Goal: Information Seeking & Learning: Learn about a topic

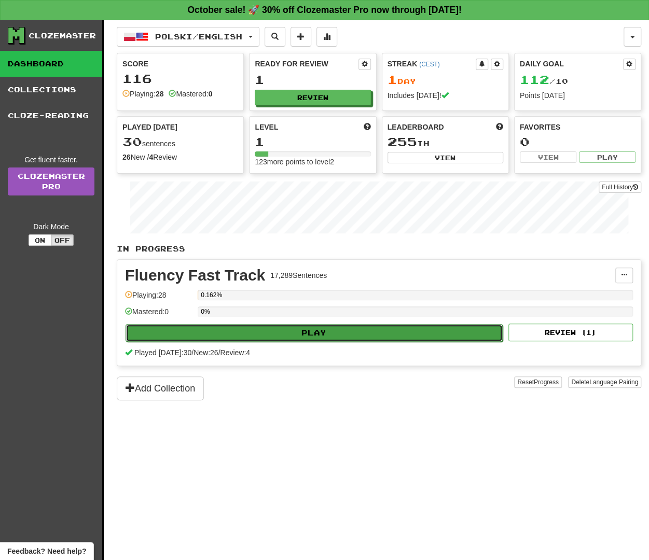
click at [315, 335] on button "Play" at bounding box center [314, 333] width 377 height 18
select select "**"
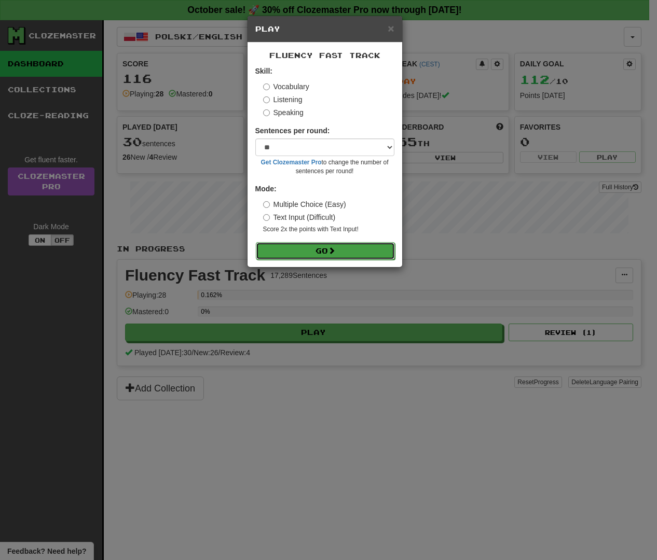
click at [325, 254] on button "Go" at bounding box center [325, 251] width 139 height 18
click at [373, 251] on button "Go" at bounding box center [325, 251] width 139 height 18
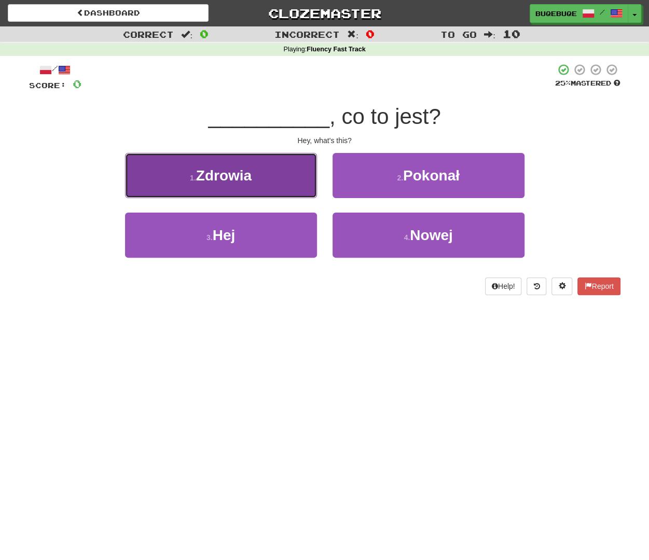
click at [255, 183] on button "1 . Zdrowia" at bounding box center [221, 175] width 192 height 45
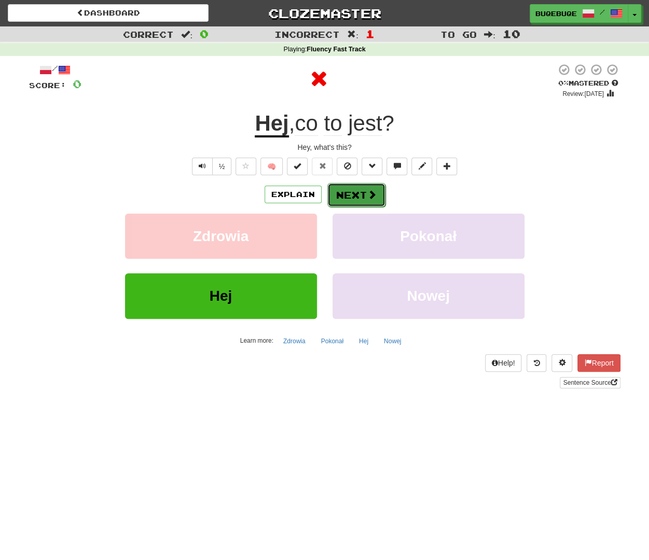
click at [367, 192] on span at bounding box center [371, 194] width 9 height 9
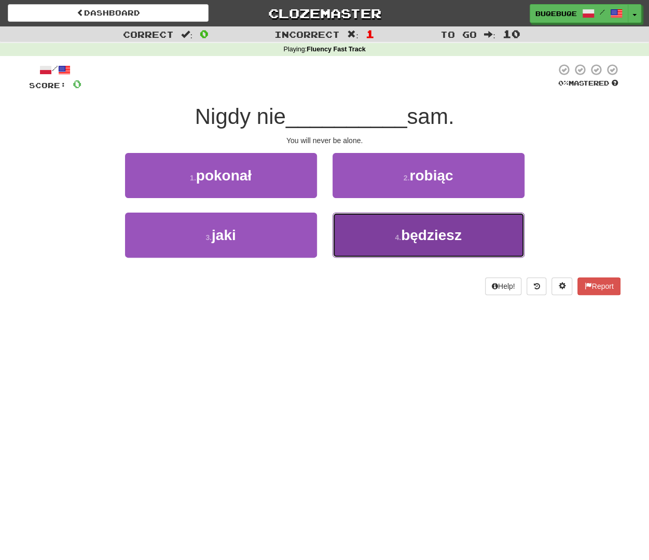
click at [384, 241] on button "4 . będziesz" at bounding box center [429, 235] width 192 height 45
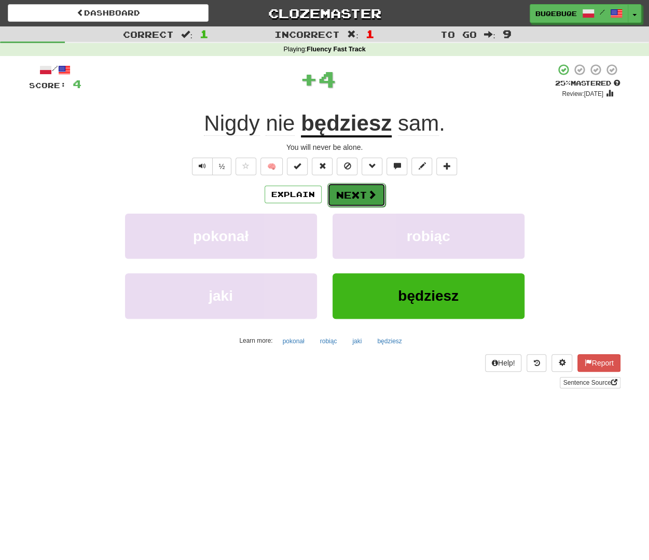
click at [369, 190] on span at bounding box center [371, 194] width 9 height 9
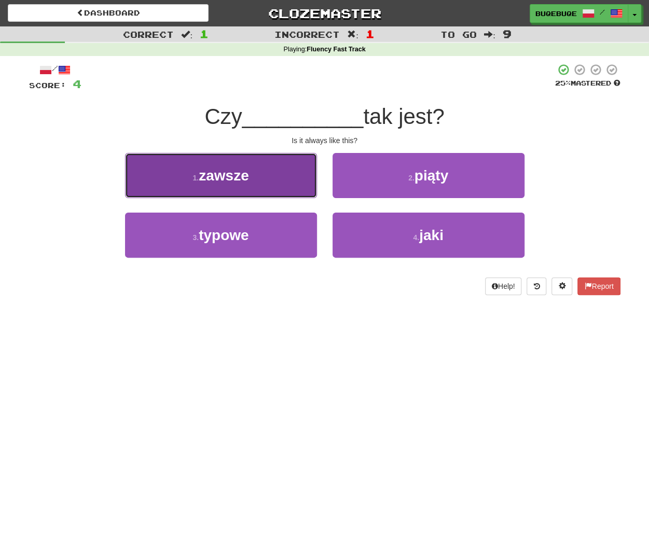
click at [265, 194] on button "1 . zawsze" at bounding box center [221, 175] width 192 height 45
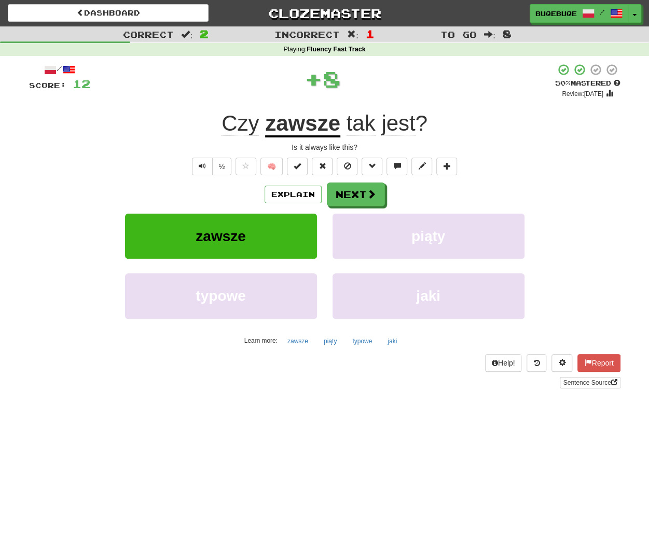
click at [406, 187] on div "Explain Next" at bounding box center [324, 195] width 591 height 24
click at [363, 193] on button "Next" at bounding box center [356, 195] width 58 height 24
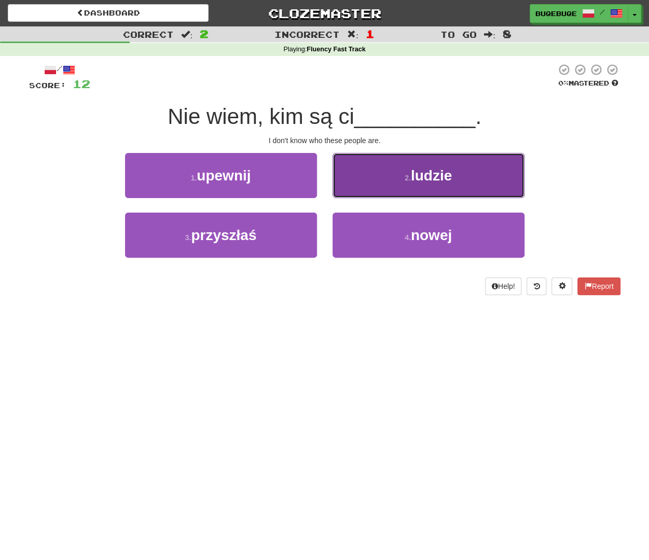
click at [433, 178] on span "ludzie" at bounding box center [431, 176] width 41 height 16
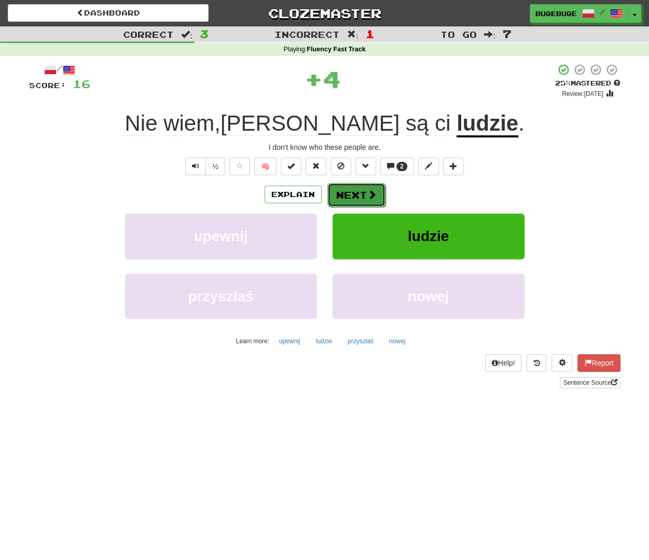
click at [364, 192] on button "Next" at bounding box center [356, 195] width 58 height 24
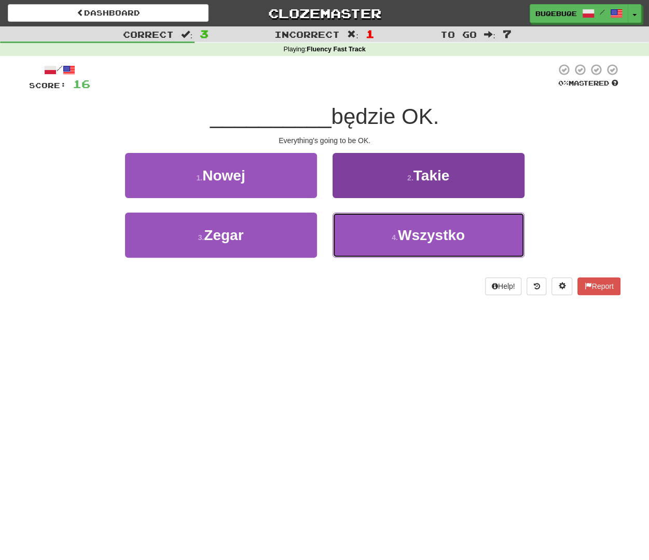
click at [411, 241] on span "Wszystko" at bounding box center [431, 235] width 67 height 16
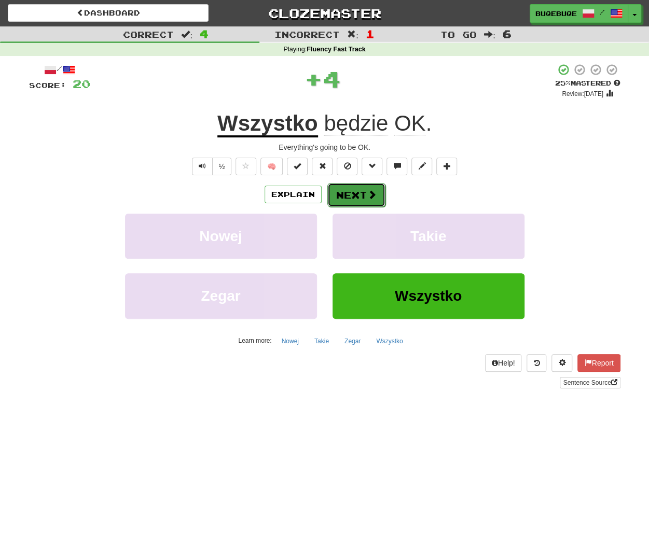
click at [366, 200] on button "Next" at bounding box center [356, 195] width 58 height 24
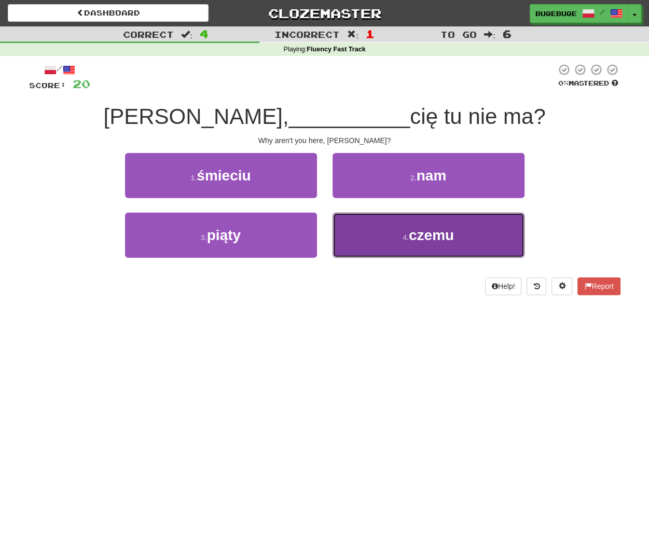
click at [432, 246] on button "4 . czemu" at bounding box center [429, 235] width 192 height 45
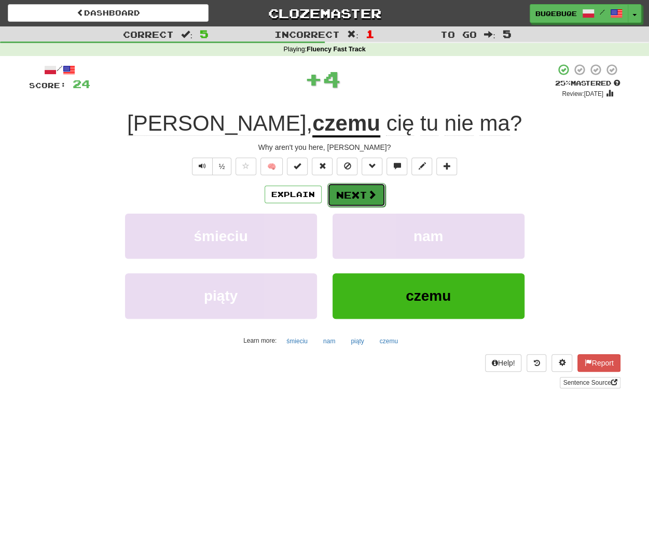
click at [365, 193] on button "Next" at bounding box center [356, 195] width 58 height 24
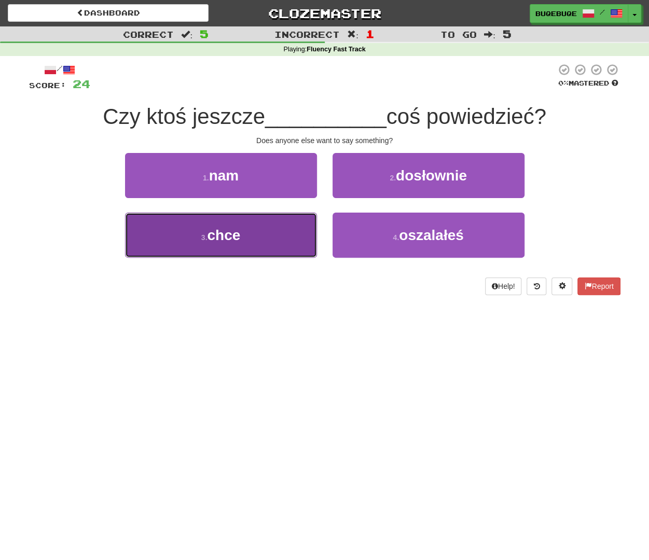
click at [281, 229] on button "3 . chce" at bounding box center [221, 235] width 192 height 45
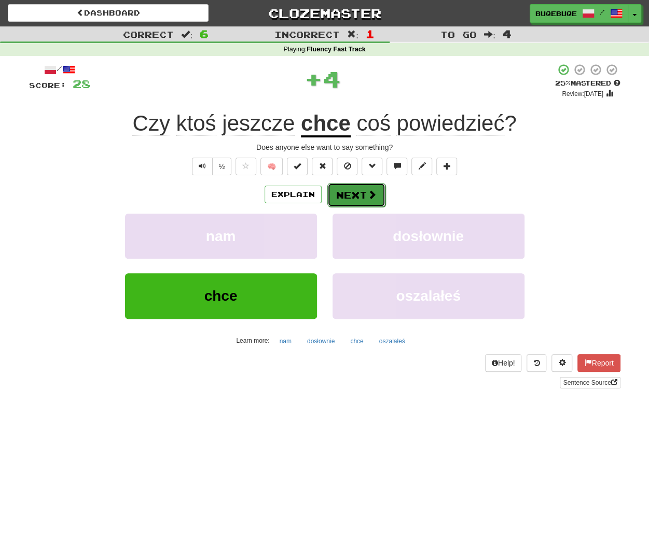
click at [362, 196] on button "Next" at bounding box center [356, 195] width 58 height 24
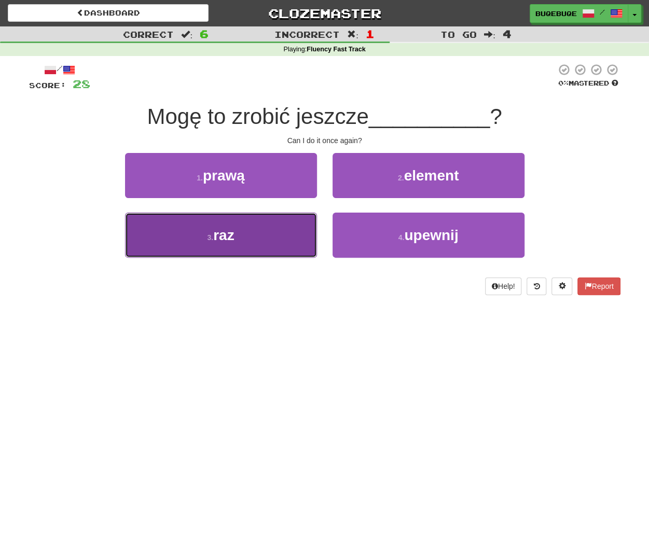
click at [282, 241] on button "3 . raz" at bounding box center [221, 235] width 192 height 45
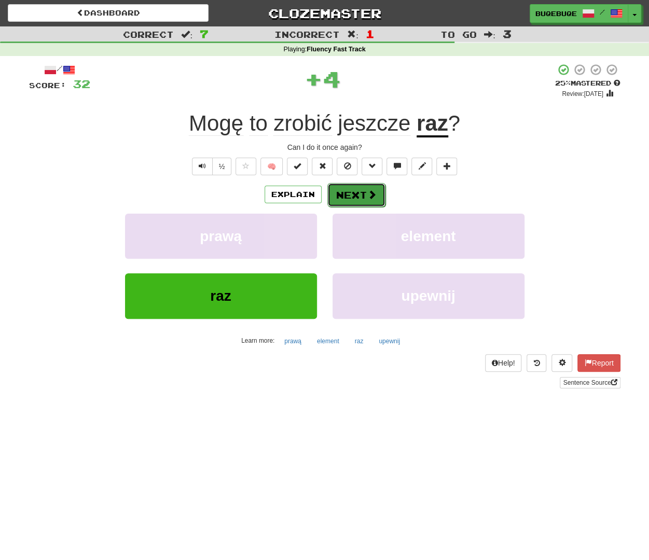
click at [370, 194] on span at bounding box center [371, 194] width 9 height 9
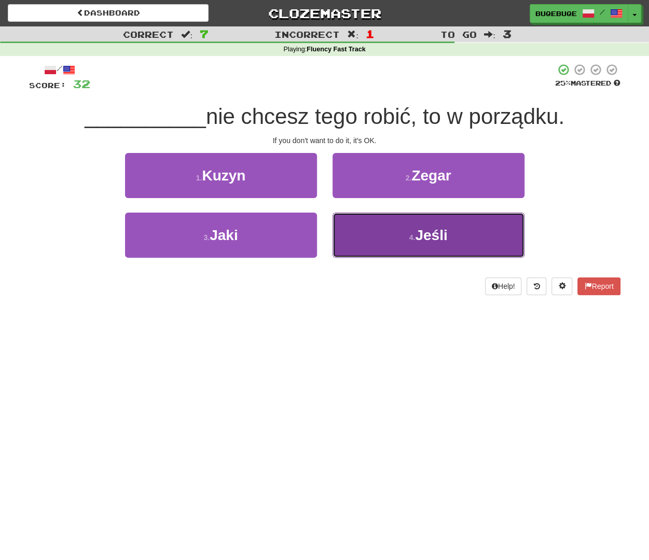
click at [377, 241] on button "4 . Jeśli" at bounding box center [429, 235] width 192 height 45
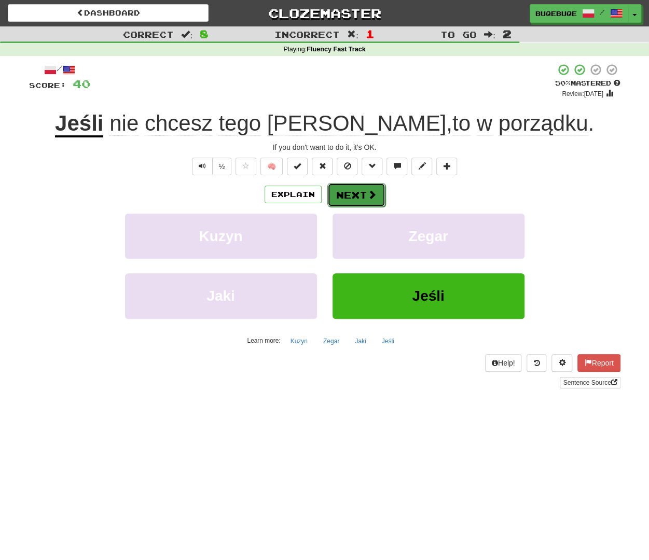
click at [380, 190] on button "Next" at bounding box center [356, 195] width 58 height 24
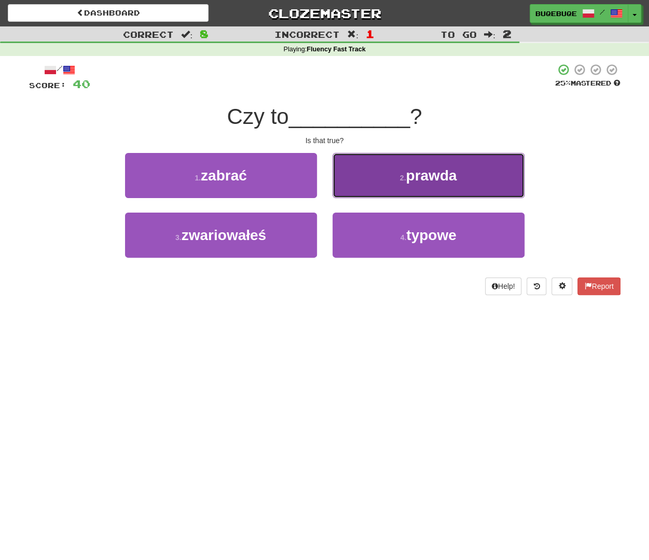
click at [430, 184] on button "2 . prawda" at bounding box center [429, 175] width 192 height 45
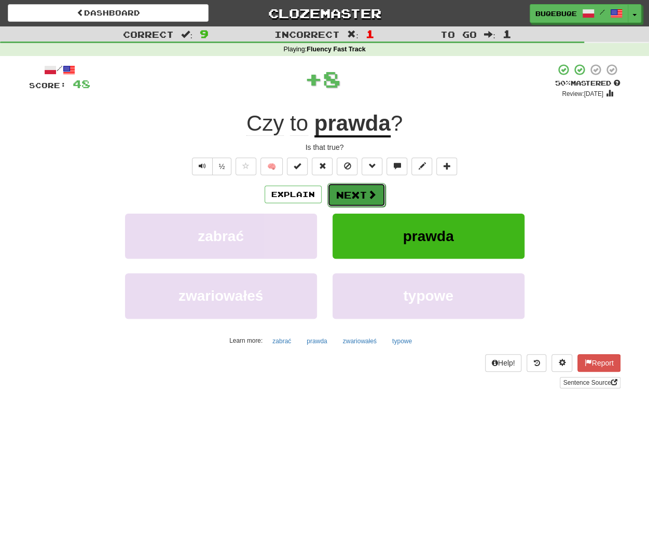
click at [375, 201] on button "Next" at bounding box center [356, 195] width 58 height 24
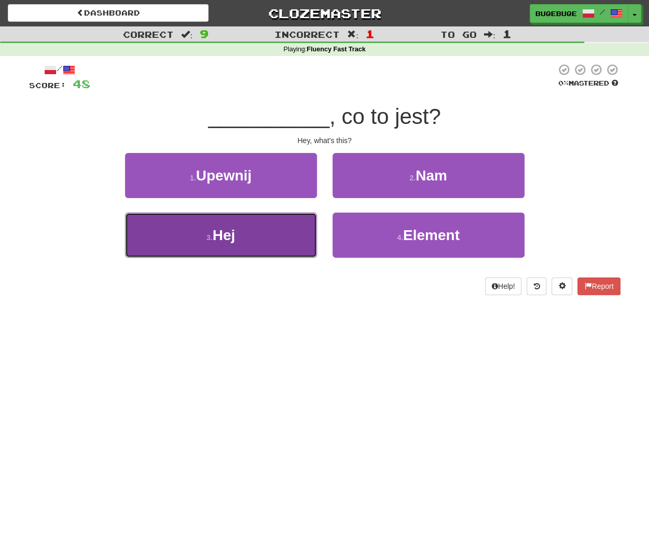
click at [262, 233] on button "3 . Hej" at bounding box center [221, 235] width 192 height 45
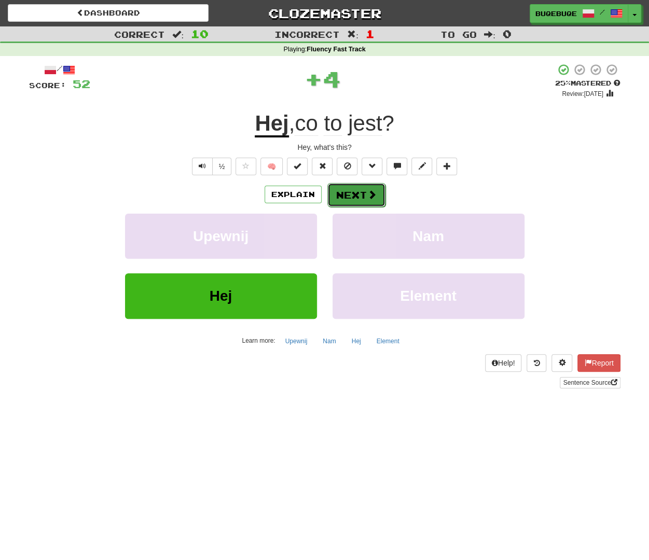
click at [354, 195] on button "Next" at bounding box center [356, 195] width 58 height 24
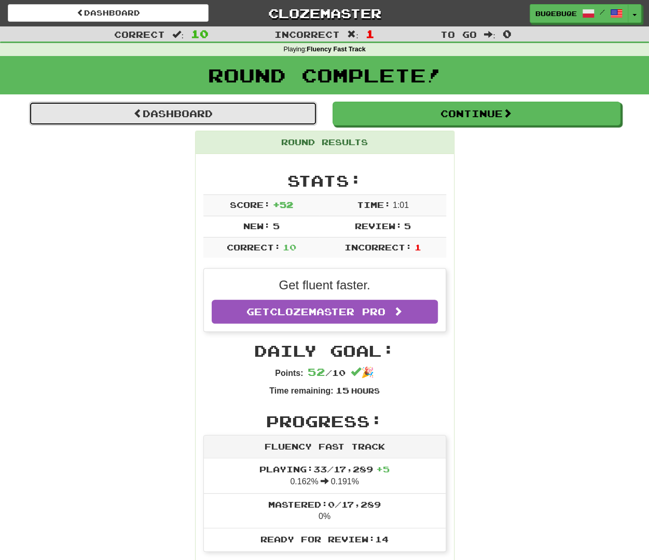
click at [210, 108] on link "Dashboard" at bounding box center [173, 114] width 288 height 24
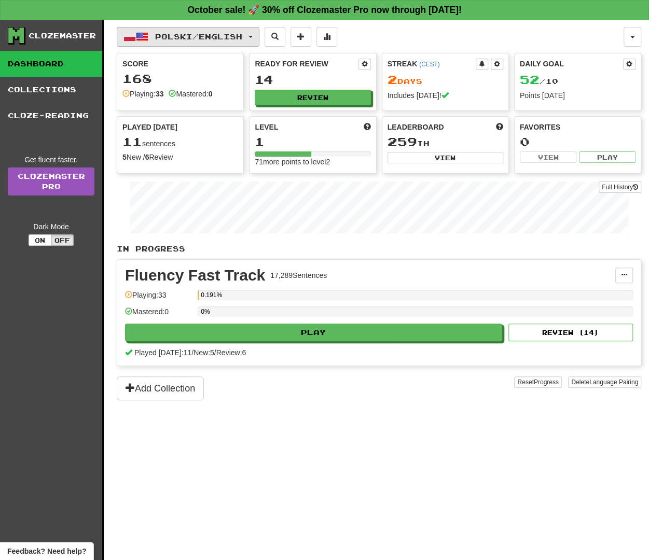
click at [232, 32] on span "Polski / English" at bounding box center [198, 36] width 87 height 9
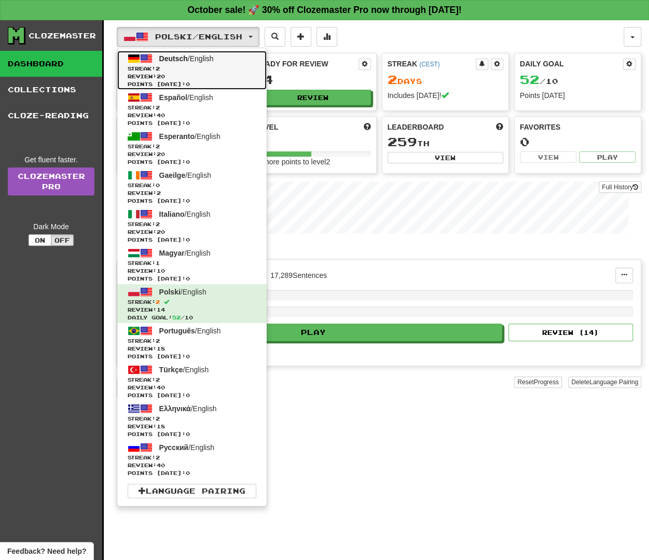
click at [173, 67] on span "Streak: 2" at bounding box center [192, 69] width 129 height 8
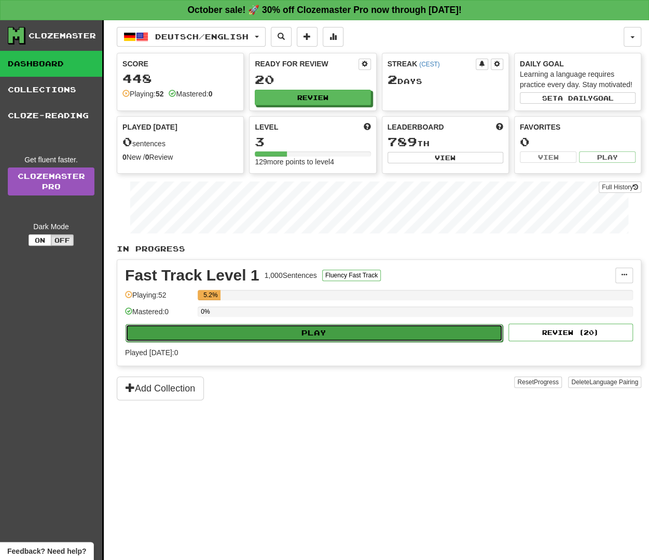
click at [341, 334] on button "Play" at bounding box center [314, 333] width 377 height 18
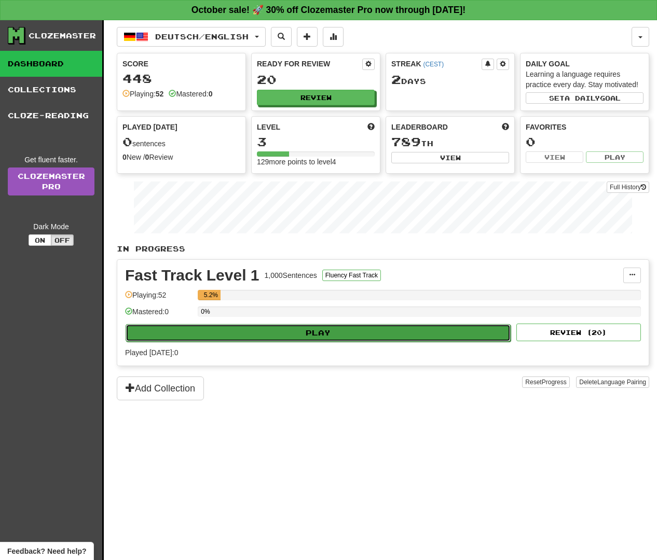
select select "**"
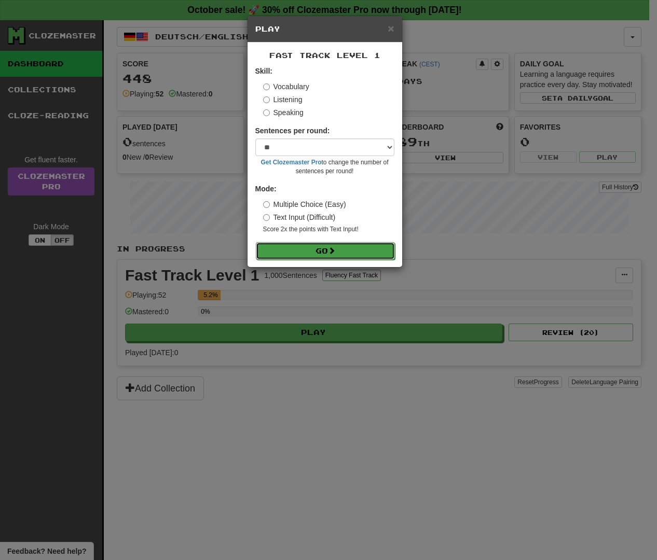
click at [377, 244] on button "Go" at bounding box center [325, 251] width 139 height 18
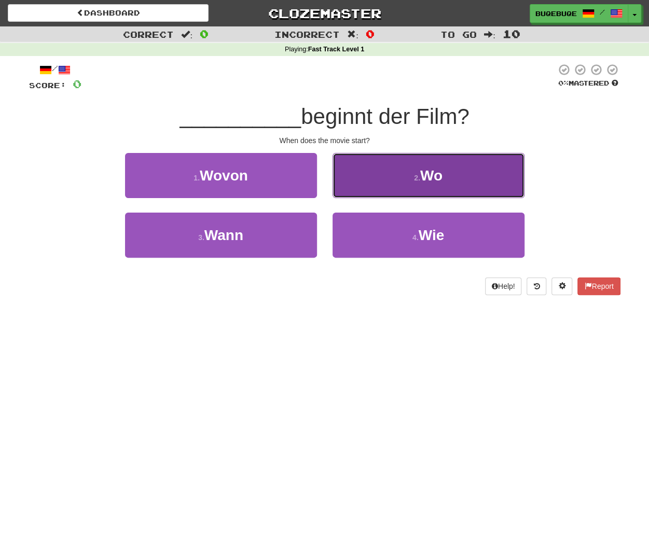
click at [393, 173] on button "2 . Wo" at bounding box center [429, 175] width 192 height 45
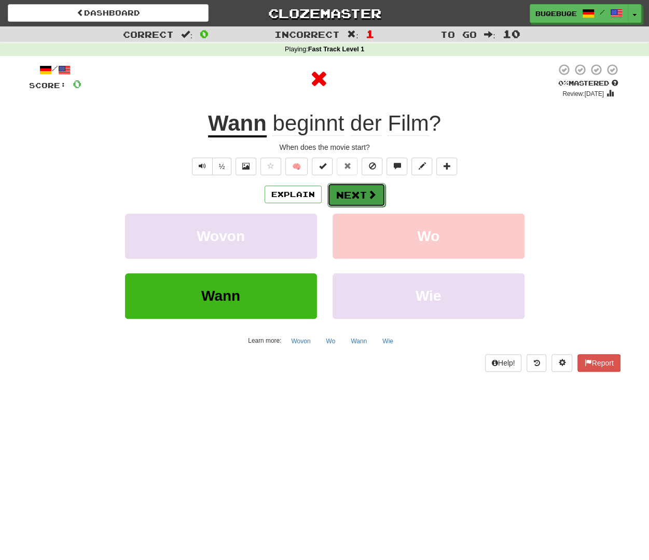
click at [341, 198] on button "Next" at bounding box center [356, 195] width 58 height 24
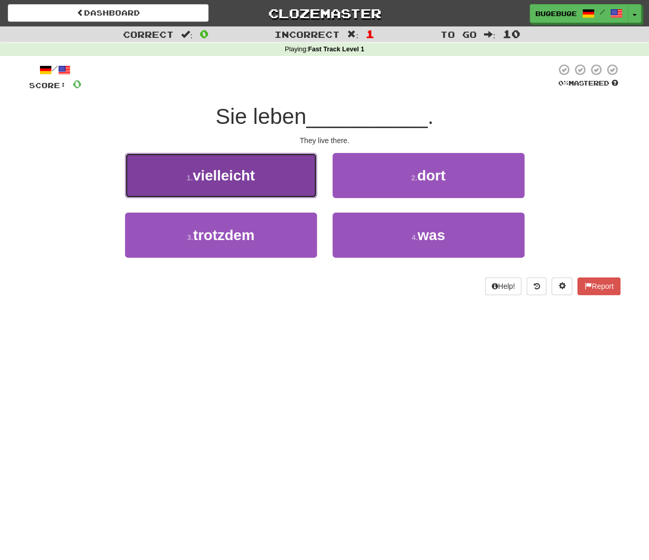
click at [253, 178] on span "vielleicht" at bounding box center [223, 176] width 62 height 16
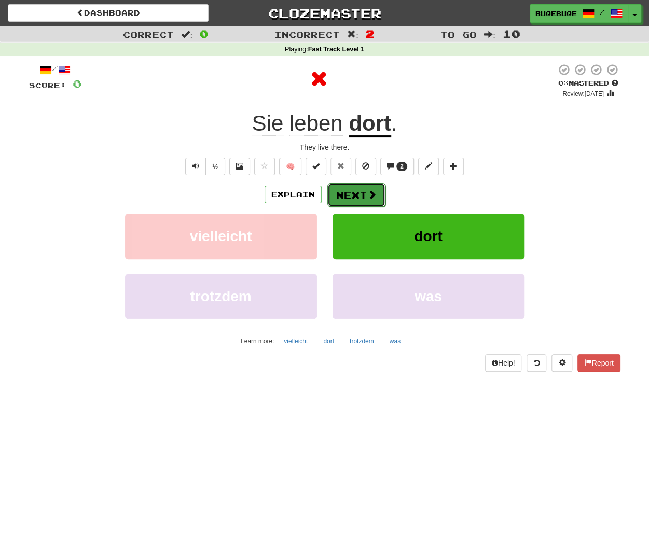
click at [355, 199] on button "Next" at bounding box center [356, 195] width 58 height 24
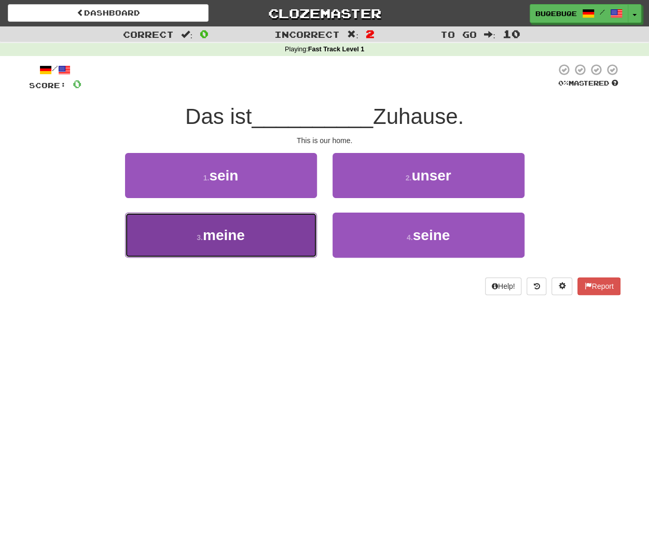
click at [263, 222] on button "3 . meine" at bounding box center [221, 235] width 192 height 45
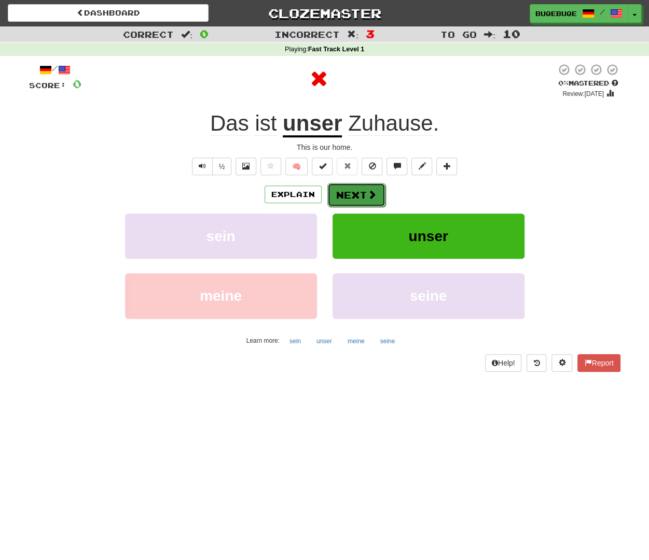
click at [359, 191] on button "Next" at bounding box center [356, 195] width 58 height 24
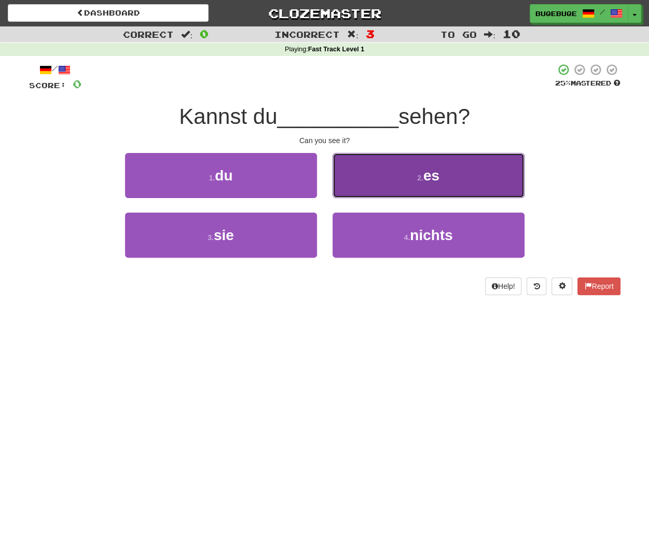
click at [440, 183] on button "2 . es" at bounding box center [429, 175] width 192 height 45
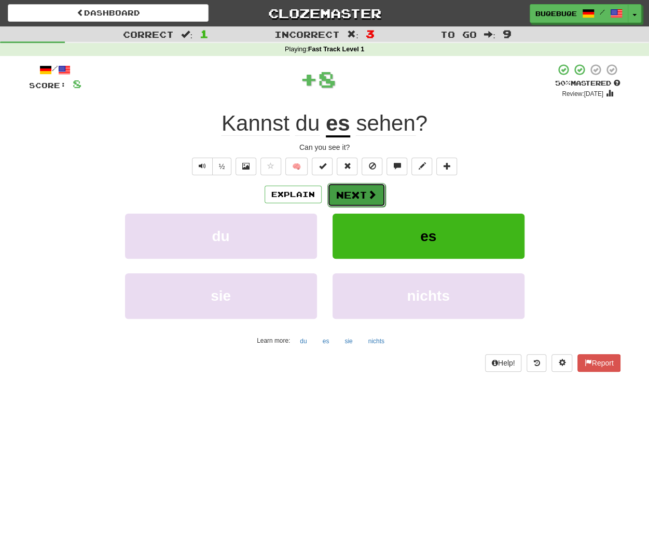
click at [357, 192] on button "Next" at bounding box center [356, 195] width 58 height 24
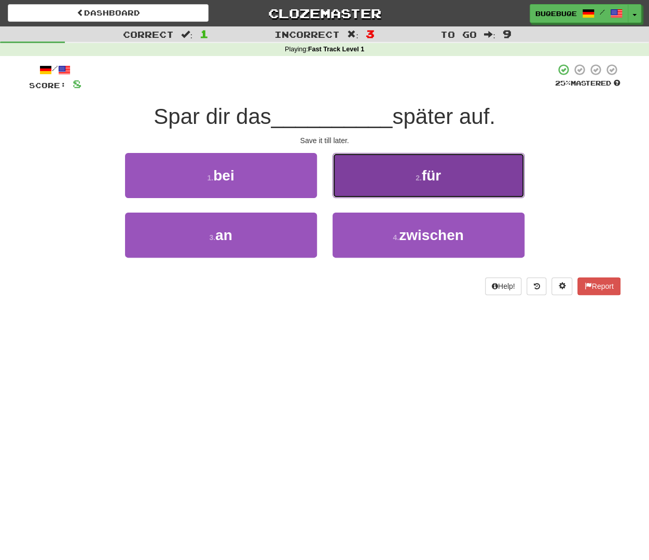
click at [440, 197] on button "2 . für" at bounding box center [429, 175] width 192 height 45
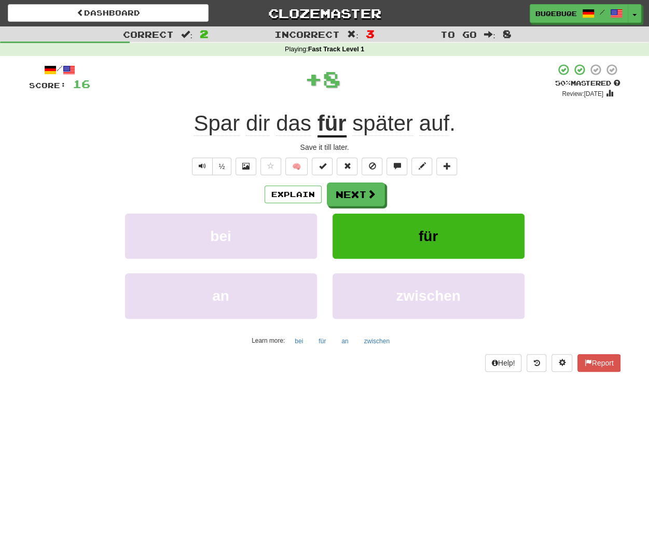
click at [441, 185] on div "Explain Next" at bounding box center [324, 195] width 591 height 24
click at [365, 187] on button "Next" at bounding box center [356, 195] width 58 height 24
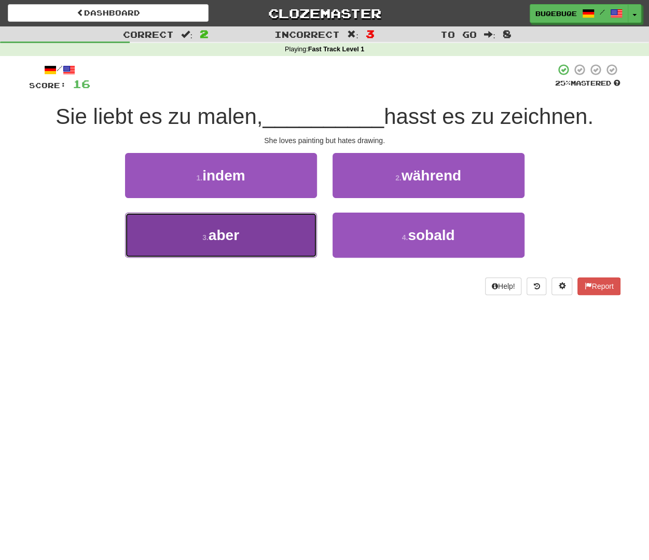
click at [263, 242] on button "3 . aber" at bounding box center [221, 235] width 192 height 45
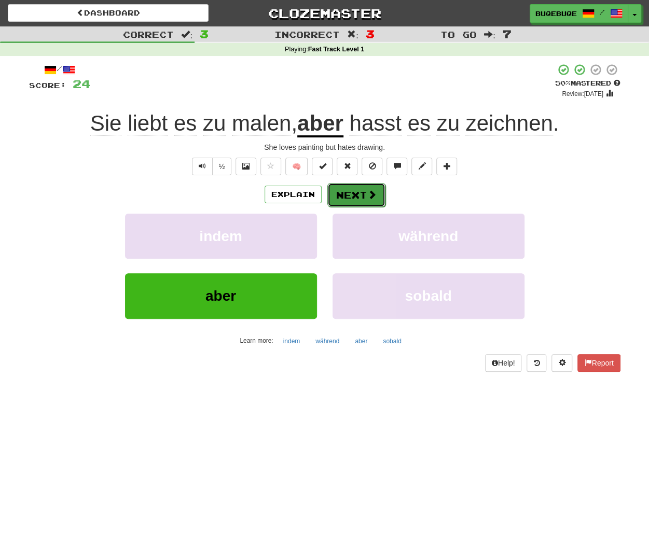
click at [373, 187] on button "Next" at bounding box center [356, 195] width 58 height 24
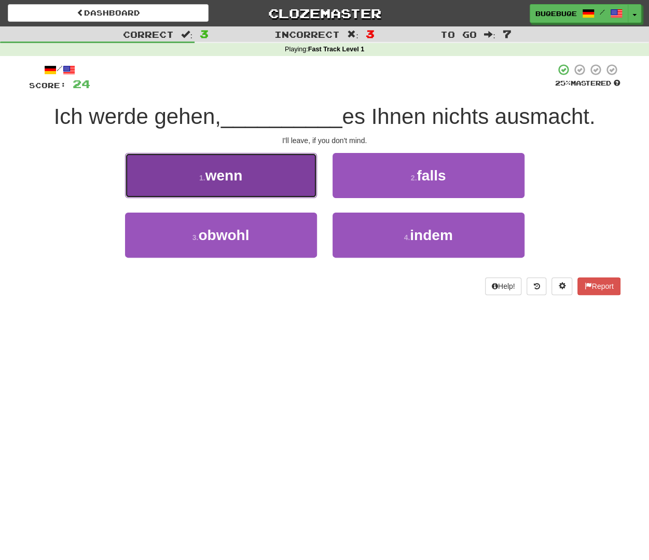
click at [281, 179] on button "1 . wenn" at bounding box center [221, 175] width 192 height 45
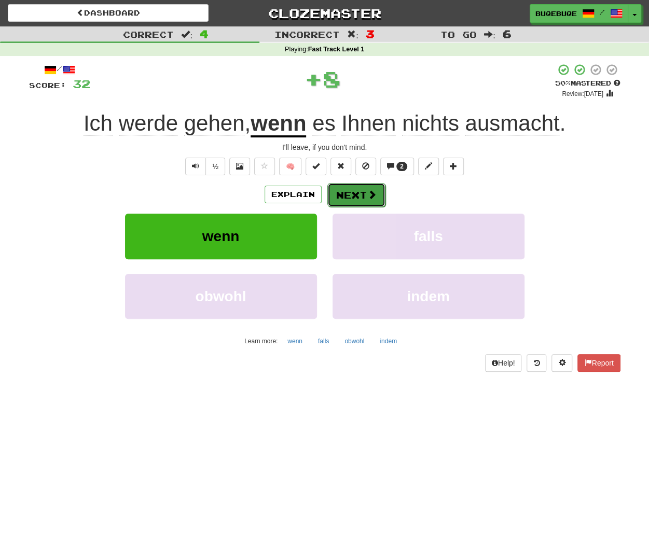
click at [363, 194] on button "Next" at bounding box center [356, 195] width 58 height 24
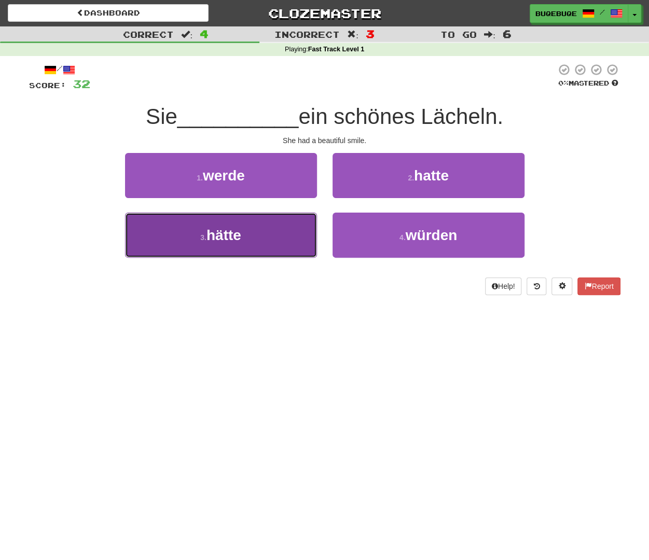
click at [216, 233] on span "hätte" at bounding box center [224, 235] width 35 height 16
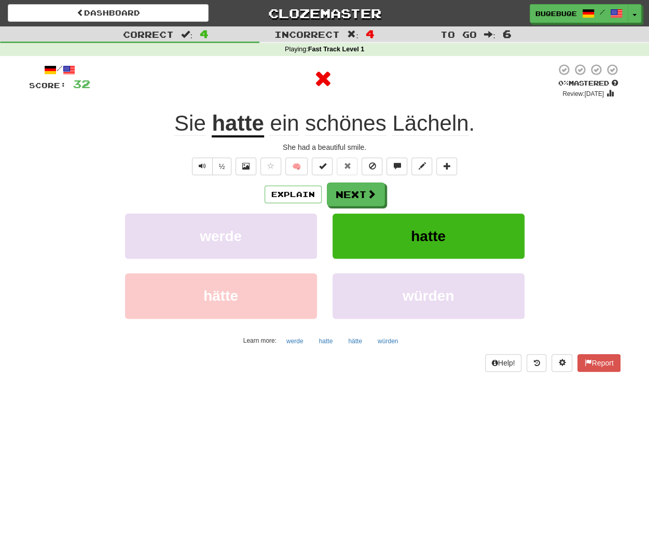
click at [321, 190] on div "Explain Next" at bounding box center [324, 195] width 591 height 24
click at [349, 190] on button "Next" at bounding box center [356, 195] width 58 height 24
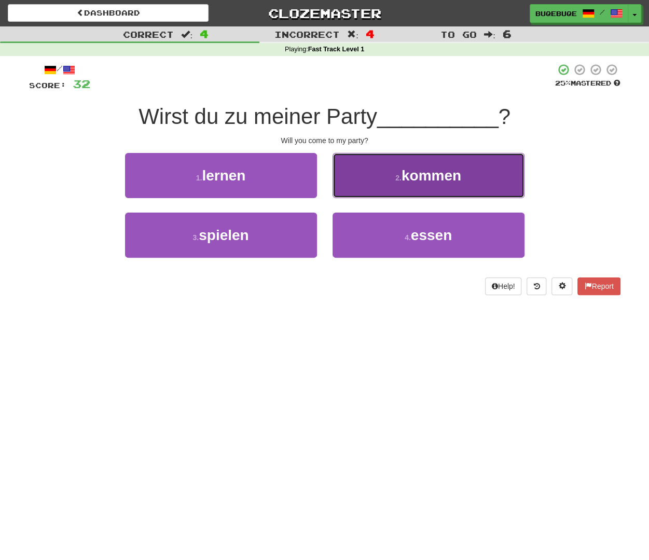
click at [428, 178] on span "kommen" at bounding box center [432, 176] width 60 height 16
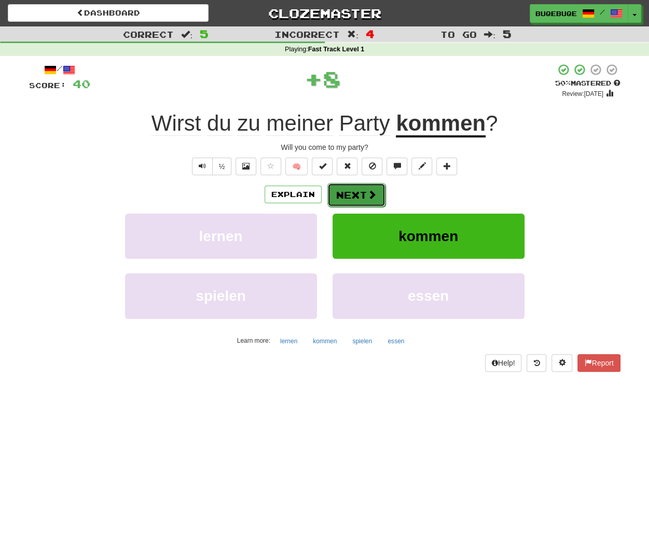
click at [348, 192] on button "Next" at bounding box center [356, 195] width 58 height 24
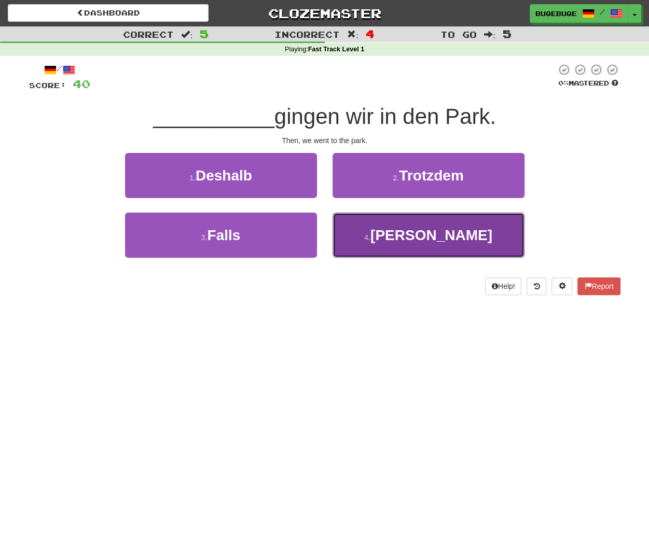
click at [363, 235] on button "4 . Dann" at bounding box center [429, 235] width 192 height 45
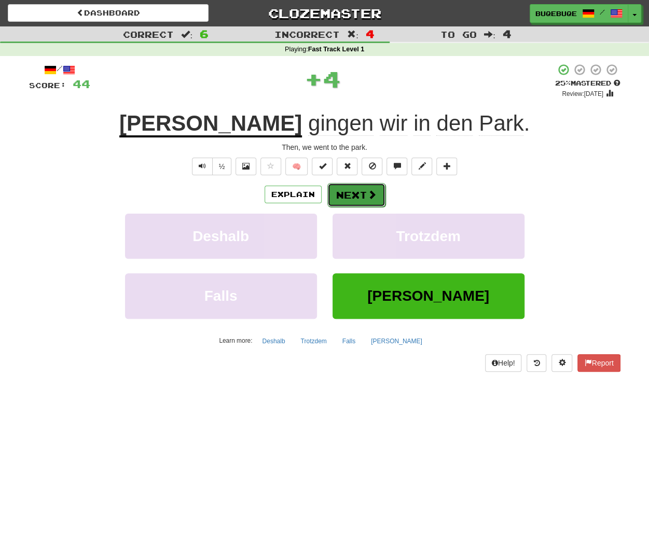
click at [350, 194] on button "Next" at bounding box center [356, 195] width 58 height 24
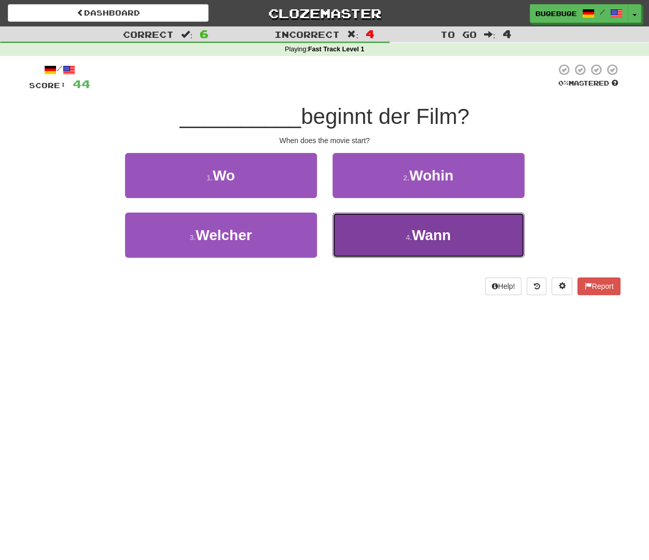
click at [401, 250] on button "4 . Wann" at bounding box center [429, 235] width 192 height 45
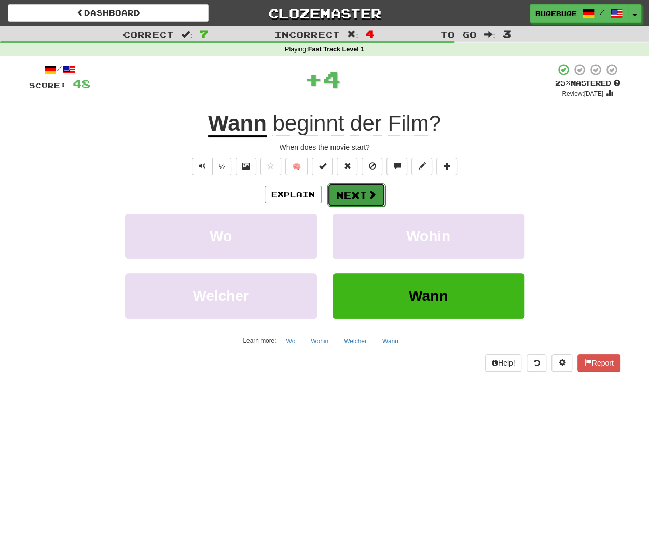
click at [332, 192] on button "Next" at bounding box center [356, 195] width 58 height 24
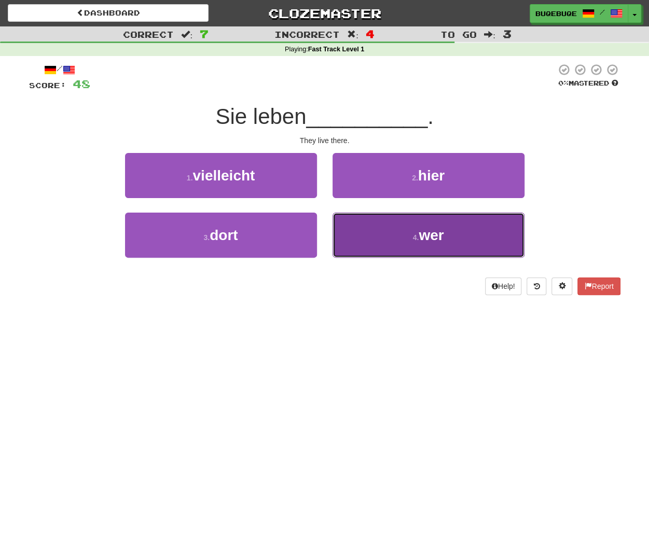
click at [410, 228] on button "4 . wer" at bounding box center [429, 235] width 192 height 45
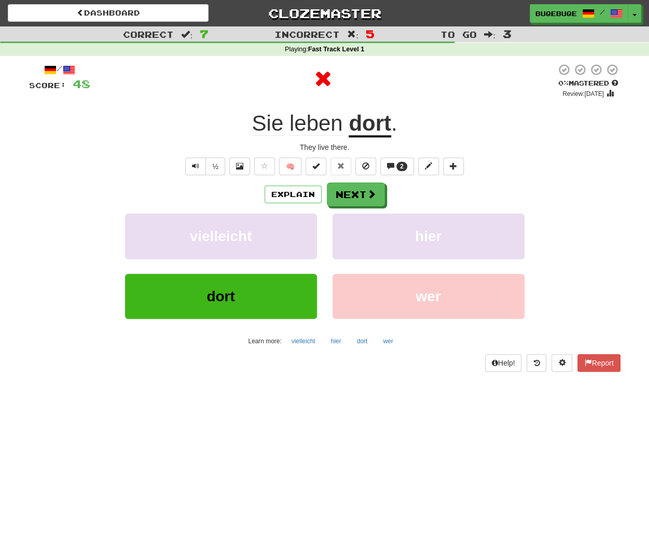
click at [380, 181] on div "/ Score: 48 0 % Mastered Review: 2025-10-15 Sie leben dort . They live there. ½…" at bounding box center [324, 217] width 591 height 309
click at [368, 196] on span at bounding box center [371, 194] width 9 height 9
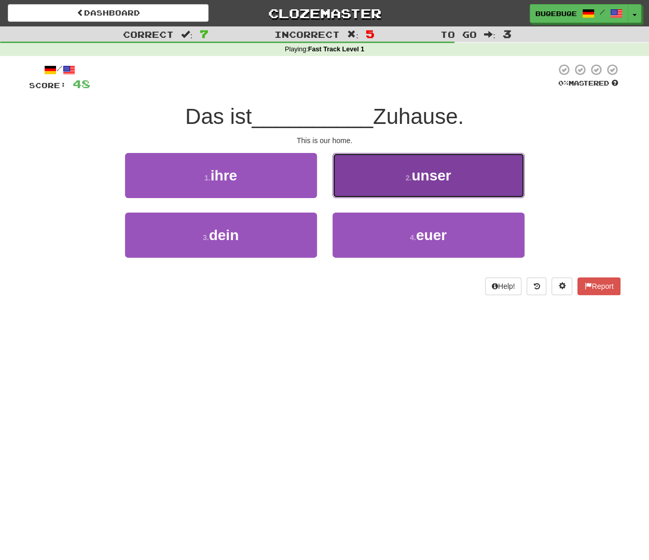
click at [428, 183] on span "unser" at bounding box center [430, 176] width 39 height 16
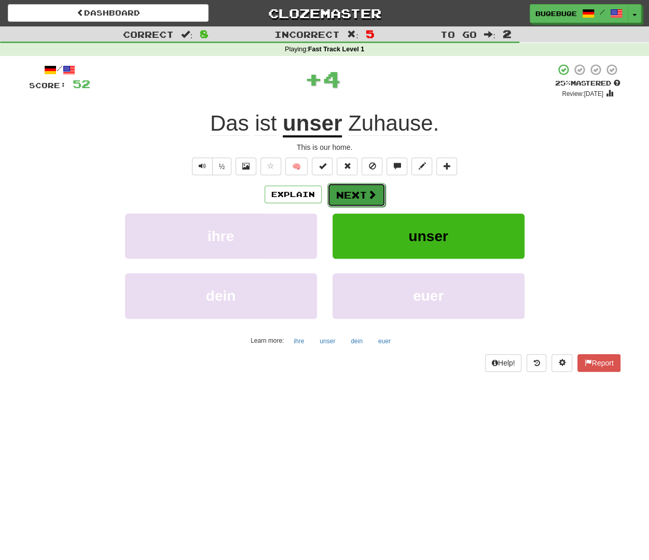
click at [379, 184] on button "Next" at bounding box center [356, 195] width 58 height 24
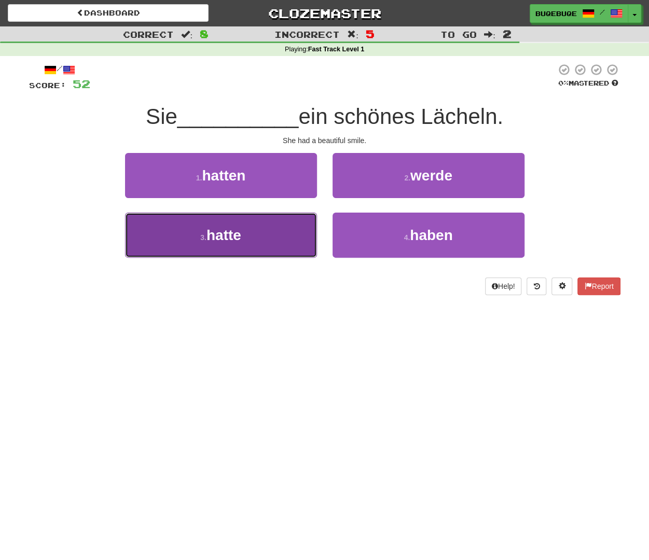
click at [299, 228] on button "3 . hatte" at bounding box center [221, 235] width 192 height 45
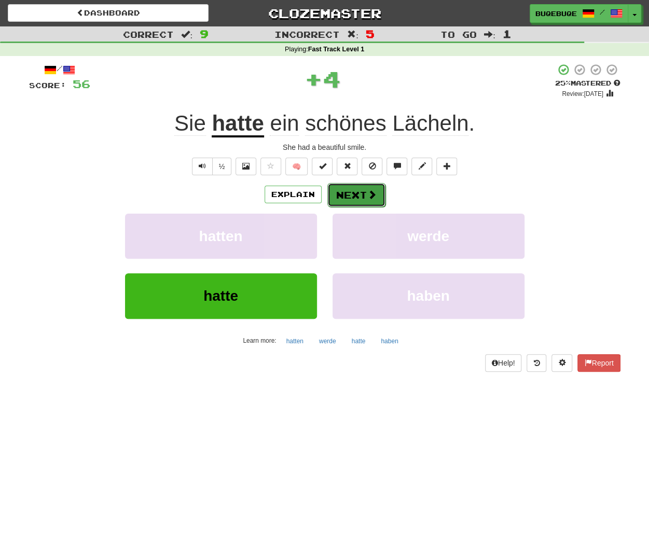
click at [367, 198] on span at bounding box center [371, 194] width 9 height 9
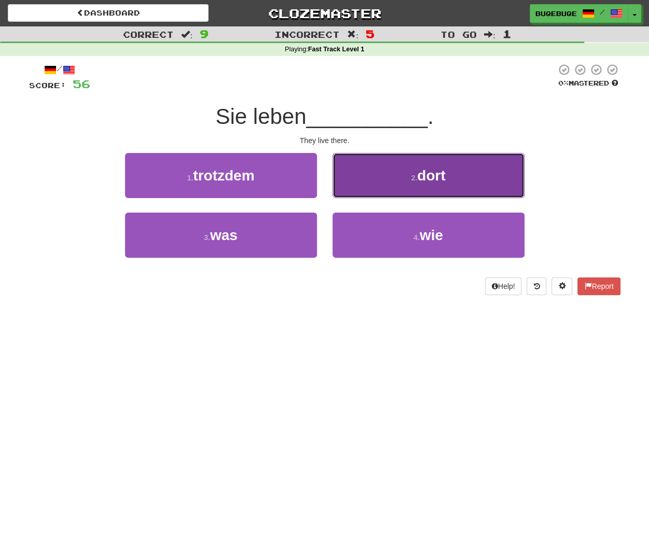
click at [485, 179] on button "2 . dort" at bounding box center [429, 175] width 192 height 45
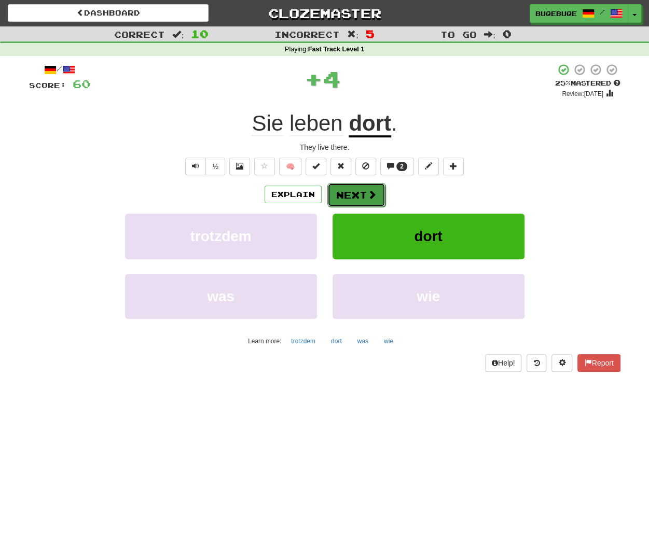
click at [377, 188] on button "Next" at bounding box center [356, 195] width 58 height 24
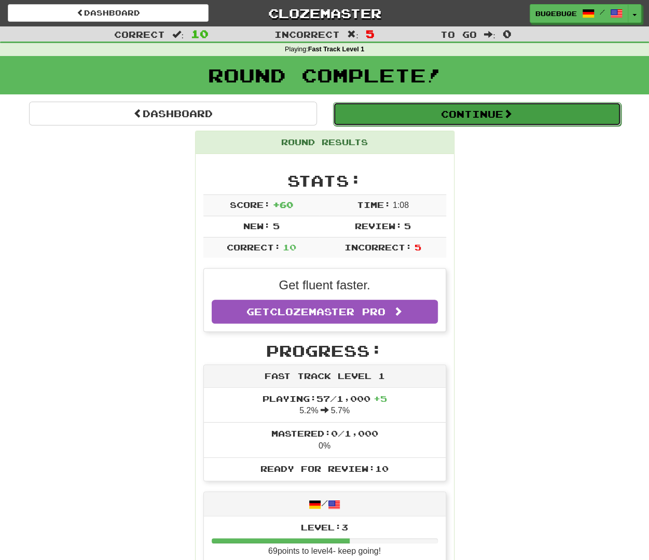
click at [497, 104] on button "Continue" at bounding box center [477, 114] width 288 height 24
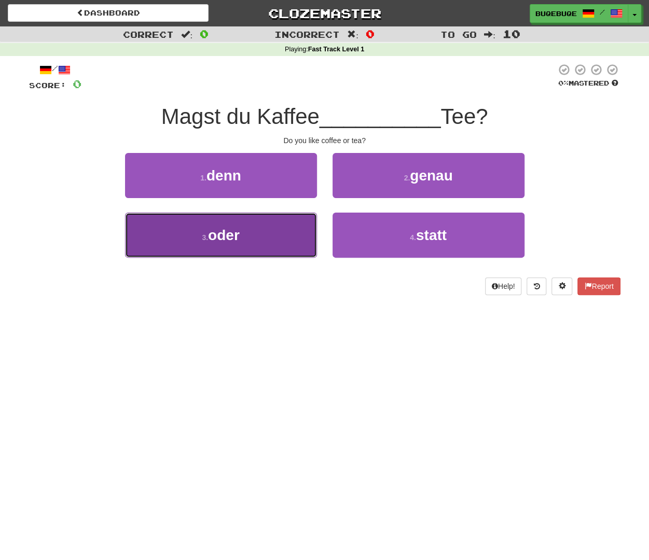
click at [267, 228] on button "3 . oder" at bounding box center [221, 235] width 192 height 45
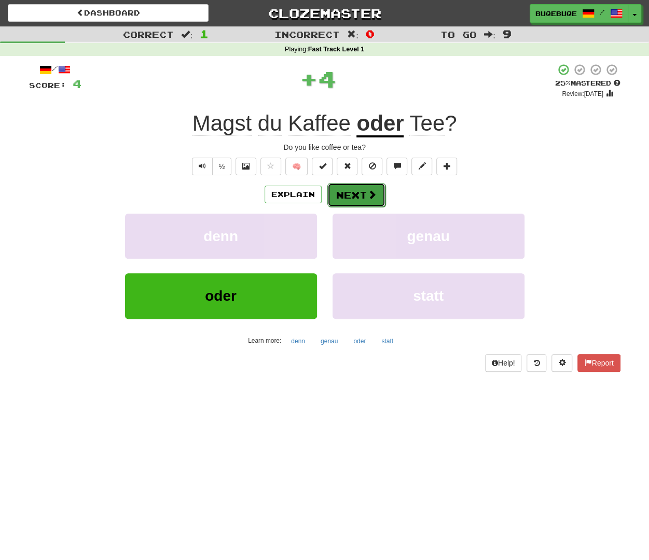
click at [371, 195] on span at bounding box center [371, 194] width 9 height 9
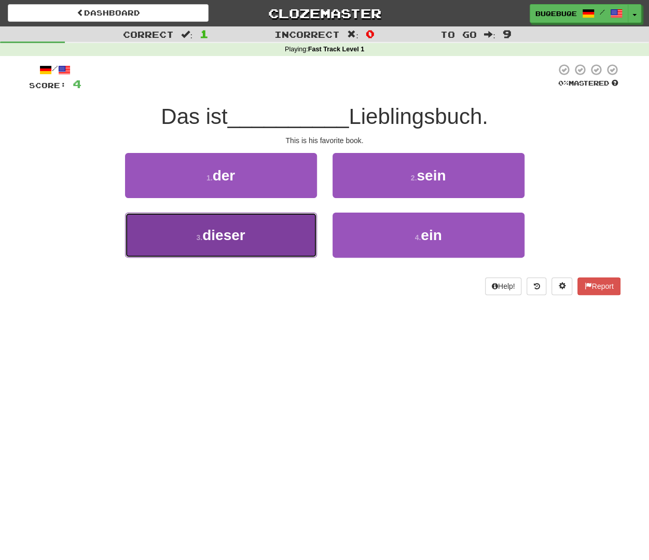
click at [258, 227] on button "3 . dieser" at bounding box center [221, 235] width 192 height 45
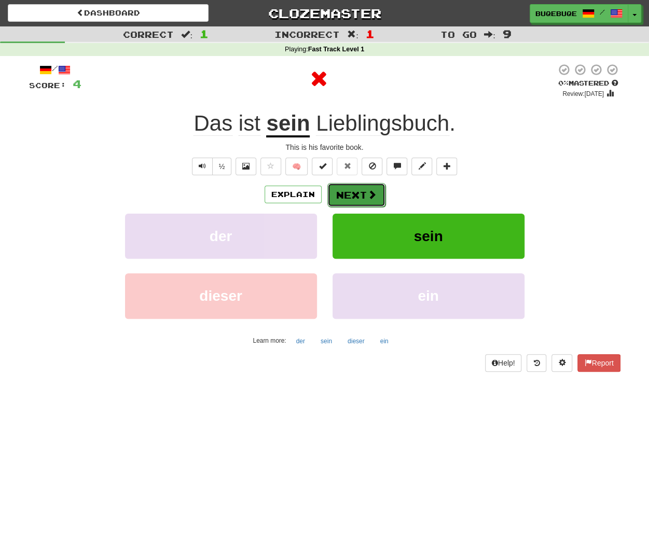
click at [375, 200] on button "Next" at bounding box center [356, 195] width 58 height 24
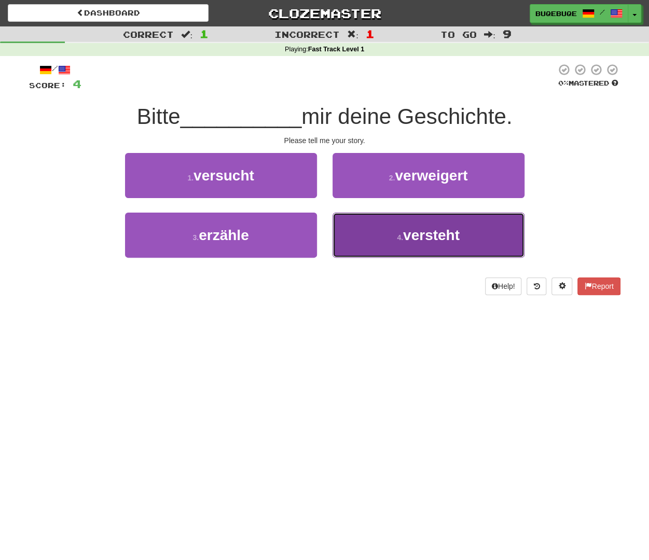
click at [405, 235] on span "versteht" at bounding box center [431, 235] width 57 height 16
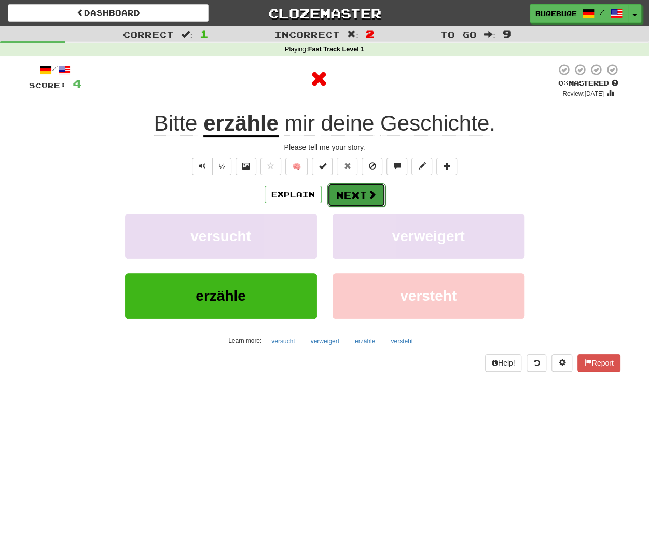
click at [369, 190] on span at bounding box center [371, 194] width 9 height 9
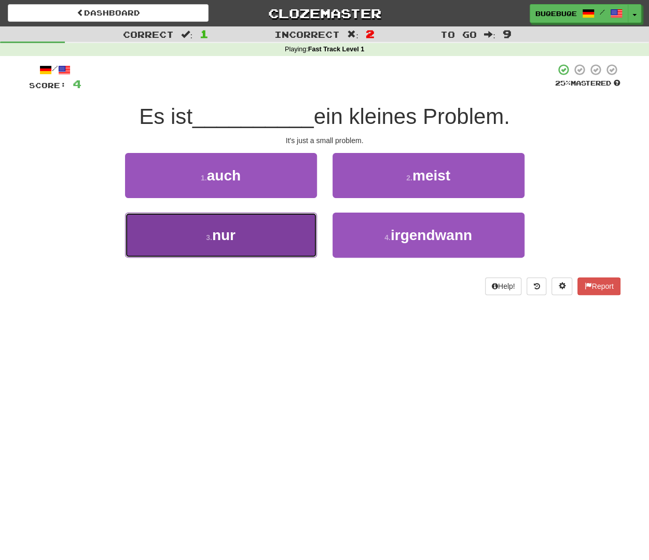
click at [285, 227] on button "3 . nur" at bounding box center [221, 235] width 192 height 45
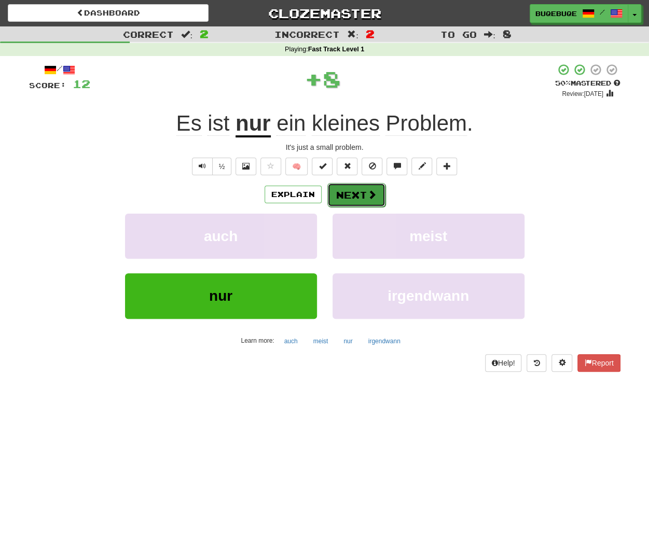
click at [350, 196] on button "Next" at bounding box center [356, 195] width 58 height 24
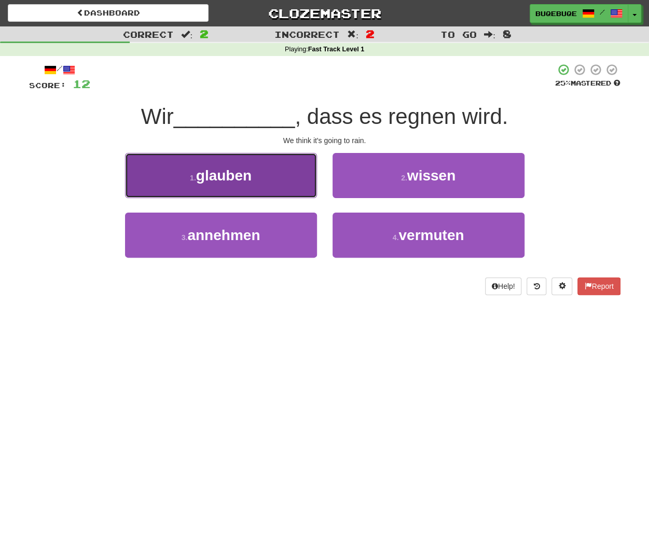
click at [235, 182] on span "glauben" at bounding box center [224, 176] width 56 height 16
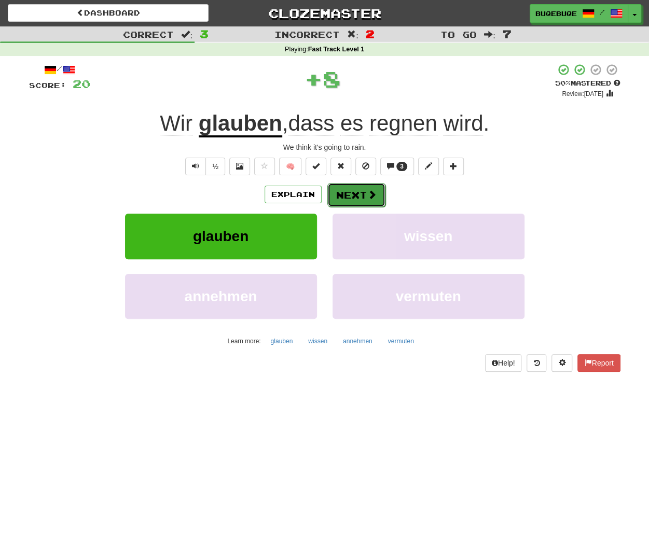
click at [361, 194] on button "Next" at bounding box center [356, 195] width 58 height 24
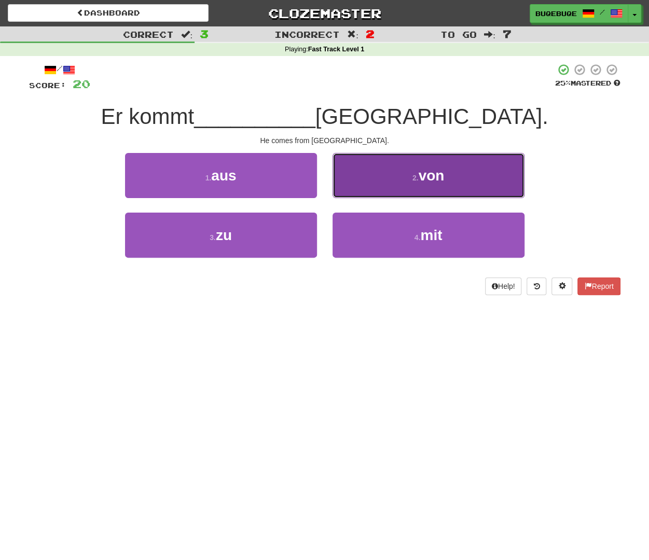
click at [488, 179] on button "2 . von" at bounding box center [429, 175] width 192 height 45
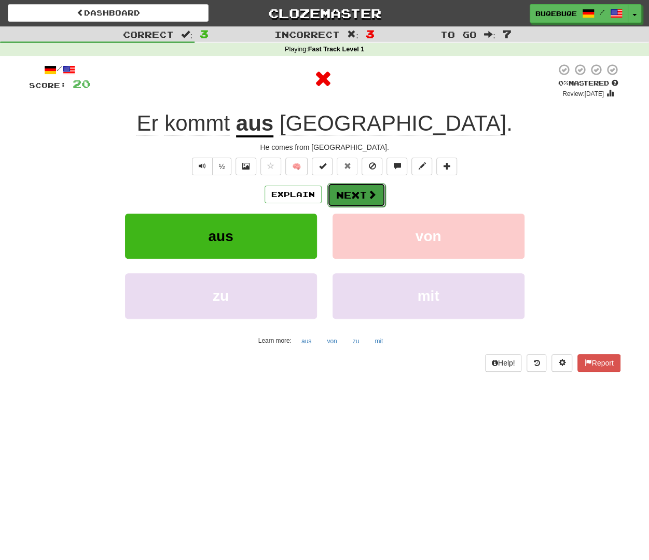
click at [362, 203] on button "Next" at bounding box center [356, 195] width 58 height 24
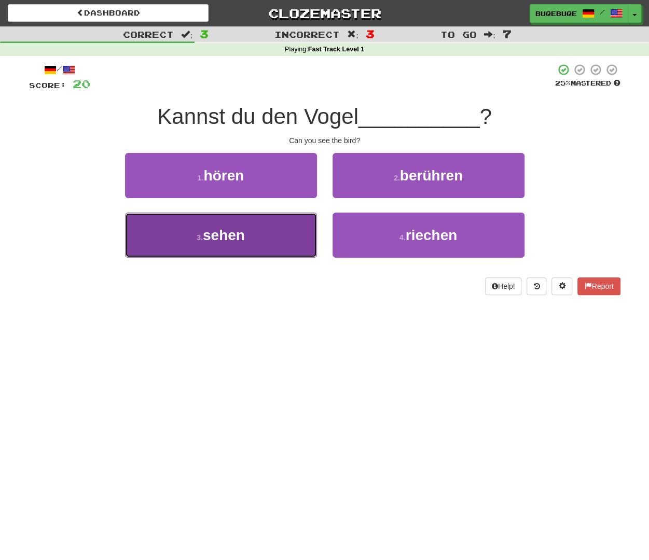
click at [264, 239] on button "3 . sehen" at bounding box center [221, 235] width 192 height 45
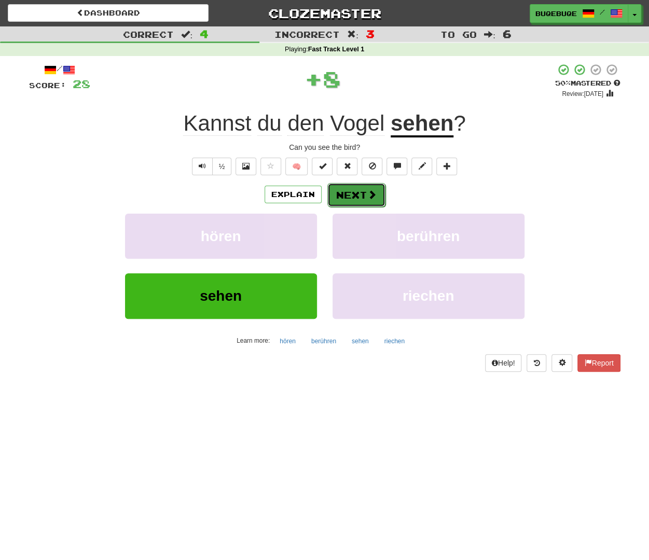
click at [371, 195] on span at bounding box center [371, 194] width 9 height 9
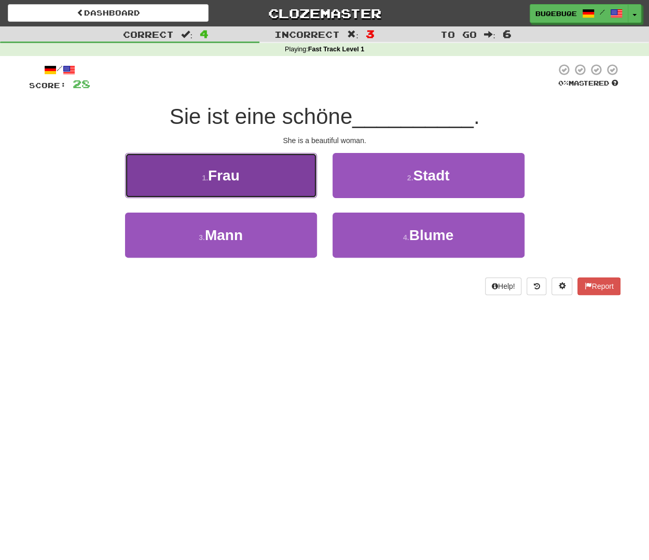
click at [217, 174] on span "Frau" at bounding box center [224, 176] width 32 height 16
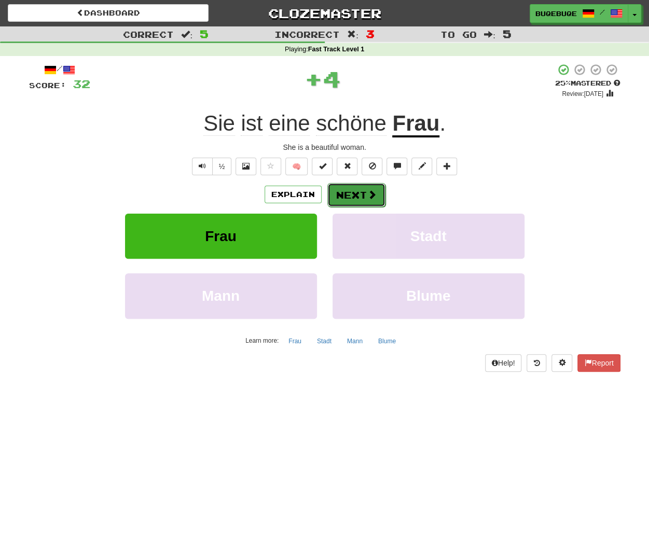
click at [368, 183] on button "Next" at bounding box center [356, 195] width 58 height 24
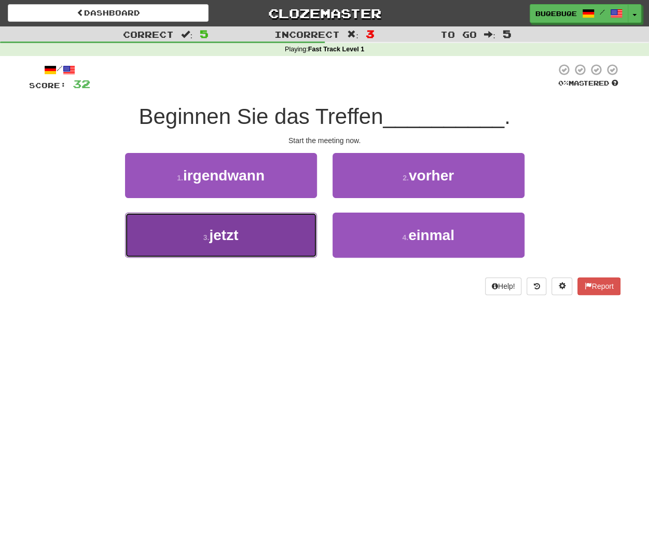
click at [266, 255] on button "3 . jetzt" at bounding box center [221, 235] width 192 height 45
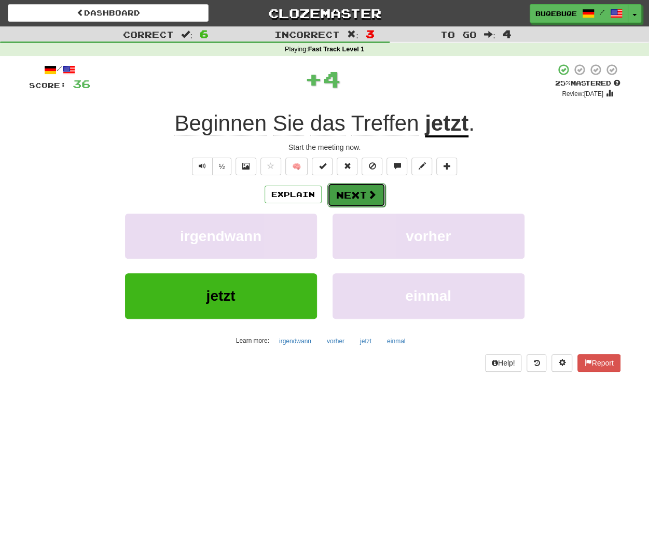
click at [378, 202] on button "Next" at bounding box center [356, 195] width 58 height 24
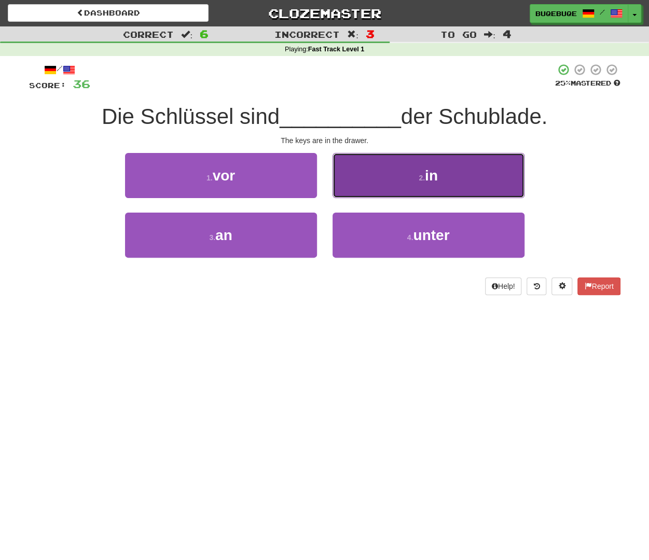
click at [459, 176] on button "2 . in" at bounding box center [429, 175] width 192 height 45
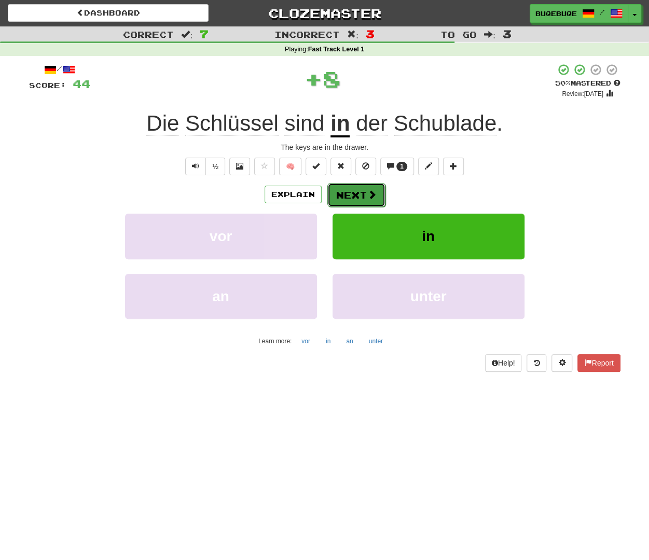
click at [368, 195] on span at bounding box center [371, 194] width 9 height 9
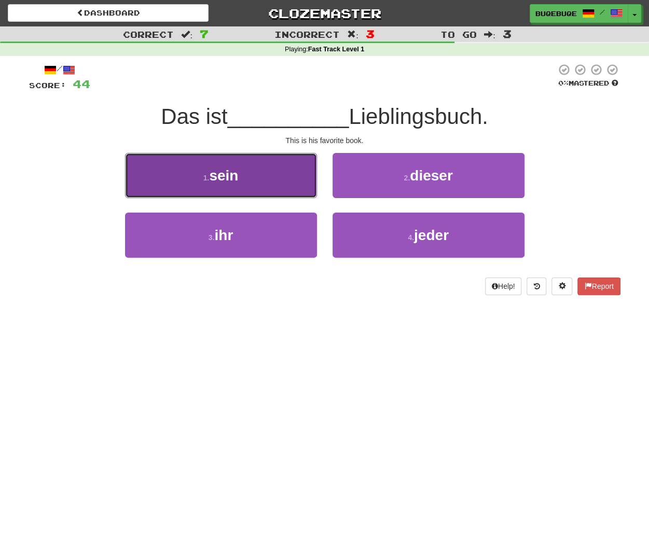
click at [243, 186] on button "1 . sein" at bounding box center [221, 175] width 192 height 45
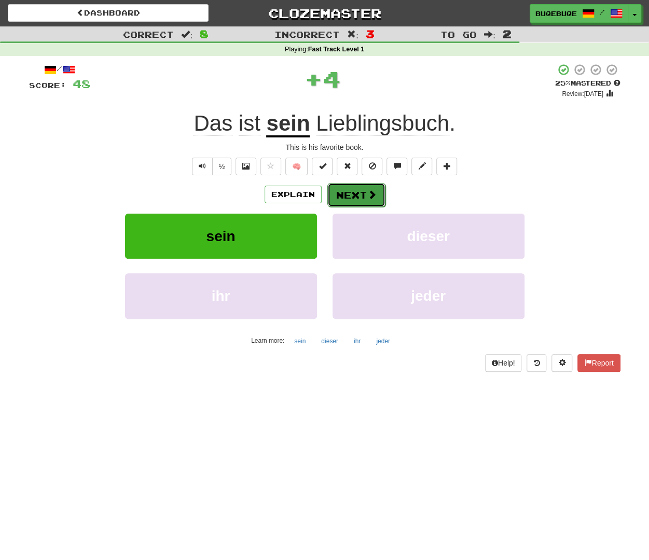
click at [360, 192] on button "Next" at bounding box center [356, 195] width 58 height 24
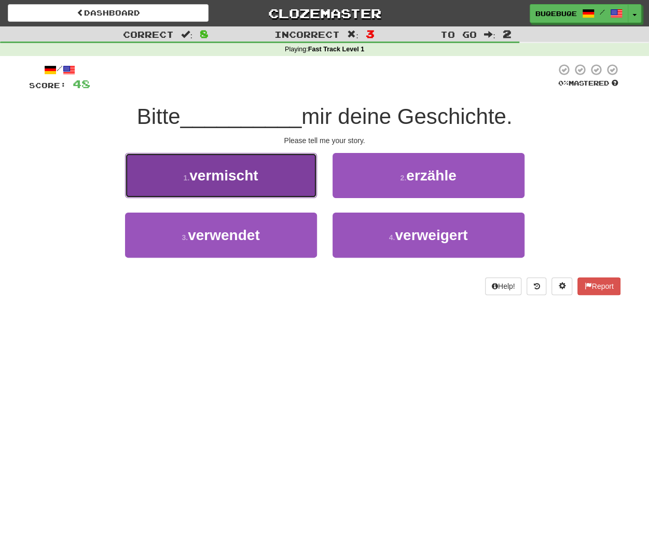
click at [279, 177] on button "1 . vermischt" at bounding box center [221, 175] width 192 height 45
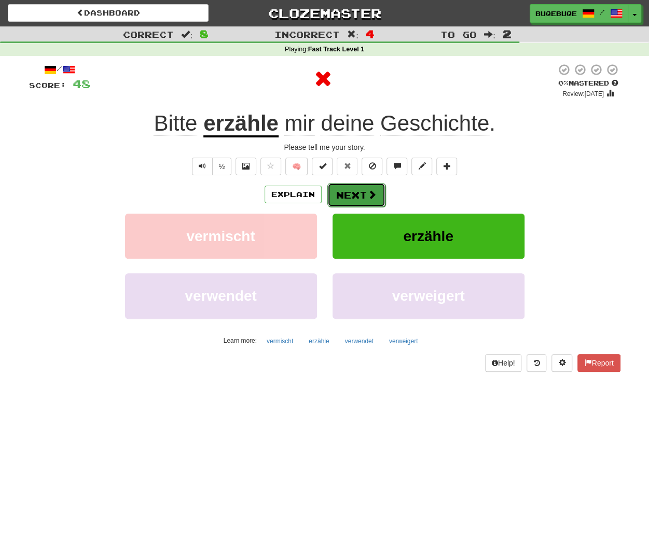
click at [358, 197] on button "Next" at bounding box center [356, 195] width 58 height 24
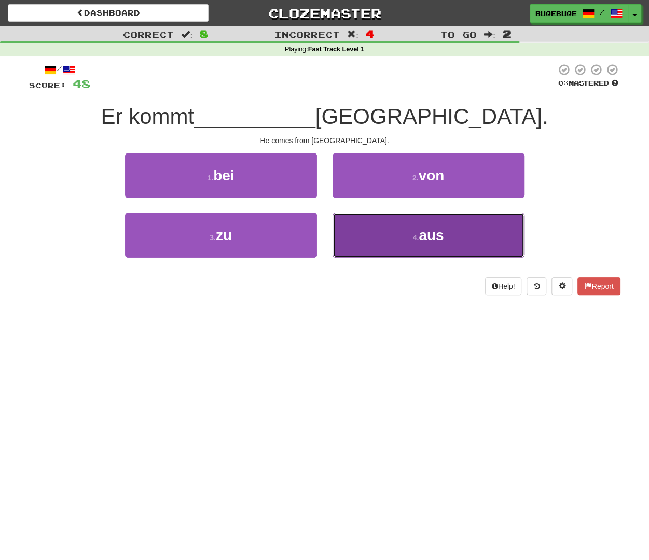
click at [413, 254] on button "4 . aus" at bounding box center [429, 235] width 192 height 45
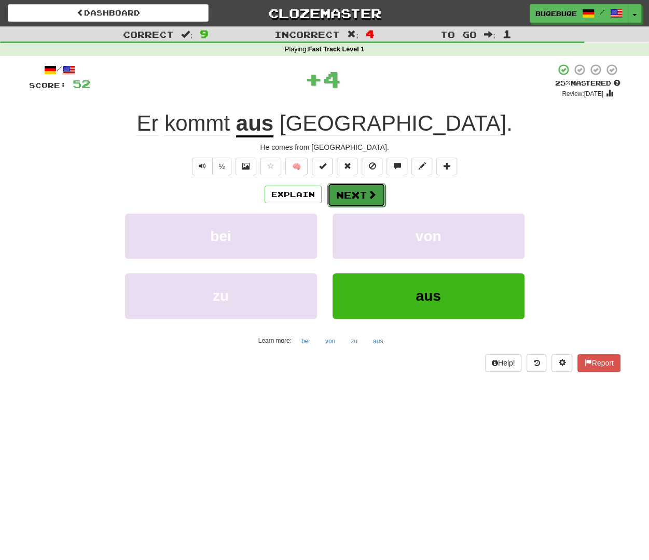
click at [374, 202] on button "Next" at bounding box center [356, 195] width 58 height 24
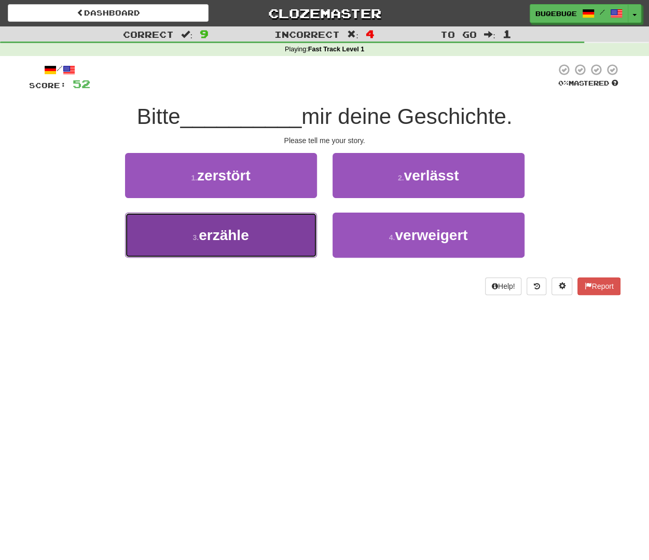
click at [232, 241] on span "erzähle" at bounding box center [224, 235] width 50 height 16
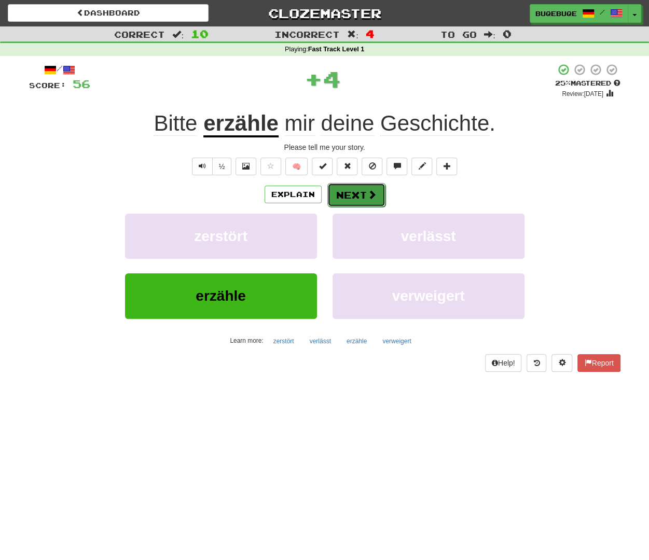
click at [351, 197] on button "Next" at bounding box center [356, 195] width 58 height 24
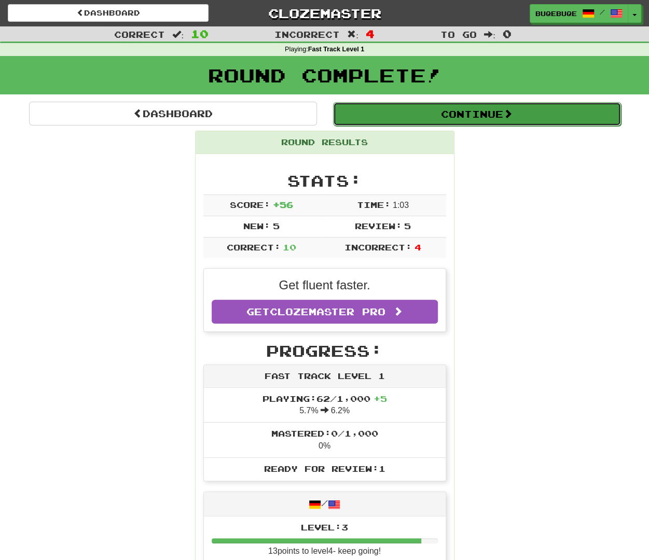
click at [481, 106] on button "Continue" at bounding box center [477, 114] width 288 height 24
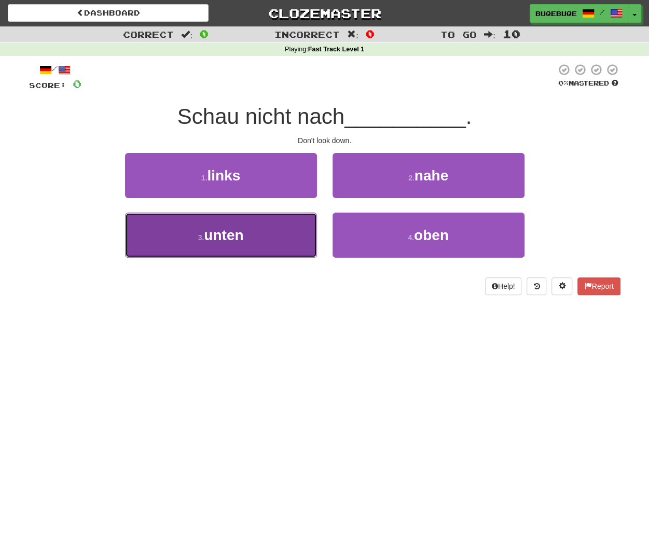
click at [293, 241] on button "3 . unten" at bounding box center [221, 235] width 192 height 45
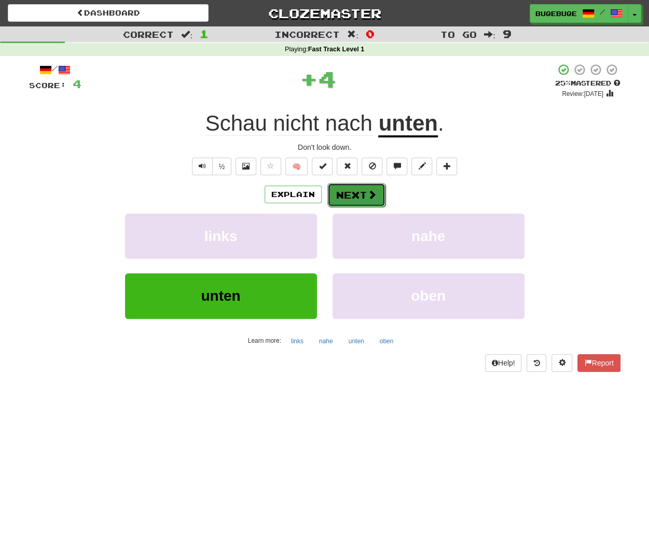
click at [368, 192] on span at bounding box center [371, 194] width 9 height 9
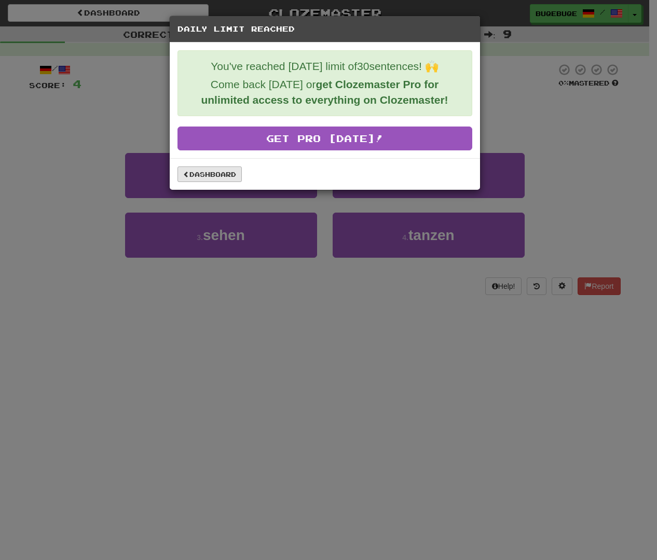
drag, startPoint x: 214, startPoint y: 182, endPoint x: 213, endPoint y: 170, distance: 12.5
click at [213, 182] on div "Dashboard" at bounding box center [325, 174] width 310 height 32
click at [213, 167] on link "Dashboard" at bounding box center [209, 175] width 64 height 16
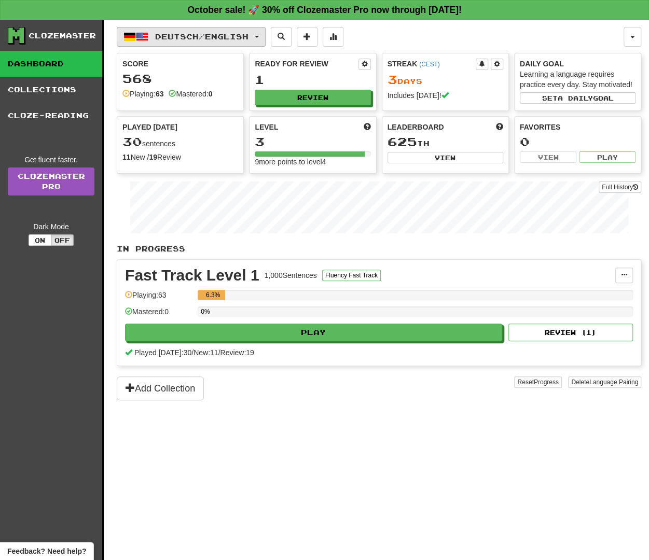
click at [191, 35] on span "Deutsch / English" at bounding box center [201, 36] width 93 height 9
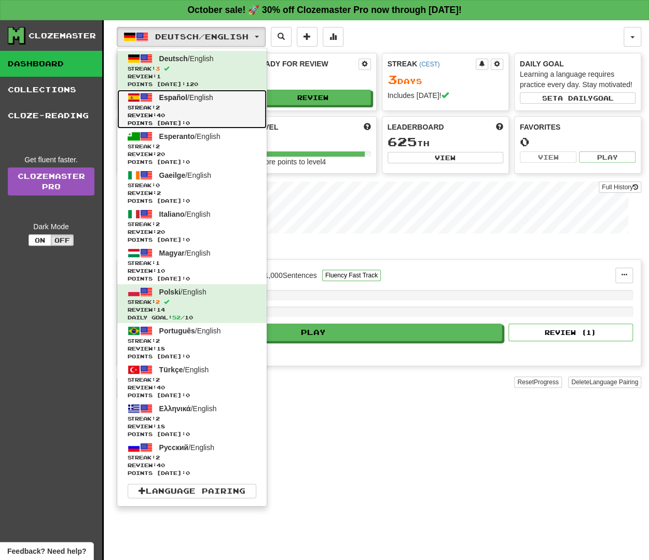
click at [175, 112] on span "Review: 40" at bounding box center [192, 116] width 129 height 8
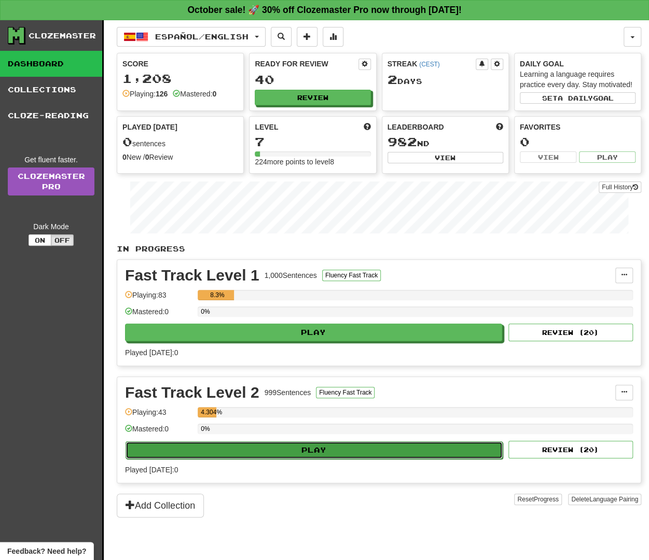
click at [298, 451] on button "Play" at bounding box center [314, 451] width 377 height 18
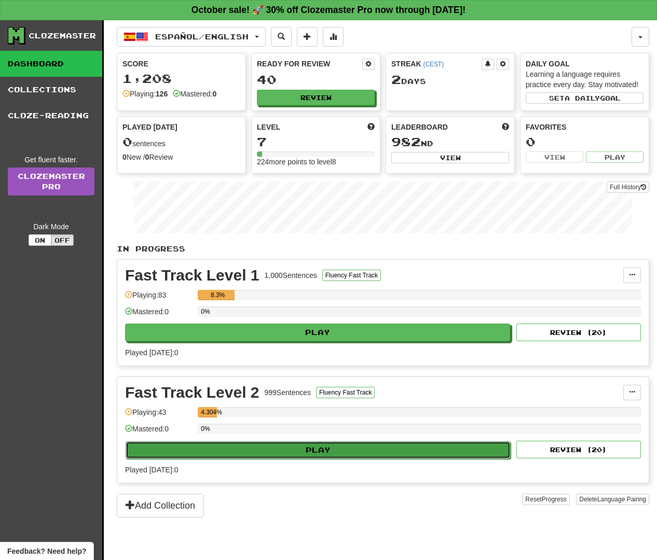
select select "**"
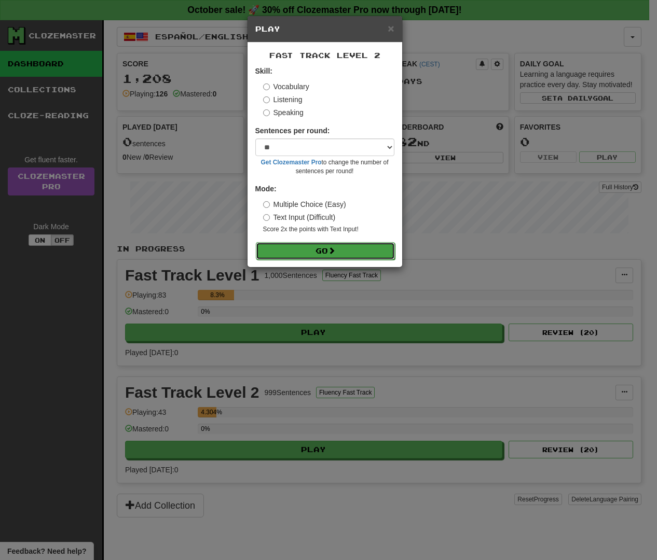
click at [356, 258] on button "Go" at bounding box center [325, 251] width 139 height 18
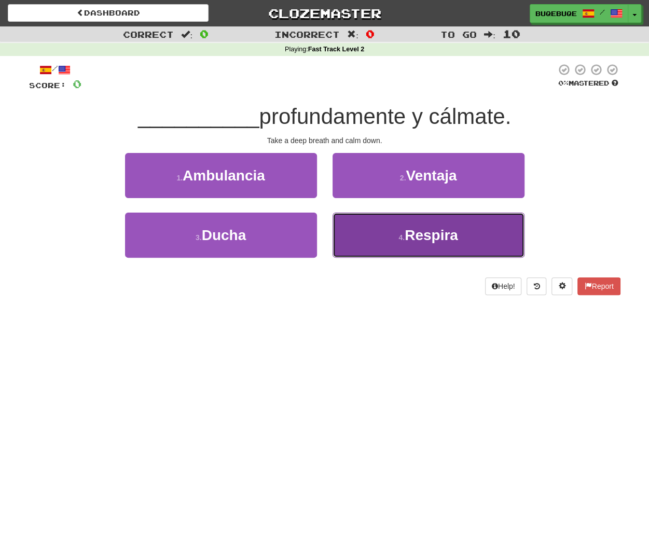
click at [393, 225] on button "4 . Respira" at bounding box center [429, 235] width 192 height 45
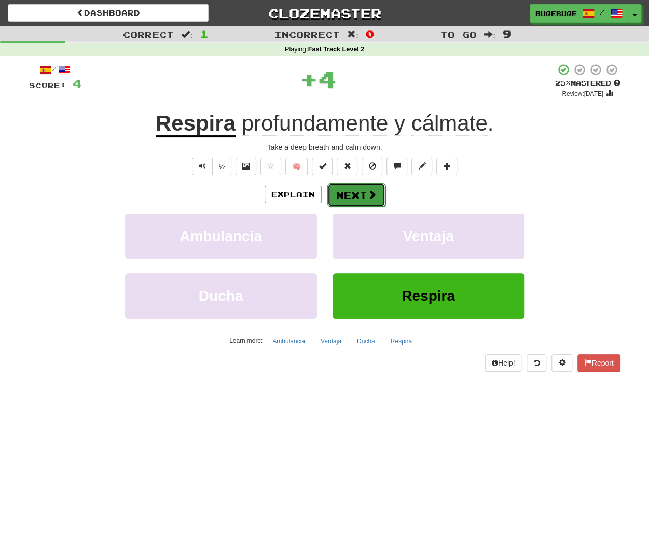
click at [365, 191] on button "Next" at bounding box center [356, 195] width 58 height 24
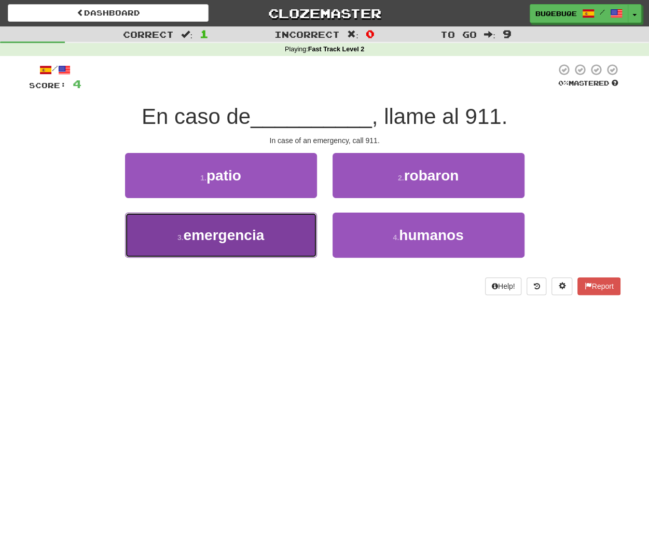
click at [249, 244] on button "3 . emergencia" at bounding box center [221, 235] width 192 height 45
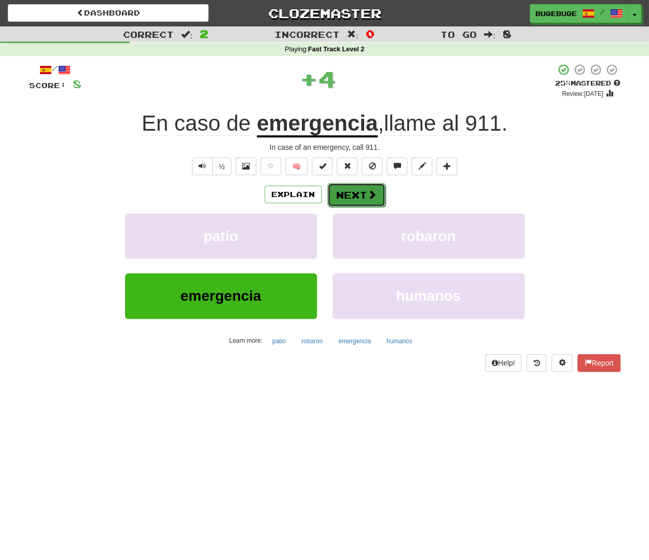
click at [351, 193] on button "Next" at bounding box center [356, 195] width 58 height 24
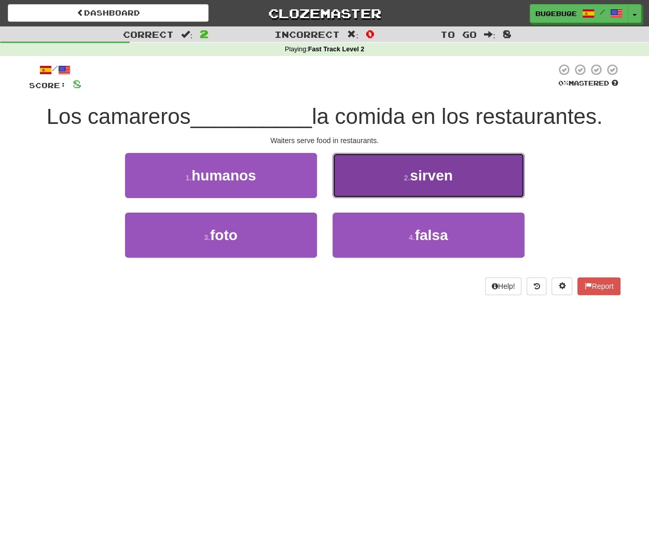
click at [508, 173] on button "2 . sirven" at bounding box center [429, 175] width 192 height 45
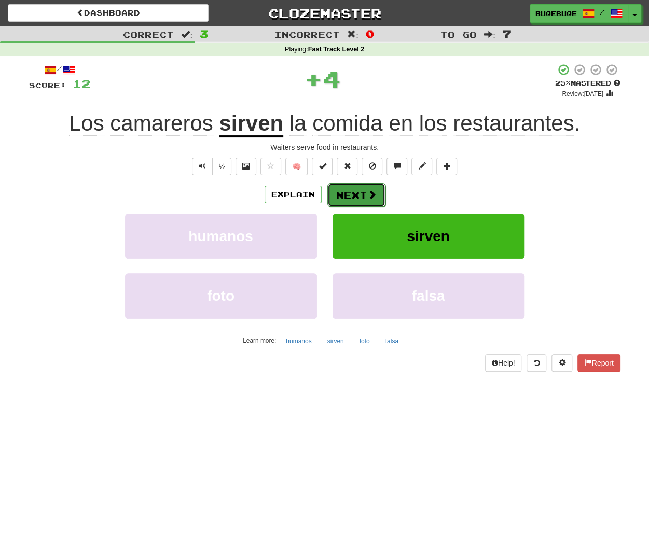
click at [357, 194] on button "Next" at bounding box center [356, 195] width 58 height 24
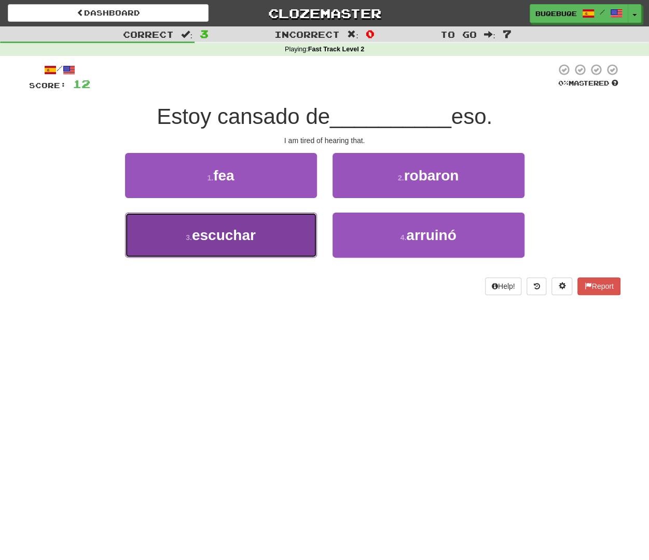
click at [270, 249] on button "3 . escuchar" at bounding box center [221, 235] width 192 height 45
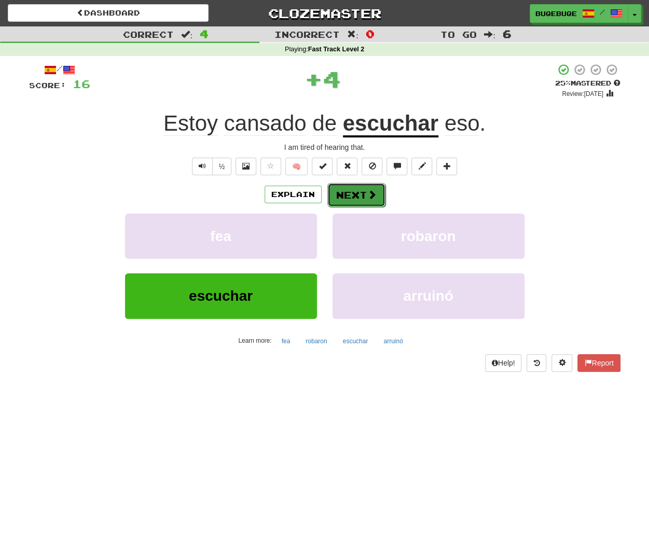
click at [370, 198] on span at bounding box center [371, 194] width 9 height 9
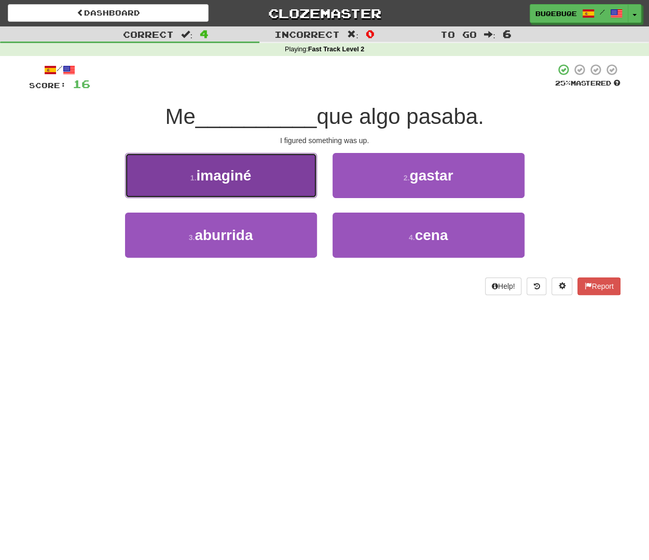
click at [293, 180] on button "1 . imaginé" at bounding box center [221, 175] width 192 height 45
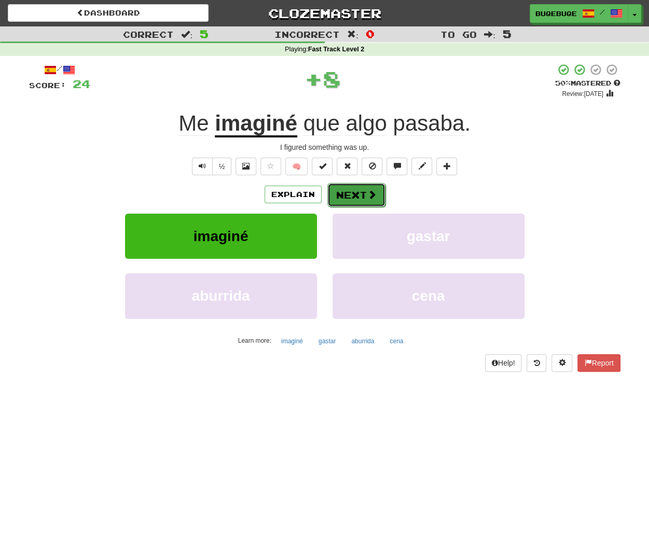
click at [365, 194] on button "Next" at bounding box center [356, 195] width 58 height 24
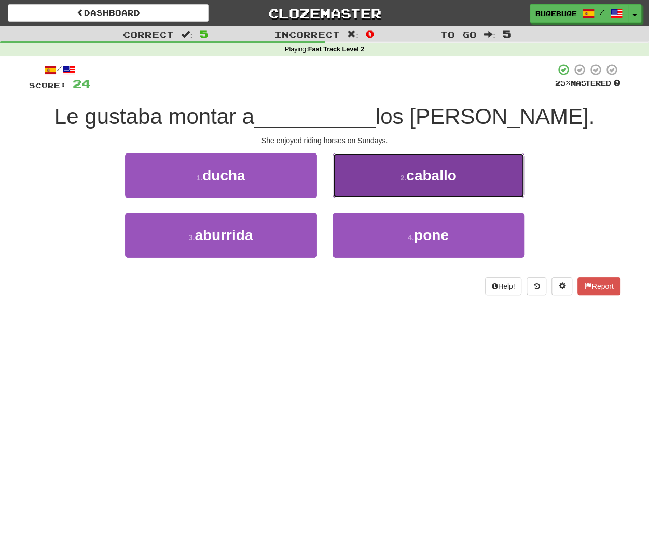
click at [450, 160] on button "2 . caballo" at bounding box center [429, 175] width 192 height 45
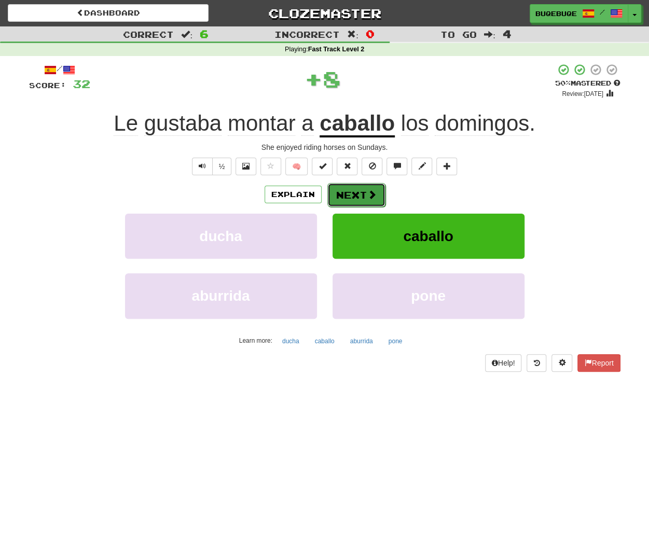
click at [364, 195] on button "Next" at bounding box center [356, 195] width 58 height 24
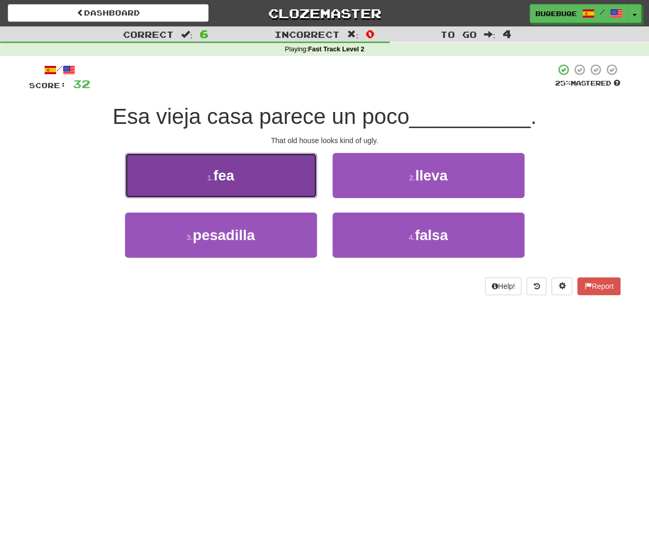
click at [185, 178] on button "1 . fea" at bounding box center [221, 175] width 192 height 45
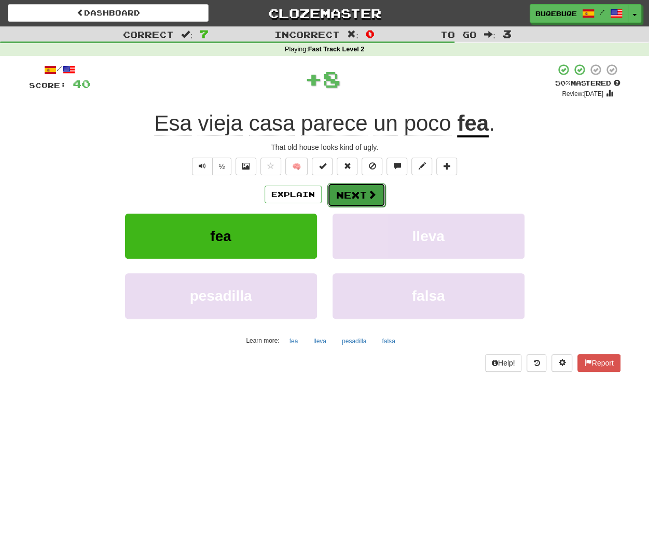
click at [362, 187] on button "Next" at bounding box center [356, 195] width 58 height 24
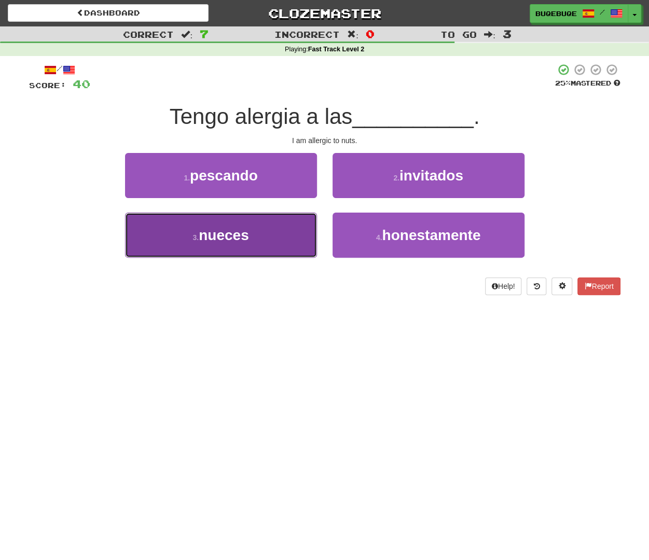
click at [236, 229] on span "nueces" at bounding box center [224, 235] width 50 height 16
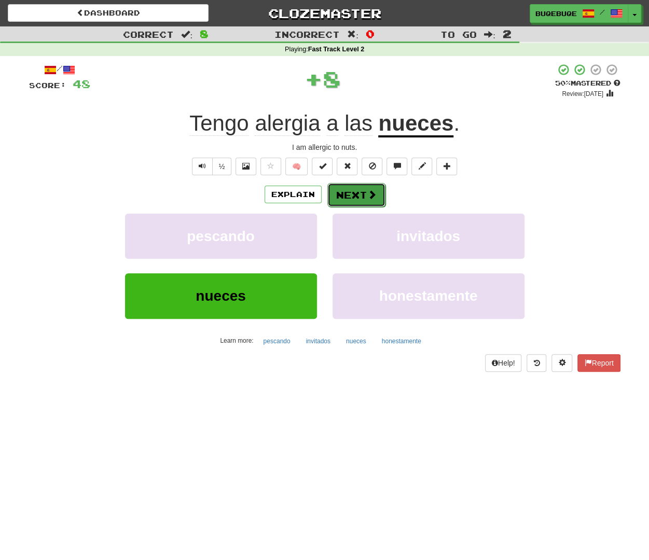
click at [377, 192] on button "Next" at bounding box center [356, 195] width 58 height 24
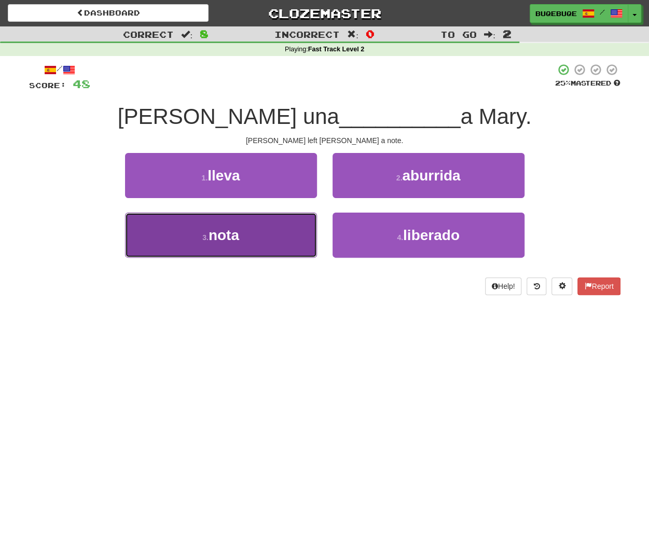
click at [271, 235] on button "3 . nota" at bounding box center [221, 235] width 192 height 45
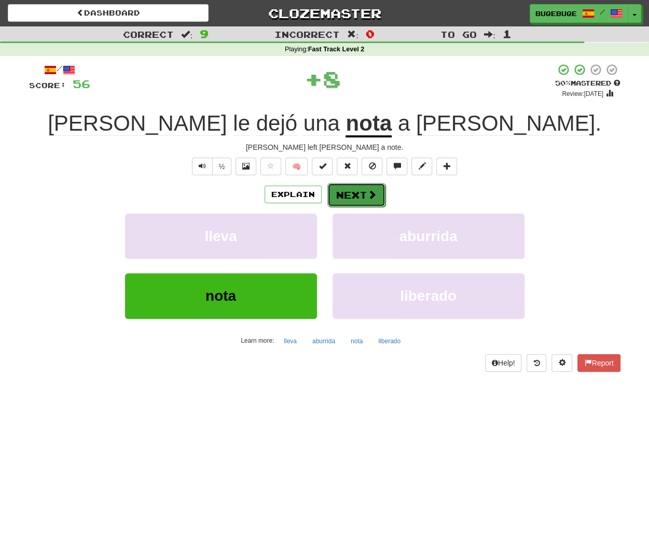
click at [371, 196] on span at bounding box center [371, 194] width 9 height 9
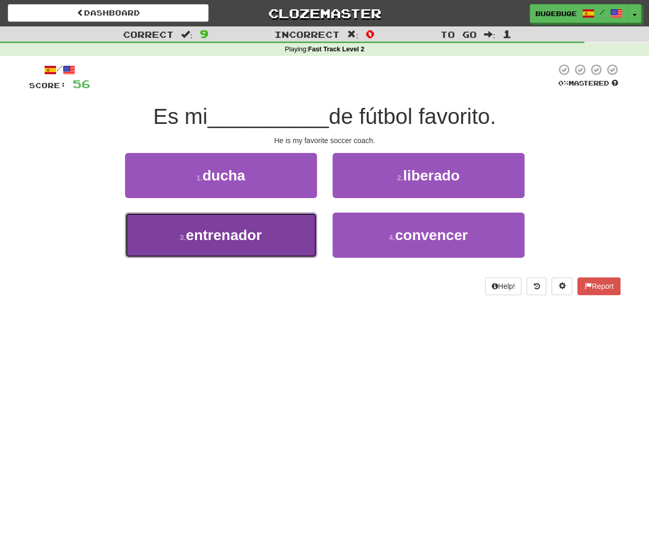
click at [267, 234] on button "3 . entrenador" at bounding box center [221, 235] width 192 height 45
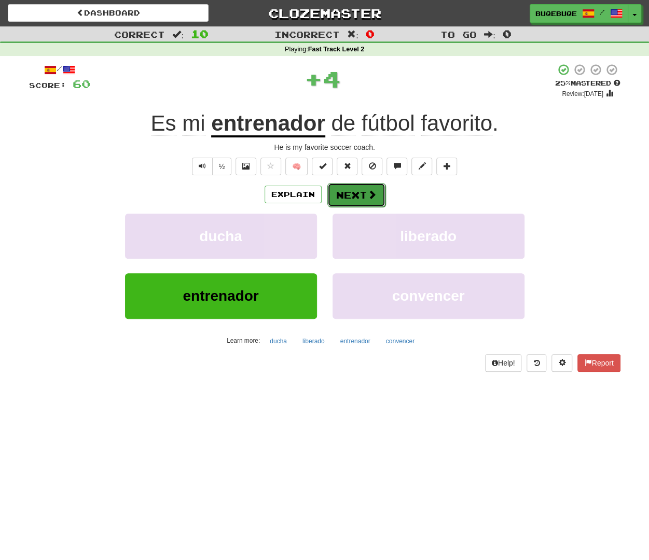
click at [364, 194] on button "Next" at bounding box center [356, 195] width 58 height 24
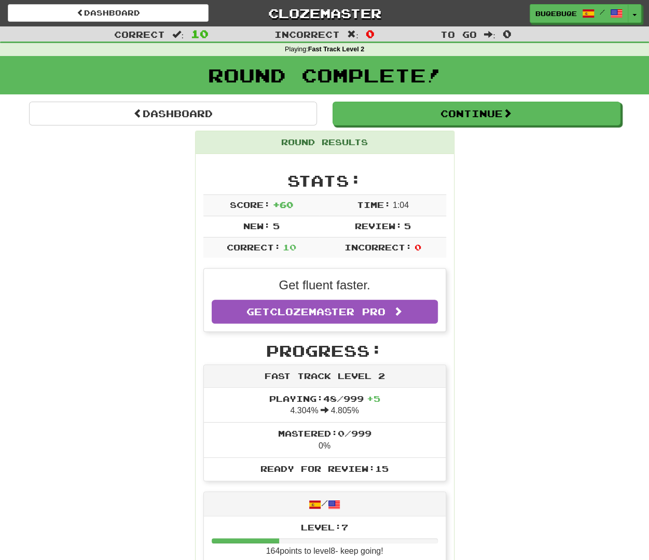
click at [436, 98] on div "Round Complete!" at bounding box center [324, 79] width 649 height 46
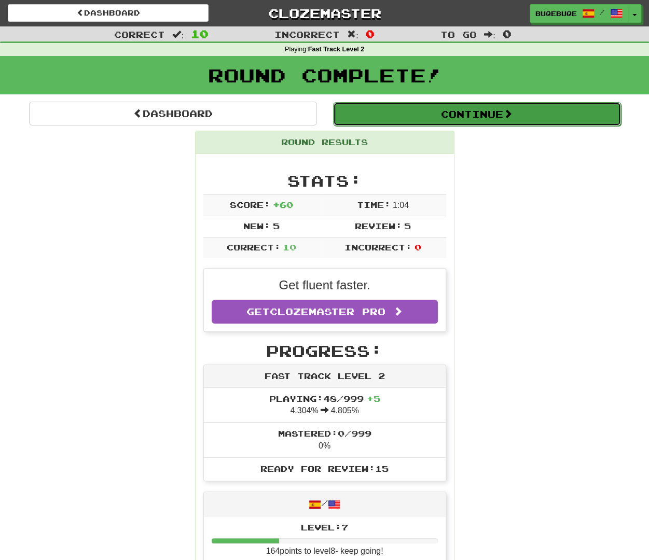
click at [431, 107] on button "Continue" at bounding box center [477, 114] width 288 height 24
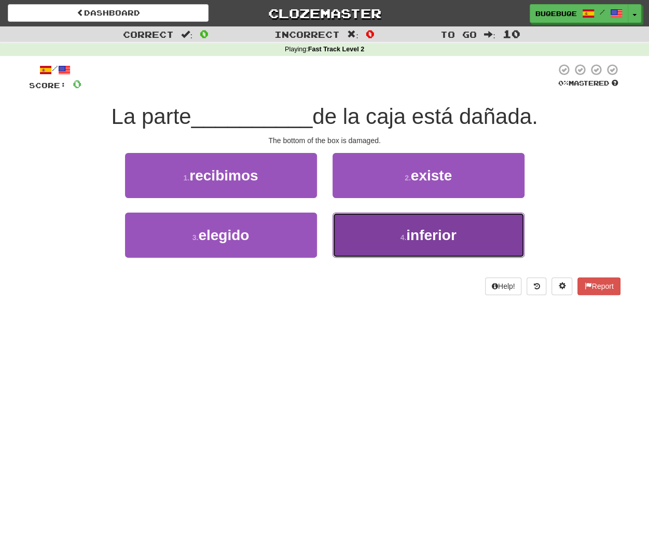
click at [416, 251] on button "4 . inferior" at bounding box center [429, 235] width 192 height 45
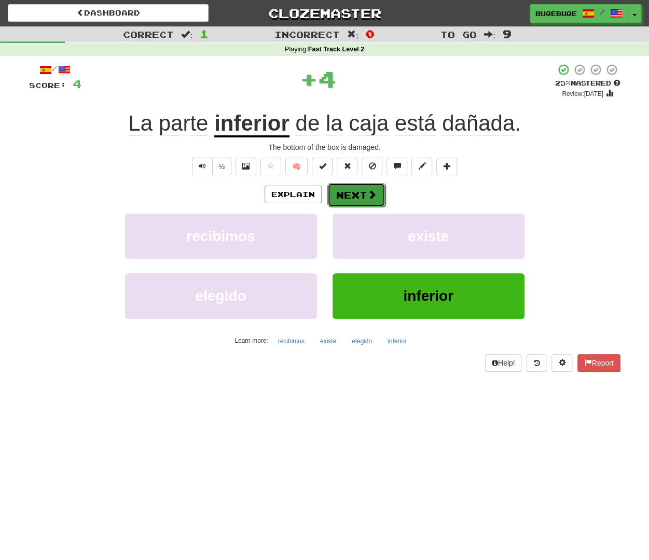
click at [379, 192] on button "Next" at bounding box center [356, 195] width 58 height 24
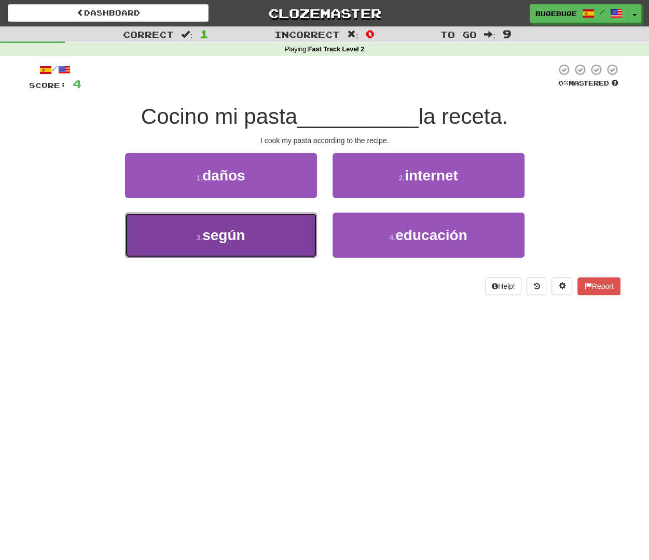
click at [271, 247] on button "3 . según" at bounding box center [221, 235] width 192 height 45
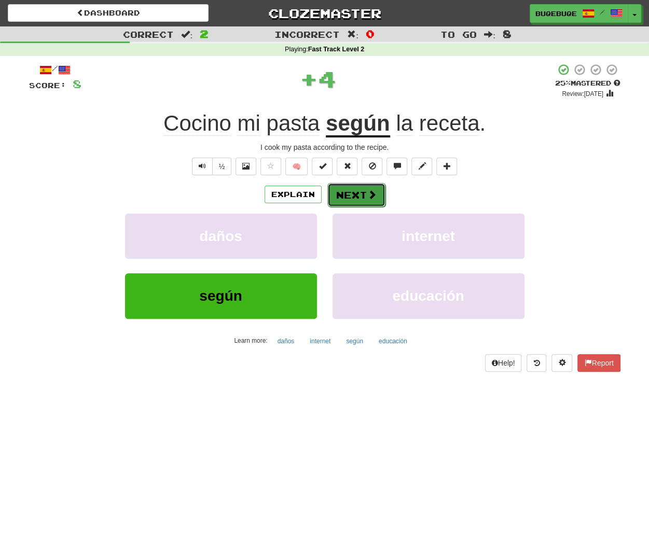
click at [337, 192] on button "Next" at bounding box center [356, 195] width 58 height 24
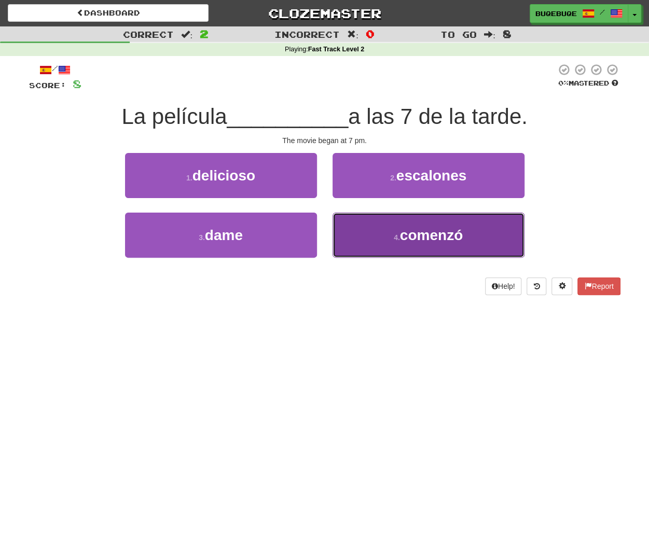
click at [424, 235] on span "comenzó" at bounding box center [431, 235] width 63 height 16
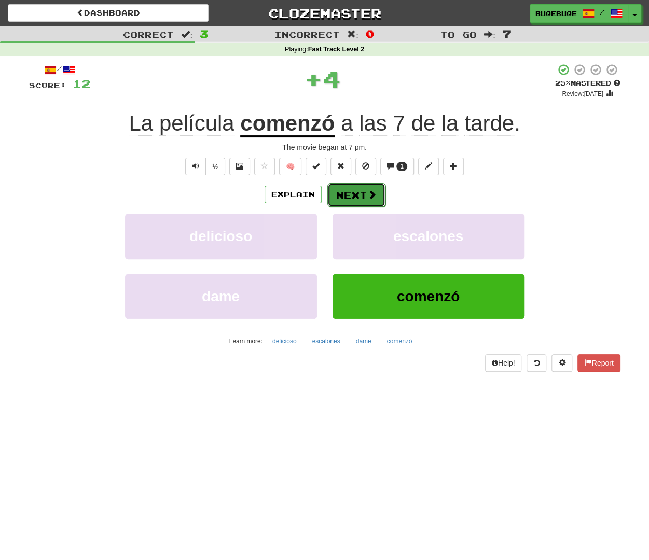
click at [355, 198] on button "Next" at bounding box center [356, 195] width 58 height 24
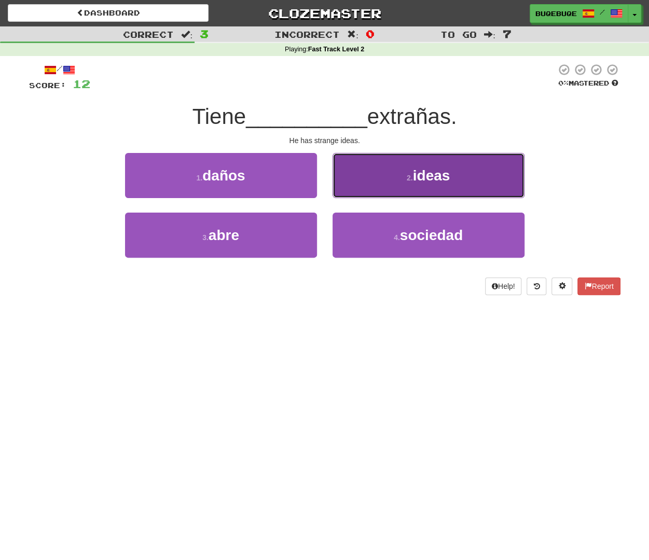
click at [444, 170] on span "ideas" at bounding box center [431, 176] width 37 height 16
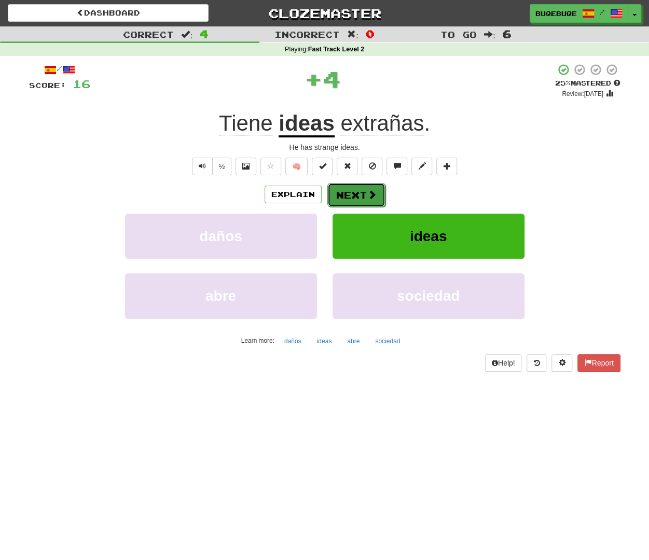
click at [360, 197] on button "Next" at bounding box center [356, 195] width 58 height 24
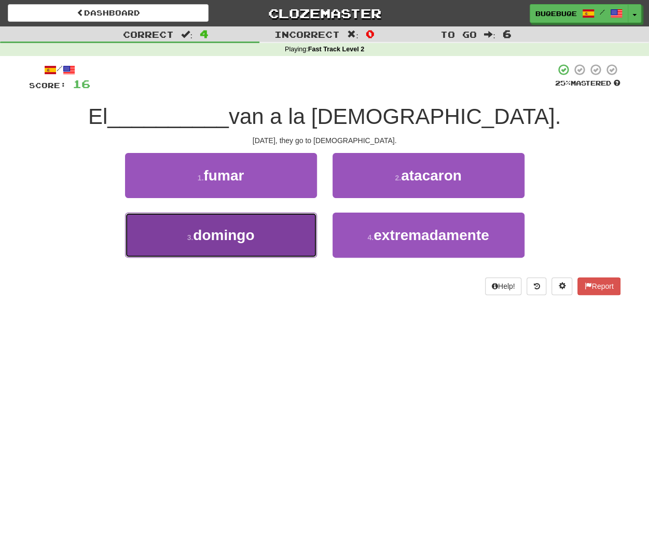
click at [277, 230] on button "3 . domingo" at bounding box center [221, 235] width 192 height 45
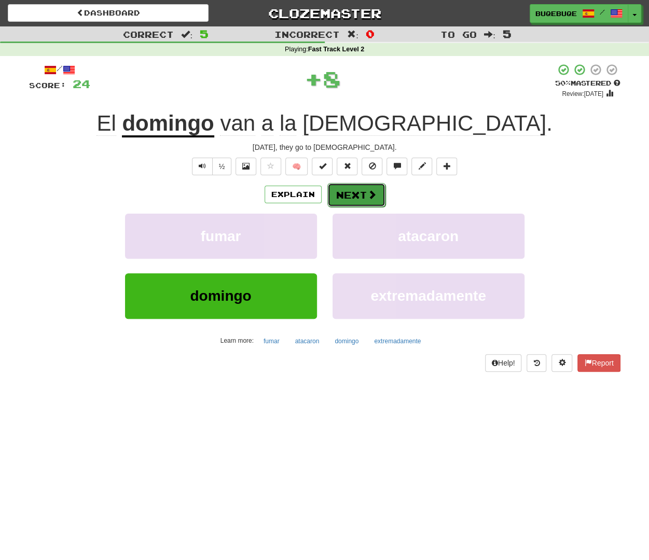
click at [380, 197] on button "Next" at bounding box center [356, 195] width 58 height 24
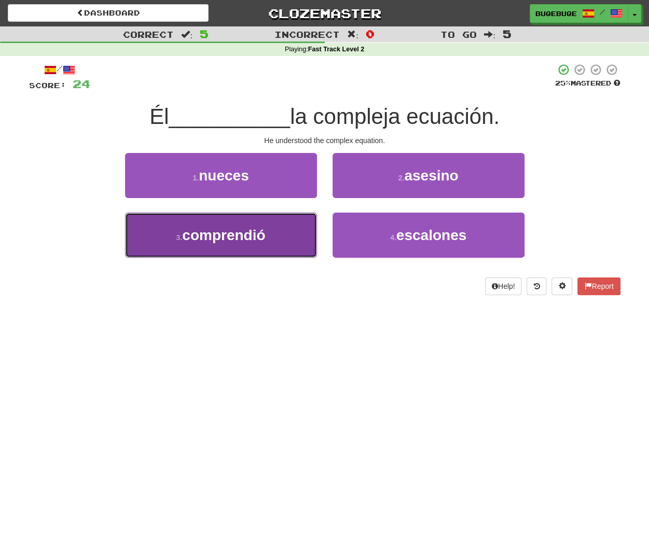
click at [171, 236] on button "3 . comprendió" at bounding box center [221, 235] width 192 height 45
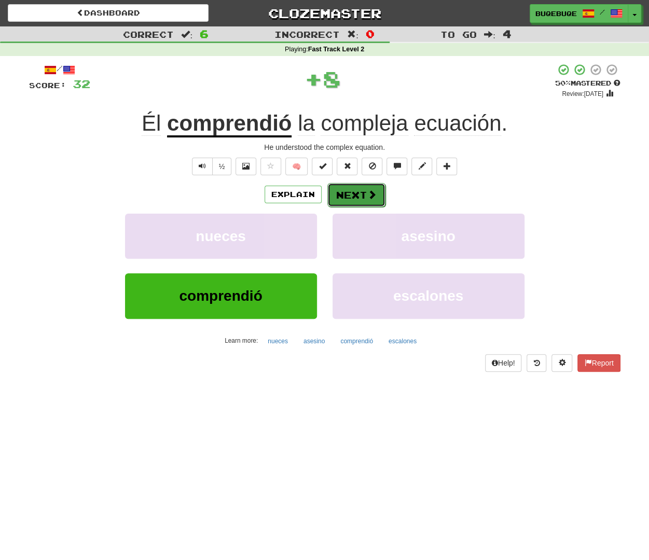
click at [373, 200] on button "Next" at bounding box center [356, 195] width 58 height 24
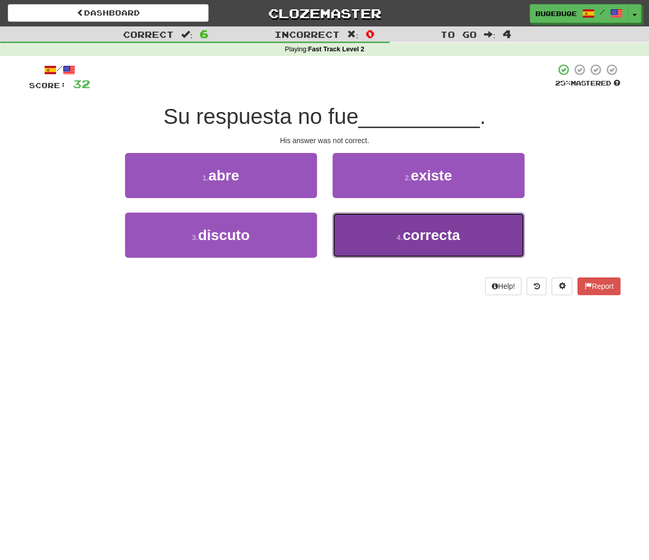
click at [403, 232] on button "4 . correcta" at bounding box center [429, 235] width 192 height 45
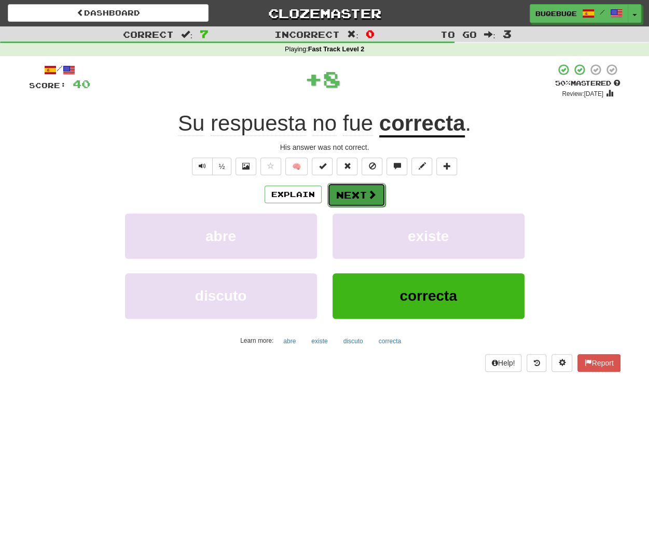
click at [368, 191] on span at bounding box center [371, 194] width 9 height 9
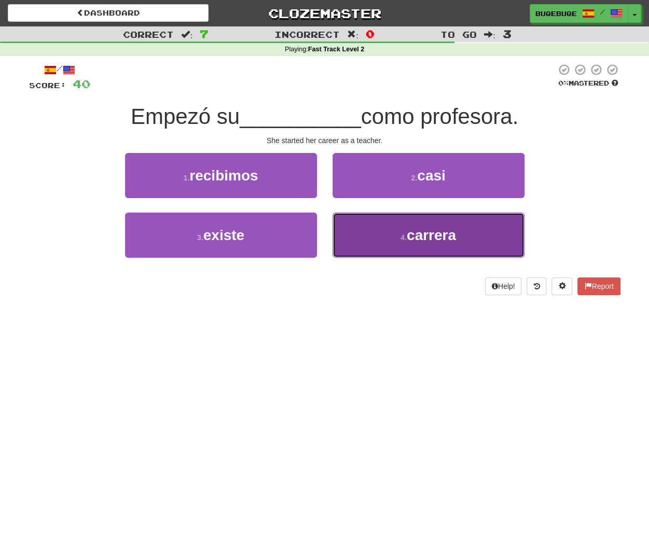
click at [504, 232] on button "4 . carrera" at bounding box center [429, 235] width 192 height 45
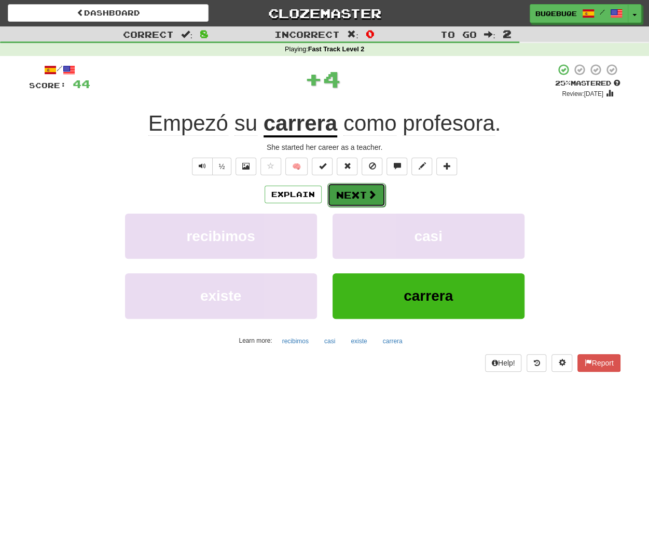
click at [359, 197] on button "Next" at bounding box center [356, 195] width 58 height 24
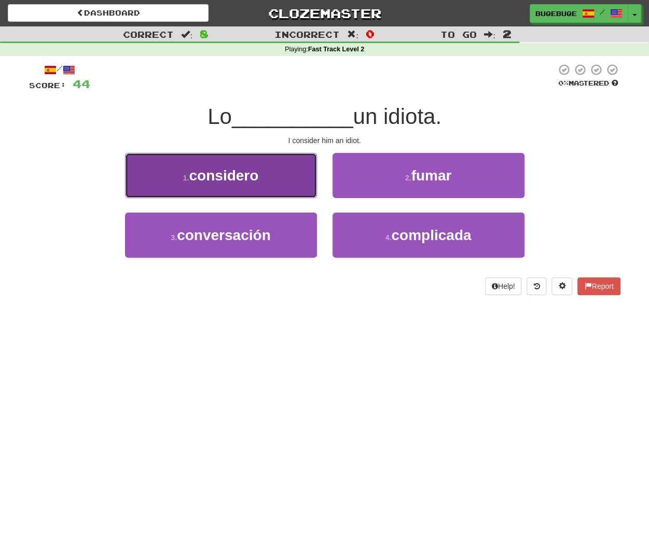
click at [238, 175] on span "considero" at bounding box center [224, 176] width 70 height 16
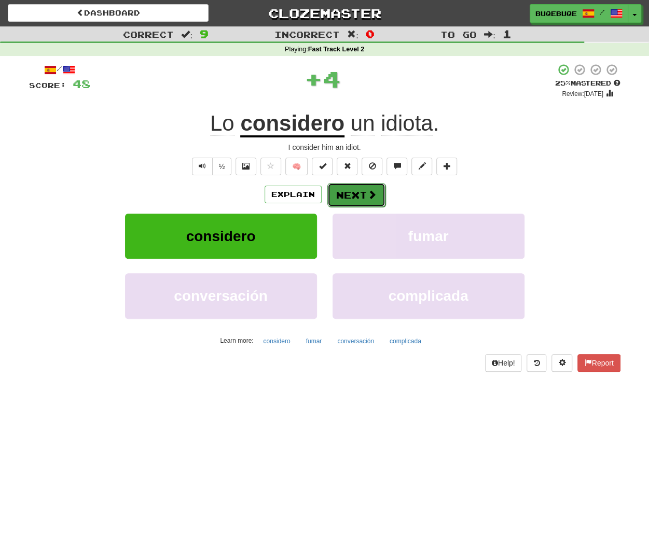
click at [381, 195] on button "Next" at bounding box center [356, 195] width 58 height 24
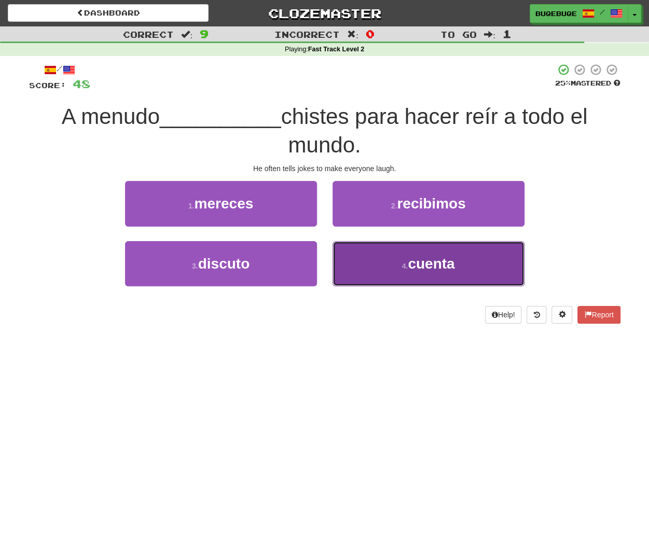
click at [442, 276] on button "4 . cuenta" at bounding box center [429, 263] width 192 height 45
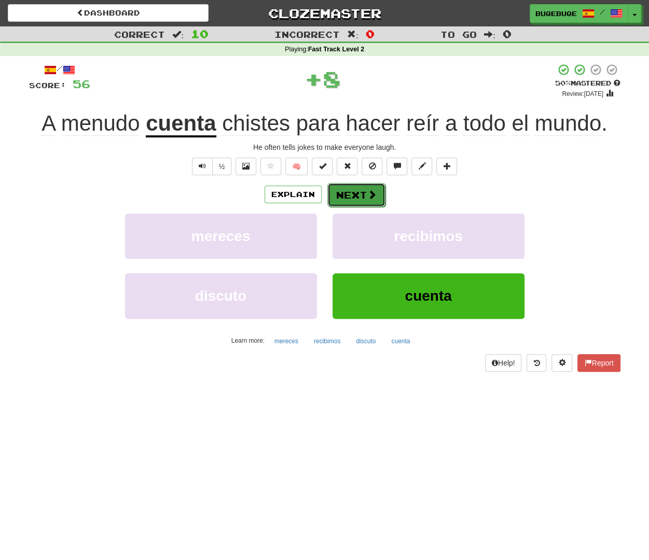
click at [347, 191] on button "Next" at bounding box center [356, 195] width 58 height 24
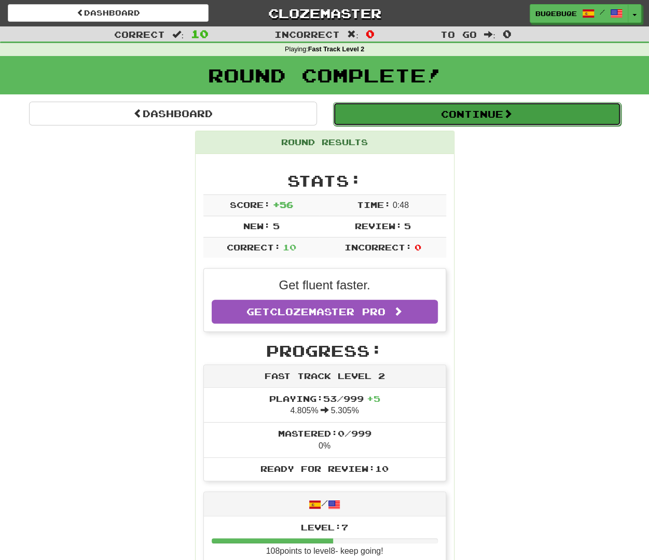
click at [530, 114] on button "Continue" at bounding box center [477, 114] width 288 height 24
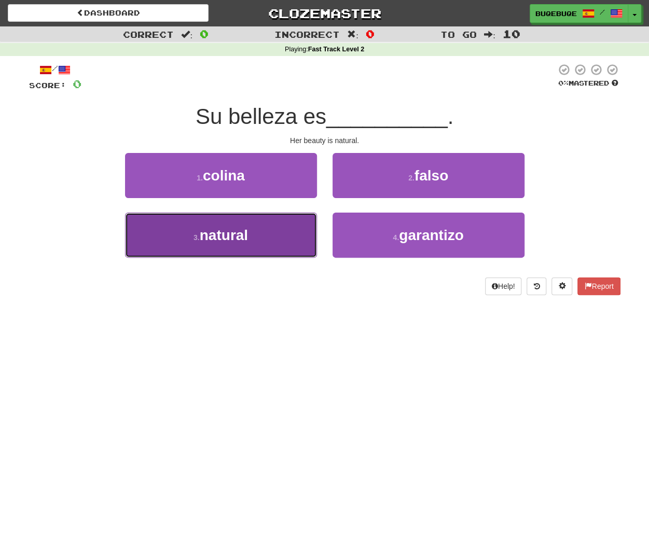
click at [258, 232] on button "3 . natural" at bounding box center [221, 235] width 192 height 45
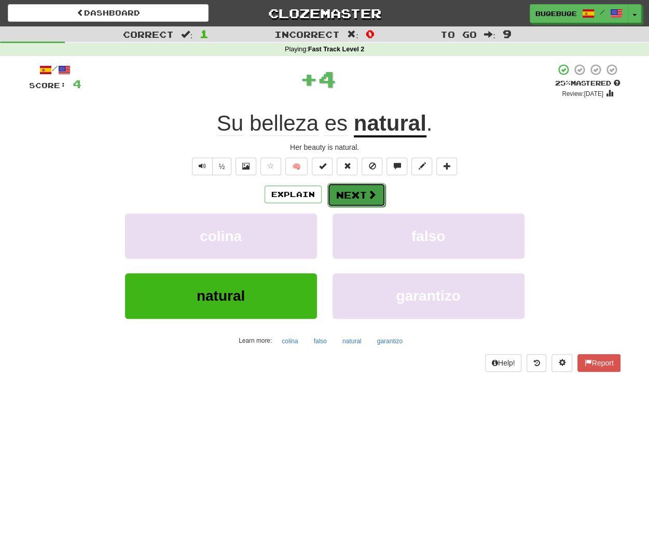
click at [355, 186] on button "Next" at bounding box center [356, 195] width 58 height 24
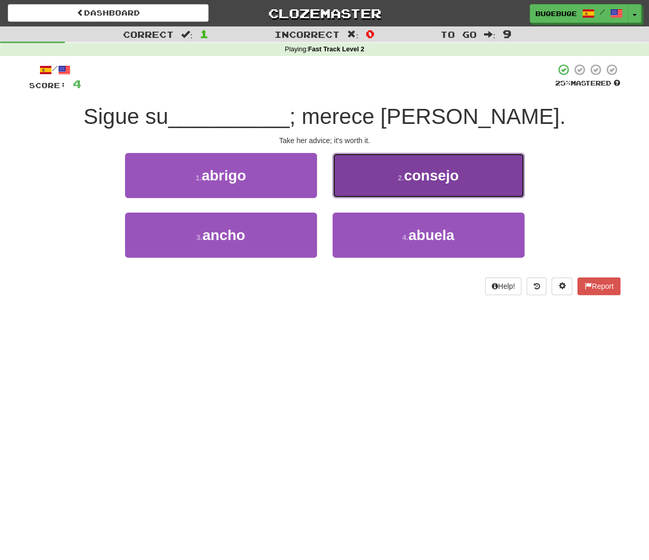
click at [413, 181] on span "consejo" at bounding box center [431, 176] width 55 height 16
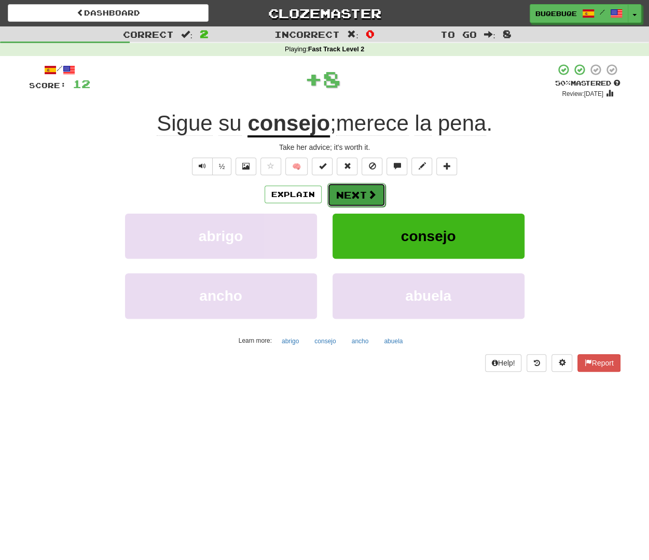
click at [375, 190] on span at bounding box center [371, 194] width 9 height 9
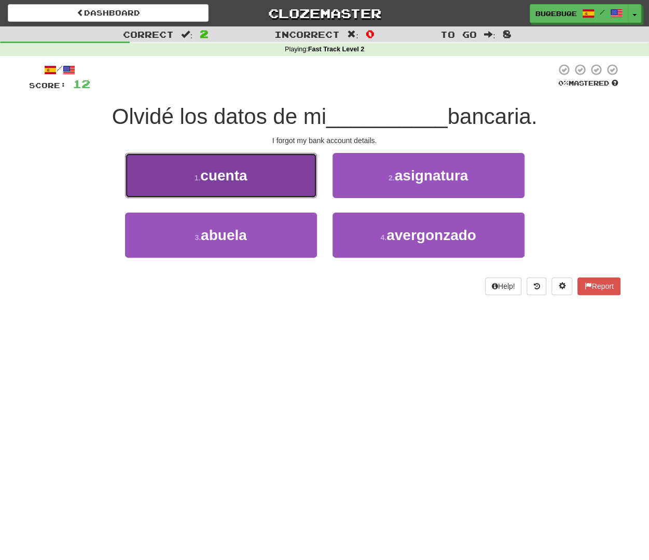
click at [279, 170] on button "1 . cuenta" at bounding box center [221, 175] width 192 height 45
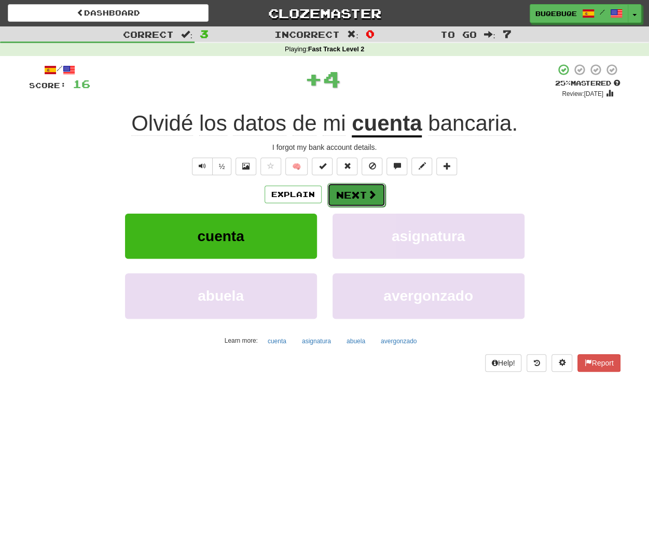
click at [374, 199] on span at bounding box center [371, 194] width 9 height 9
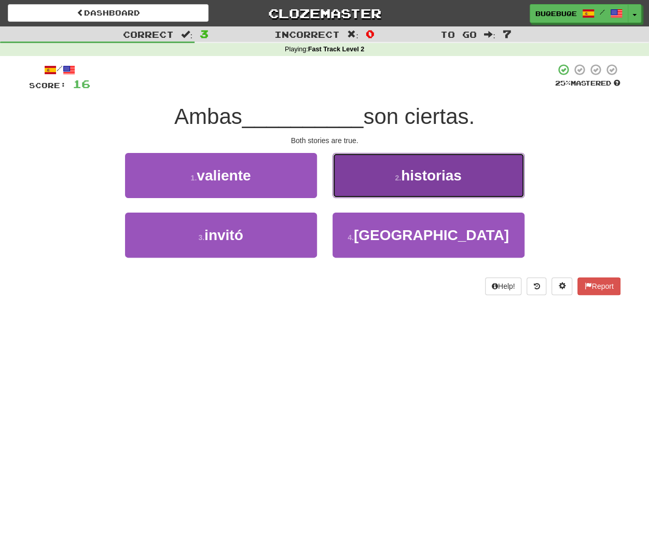
click at [453, 187] on button "2 . historias" at bounding box center [429, 175] width 192 height 45
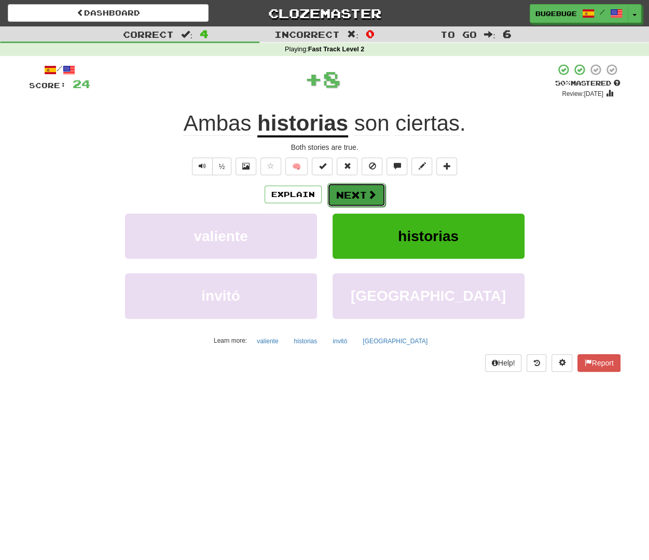
click at [354, 189] on button "Next" at bounding box center [356, 195] width 58 height 24
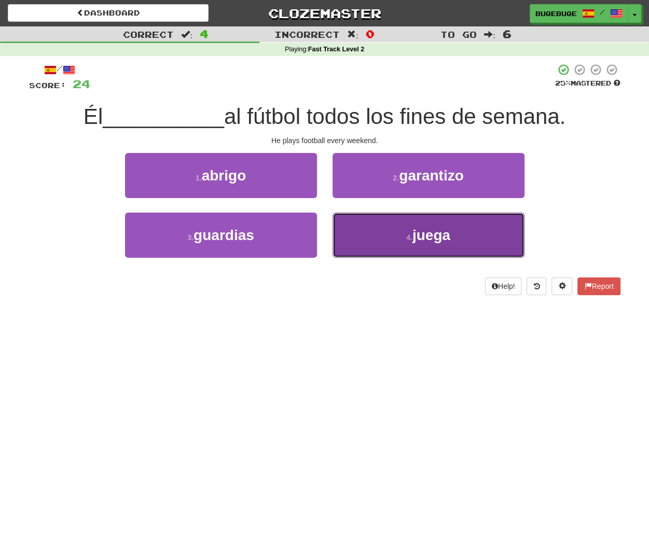
click at [447, 245] on button "4 . juega" at bounding box center [429, 235] width 192 height 45
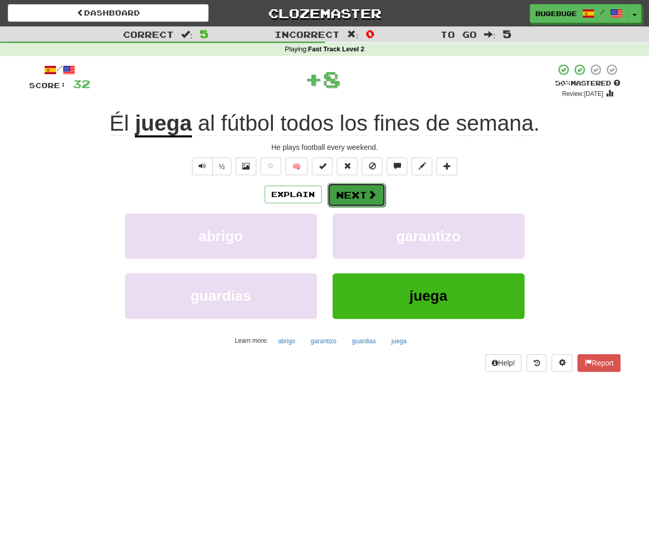
click at [365, 191] on button "Next" at bounding box center [356, 195] width 58 height 24
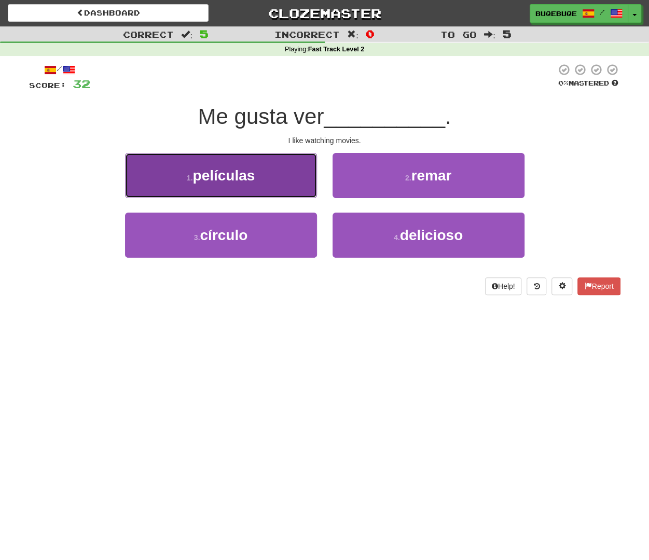
click at [281, 182] on button "1 . películas" at bounding box center [221, 175] width 192 height 45
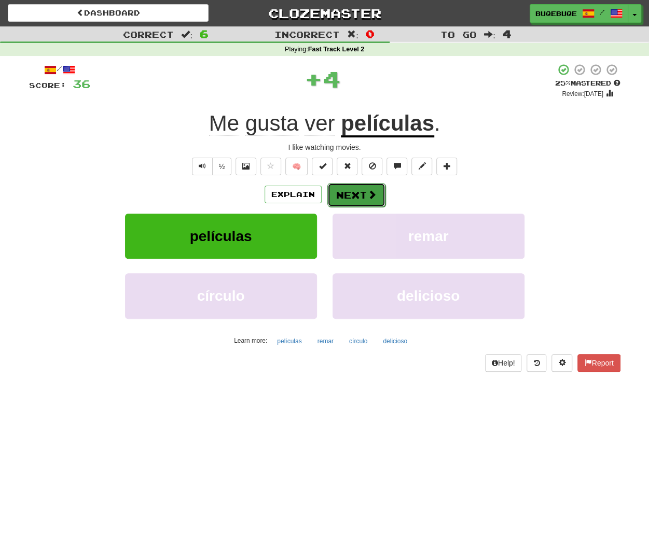
click at [363, 196] on button "Next" at bounding box center [356, 195] width 58 height 24
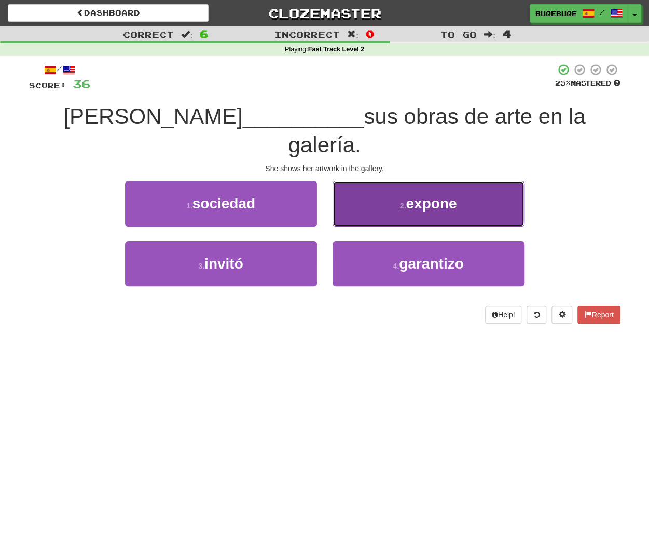
click at [399, 195] on button "2 . expone" at bounding box center [429, 203] width 192 height 45
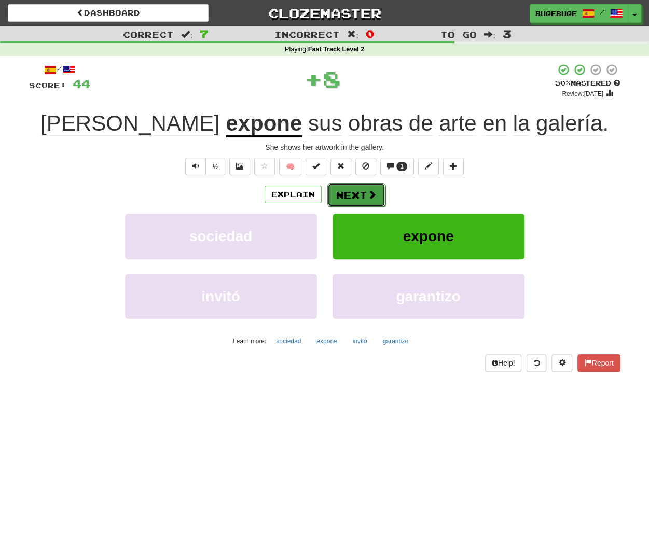
click at [381, 189] on button "Next" at bounding box center [356, 195] width 58 height 24
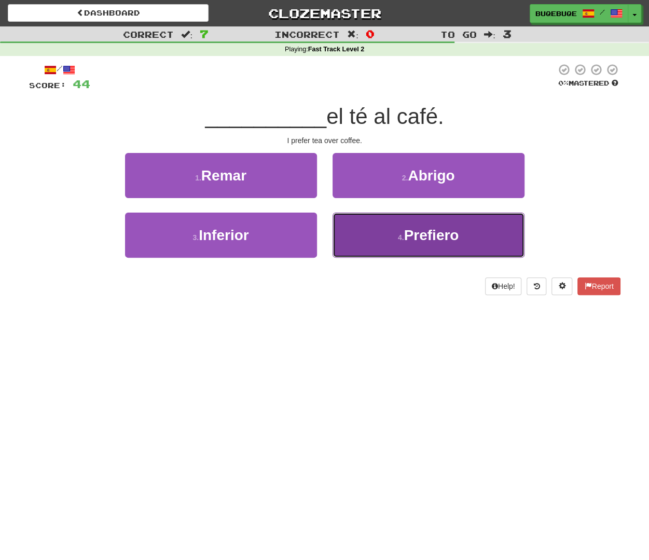
click at [422, 231] on span "Prefiero" at bounding box center [431, 235] width 55 height 16
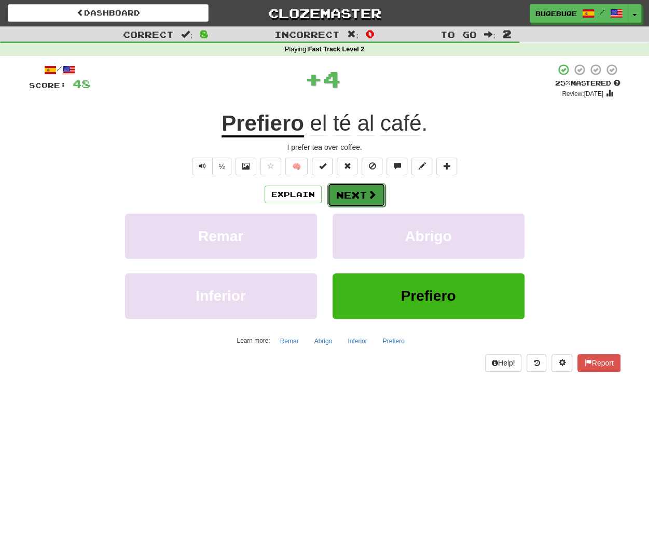
click at [378, 190] on button "Next" at bounding box center [356, 195] width 58 height 24
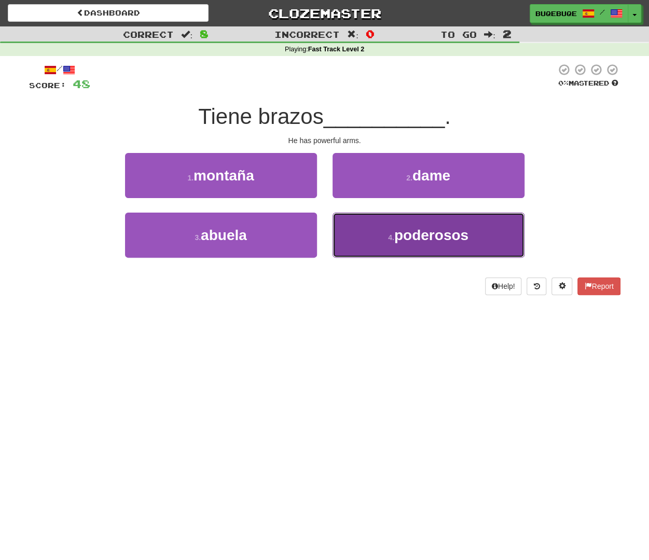
click at [468, 255] on button "4 . poderosos" at bounding box center [429, 235] width 192 height 45
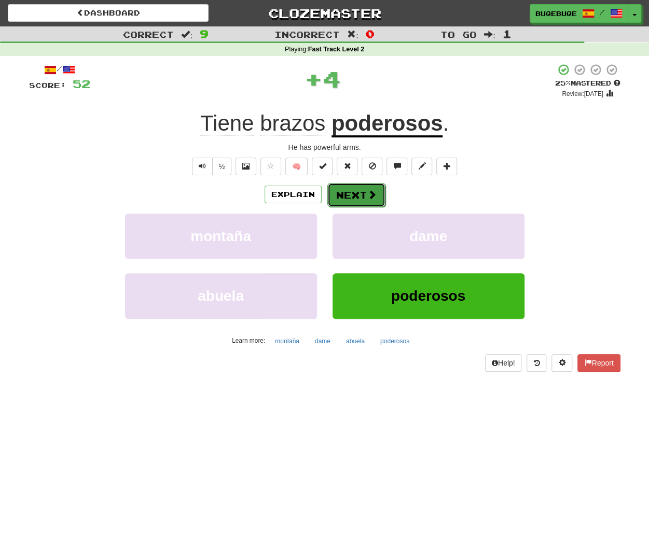
click at [350, 195] on button "Next" at bounding box center [356, 195] width 58 height 24
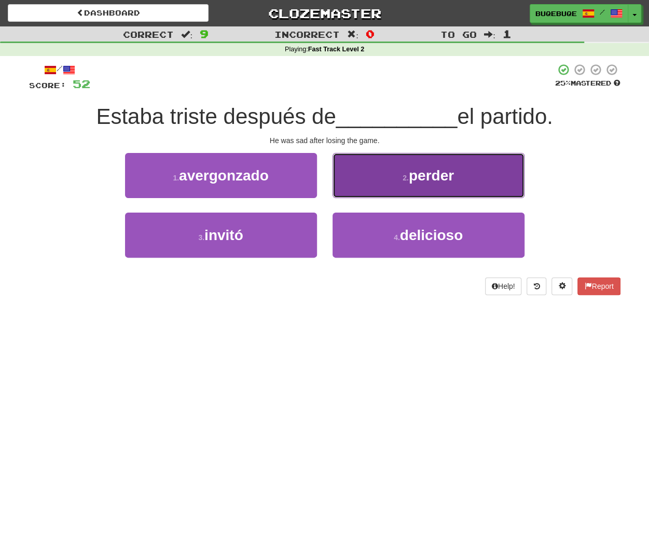
click at [488, 195] on button "2 . perder" at bounding box center [429, 175] width 192 height 45
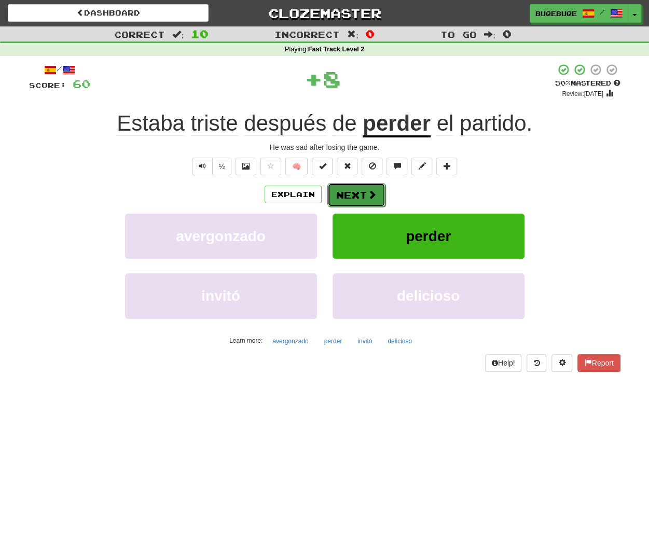
click at [345, 195] on button "Next" at bounding box center [356, 195] width 58 height 24
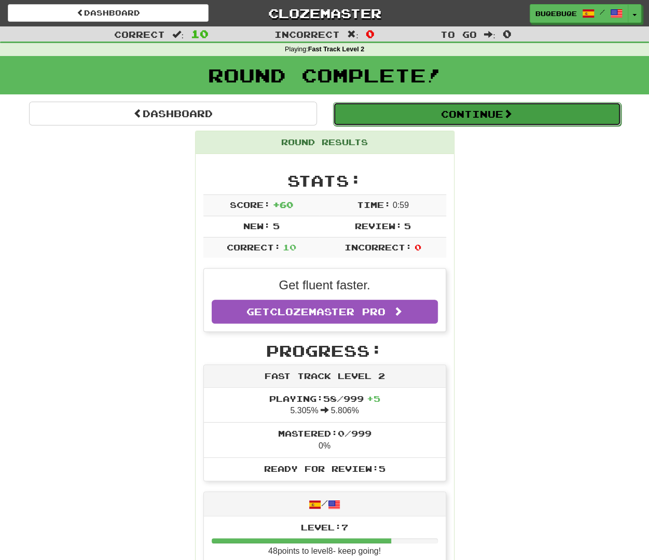
click at [491, 120] on button "Continue" at bounding box center [477, 114] width 288 height 24
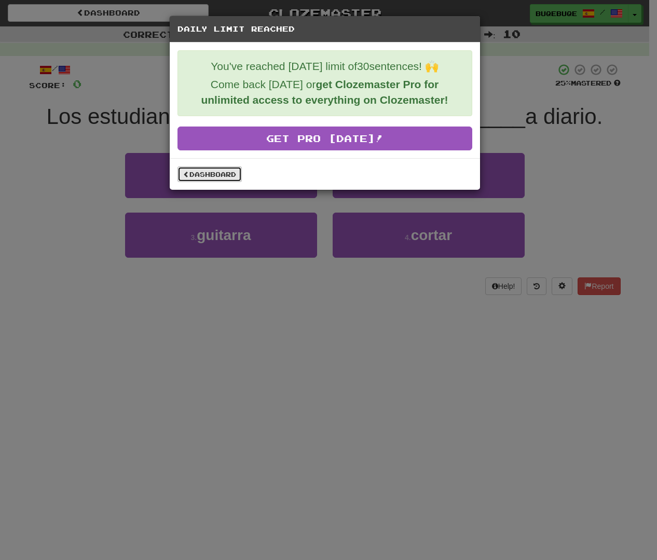
click at [223, 174] on link "Dashboard" at bounding box center [209, 175] width 64 height 16
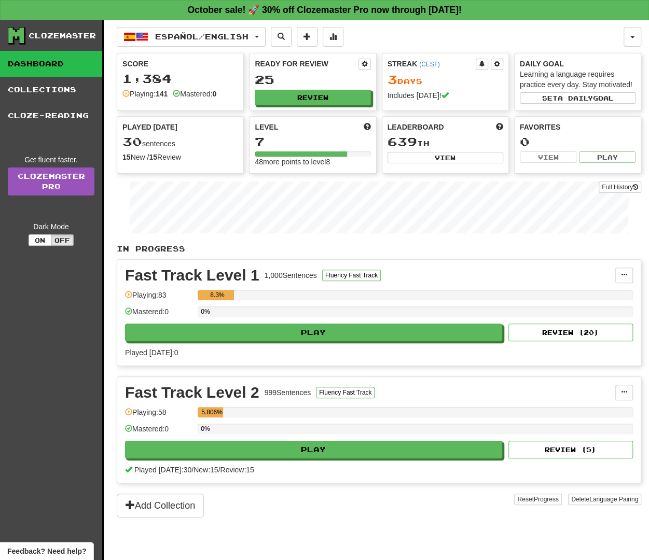
click at [197, 23] on div "Español / English Deutsch / English Streak: 3 Review: 1 Points [DATE]: 120 Espa…" at bounding box center [379, 303] width 525 height 566
click at [191, 35] on span "Español / English" at bounding box center [201, 36] width 93 height 9
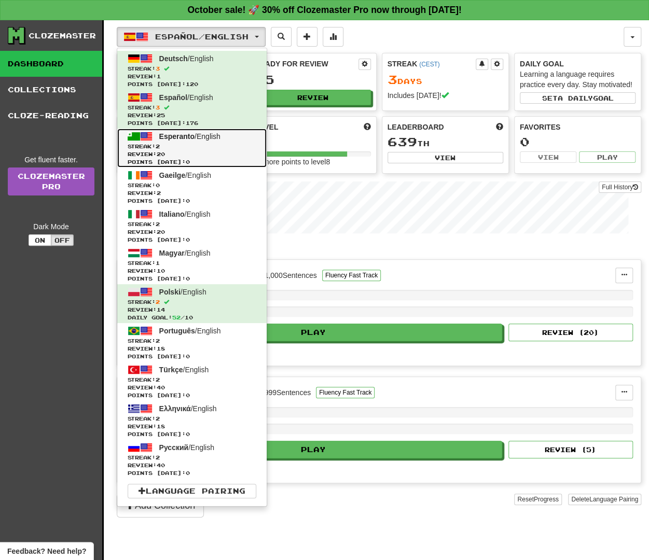
click at [168, 155] on span "Review: 20" at bounding box center [192, 154] width 129 height 8
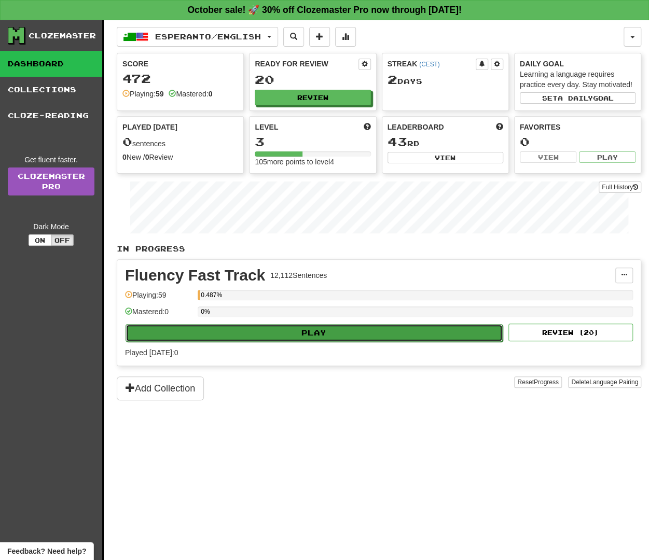
click at [240, 333] on button "Play" at bounding box center [314, 333] width 377 height 18
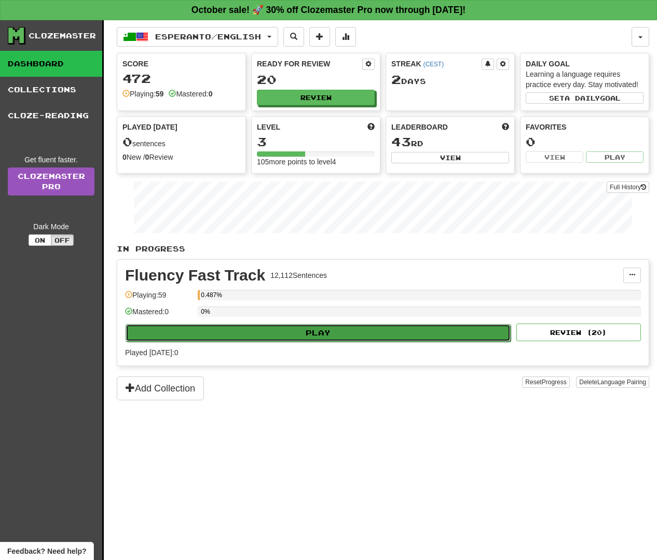
select select "**"
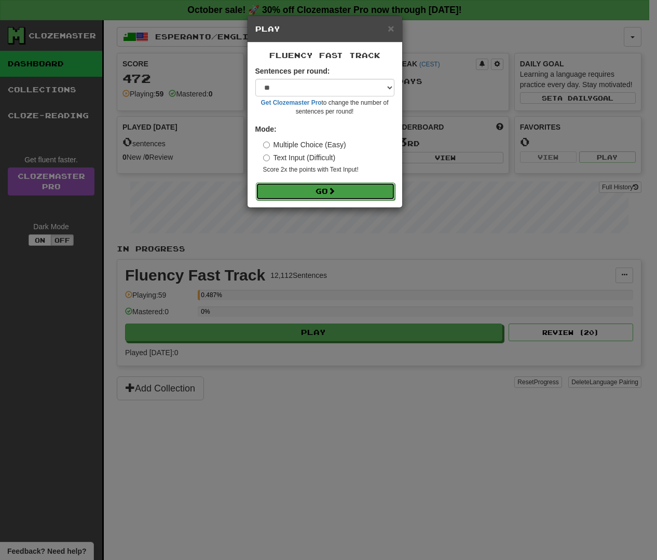
click at [378, 188] on button "Go" at bounding box center [325, 192] width 139 height 18
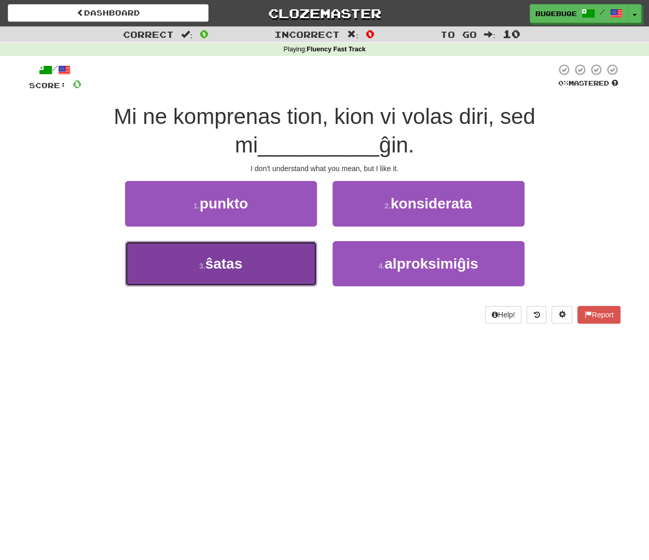
click at [301, 255] on button "3 . ŝatas" at bounding box center [221, 263] width 192 height 45
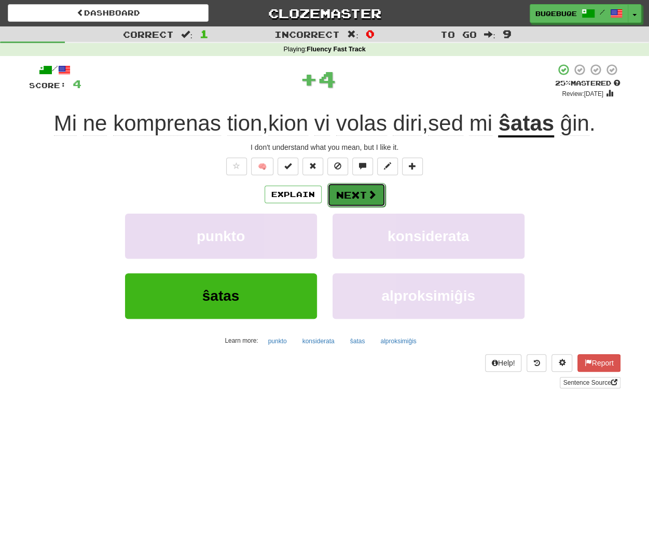
click at [367, 191] on span at bounding box center [371, 194] width 9 height 9
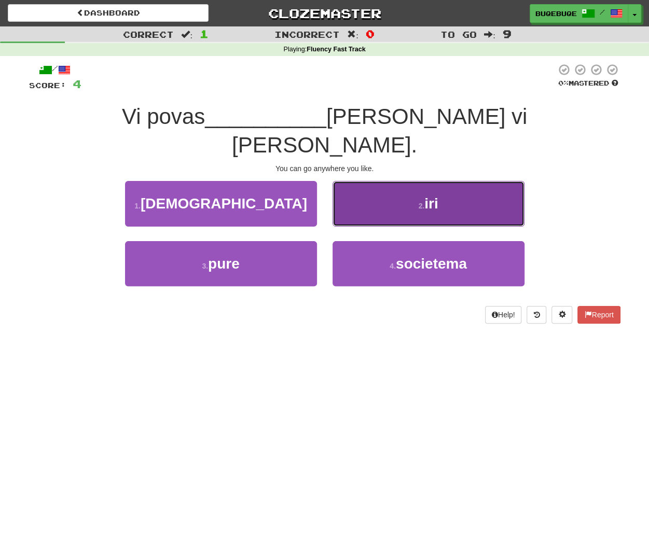
click at [383, 190] on button "2 . iri" at bounding box center [429, 203] width 192 height 45
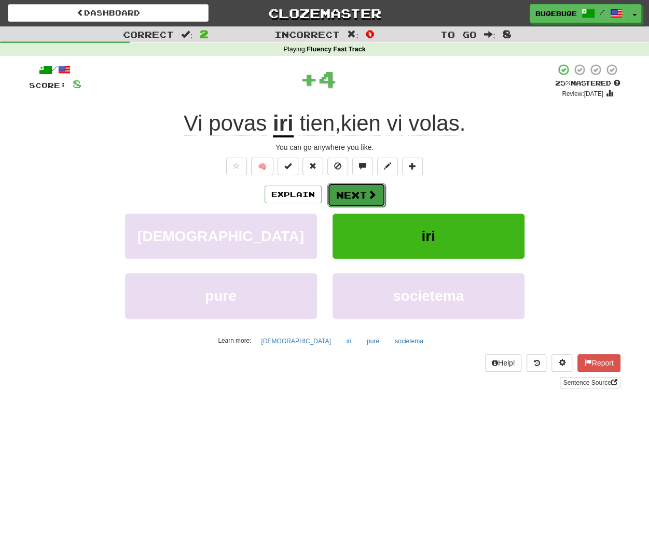
click at [380, 190] on button "Next" at bounding box center [356, 195] width 58 height 24
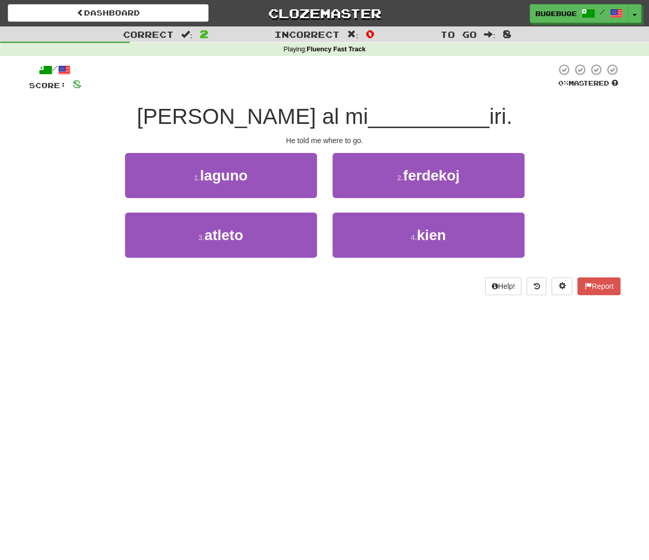
click at [442, 262] on div "4 . kien" at bounding box center [429, 243] width 208 height 60
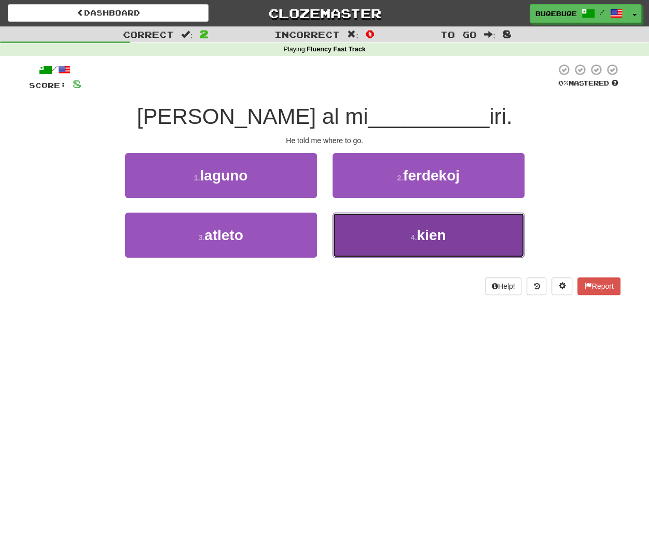
click at [443, 252] on button "4 . kien" at bounding box center [429, 235] width 192 height 45
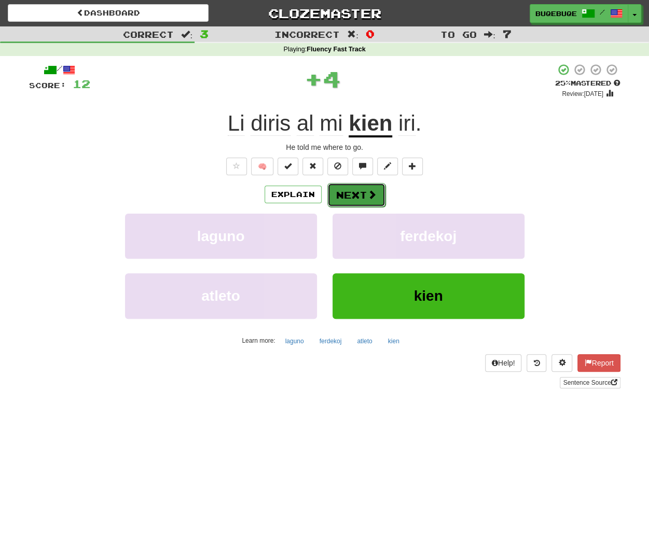
click at [363, 189] on button "Next" at bounding box center [356, 195] width 58 height 24
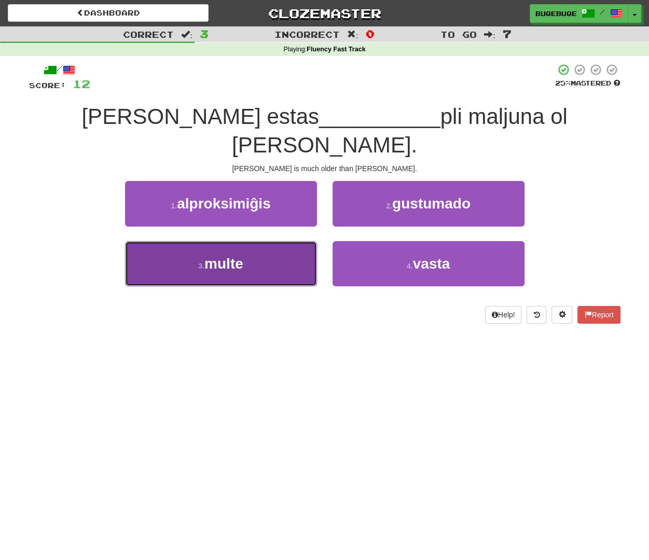
click at [220, 244] on button "3 . multe" at bounding box center [221, 263] width 192 height 45
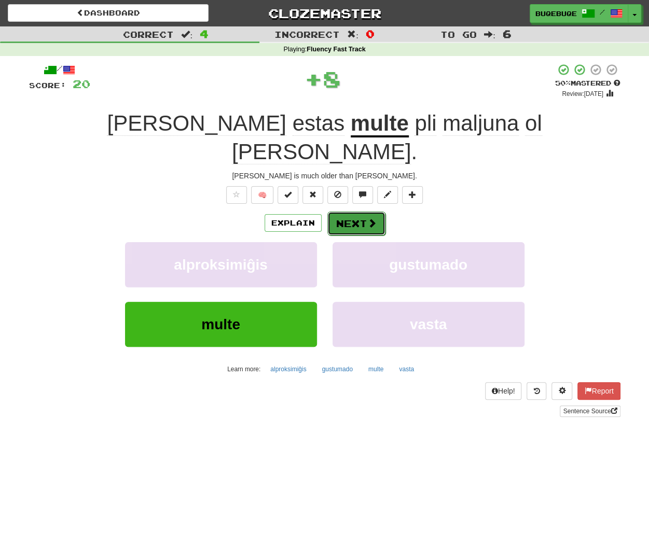
click at [357, 212] on button "Next" at bounding box center [356, 224] width 58 height 24
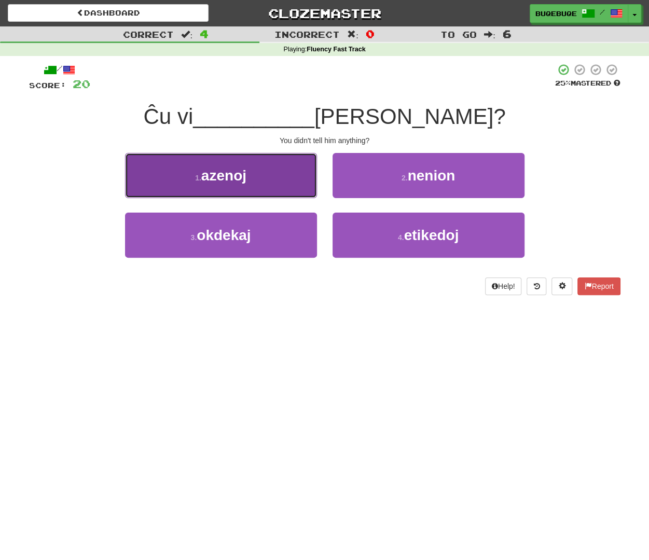
click at [280, 182] on button "1 . azenoj" at bounding box center [221, 175] width 192 height 45
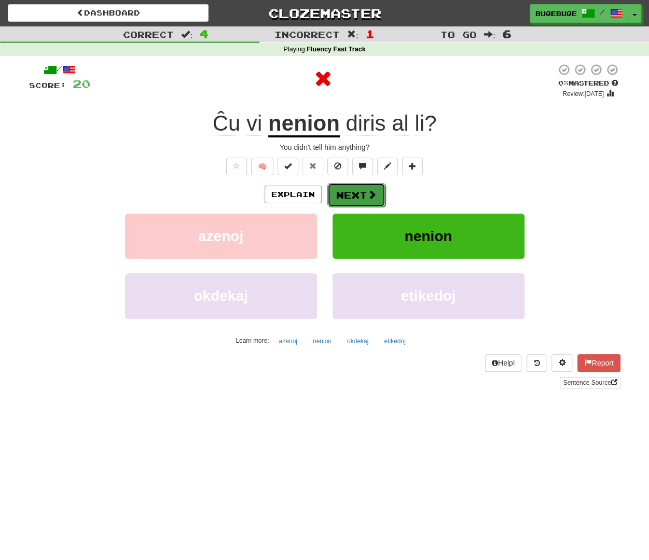
click at [380, 187] on button "Next" at bounding box center [356, 195] width 58 height 24
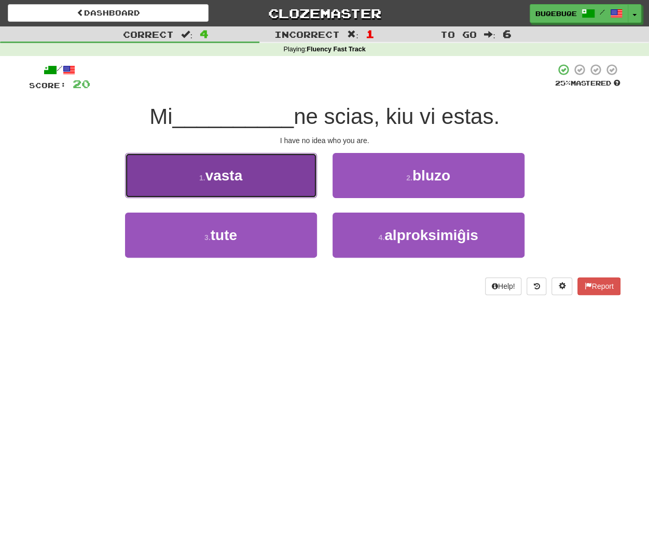
click at [275, 174] on button "1 . vasta" at bounding box center [221, 175] width 192 height 45
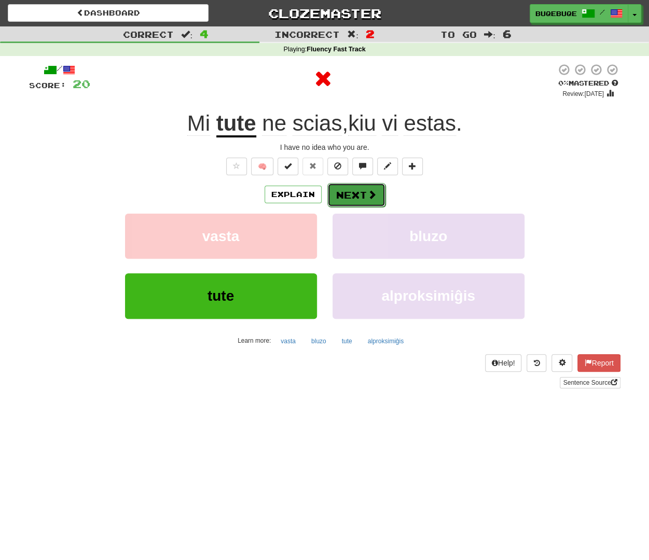
click at [378, 188] on button "Next" at bounding box center [356, 195] width 58 height 24
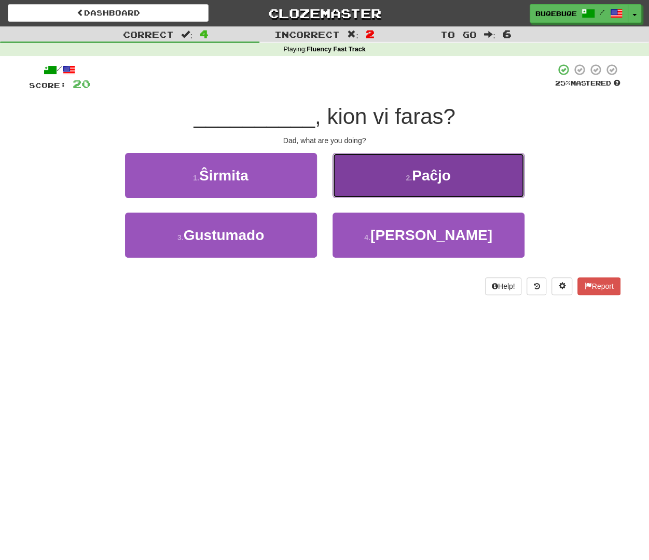
click at [442, 174] on span "Paĉjo" at bounding box center [431, 176] width 39 height 16
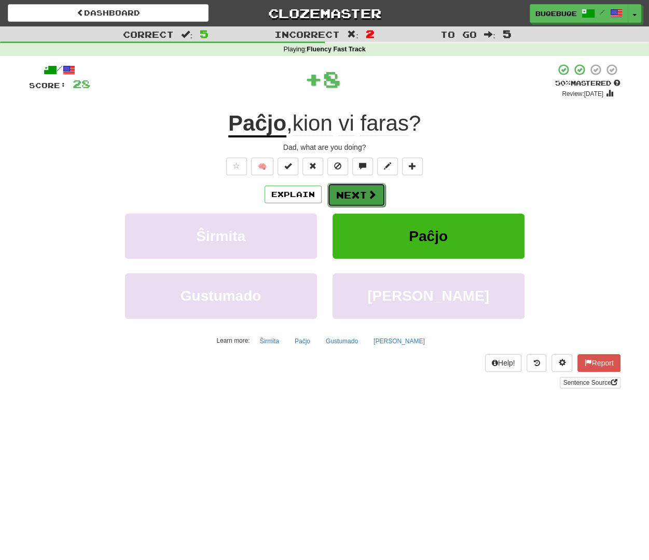
click at [344, 186] on button "Next" at bounding box center [356, 195] width 58 height 24
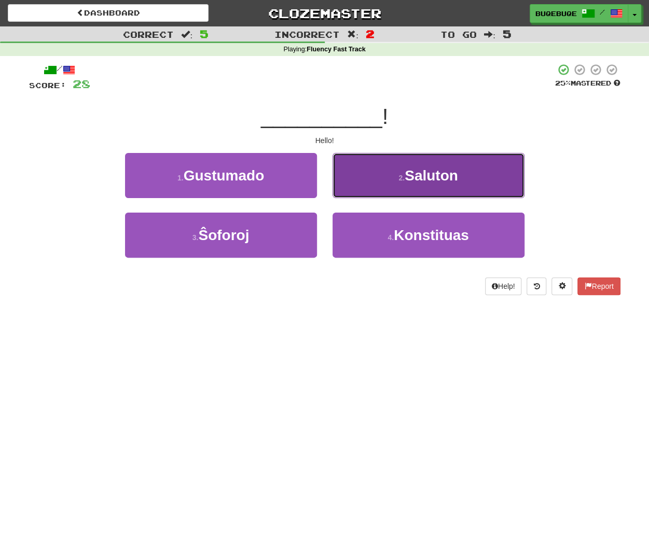
click at [414, 187] on button "2 . Saluton" at bounding box center [429, 175] width 192 height 45
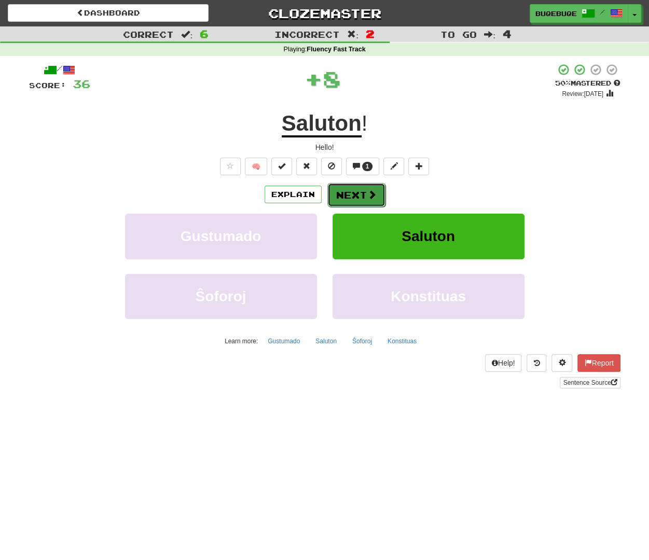
click at [354, 202] on button "Next" at bounding box center [356, 195] width 58 height 24
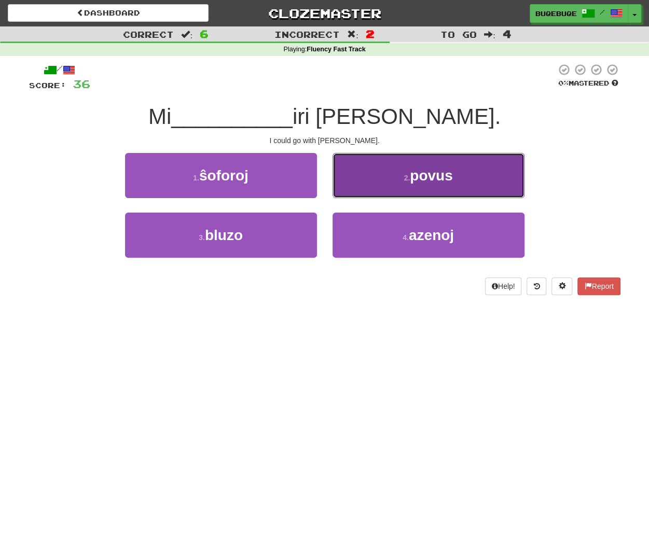
click at [422, 188] on button "2 . povus" at bounding box center [429, 175] width 192 height 45
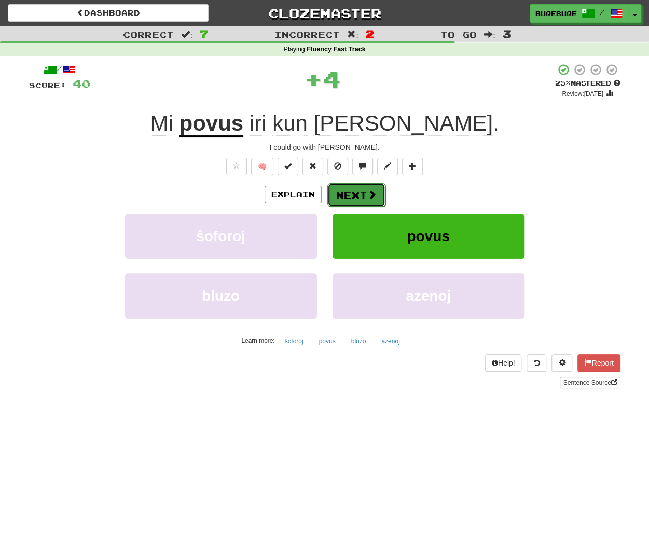
click at [354, 194] on button "Next" at bounding box center [356, 195] width 58 height 24
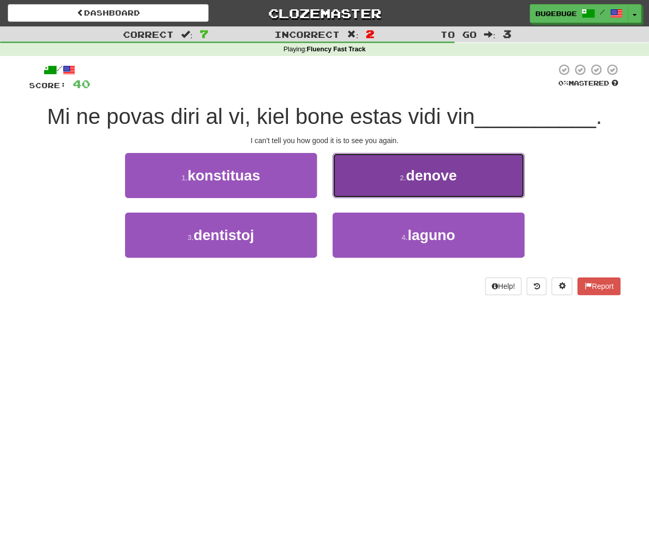
click at [471, 177] on button "2 . denove" at bounding box center [429, 175] width 192 height 45
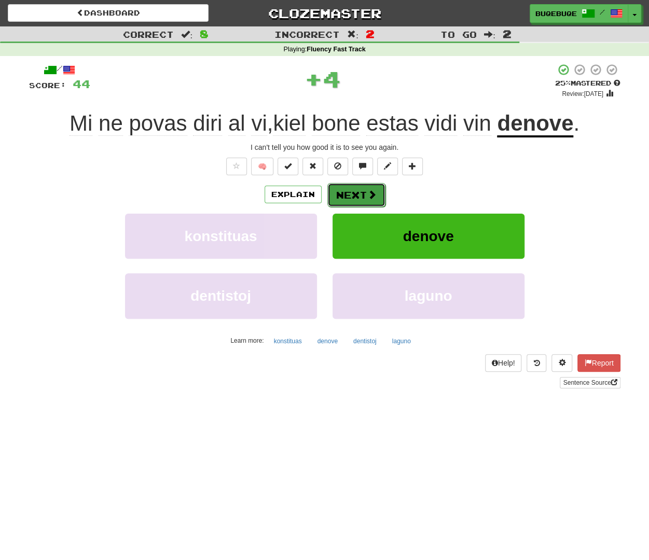
click at [363, 191] on button "Next" at bounding box center [356, 195] width 58 height 24
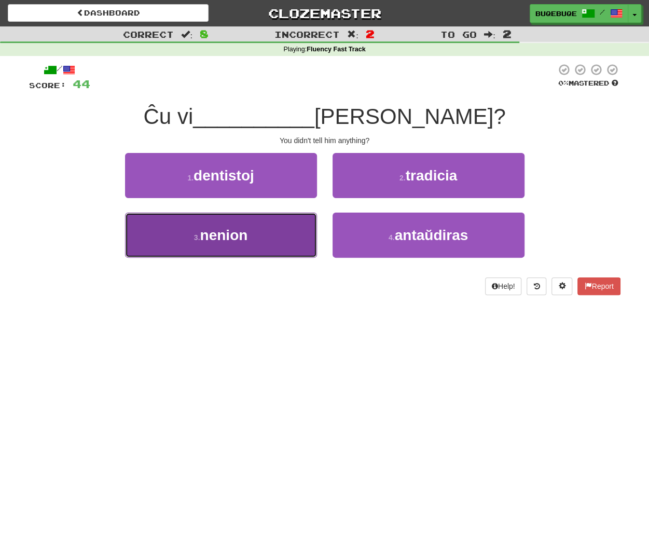
click at [277, 228] on button "3 . nenion" at bounding box center [221, 235] width 192 height 45
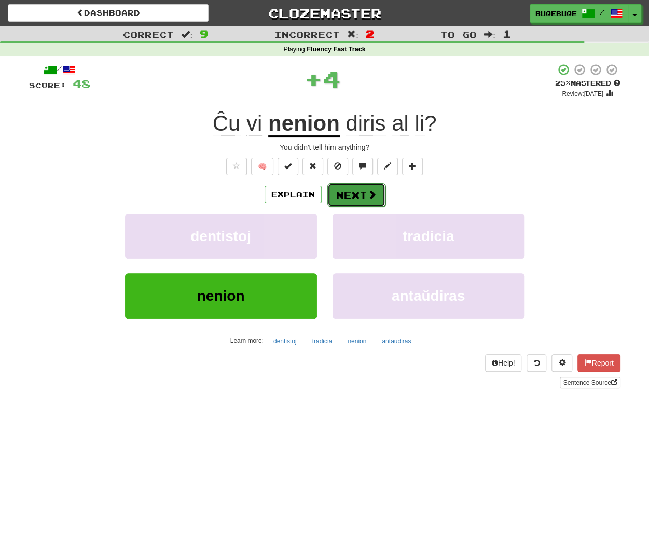
click at [361, 200] on button "Next" at bounding box center [356, 195] width 58 height 24
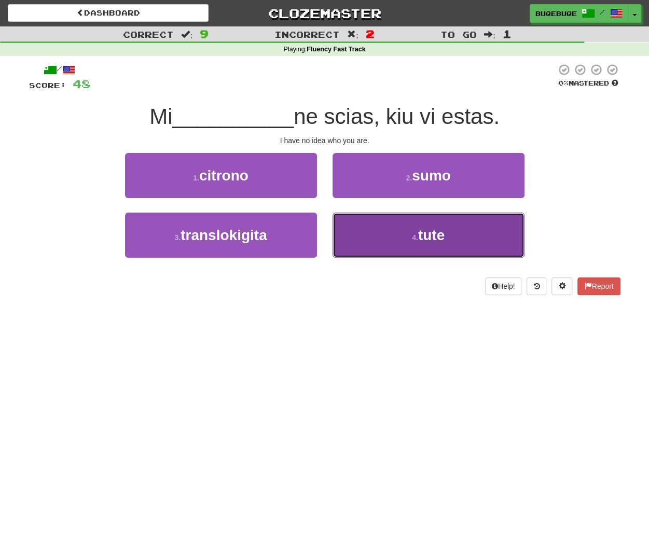
click at [378, 229] on button "4 . tute" at bounding box center [429, 235] width 192 height 45
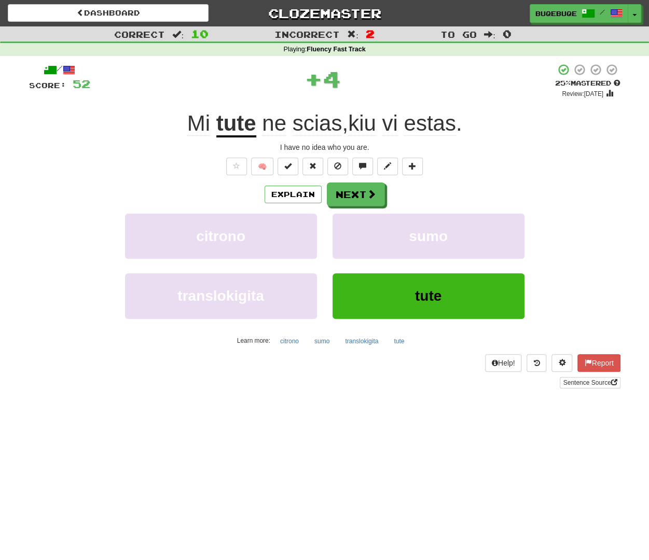
click at [356, 176] on div "/ Score: 52 + 4 25 % Mastered Review: 2025-10-16 Mi tute ne scias , kiu vi esta…" at bounding box center [324, 225] width 591 height 325
click at [354, 186] on button "Next" at bounding box center [356, 195] width 58 height 24
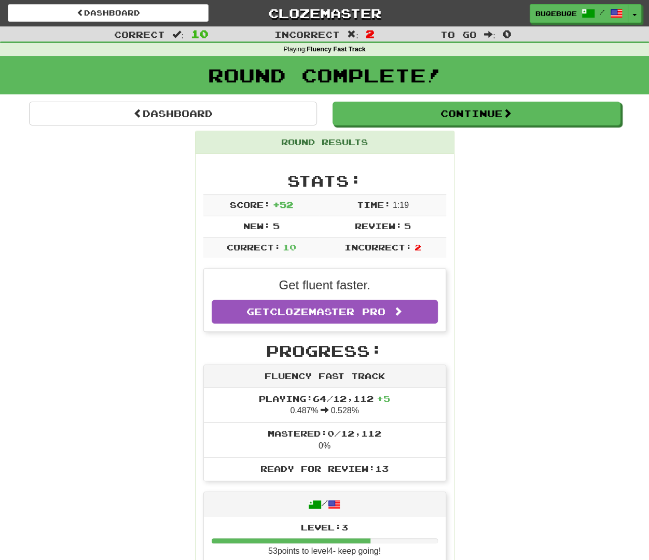
click at [474, 97] on div "Round Complete!" at bounding box center [324, 79] width 649 height 46
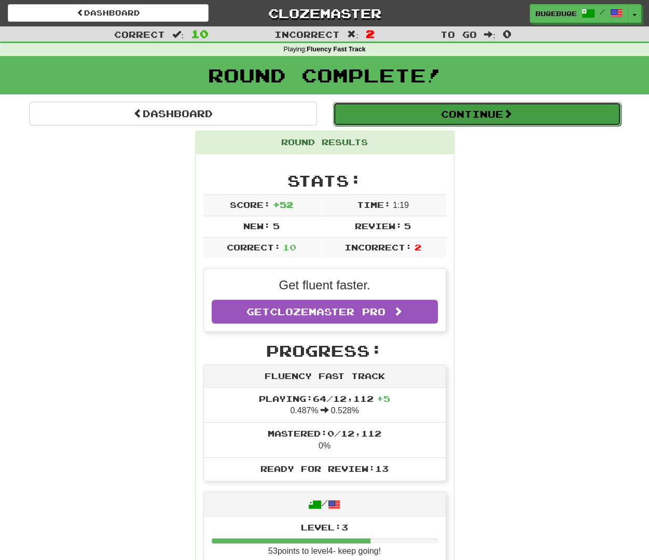
click at [473, 118] on button "Continue" at bounding box center [477, 114] width 288 height 24
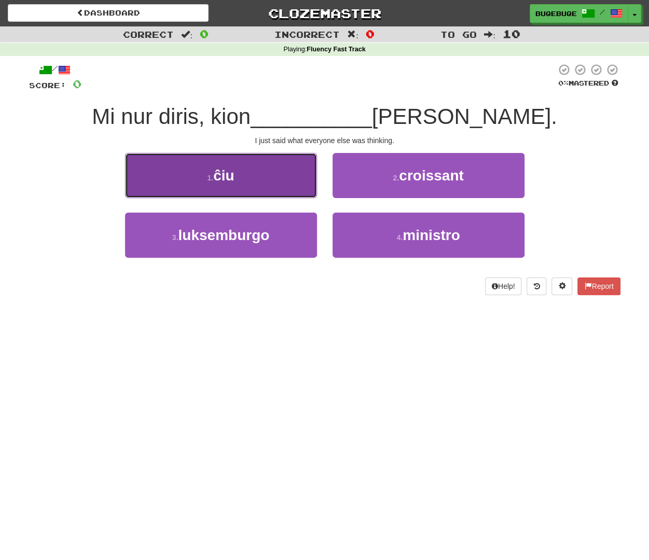
click at [267, 182] on button "1 . ĉiu" at bounding box center [221, 175] width 192 height 45
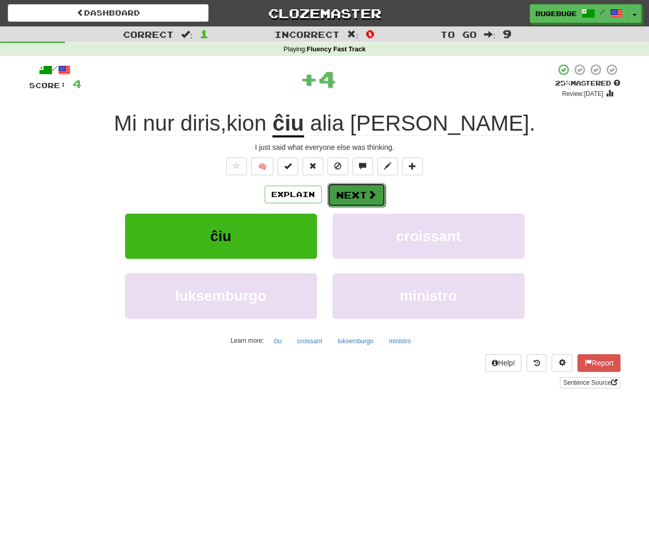
click at [369, 198] on span at bounding box center [371, 194] width 9 height 9
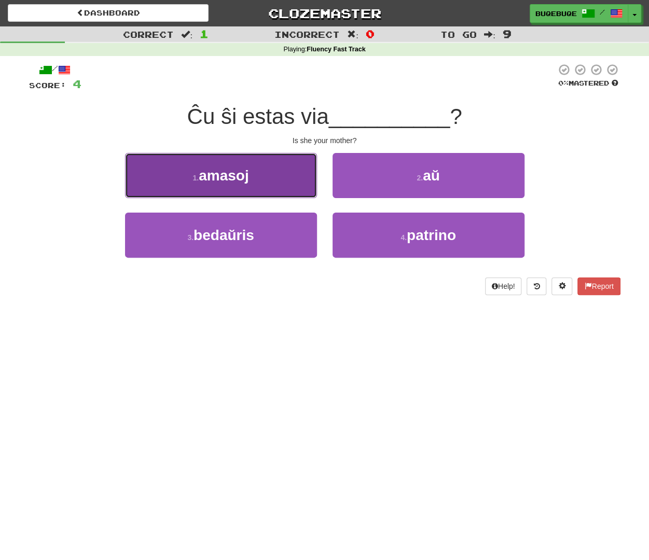
click at [254, 179] on button "1 . amasoj" at bounding box center [221, 175] width 192 height 45
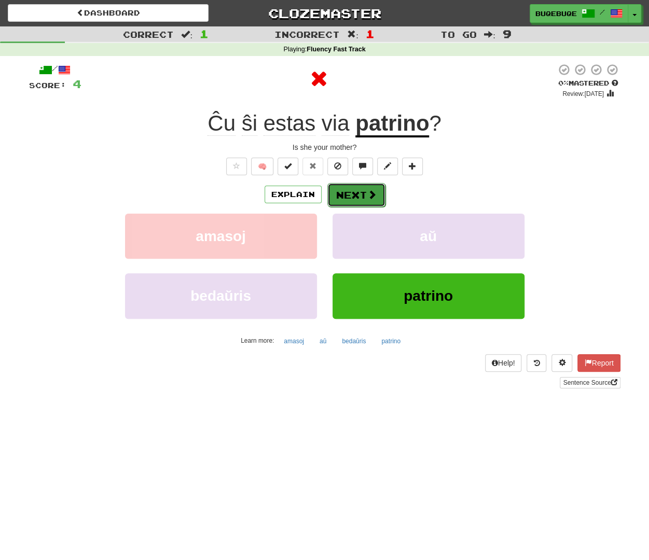
click at [382, 198] on button "Next" at bounding box center [356, 195] width 58 height 24
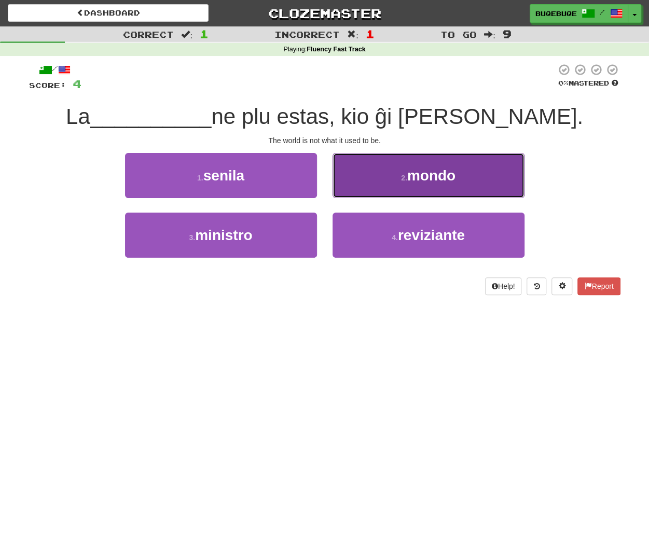
click at [412, 192] on button "2 . mondo" at bounding box center [429, 175] width 192 height 45
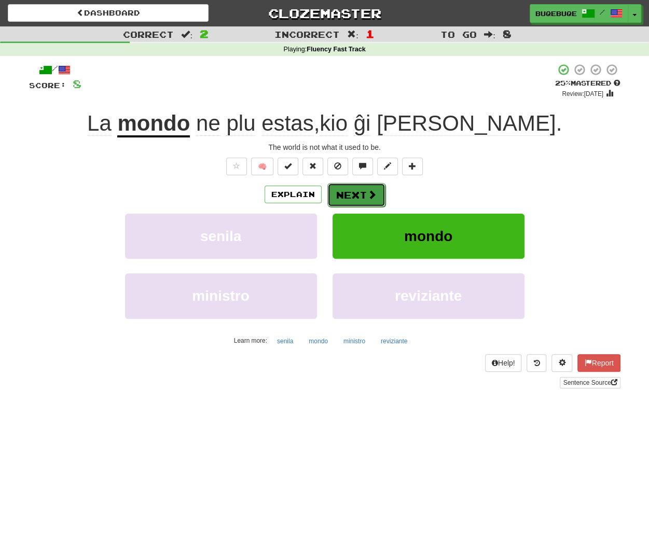
click at [367, 192] on span at bounding box center [371, 194] width 9 height 9
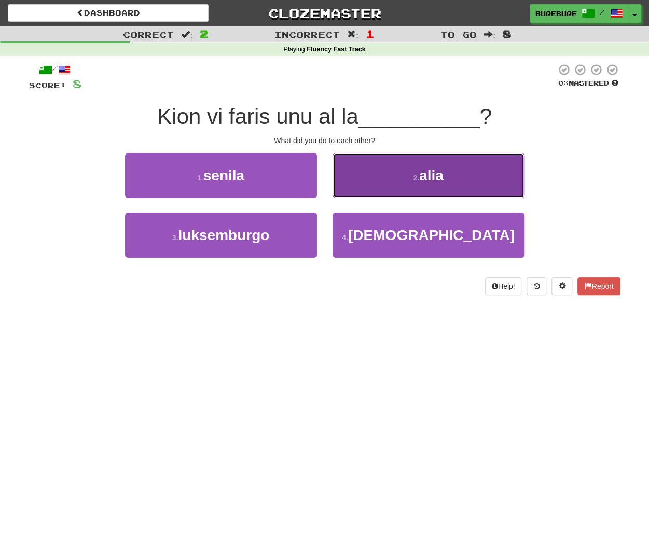
click at [390, 184] on button "2 . alia" at bounding box center [429, 175] width 192 height 45
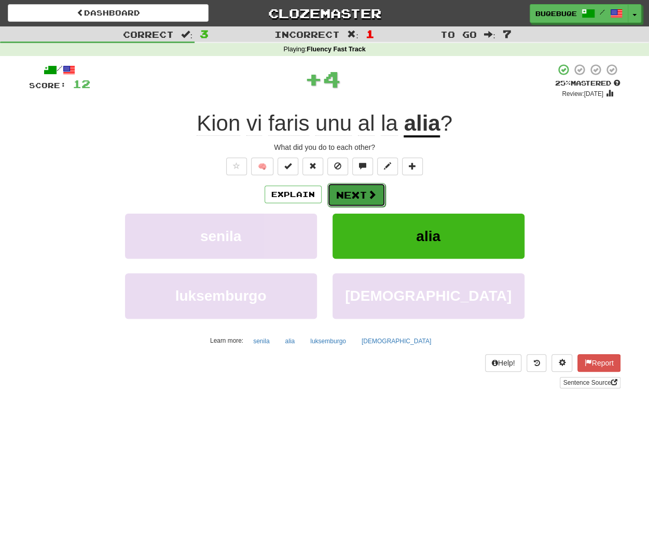
click at [380, 202] on button "Next" at bounding box center [356, 195] width 58 height 24
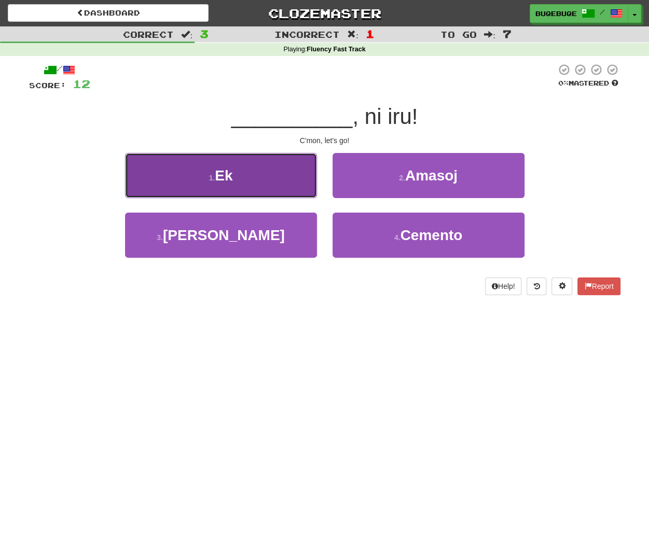
click at [283, 187] on button "1 . Ek" at bounding box center [221, 175] width 192 height 45
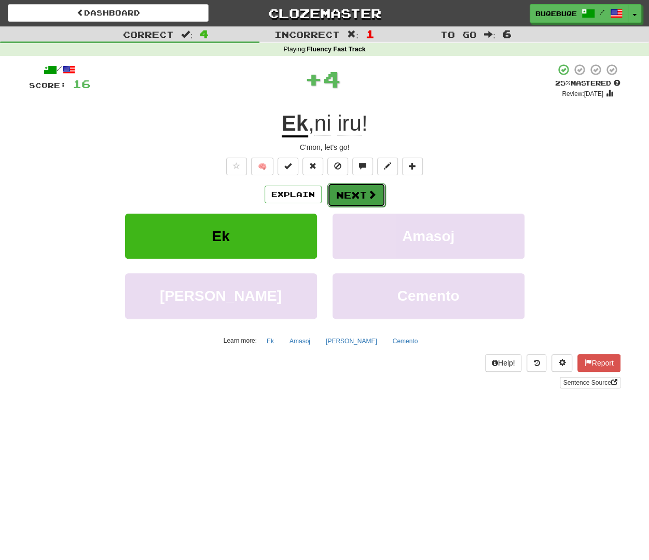
click at [337, 195] on button "Next" at bounding box center [356, 195] width 58 height 24
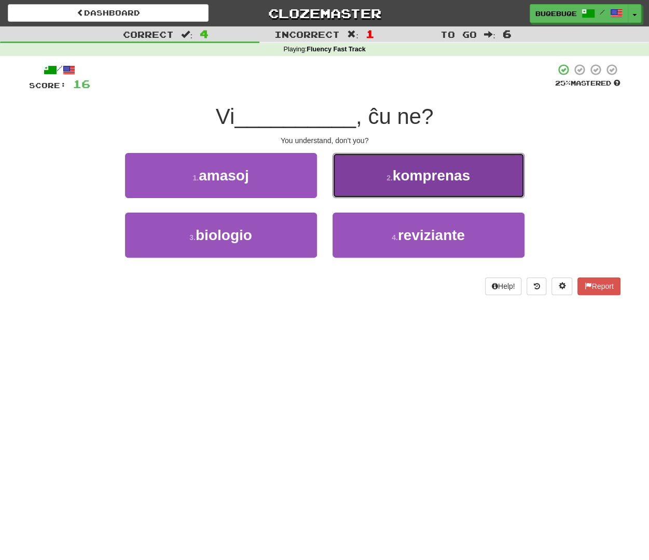
click at [455, 171] on span "komprenas" at bounding box center [431, 176] width 77 height 16
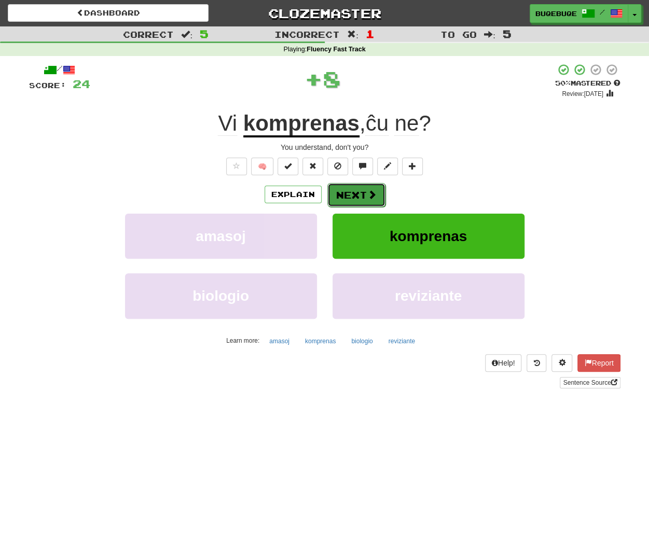
click at [377, 192] on button "Next" at bounding box center [356, 195] width 58 height 24
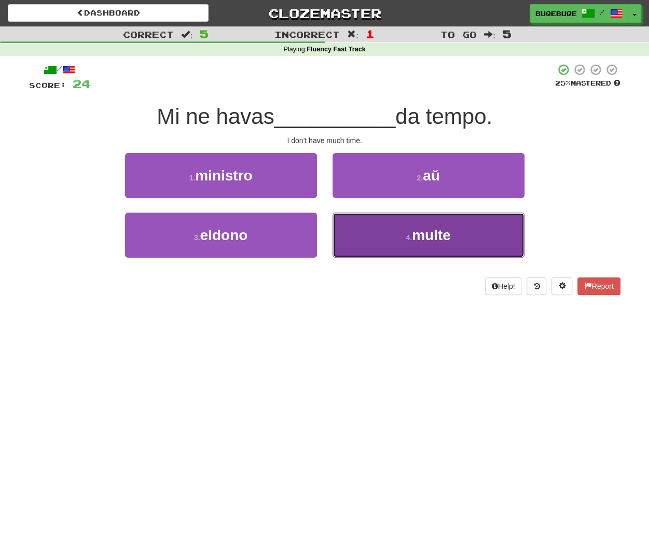
click at [401, 239] on button "4 . multe" at bounding box center [429, 235] width 192 height 45
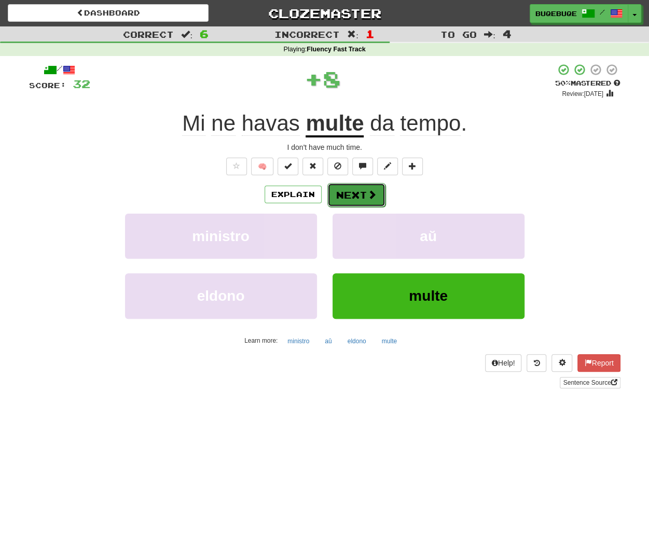
click at [367, 196] on span at bounding box center [371, 194] width 9 height 9
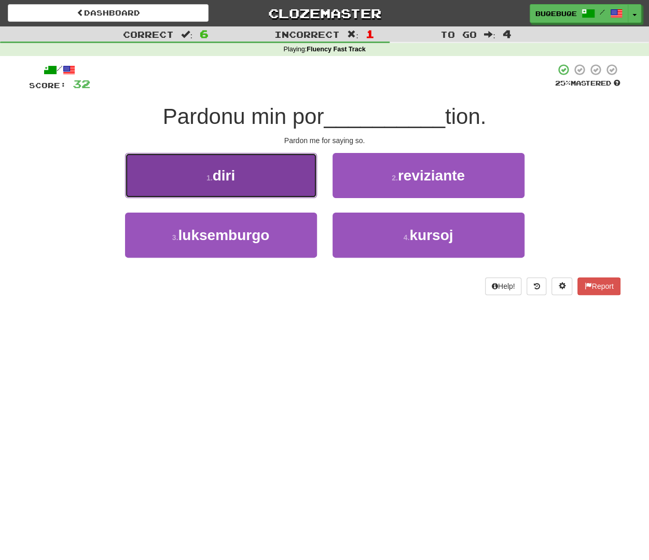
click at [286, 181] on button "1 . diri" at bounding box center [221, 175] width 192 height 45
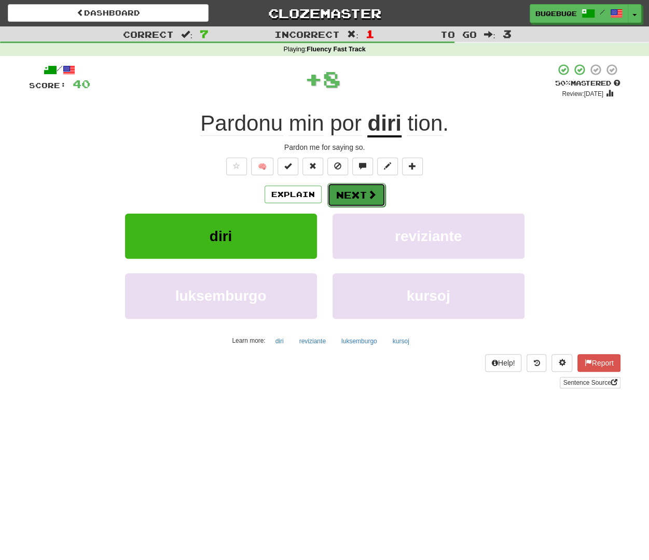
click at [369, 196] on span at bounding box center [371, 194] width 9 height 9
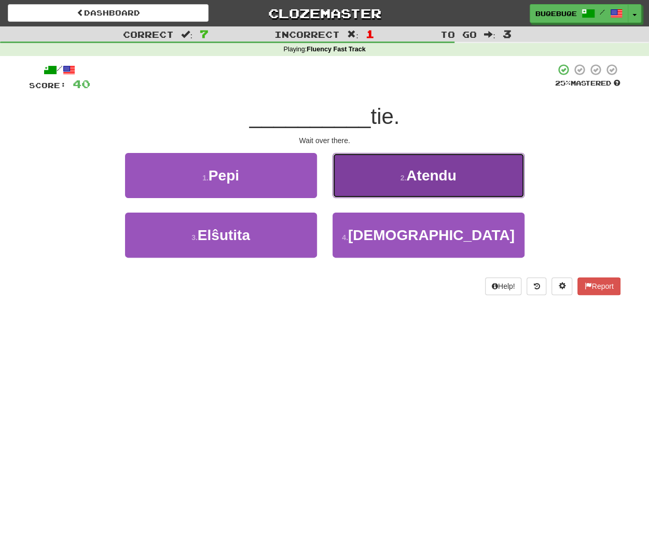
click at [493, 185] on button "2 . Atendu" at bounding box center [429, 175] width 192 height 45
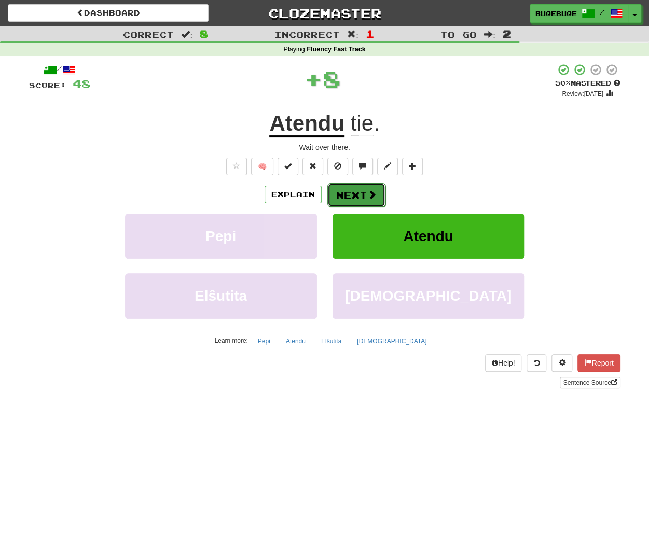
click at [333, 198] on button "Next" at bounding box center [356, 195] width 58 height 24
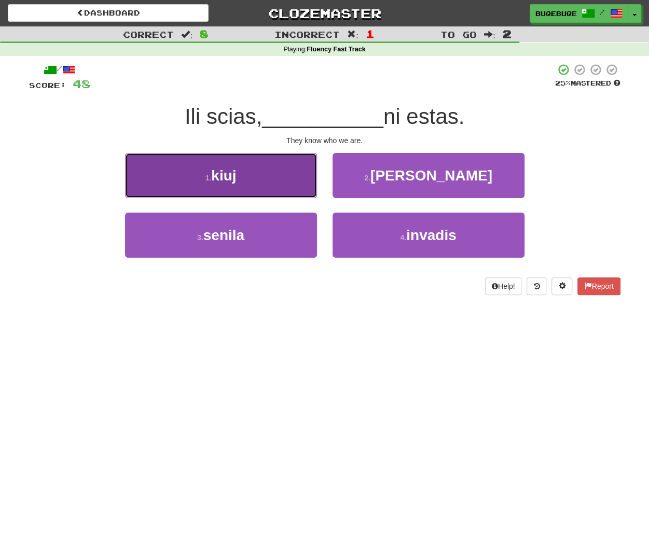
click at [259, 172] on button "1 . kiuj" at bounding box center [221, 175] width 192 height 45
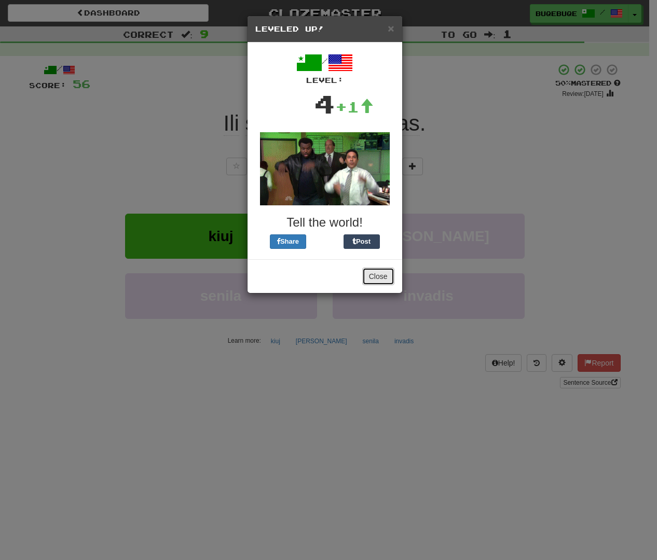
click at [384, 276] on button "Close" at bounding box center [378, 277] width 32 height 18
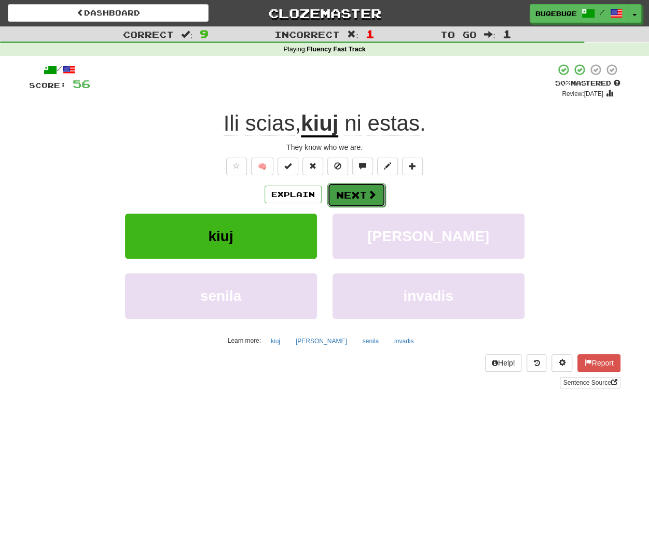
click at [370, 197] on span at bounding box center [371, 194] width 9 height 9
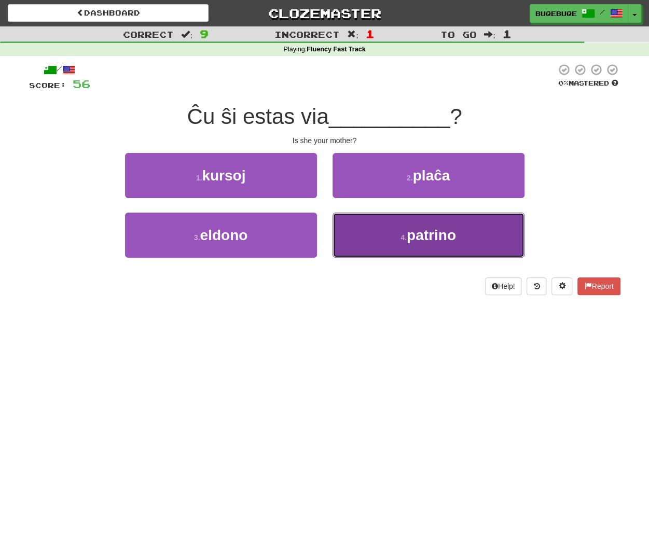
click at [465, 253] on button "4 . patrino" at bounding box center [429, 235] width 192 height 45
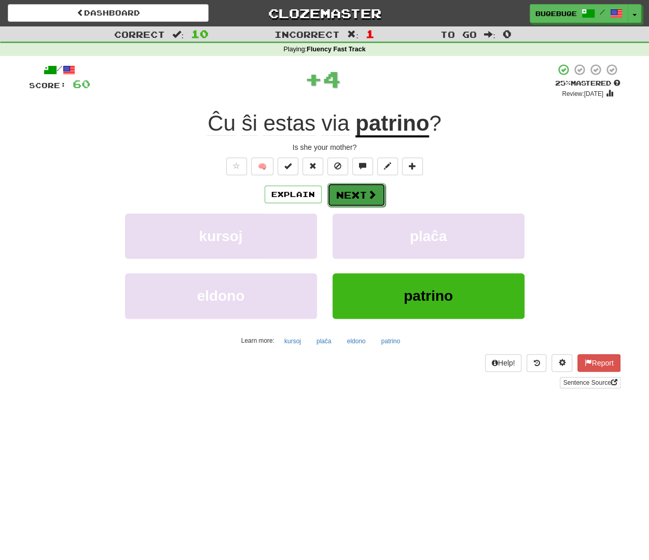
click at [365, 196] on button "Next" at bounding box center [356, 195] width 58 height 24
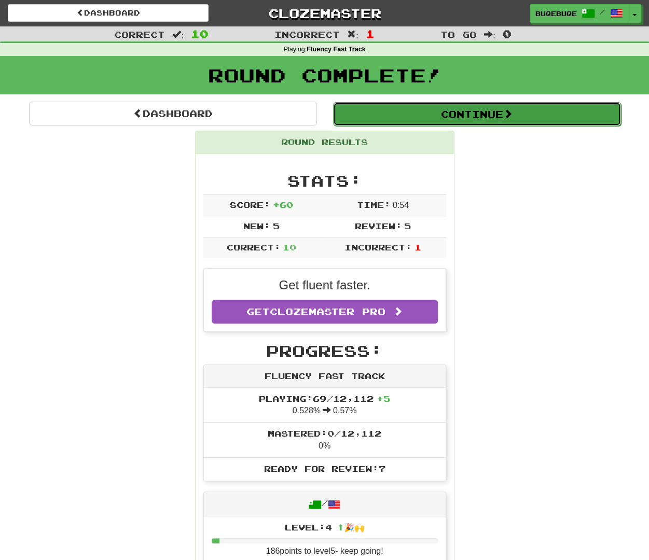
click at [461, 118] on button "Continue" at bounding box center [477, 114] width 288 height 24
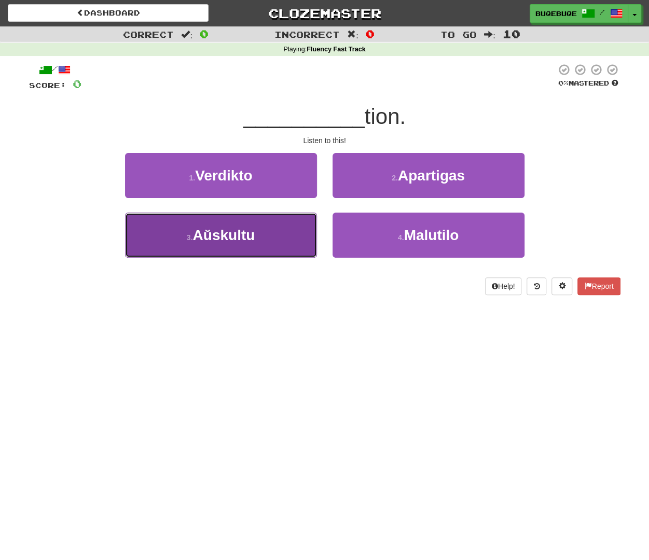
click at [274, 229] on button "3 . Aŭskultu" at bounding box center [221, 235] width 192 height 45
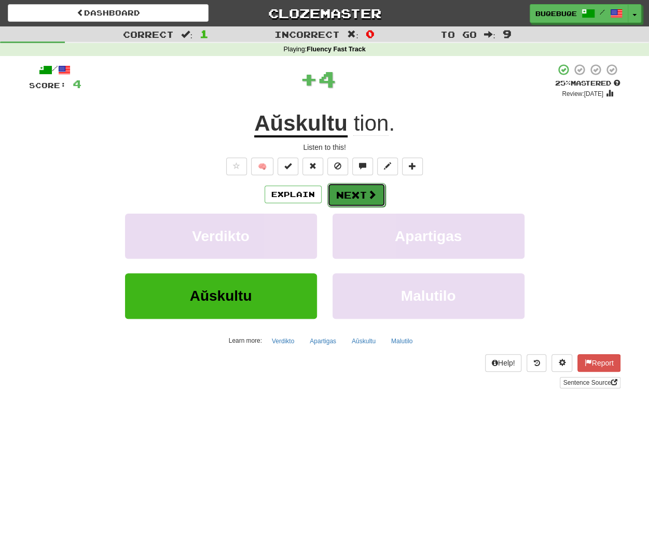
click at [346, 199] on button "Next" at bounding box center [356, 195] width 58 height 24
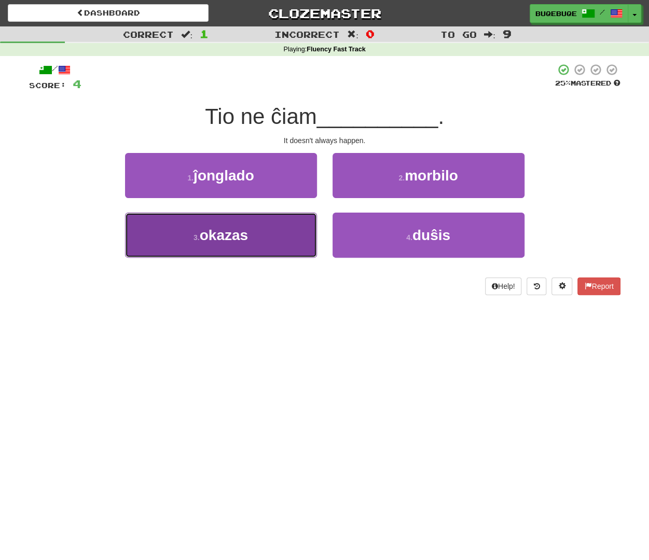
click at [267, 254] on button "3 . okazas" at bounding box center [221, 235] width 192 height 45
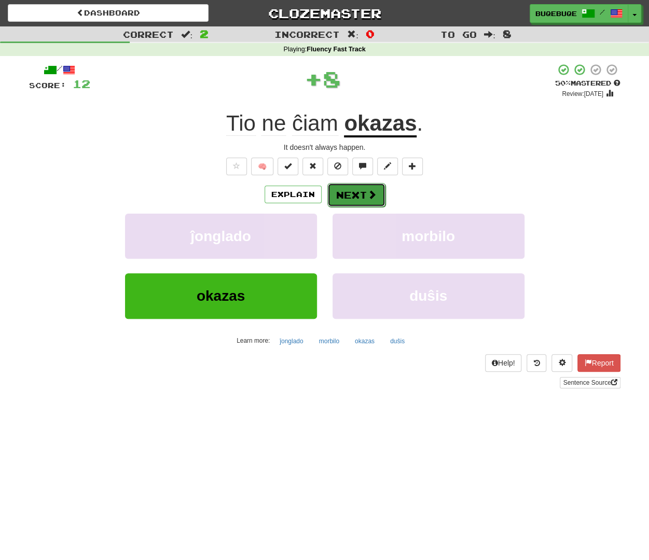
click at [374, 197] on span at bounding box center [371, 194] width 9 height 9
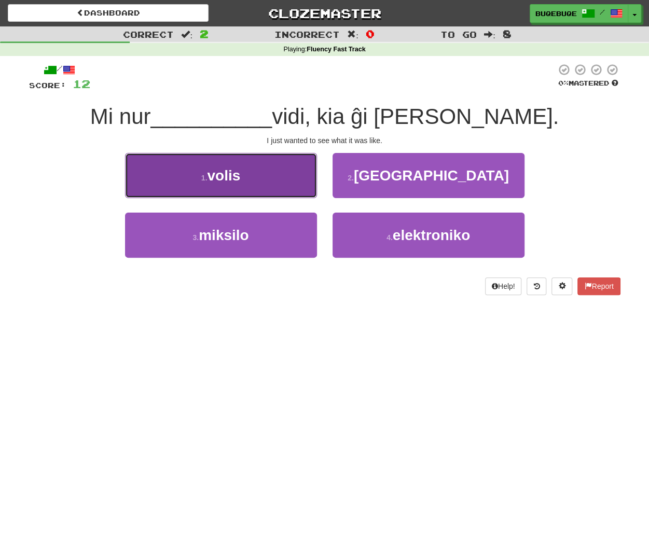
click at [246, 176] on button "1 . volis" at bounding box center [221, 175] width 192 height 45
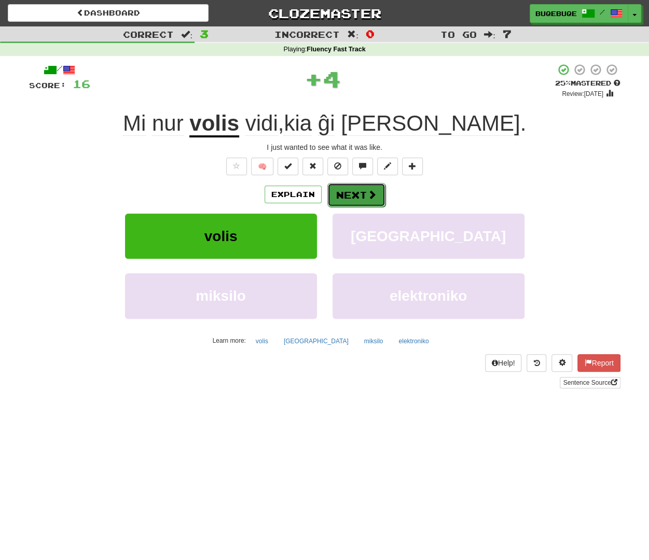
click at [348, 193] on button "Next" at bounding box center [356, 195] width 58 height 24
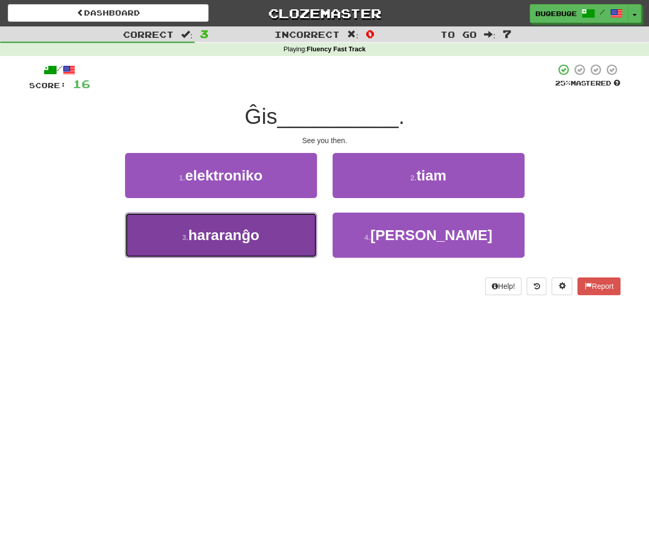
click at [265, 237] on button "3 . hararanĝo" at bounding box center [221, 235] width 192 height 45
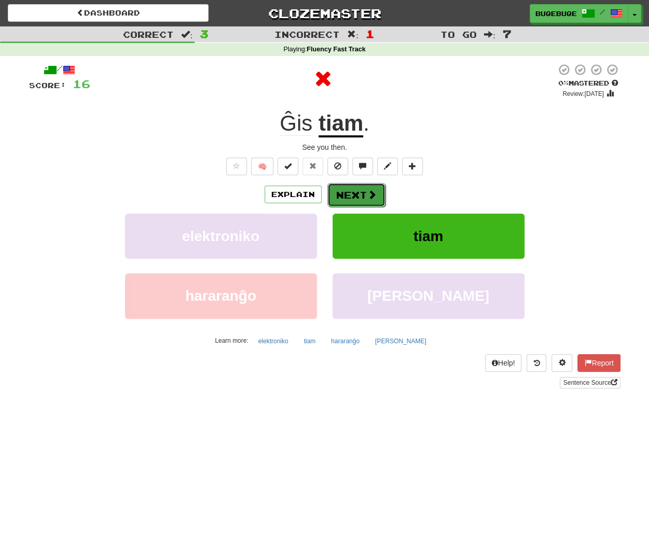
click at [369, 195] on span at bounding box center [371, 194] width 9 height 9
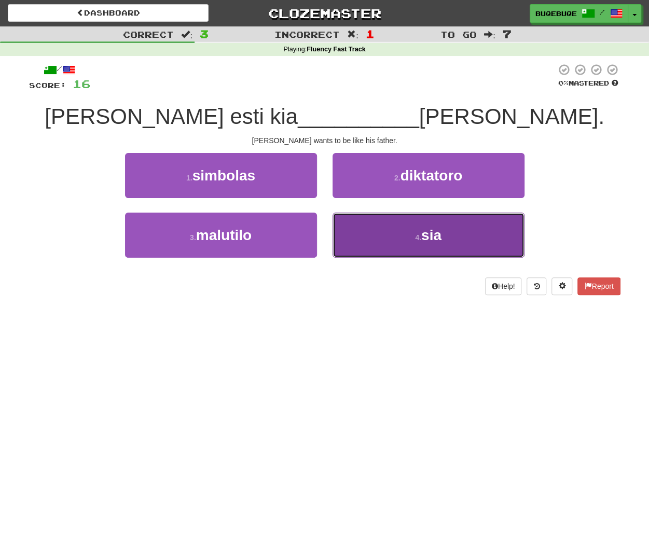
click at [403, 243] on button "4 . sia" at bounding box center [429, 235] width 192 height 45
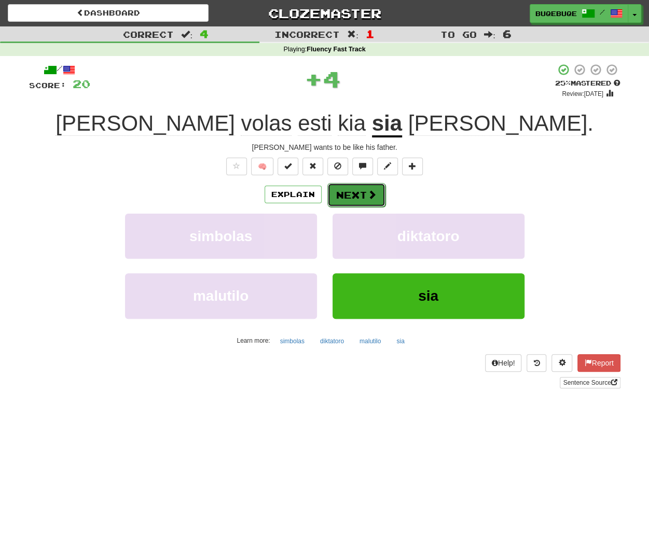
click at [377, 194] on button "Next" at bounding box center [356, 195] width 58 height 24
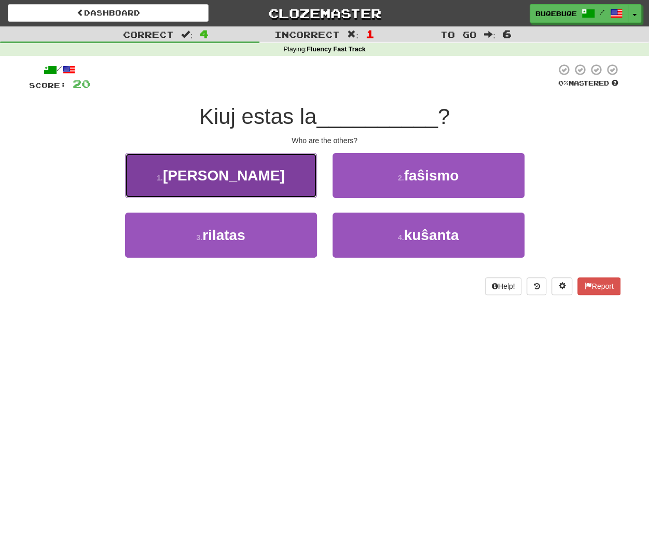
click at [283, 193] on button "1 . aliaj" at bounding box center [221, 175] width 192 height 45
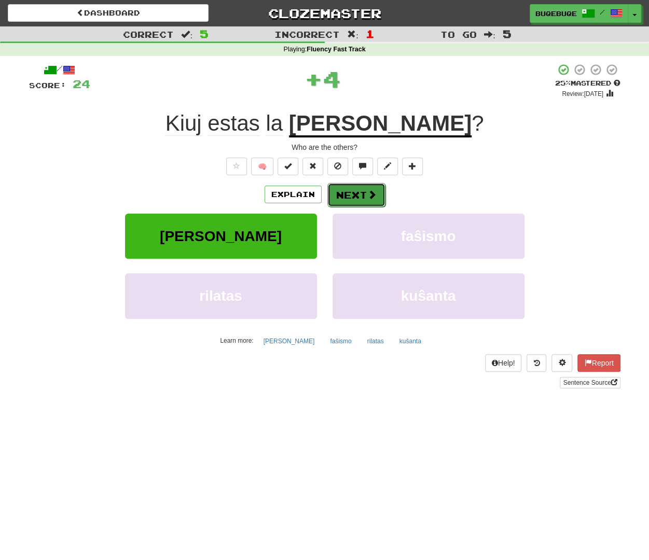
click at [348, 200] on button "Next" at bounding box center [356, 195] width 58 height 24
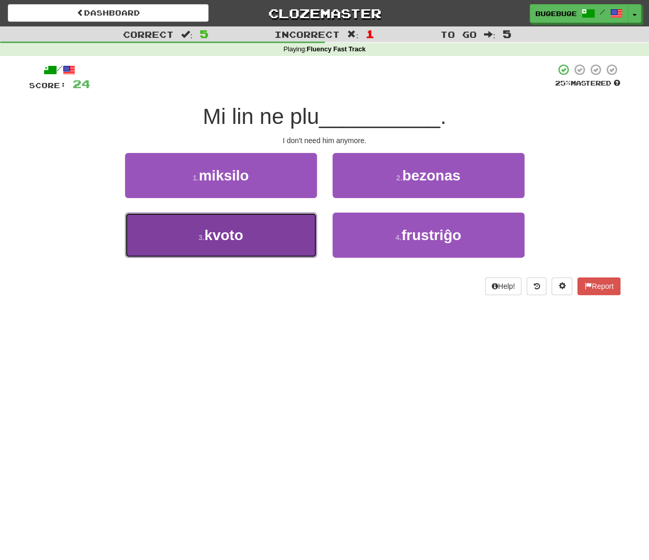
click at [277, 238] on button "3 . kvoto" at bounding box center [221, 235] width 192 height 45
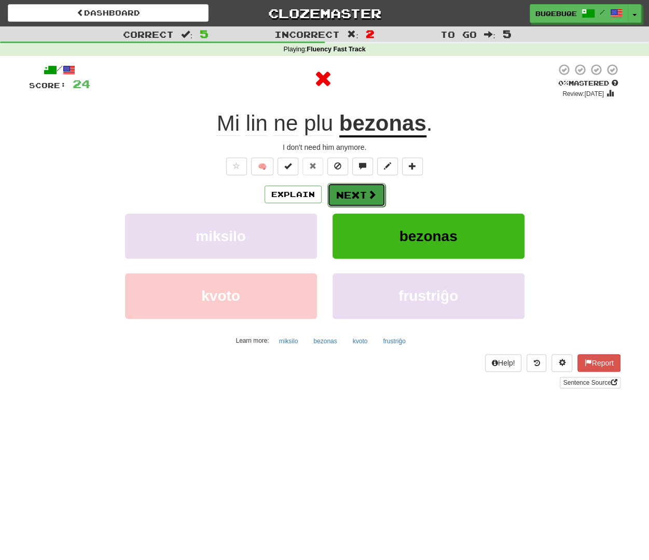
click at [368, 185] on button "Next" at bounding box center [356, 195] width 58 height 24
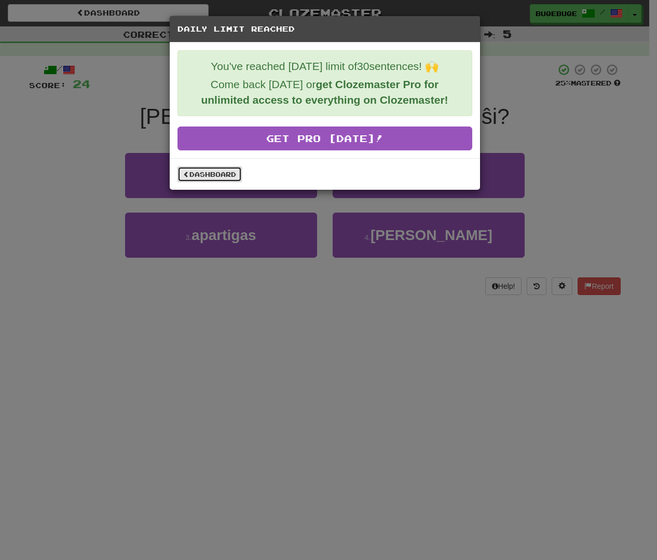
click at [231, 170] on link "Dashboard" at bounding box center [209, 175] width 64 height 16
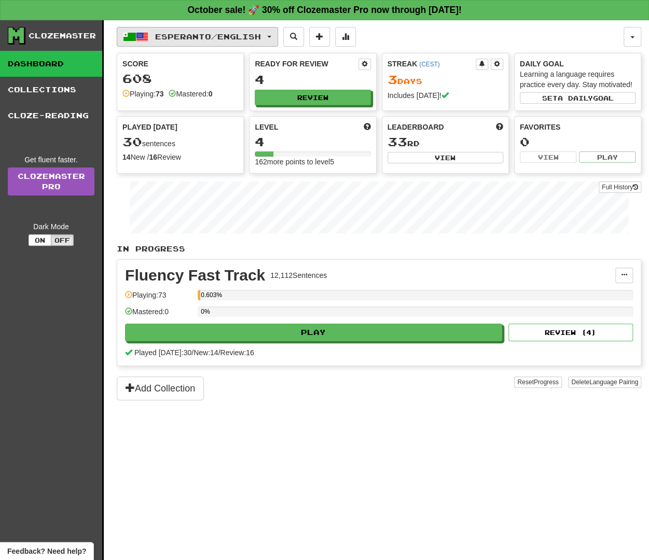
click at [212, 34] on span "Esperanto / English" at bounding box center [208, 36] width 106 height 9
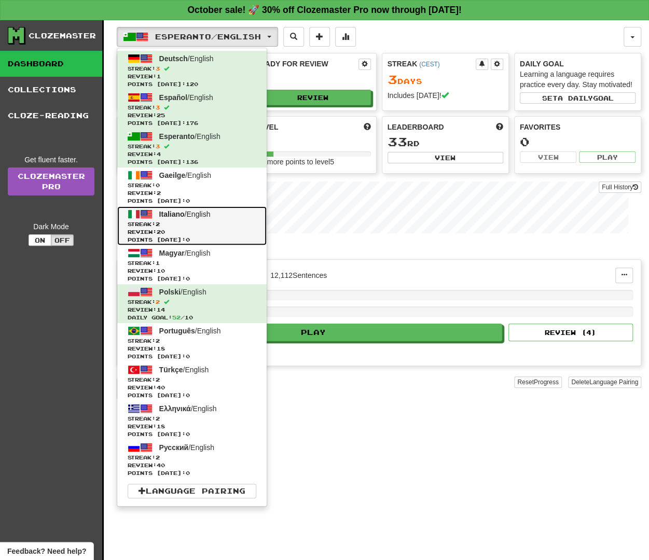
click at [169, 230] on span "Review: 20" at bounding box center [192, 232] width 129 height 8
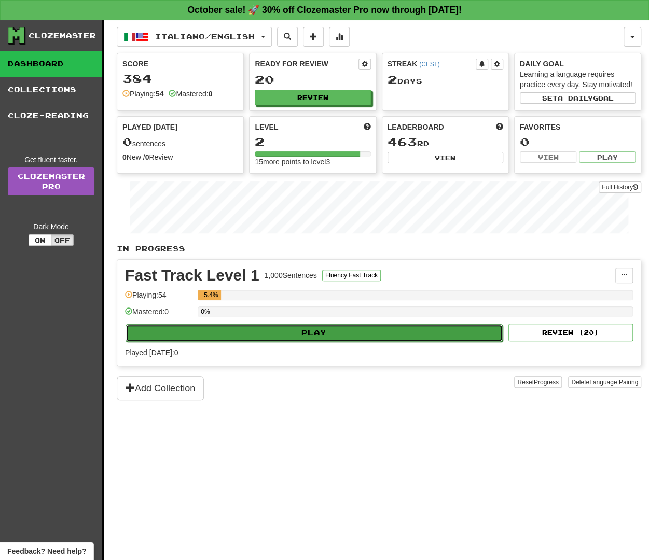
click at [237, 332] on button "Play" at bounding box center [314, 333] width 377 height 18
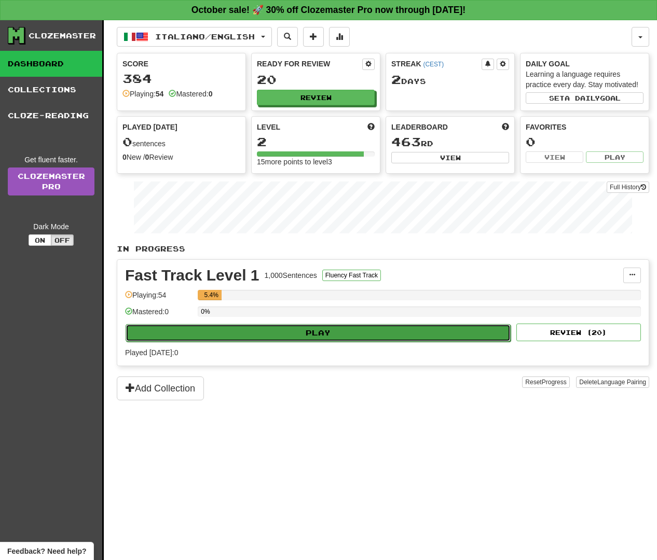
select select "**"
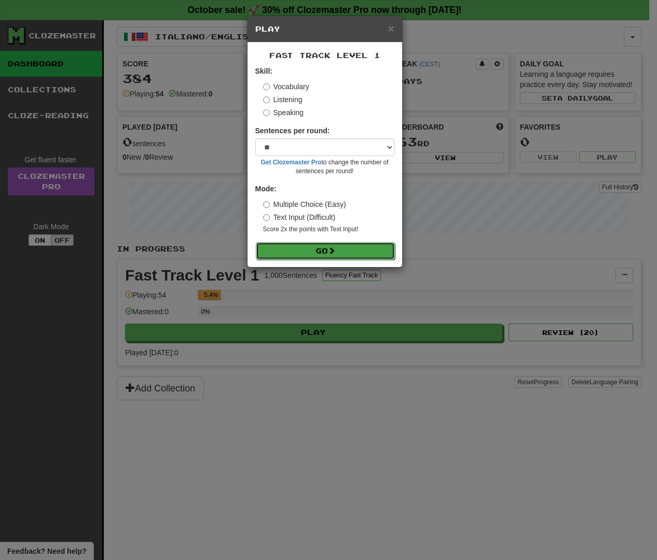
click at [332, 247] on span at bounding box center [331, 250] width 7 height 7
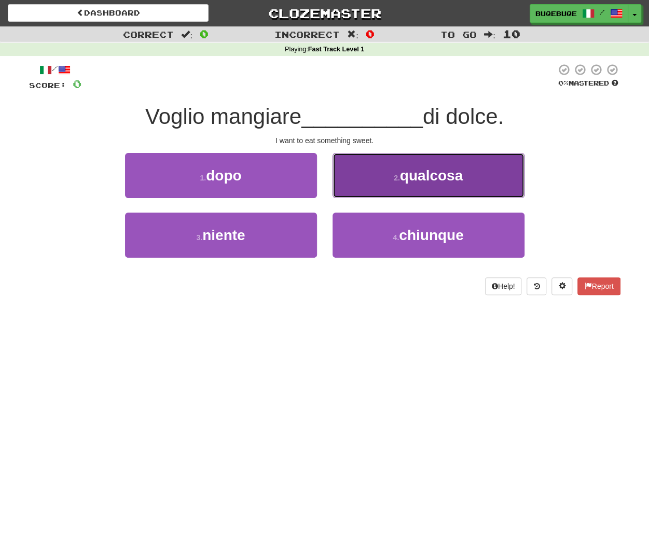
click at [458, 182] on span "qualcosa" at bounding box center [431, 176] width 63 height 16
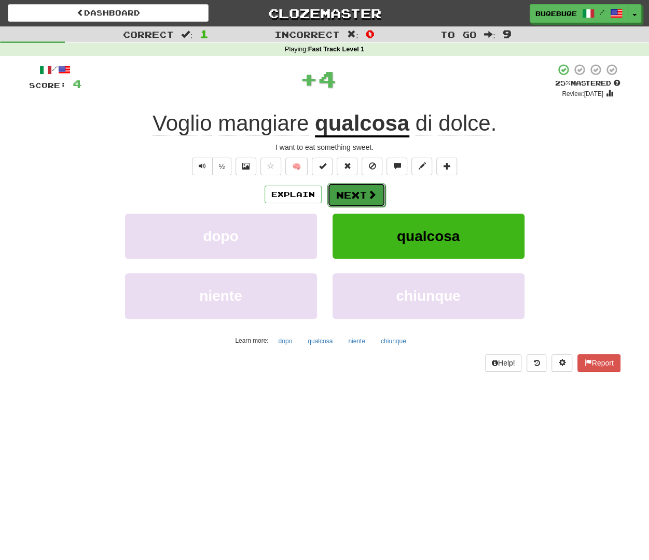
click at [350, 197] on button "Next" at bounding box center [356, 195] width 58 height 24
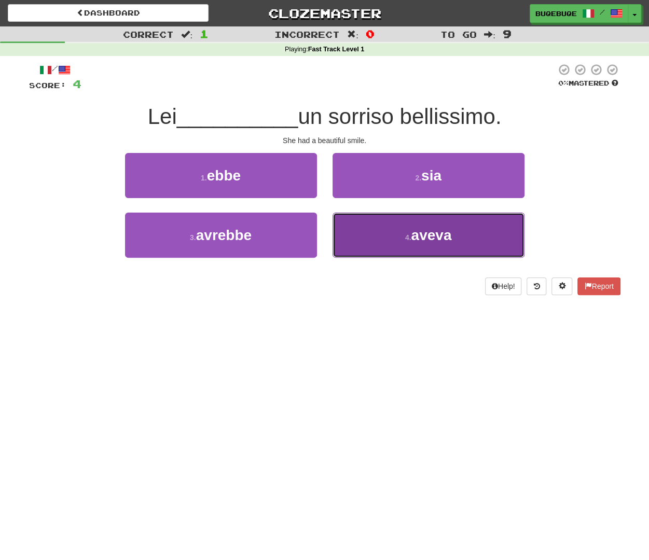
click at [379, 241] on button "4 . aveva" at bounding box center [429, 235] width 192 height 45
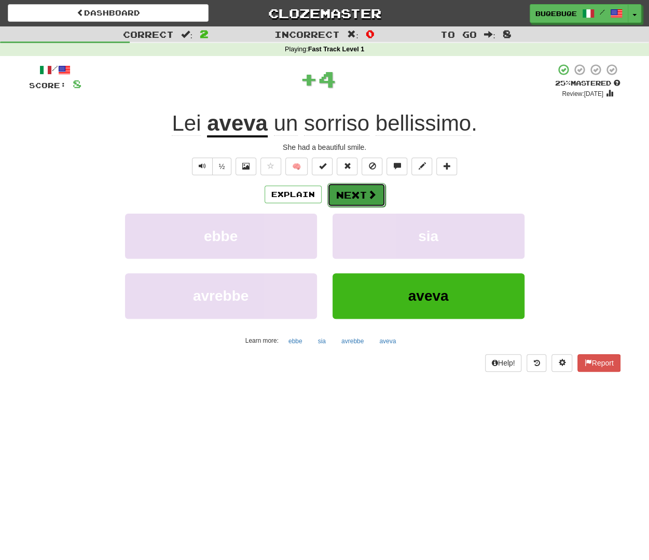
click at [349, 195] on button "Next" at bounding box center [356, 195] width 58 height 24
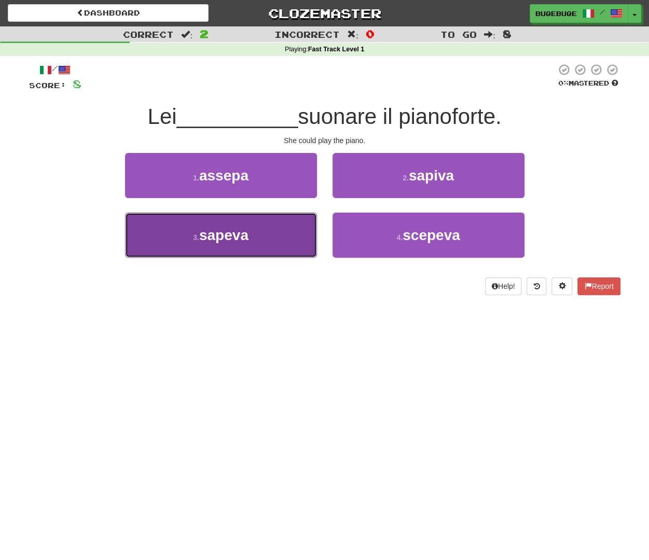
click at [276, 243] on button "3 . sapeva" at bounding box center [221, 235] width 192 height 45
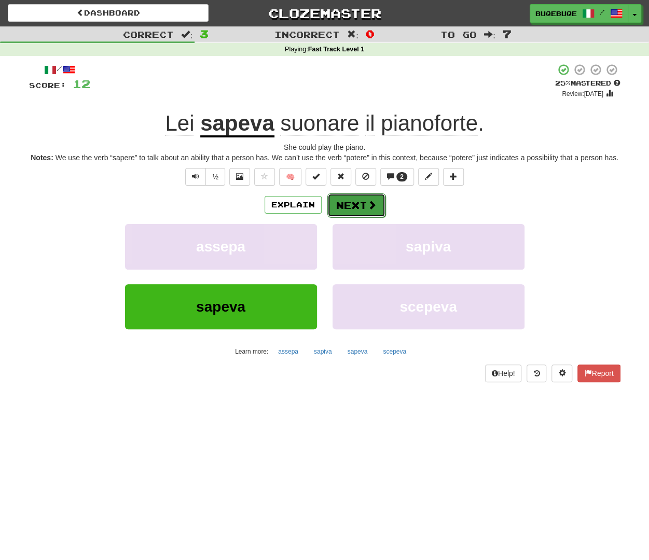
click at [371, 206] on span at bounding box center [371, 204] width 9 height 9
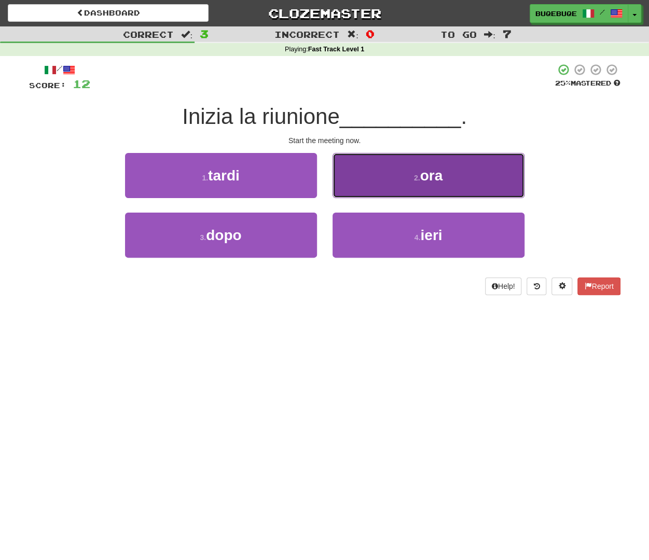
click at [456, 172] on button "2 . ora" at bounding box center [429, 175] width 192 height 45
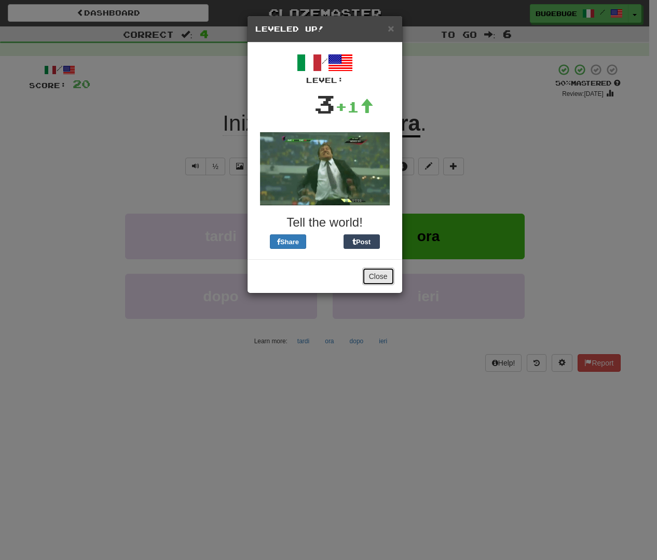
click at [381, 272] on button "Close" at bounding box center [378, 277] width 32 height 18
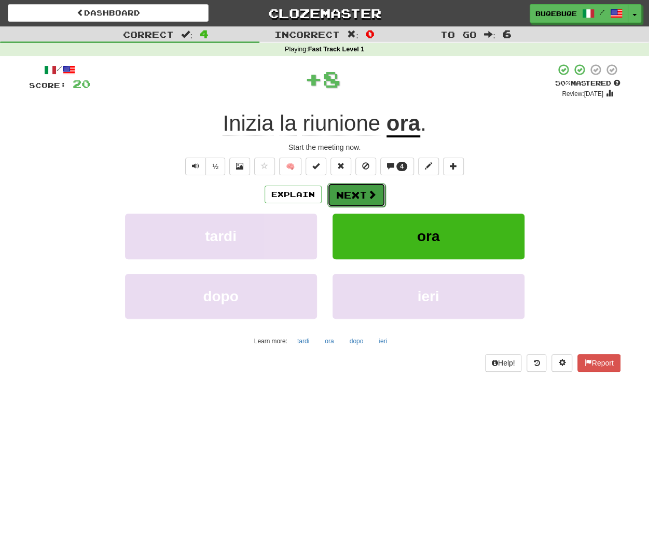
click at [358, 195] on button "Next" at bounding box center [356, 195] width 58 height 24
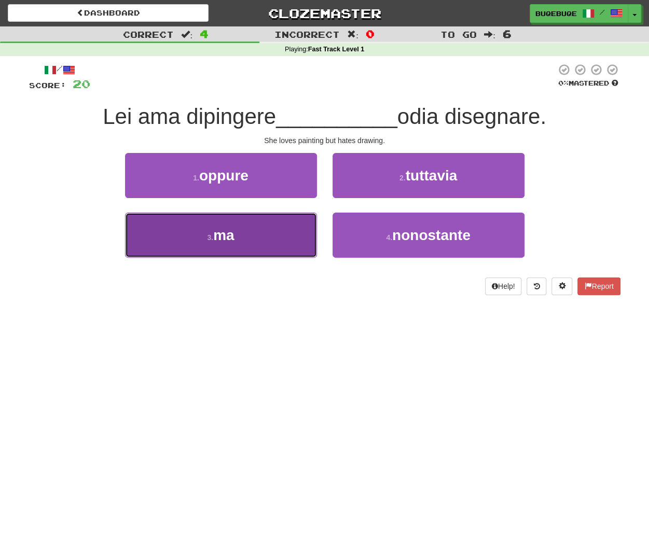
click at [219, 244] on button "3 . ma" at bounding box center [221, 235] width 192 height 45
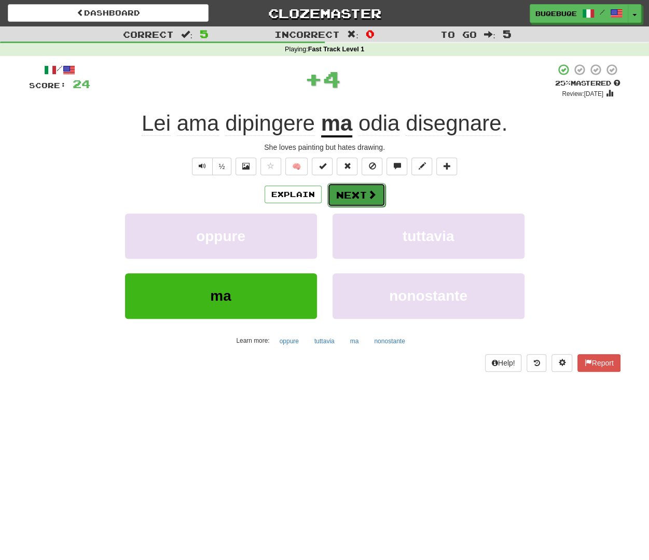
click at [360, 195] on button "Next" at bounding box center [356, 195] width 58 height 24
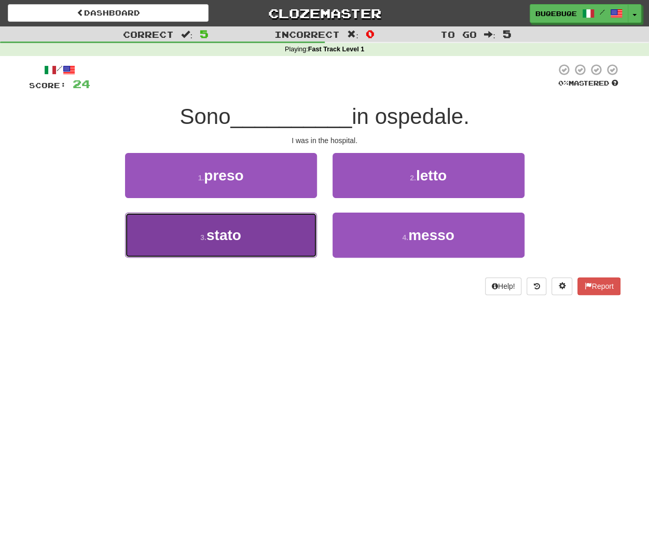
click at [278, 229] on button "3 . stato" at bounding box center [221, 235] width 192 height 45
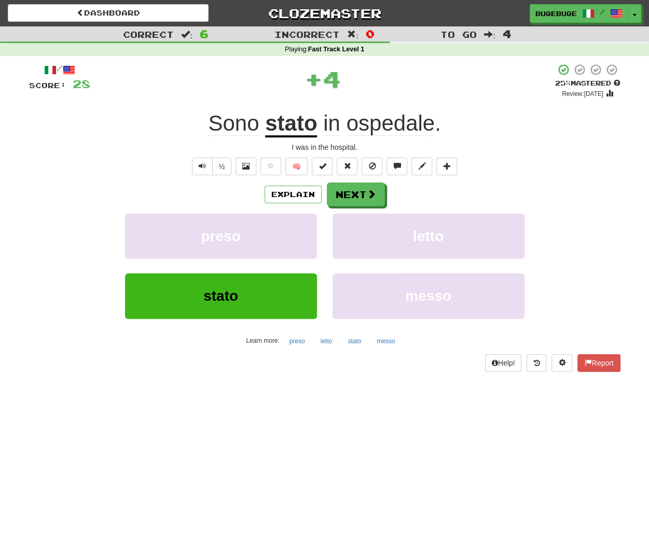
click at [384, 194] on div "Explain Next" at bounding box center [324, 195] width 591 height 24
click at [351, 192] on button "Next" at bounding box center [356, 195] width 58 height 24
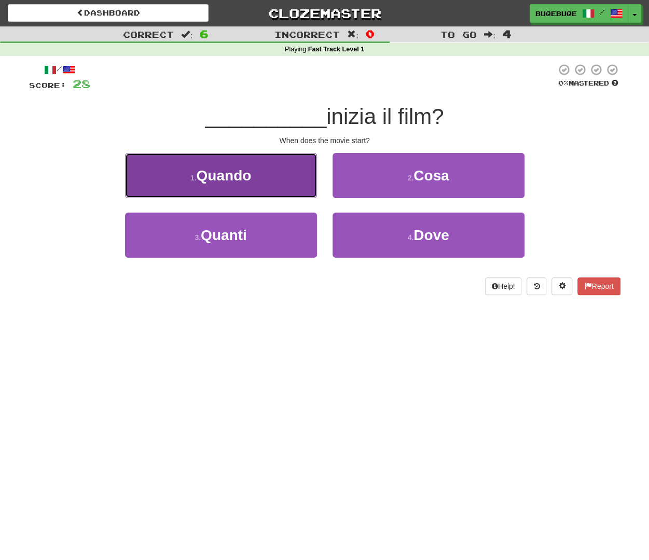
click at [279, 182] on button "1 . Quando" at bounding box center [221, 175] width 192 height 45
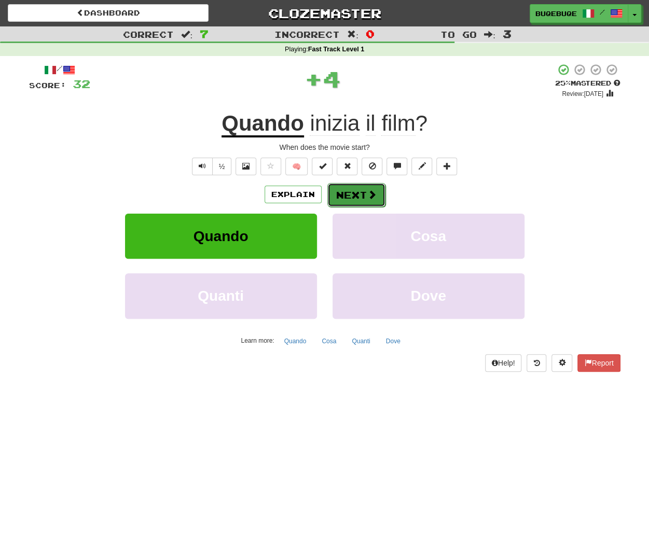
click at [357, 196] on button "Next" at bounding box center [356, 195] width 58 height 24
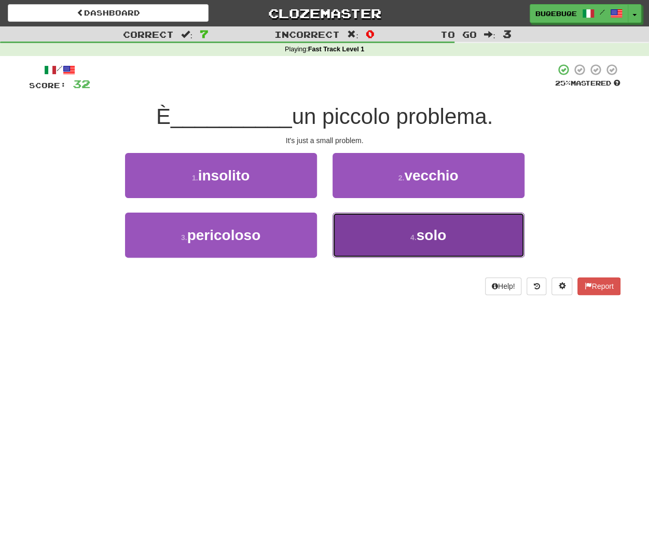
click at [398, 236] on button "4 . solo" at bounding box center [429, 235] width 192 height 45
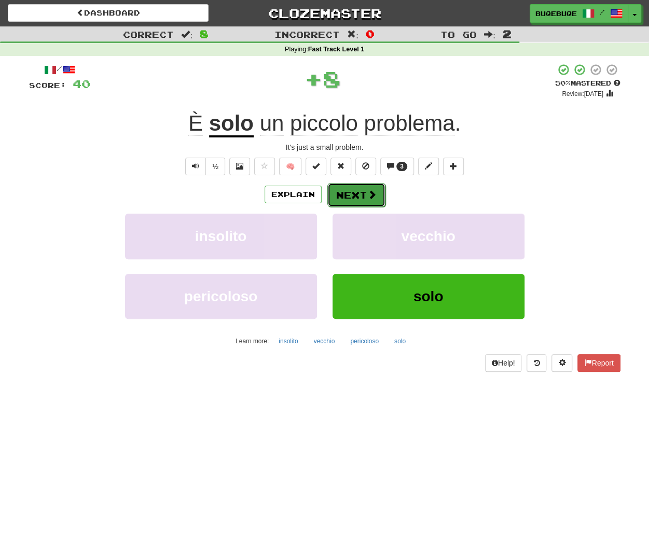
click at [361, 195] on button "Next" at bounding box center [356, 195] width 58 height 24
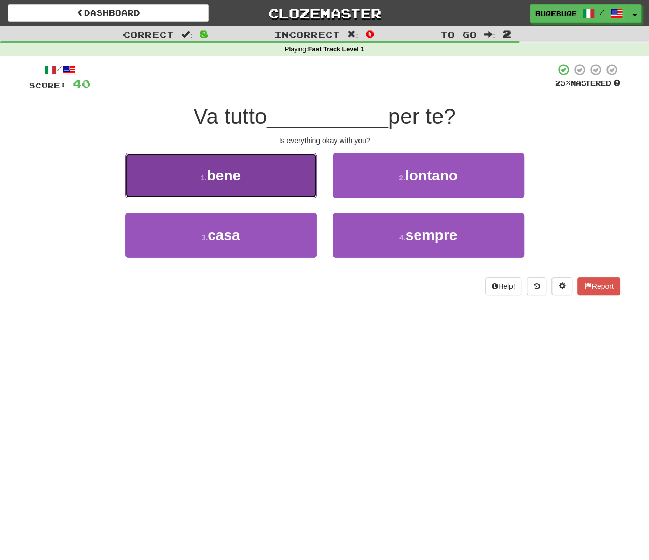
click at [255, 184] on button "1 . bene" at bounding box center [221, 175] width 192 height 45
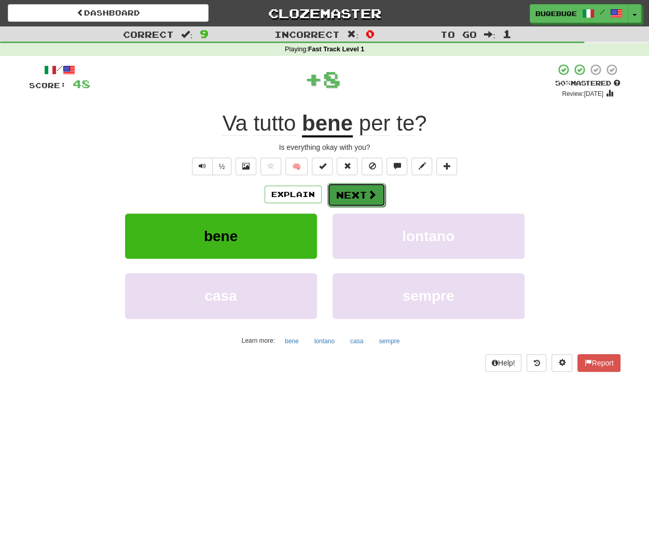
click at [374, 195] on span at bounding box center [371, 194] width 9 height 9
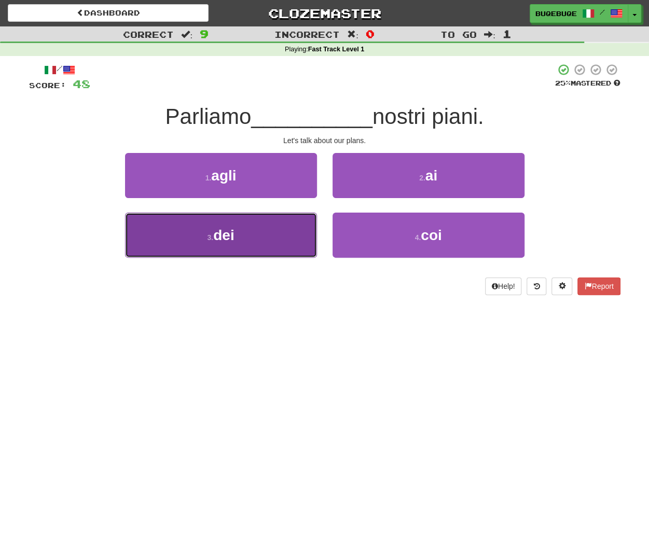
click at [257, 232] on button "3 . dei" at bounding box center [221, 235] width 192 height 45
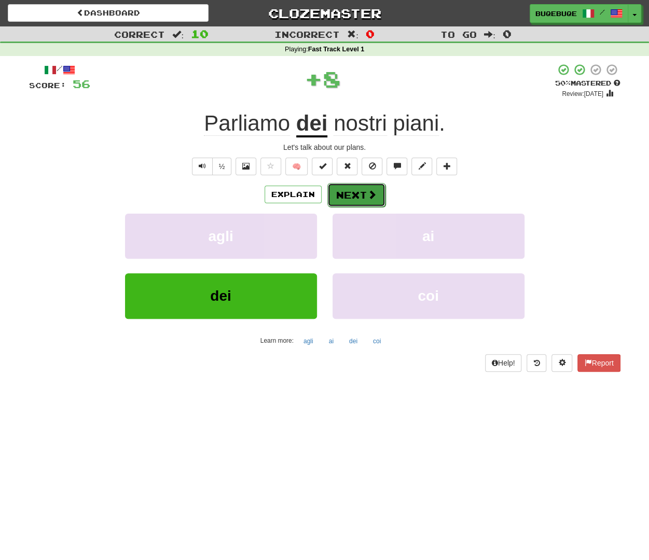
click at [348, 195] on button "Next" at bounding box center [356, 195] width 58 height 24
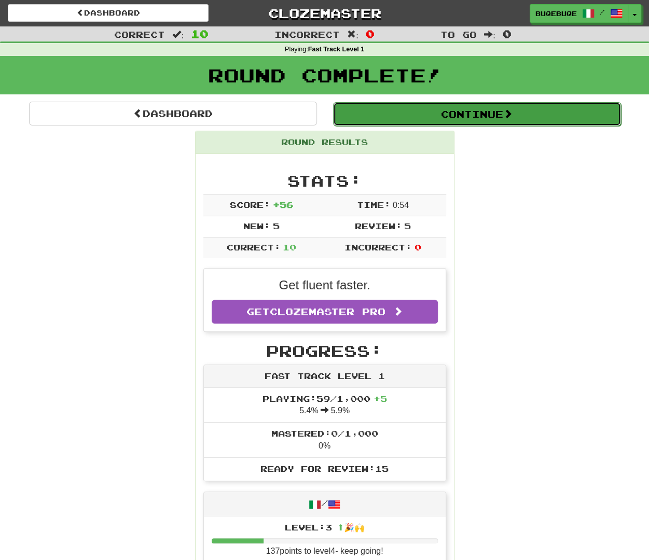
click at [483, 116] on button "Continue" at bounding box center [477, 114] width 288 height 24
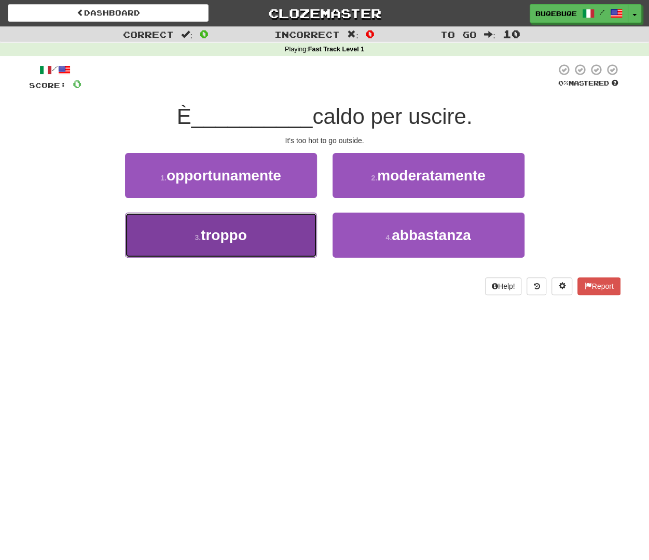
click at [282, 231] on button "3 . troppo" at bounding box center [221, 235] width 192 height 45
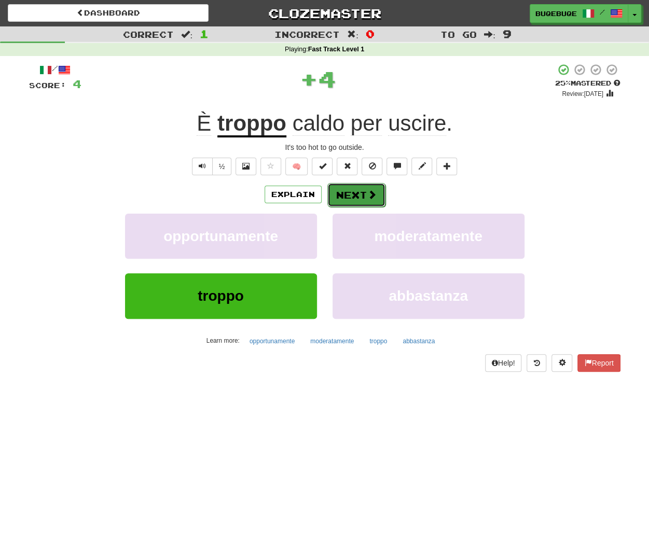
click at [354, 195] on button "Next" at bounding box center [356, 195] width 58 height 24
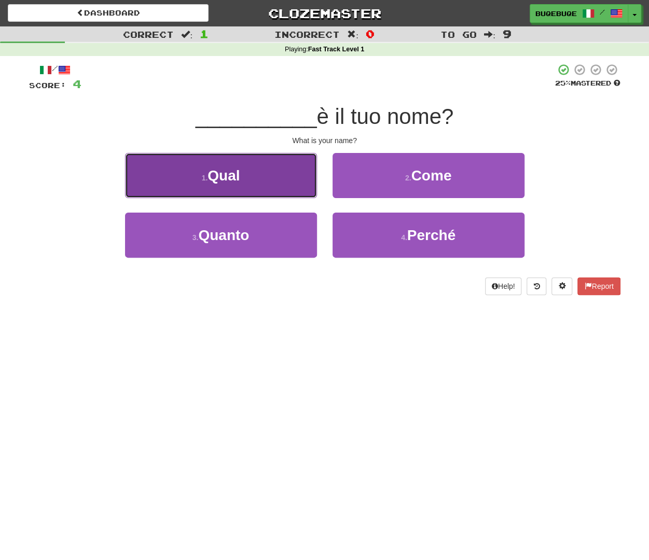
click at [257, 182] on button "1 . Qual" at bounding box center [221, 175] width 192 height 45
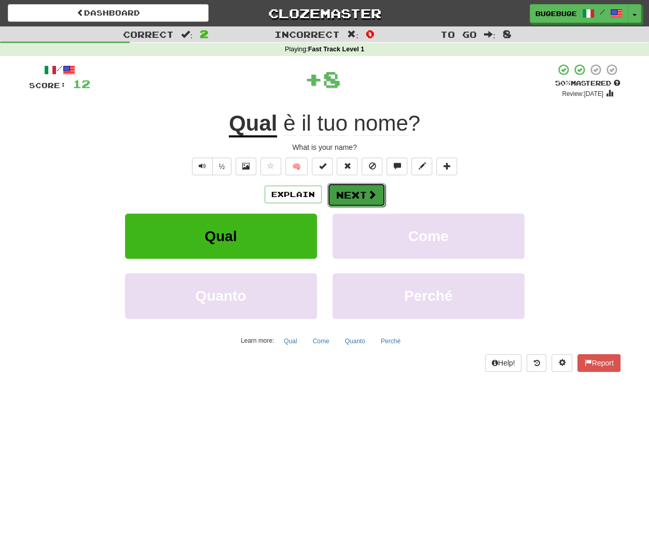
click at [343, 187] on button "Next" at bounding box center [356, 195] width 58 height 24
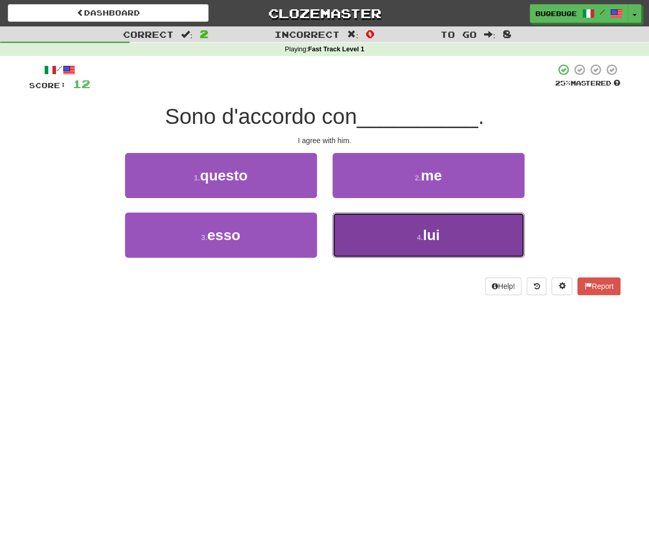
click at [435, 232] on span "lui" at bounding box center [431, 235] width 17 height 16
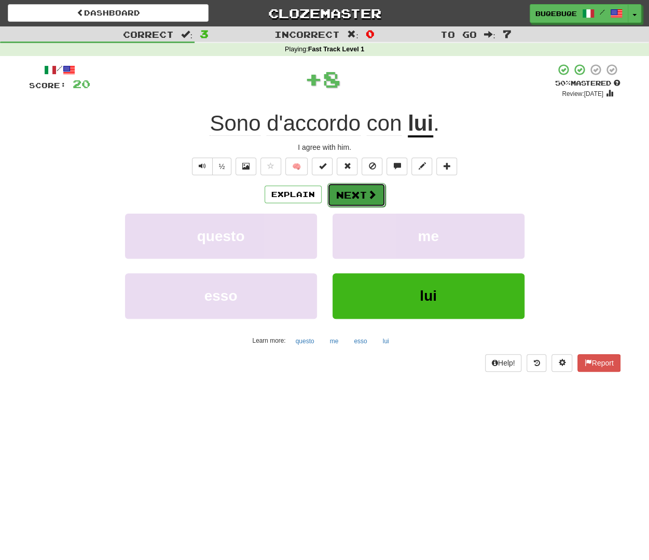
click at [352, 199] on button "Next" at bounding box center [356, 195] width 58 height 24
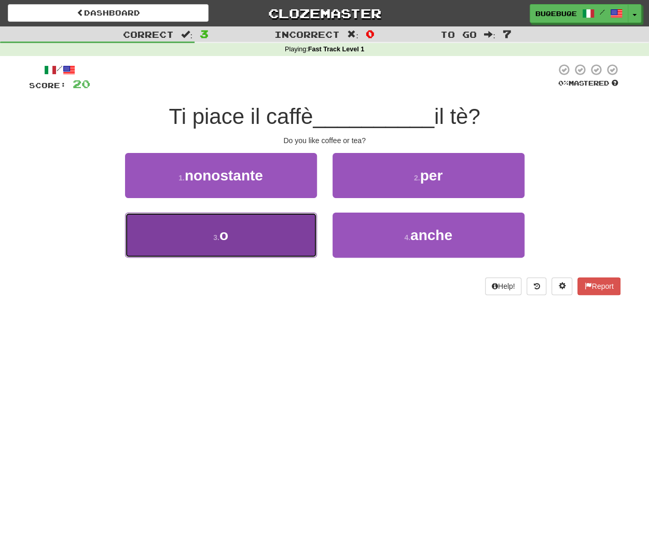
click at [228, 238] on span "o" at bounding box center [223, 235] width 9 height 16
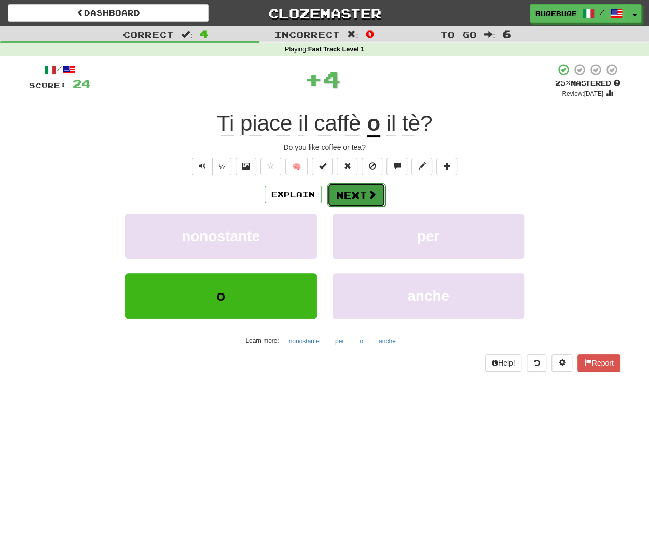
click at [348, 196] on button "Next" at bounding box center [356, 195] width 58 height 24
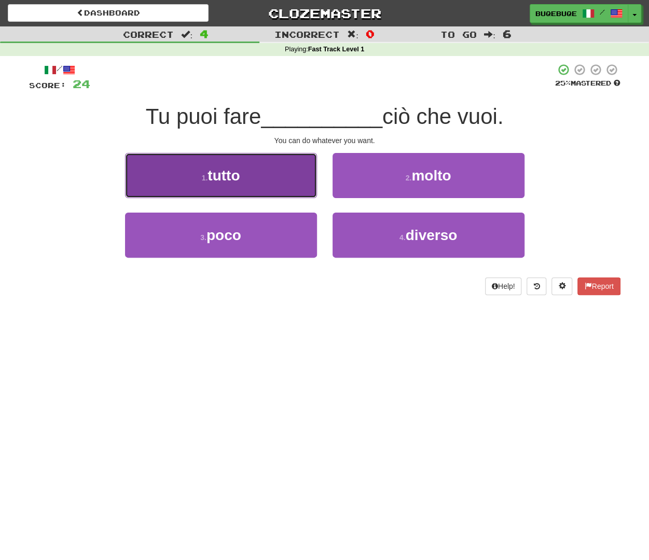
click at [219, 180] on span "tutto" at bounding box center [224, 176] width 32 height 16
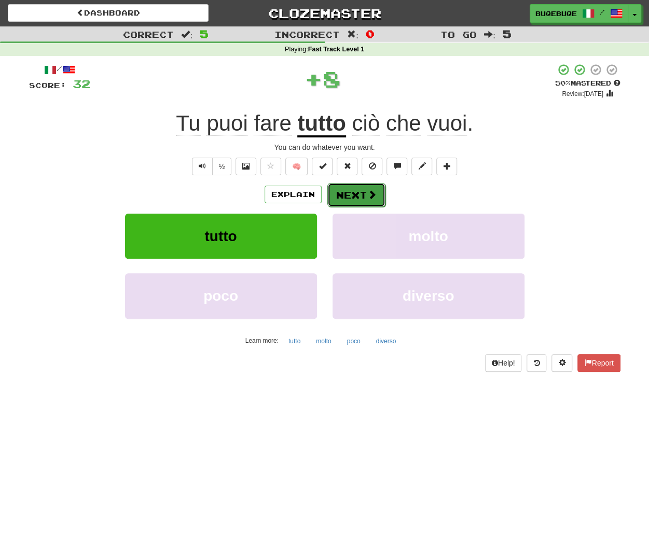
click at [360, 189] on button "Next" at bounding box center [356, 195] width 58 height 24
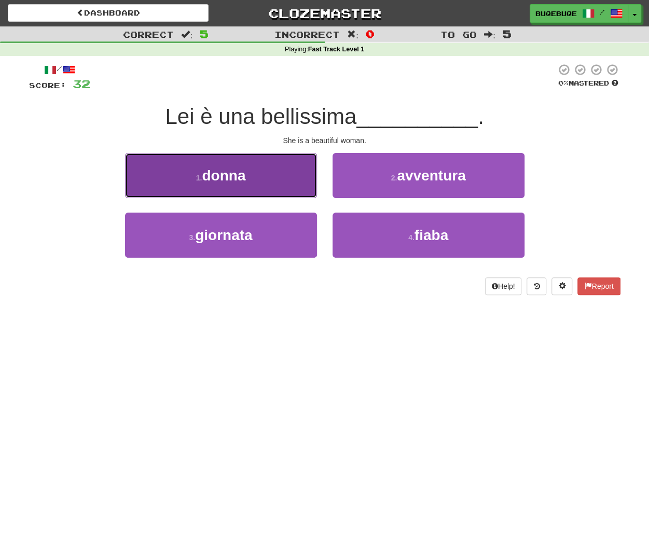
click at [271, 177] on button "1 . donna" at bounding box center [221, 175] width 192 height 45
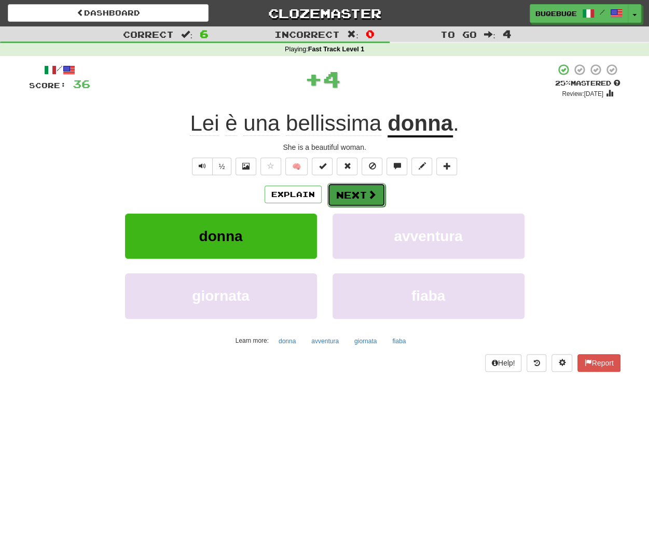
click at [352, 186] on button "Next" at bounding box center [356, 195] width 58 height 24
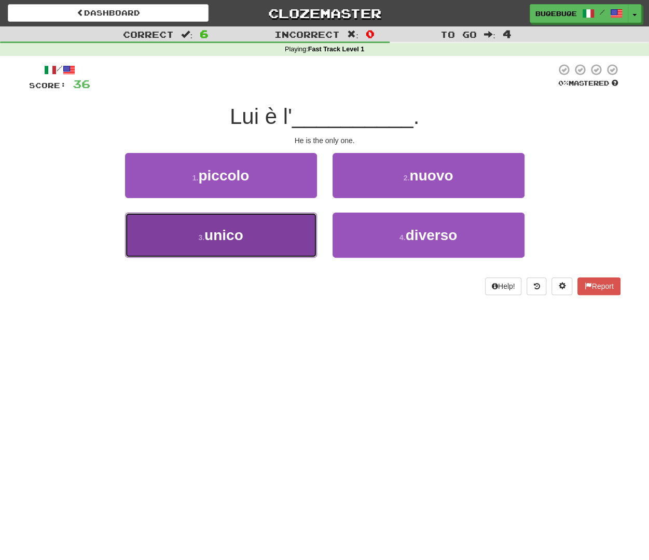
click at [292, 223] on button "3 . unico" at bounding box center [221, 235] width 192 height 45
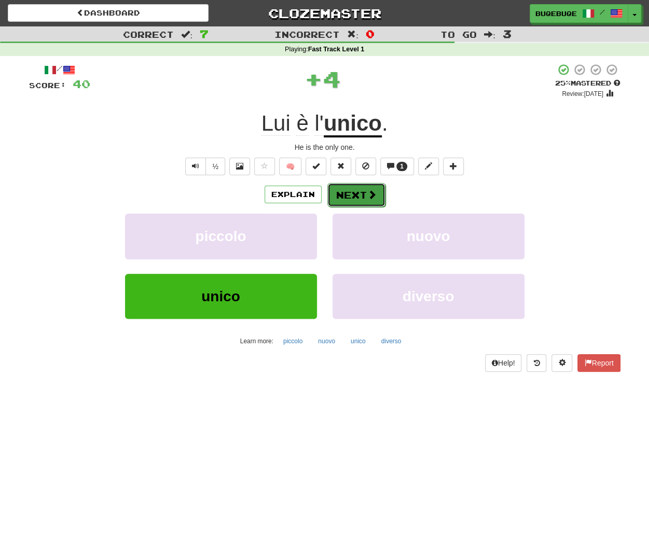
click at [368, 186] on button "Next" at bounding box center [356, 195] width 58 height 24
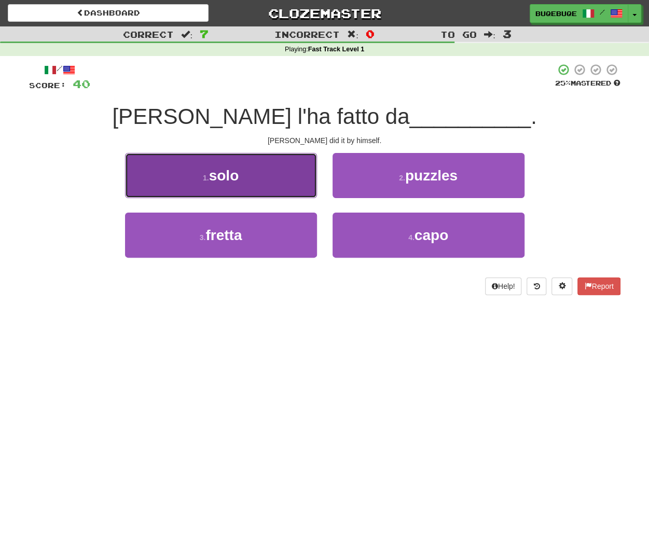
click at [237, 176] on span "solo" at bounding box center [224, 176] width 30 height 16
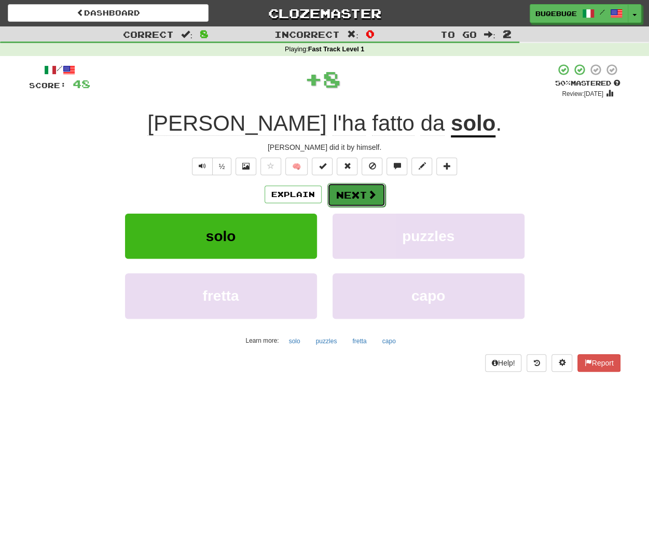
click at [363, 187] on button "Next" at bounding box center [356, 195] width 58 height 24
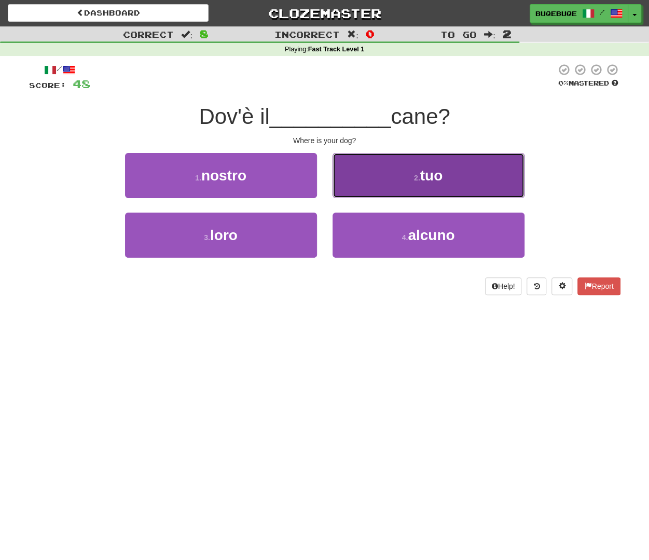
click at [433, 184] on button "2 . tuo" at bounding box center [429, 175] width 192 height 45
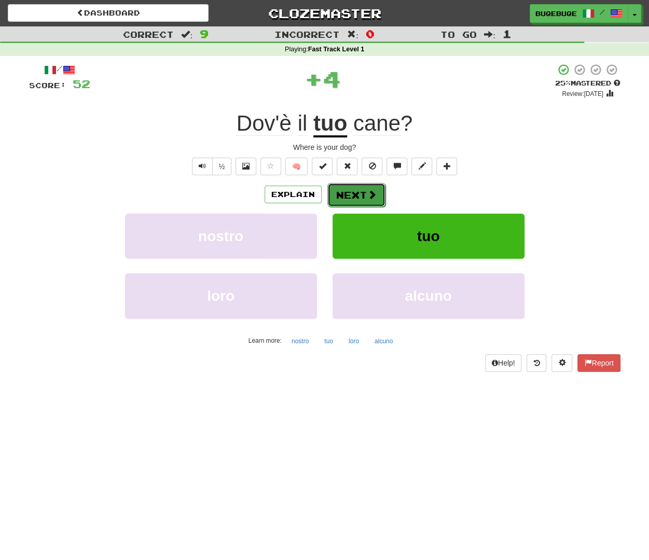
click at [368, 183] on button "Next" at bounding box center [356, 195] width 58 height 24
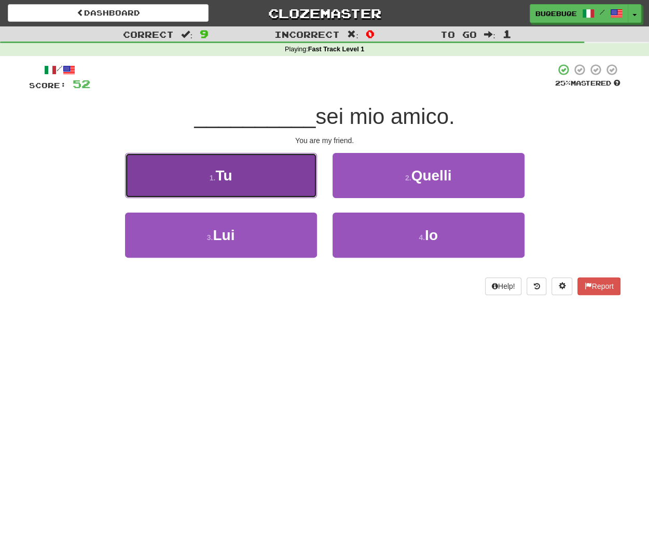
click at [250, 169] on button "1 . Tu" at bounding box center [221, 175] width 192 height 45
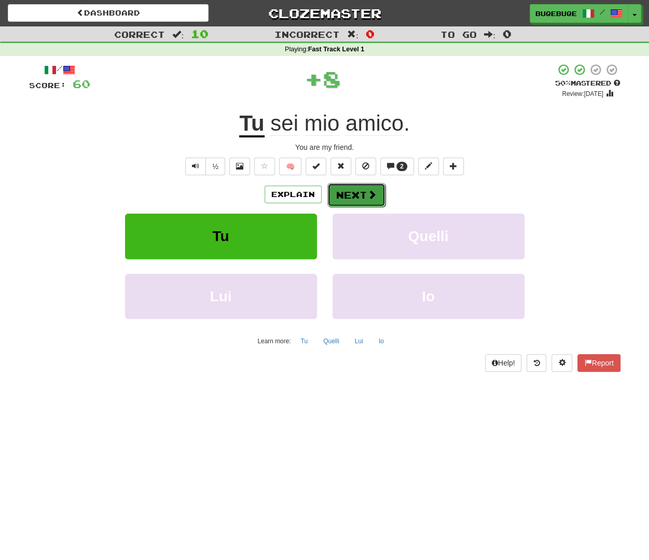
click at [357, 191] on button "Next" at bounding box center [356, 195] width 58 height 24
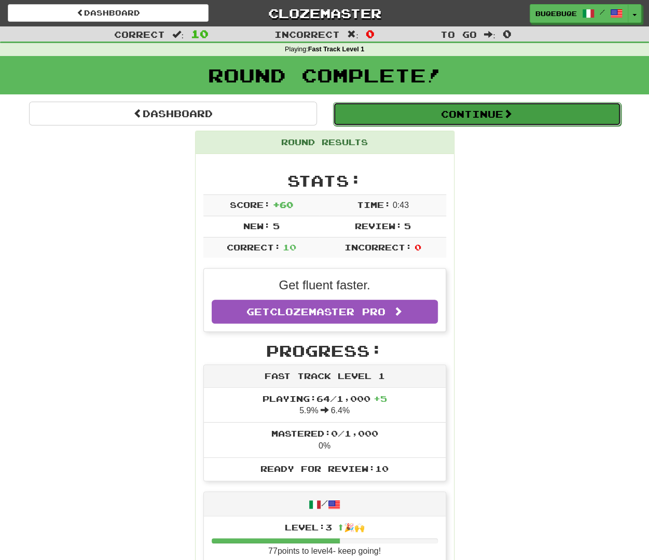
click at [421, 111] on button "Continue" at bounding box center [477, 114] width 288 height 24
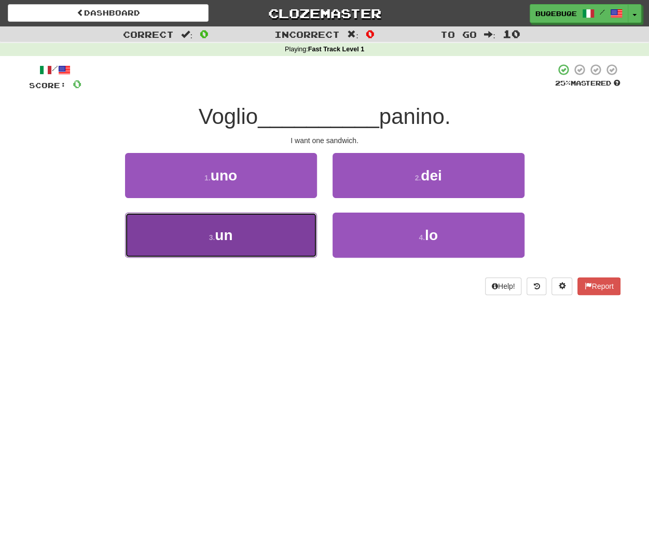
click at [273, 226] on button "3 . un" at bounding box center [221, 235] width 192 height 45
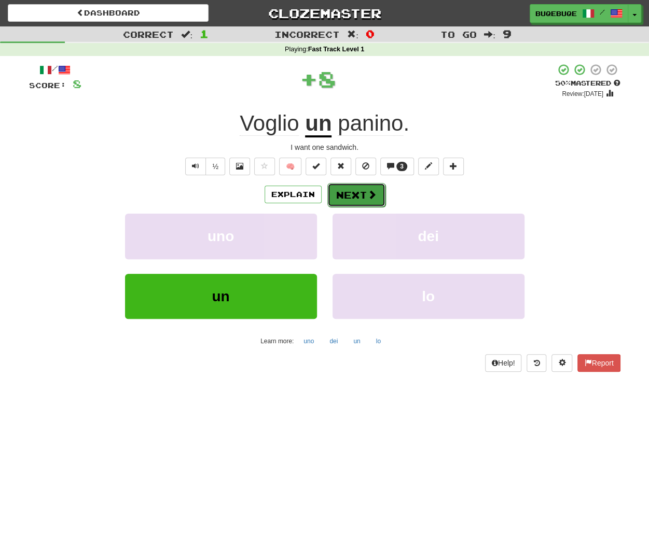
click at [341, 195] on button "Next" at bounding box center [356, 195] width 58 height 24
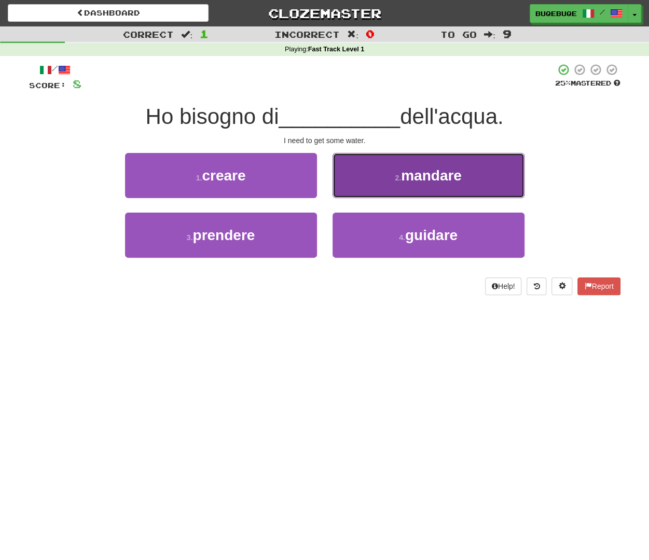
click at [459, 176] on span "mandare" at bounding box center [431, 176] width 61 height 16
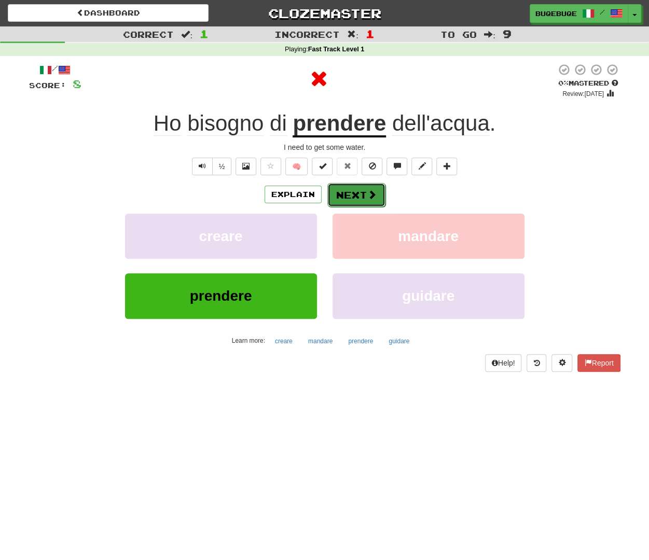
click at [363, 190] on button "Next" at bounding box center [356, 195] width 58 height 24
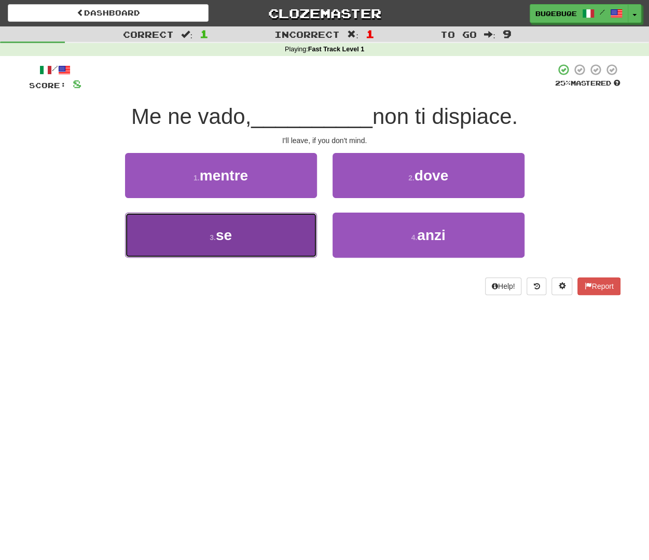
click at [252, 235] on button "3 . se" at bounding box center [221, 235] width 192 height 45
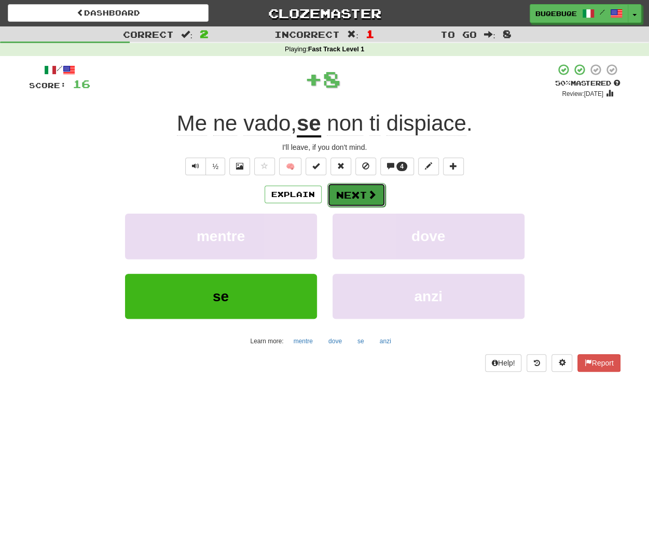
click at [363, 200] on button "Next" at bounding box center [356, 195] width 58 height 24
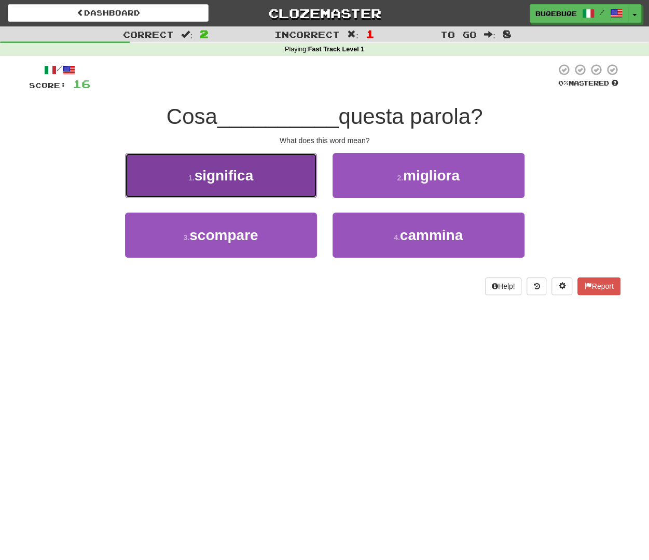
click at [243, 185] on button "1 . significa" at bounding box center [221, 175] width 192 height 45
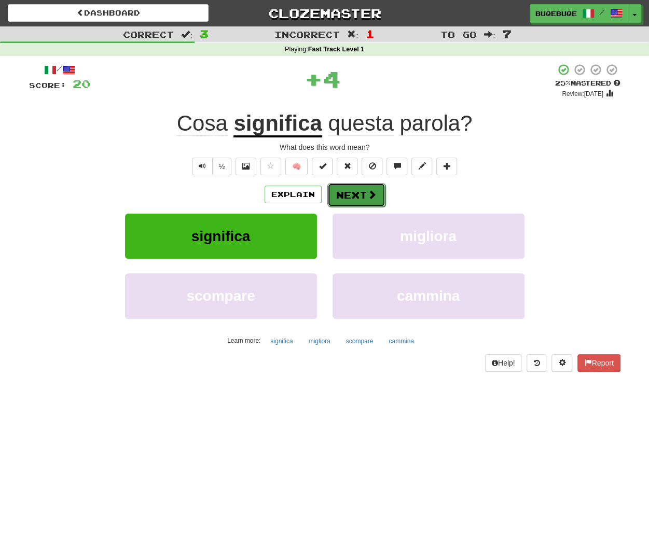
click at [348, 190] on button "Next" at bounding box center [356, 195] width 58 height 24
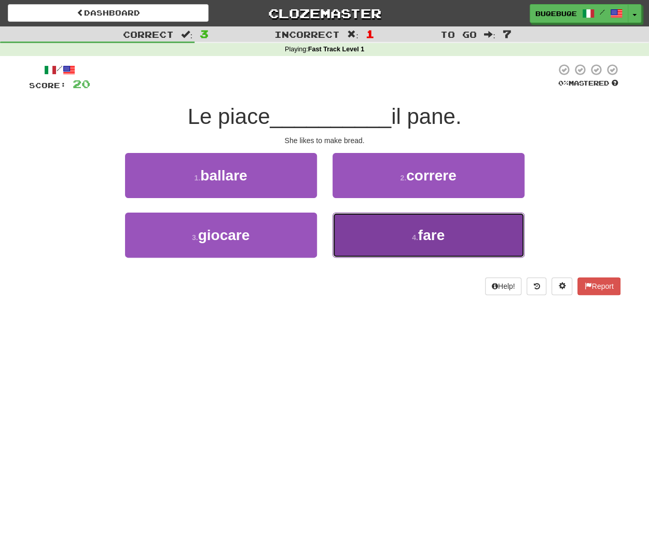
click at [435, 231] on span "fare" at bounding box center [431, 235] width 26 height 16
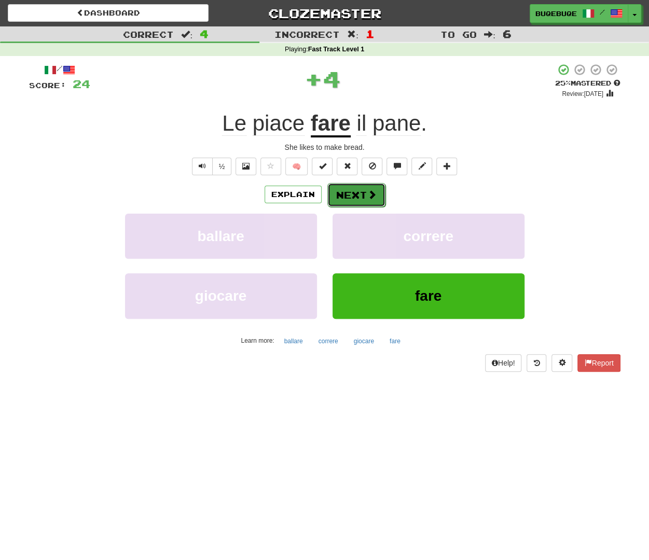
click at [374, 198] on span at bounding box center [371, 194] width 9 height 9
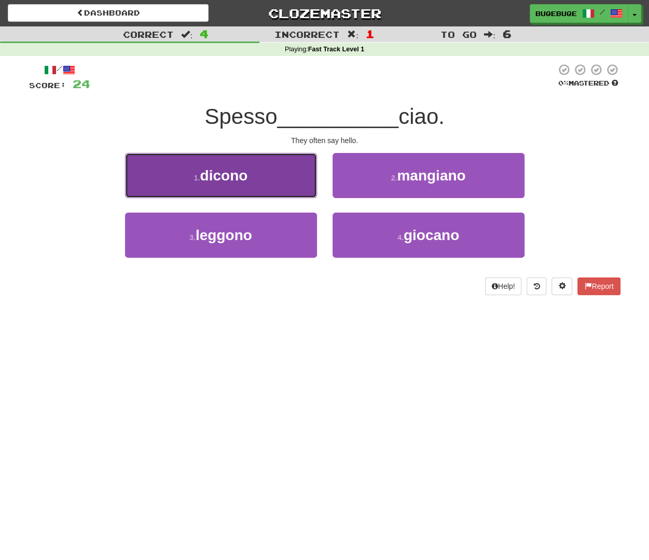
click at [254, 179] on button "1 . dicono" at bounding box center [221, 175] width 192 height 45
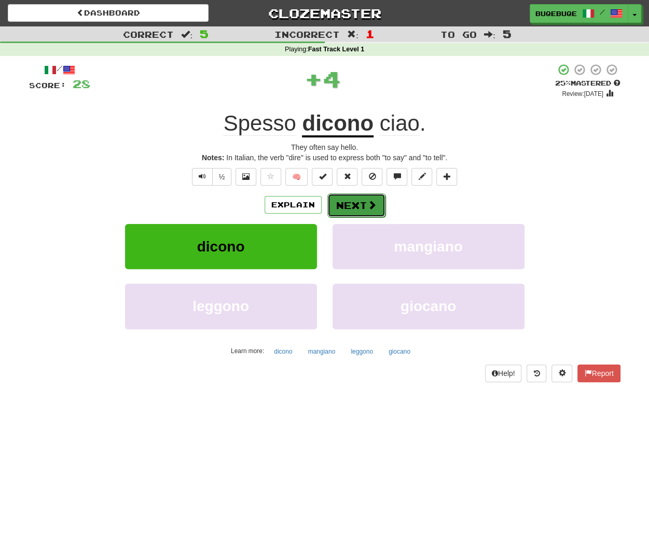
click at [348, 208] on button "Next" at bounding box center [356, 206] width 58 height 24
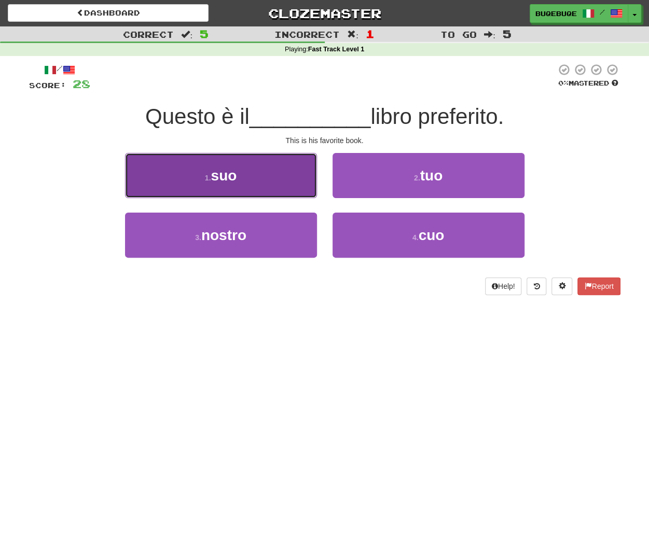
click at [268, 173] on button "1 . suo" at bounding box center [221, 175] width 192 height 45
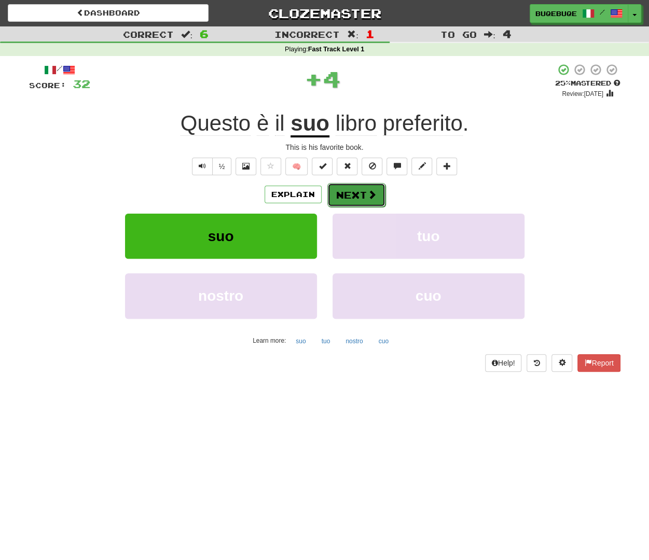
click at [358, 198] on button "Next" at bounding box center [356, 195] width 58 height 24
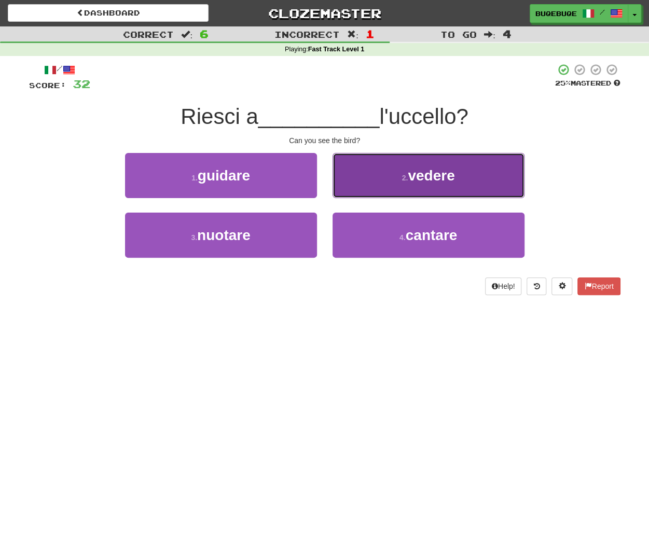
click at [441, 183] on button "2 . vedere" at bounding box center [429, 175] width 192 height 45
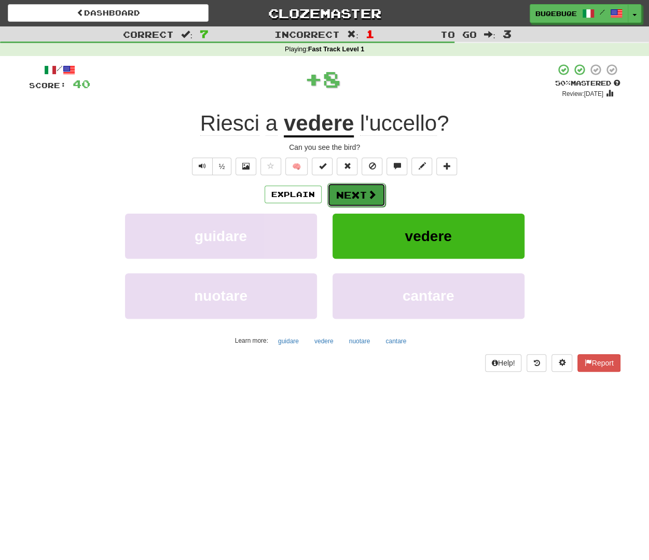
click at [369, 197] on span at bounding box center [371, 194] width 9 height 9
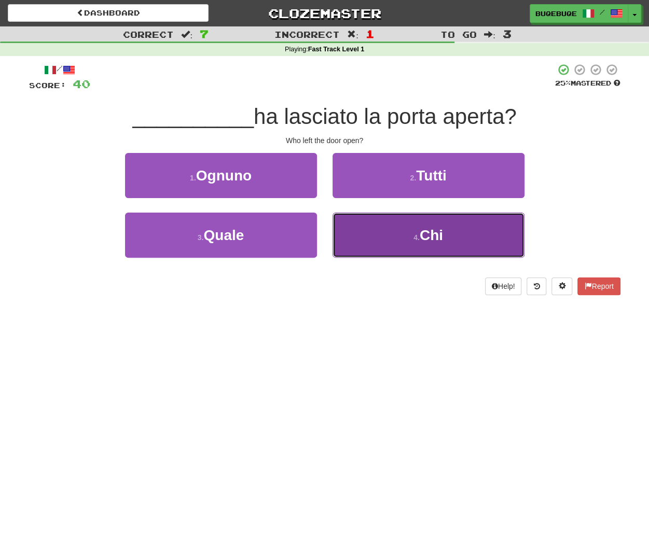
click at [391, 245] on button "4 . Chi" at bounding box center [429, 235] width 192 height 45
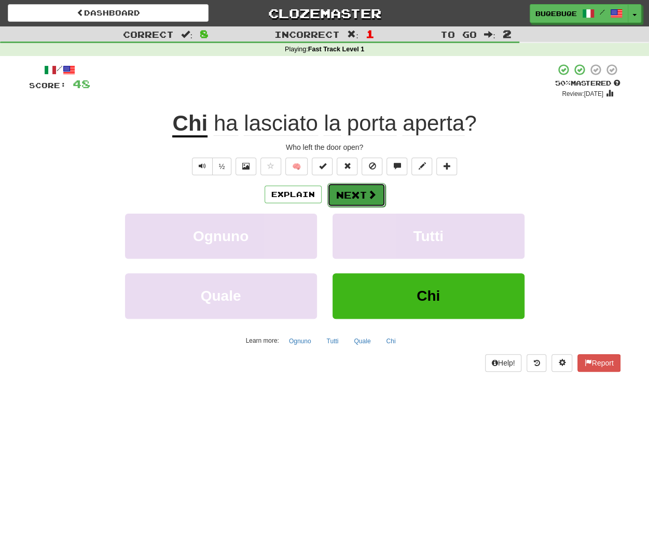
click at [364, 191] on button "Next" at bounding box center [356, 195] width 58 height 24
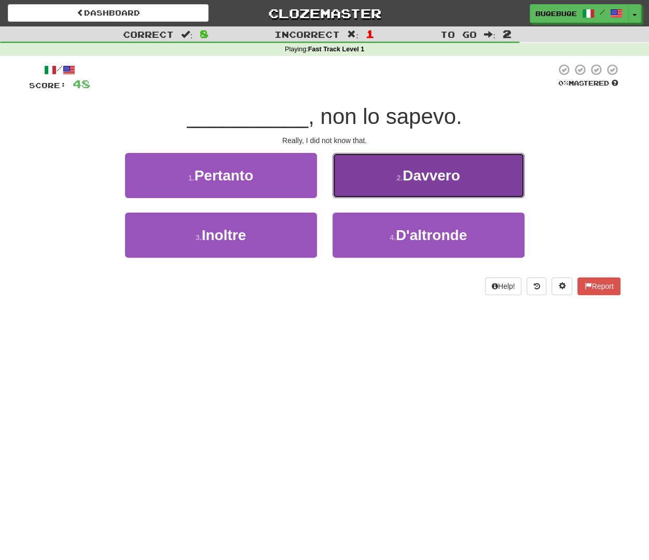
click at [429, 180] on span "Davvero" at bounding box center [432, 176] width 58 height 16
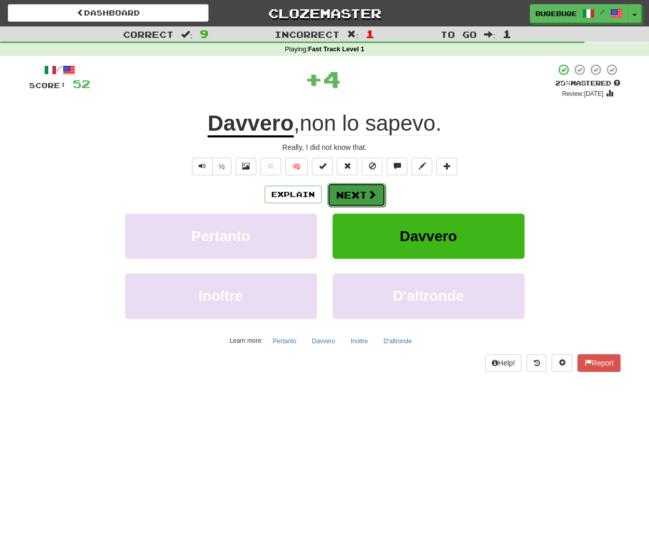
click at [359, 190] on button "Next" at bounding box center [356, 195] width 58 height 24
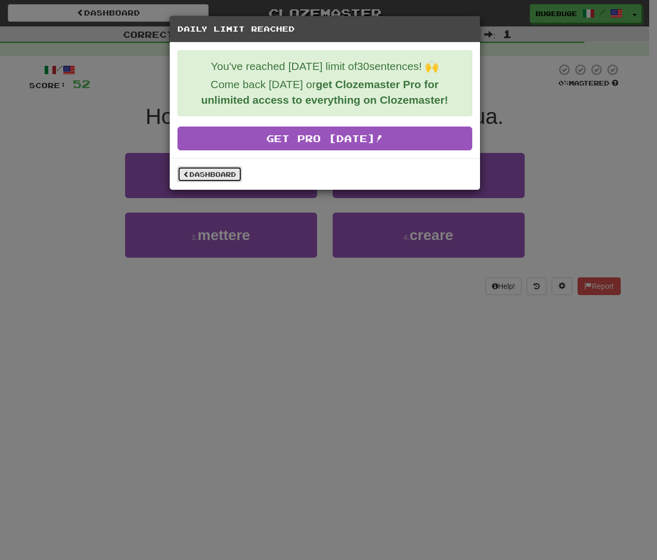
click at [215, 167] on link "Dashboard" at bounding box center [209, 175] width 64 height 16
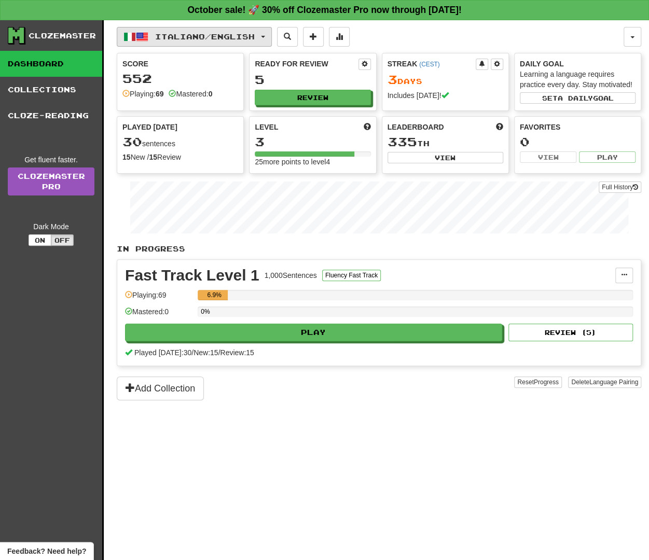
click at [169, 36] on span "Italiano / English" at bounding box center [205, 36] width 100 height 9
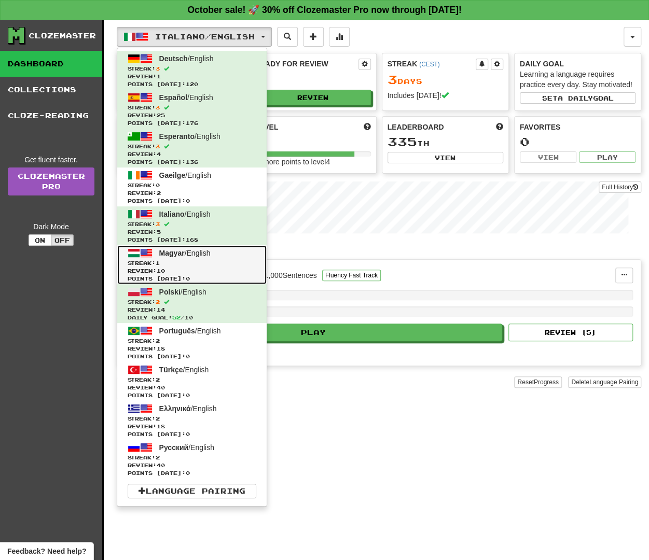
click at [184, 260] on span "Streak: 1" at bounding box center [192, 263] width 129 height 8
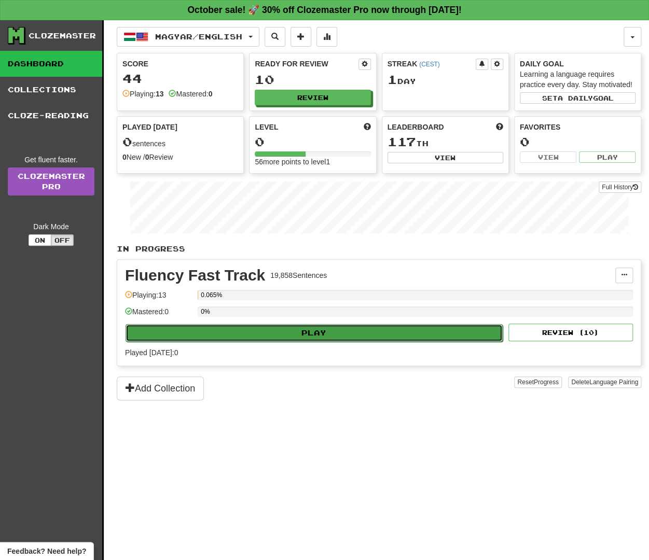
click at [237, 325] on button "Play" at bounding box center [314, 333] width 377 height 18
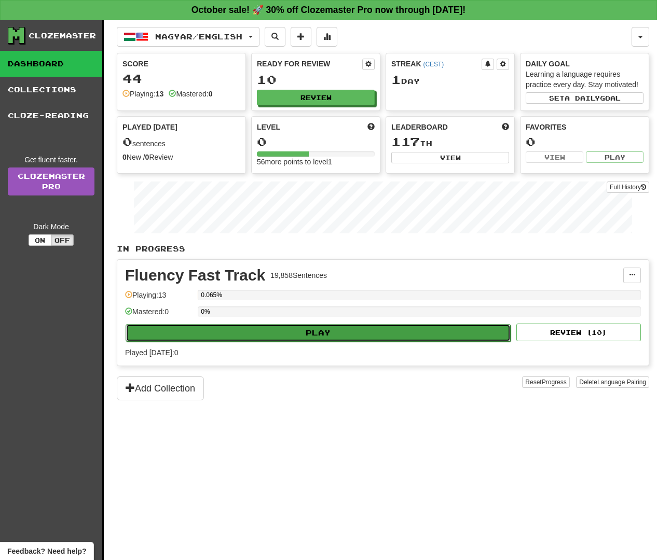
select select "**"
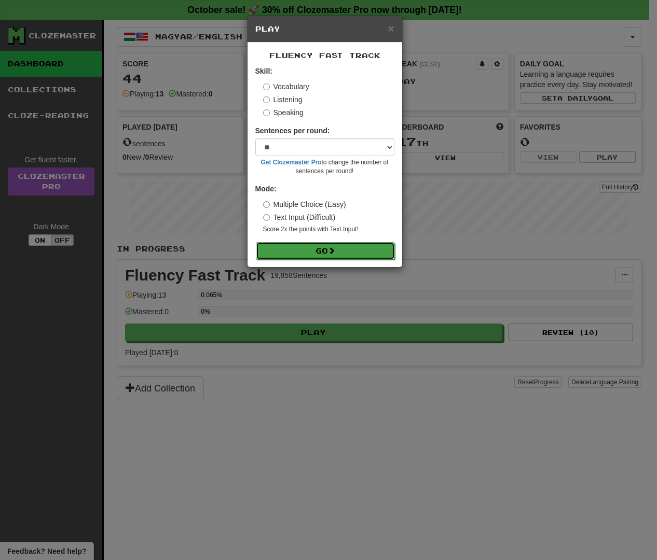
click at [348, 257] on button "Go" at bounding box center [325, 251] width 139 height 18
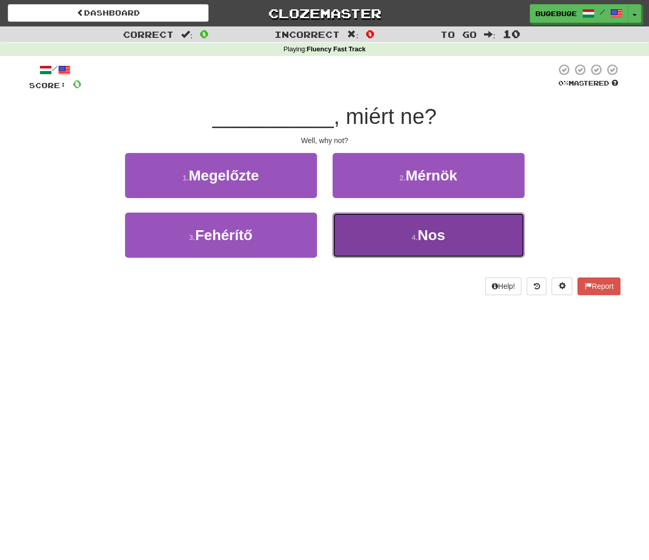
click at [395, 214] on button "4 . Nos" at bounding box center [429, 235] width 192 height 45
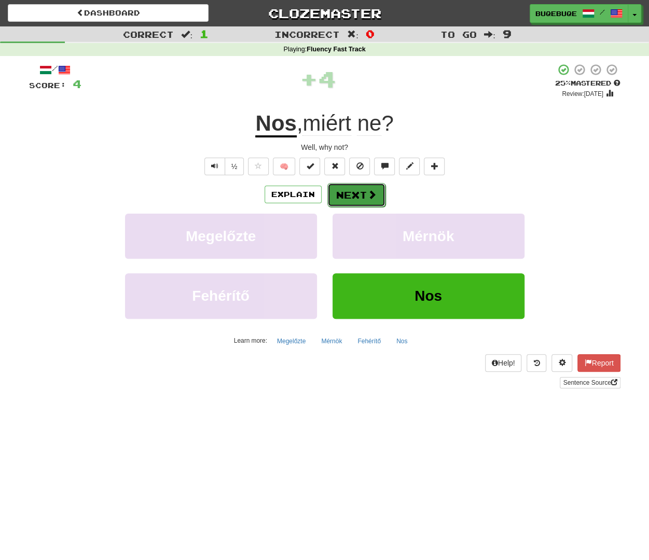
click at [374, 199] on span at bounding box center [371, 194] width 9 height 9
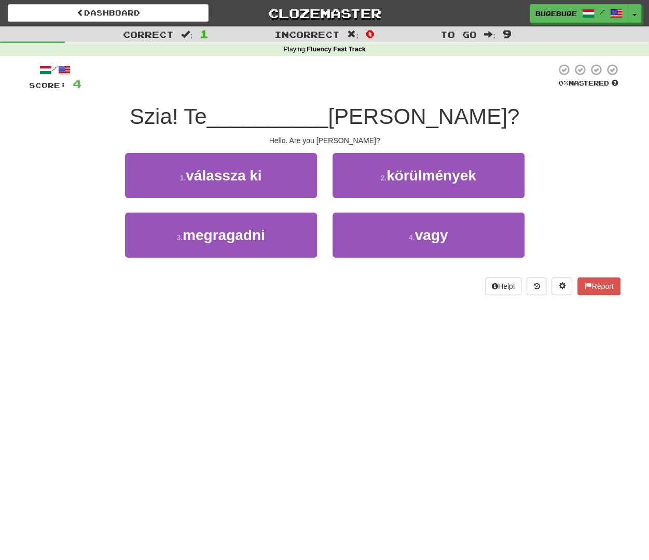
click at [414, 259] on div "4 . vagy" at bounding box center [429, 243] width 208 height 60
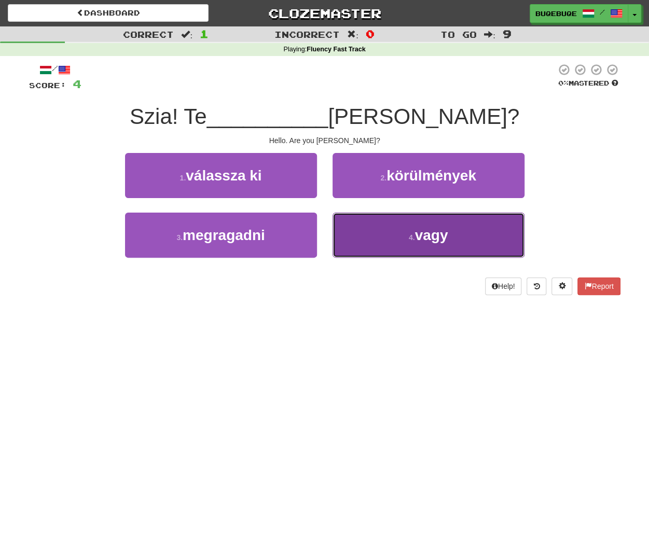
click at [417, 225] on button "4 . vagy" at bounding box center [429, 235] width 192 height 45
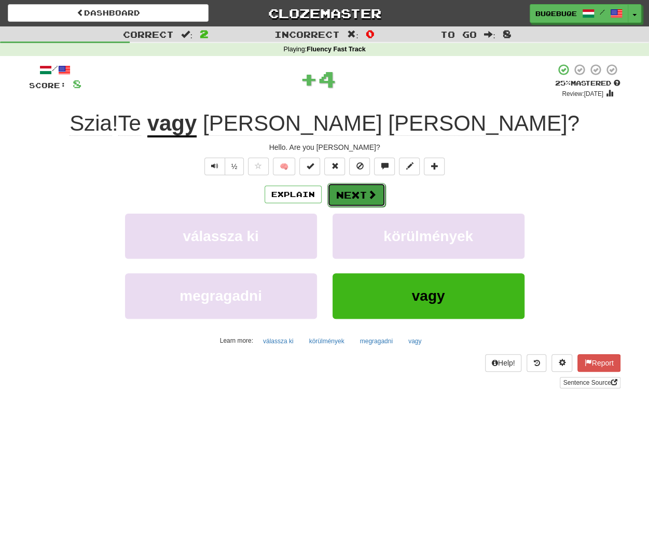
click at [374, 188] on button "Next" at bounding box center [356, 195] width 58 height 24
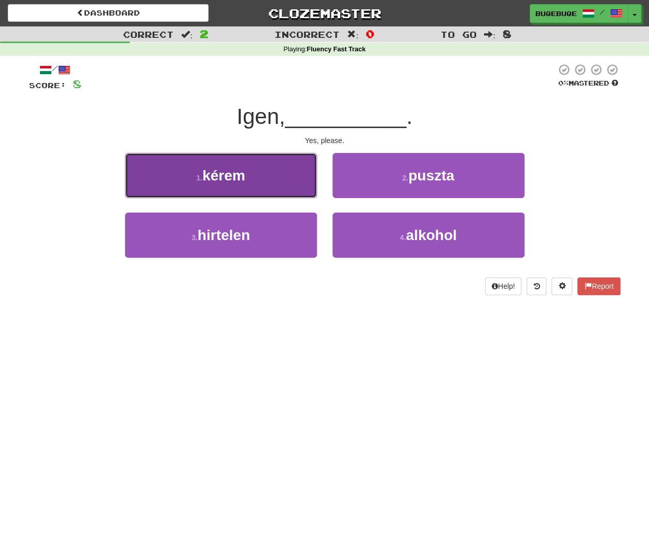
click at [244, 169] on span "kérem" at bounding box center [223, 176] width 43 height 16
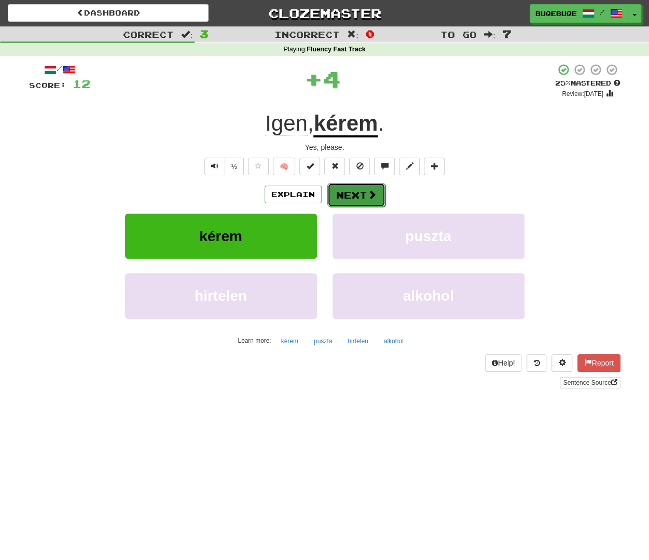
click at [383, 186] on button "Next" at bounding box center [356, 195] width 58 height 24
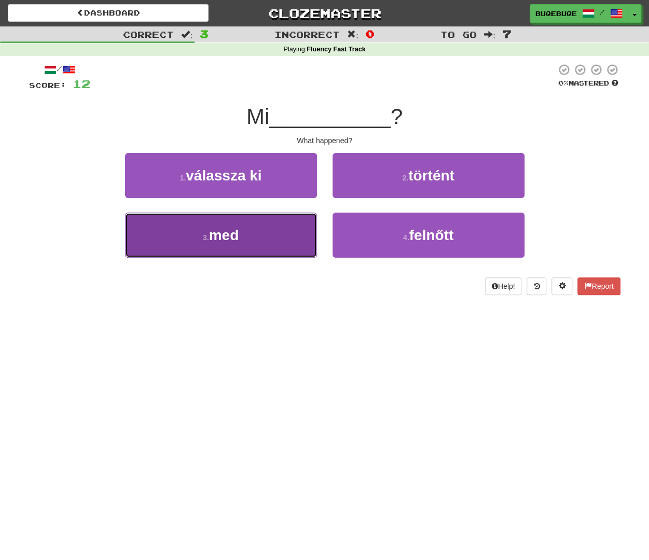
click at [216, 235] on span "med" at bounding box center [224, 235] width 30 height 16
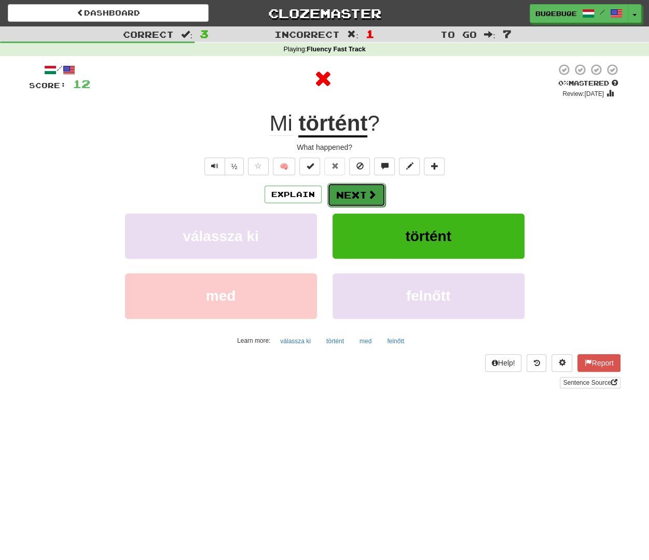
click at [355, 195] on button "Next" at bounding box center [356, 195] width 58 height 24
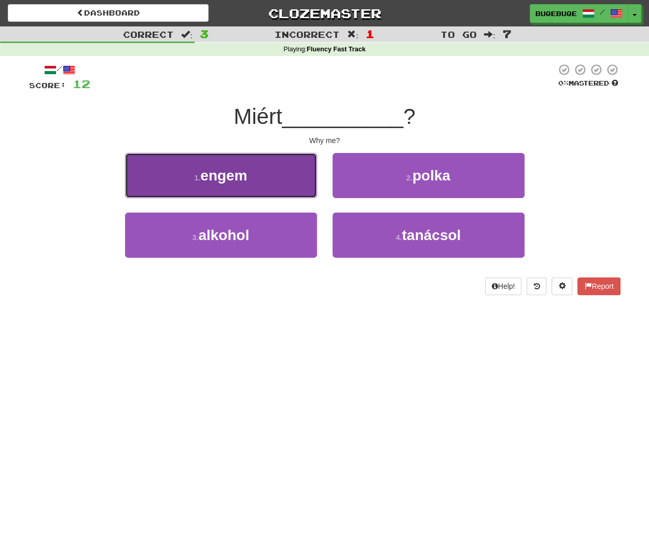
click at [273, 168] on button "1 . engem" at bounding box center [221, 175] width 192 height 45
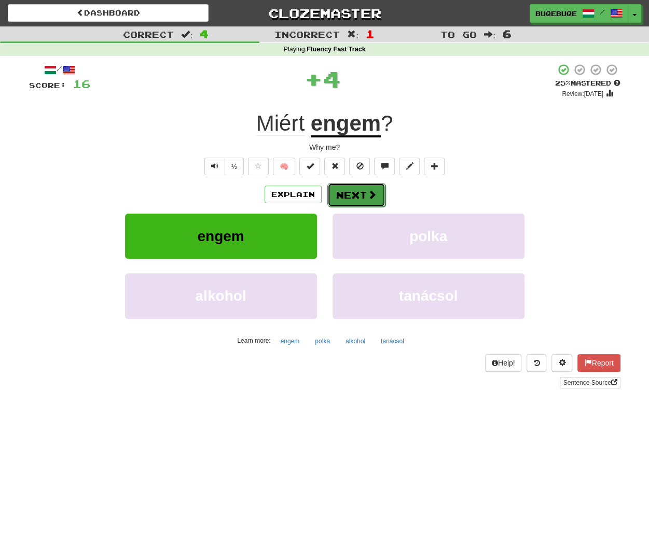
click at [336, 192] on button "Next" at bounding box center [356, 195] width 58 height 24
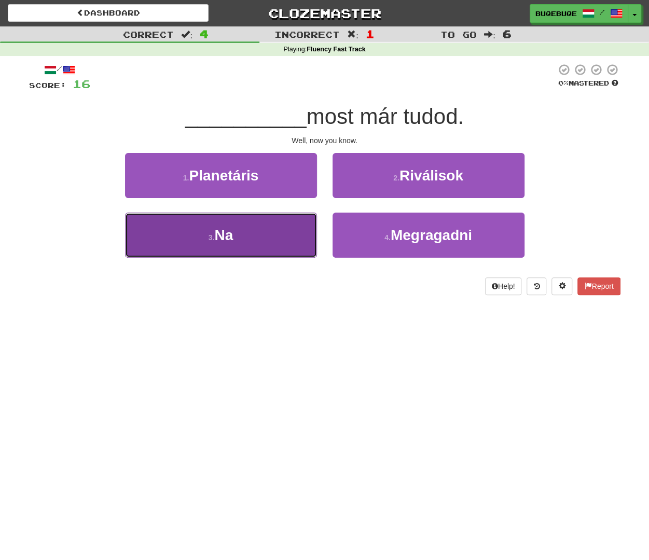
click at [182, 240] on button "3 . Na" at bounding box center [221, 235] width 192 height 45
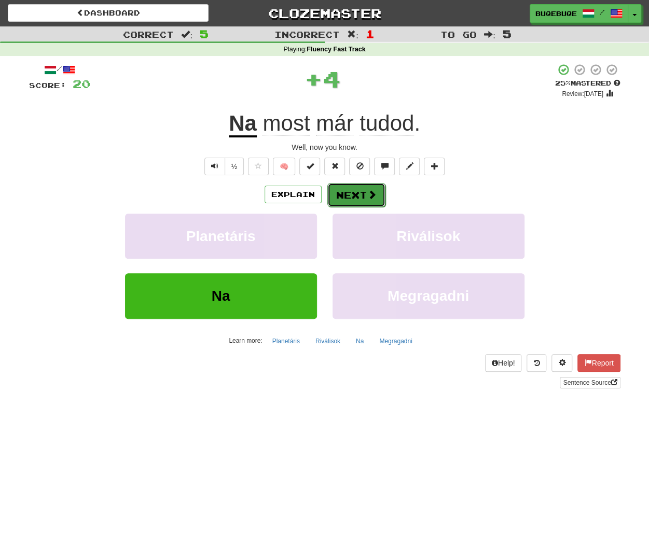
click at [364, 188] on button "Next" at bounding box center [356, 195] width 58 height 24
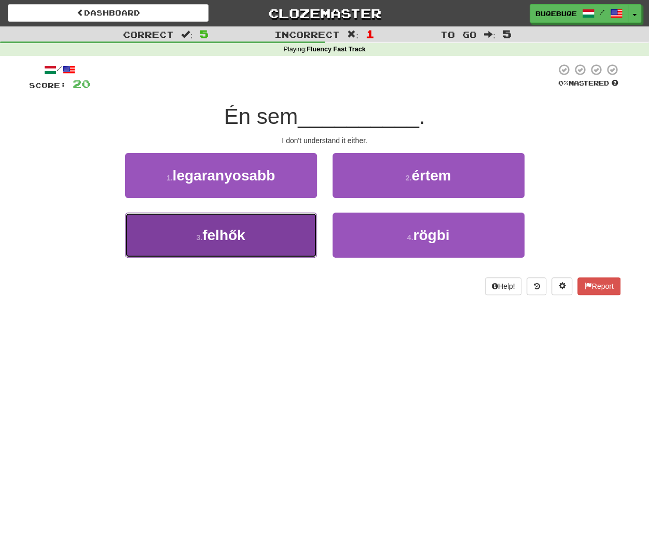
click at [252, 240] on button "3 . felhők" at bounding box center [221, 235] width 192 height 45
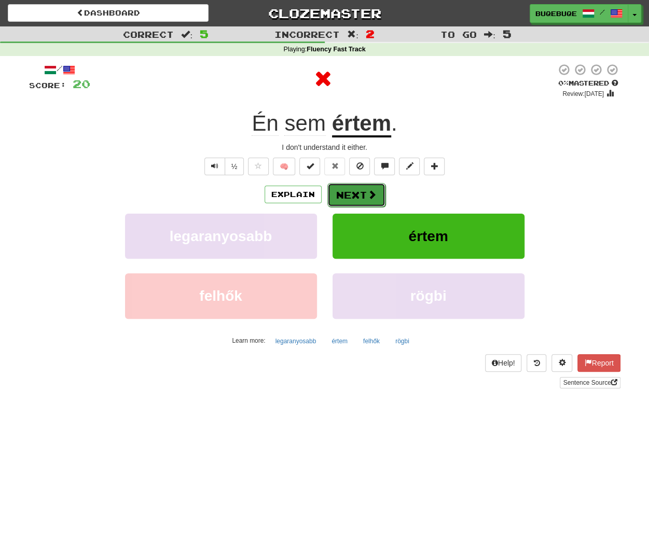
click at [347, 186] on button "Next" at bounding box center [356, 195] width 58 height 24
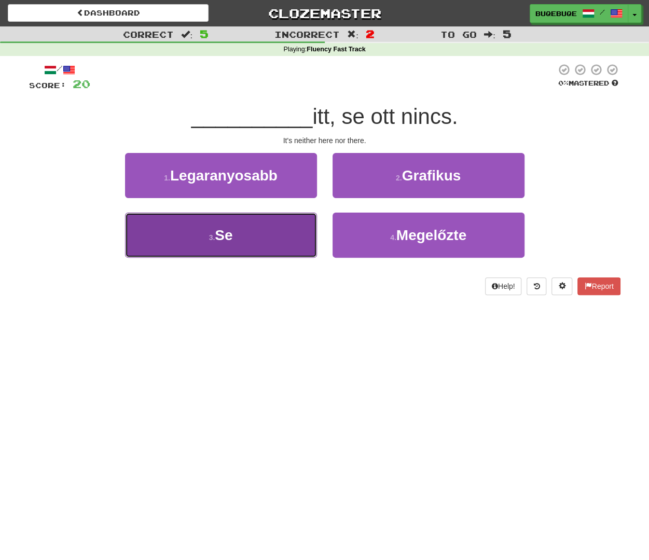
click at [232, 236] on span "Se" at bounding box center [224, 235] width 18 height 16
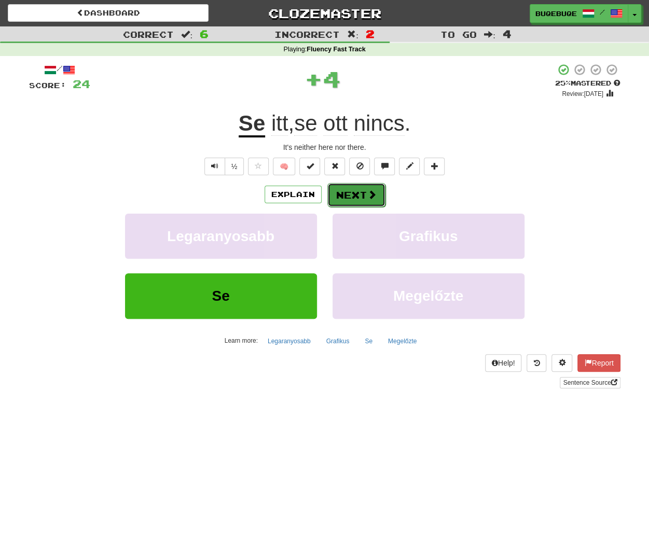
click at [358, 198] on button "Next" at bounding box center [356, 195] width 58 height 24
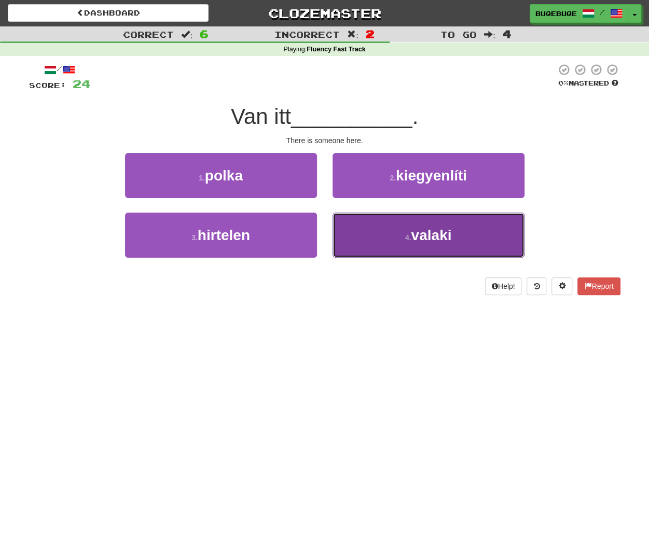
click at [373, 246] on button "4 . valaki" at bounding box center [429, 235] width 192 height 45
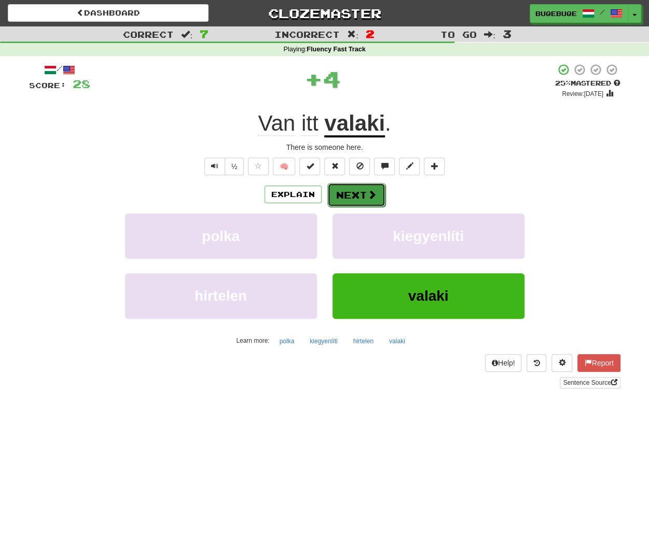
click at [379, 191] on button "Next" at bounding box center [356, 195] width 58 height 24
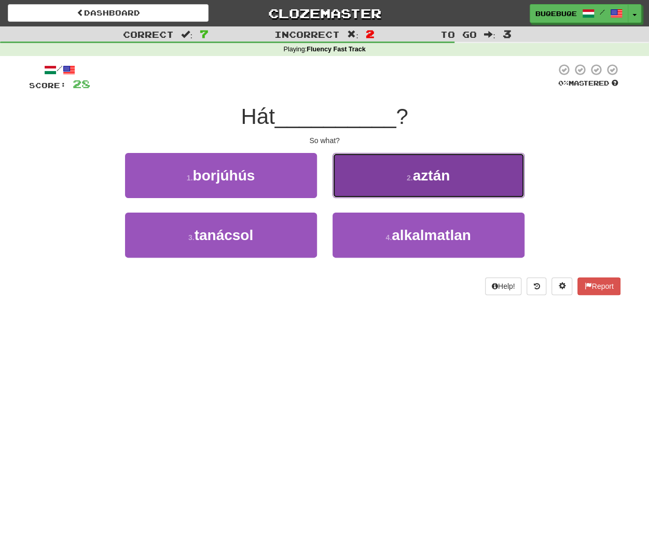
click at [388, 188] on button "2 . aztán" at bounding box center [429, 175] width 192 height 45
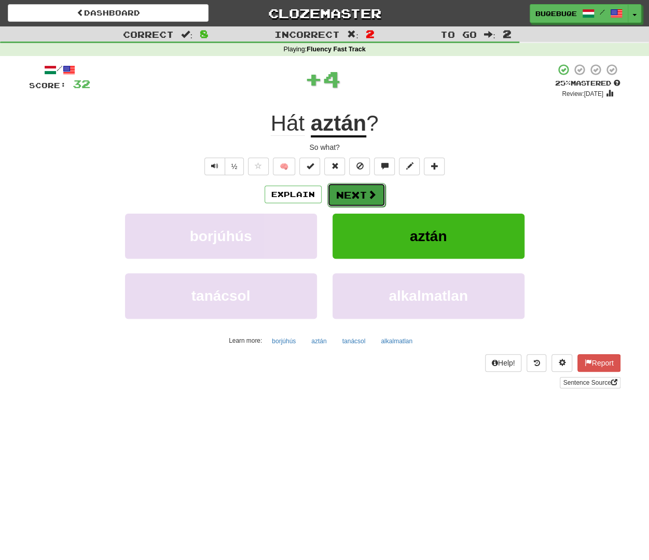
click at [352, 194] on button "Next" at bounding box center [356, 195] width 58 height 24
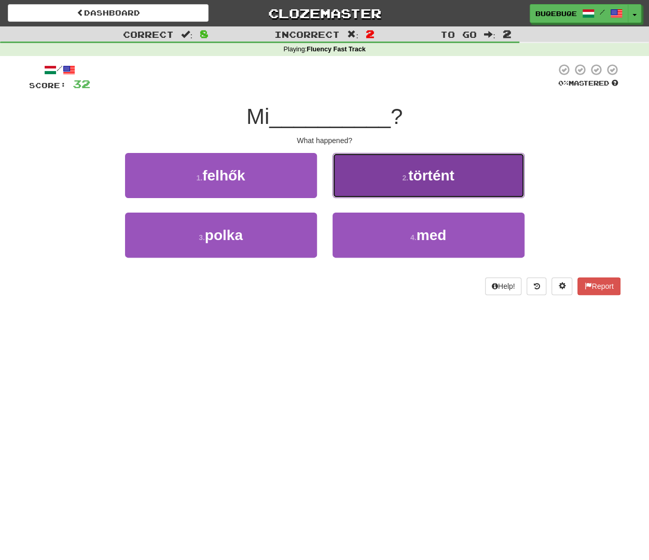
click at [418, 173] on span "történt" at bounding box center [431, 176] width 46 height 16
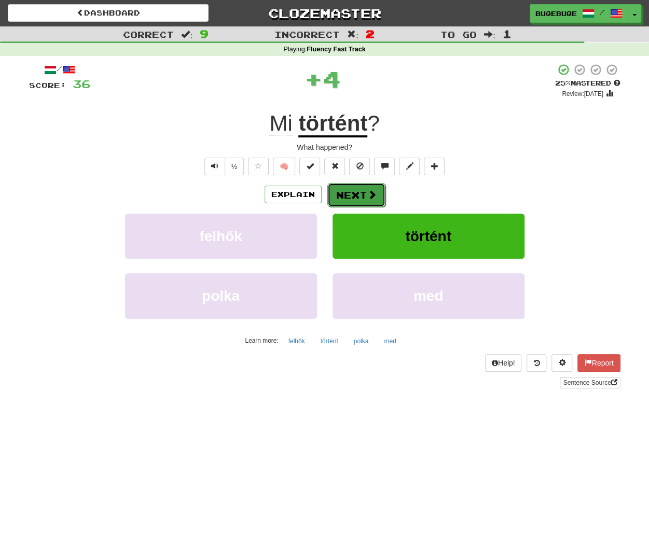
click at [375, 195] on span at bounding box center [371, 194] width 9 height 9
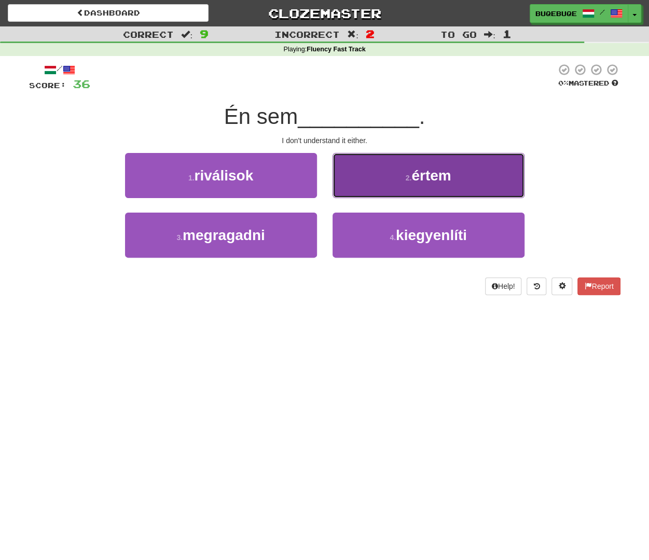
click at [408, 181] on small "2 ." at bounding box center [409, 178] width 6 height 8
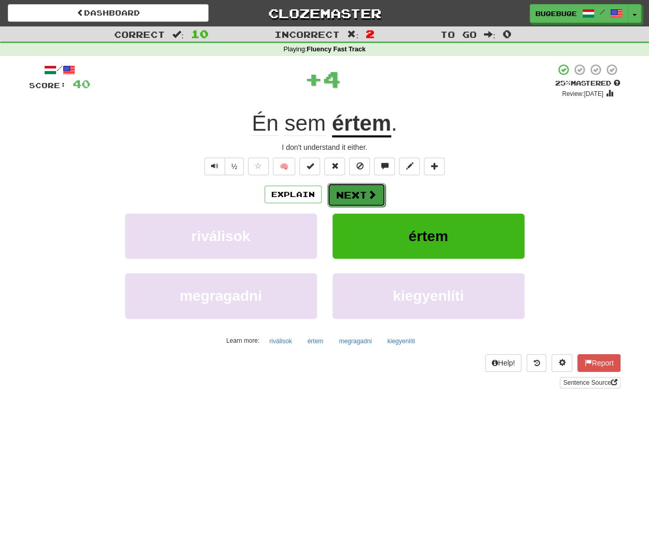
click at [367, 186] on button "Next" at bounding box center [356, 195] width 58 height 24
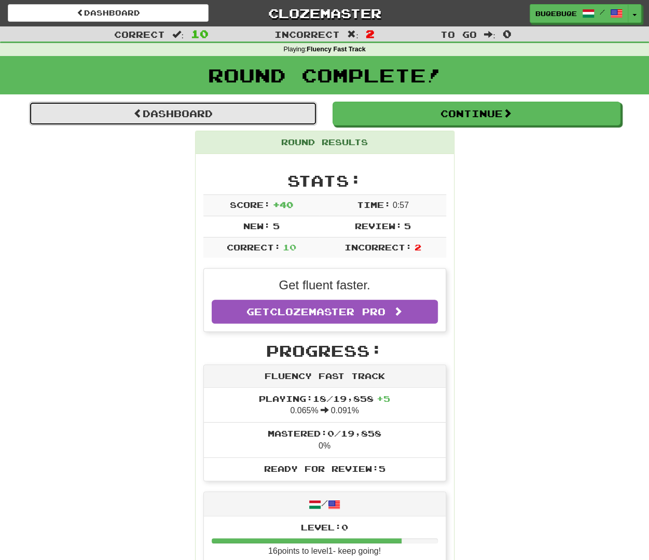
click at [294, 107] on link "Dashboard" at bounding box center [173, 114] width 288 height 24
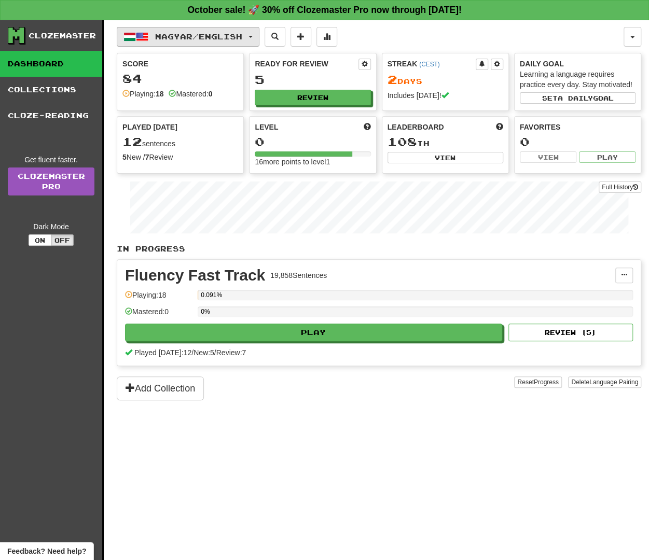
click at [184, 38] on span "Magyar / English" at bounding box center [198, 36] width 87 height 9
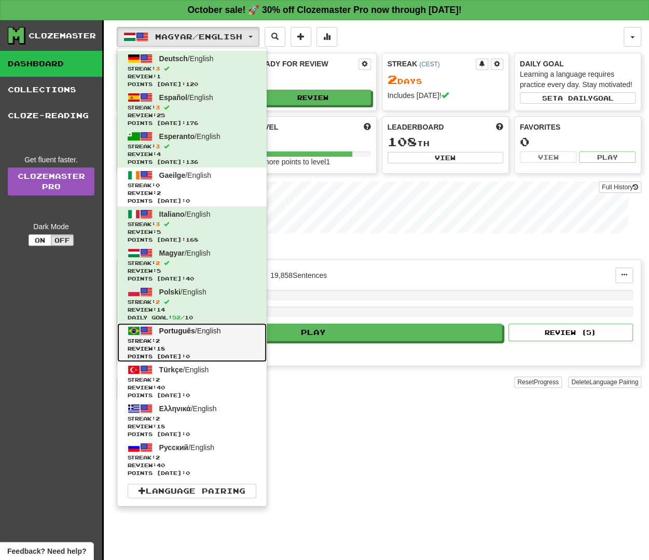
click at [178, 348] on span "Review: 18" at bounding box center [192, 349] width 129 height 8
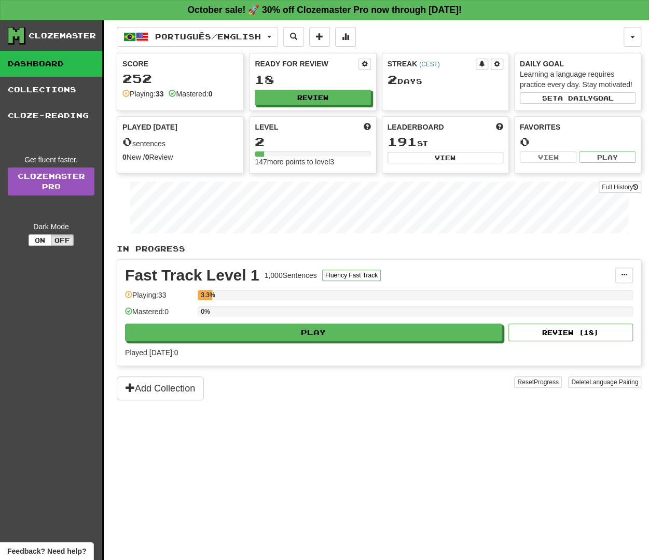
click at [235, 339] on div "Fast Track Level 1 1,000 Sentences Fluency Fast Track Manage Sentences Unpin fr…" at bounding box center [379, 313] width 524 height 106
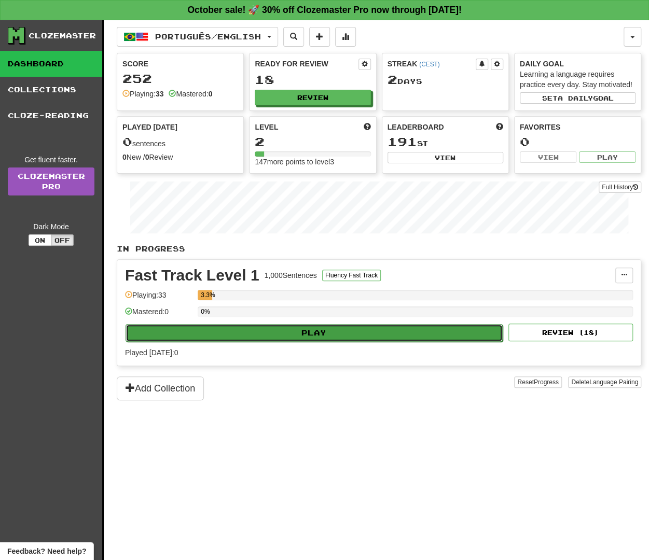
click at [237, 333] on button "Play" at bounding box center [314, 333] width 377 height 18
select select "**"
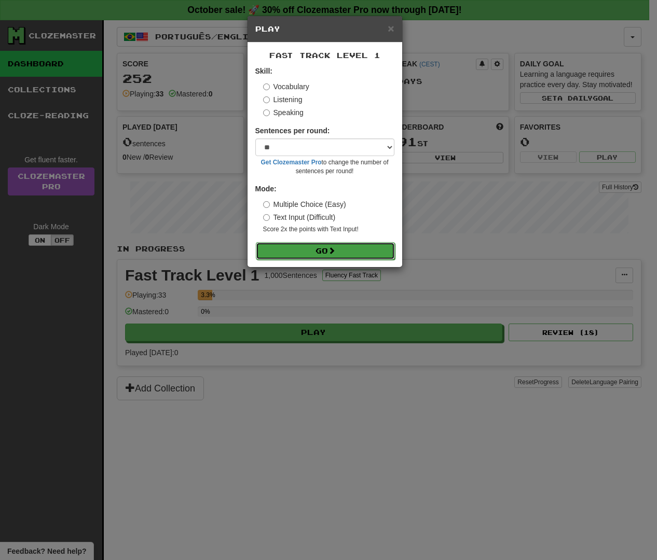
click at [335, 251] on span at bounding box center [331, 250] width 7 height 7
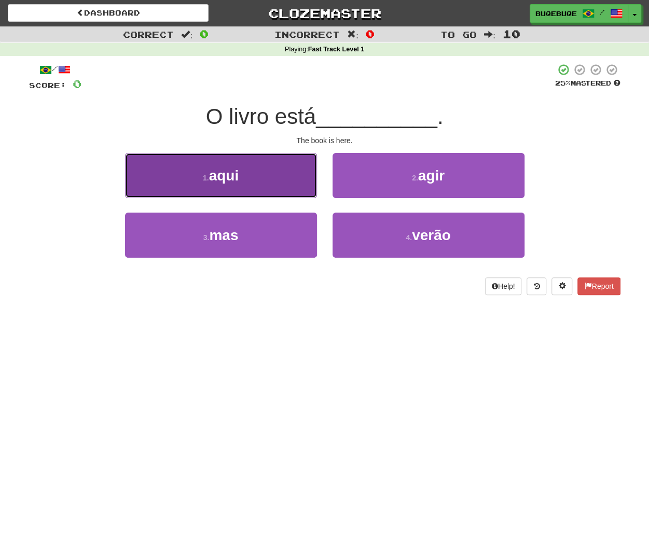
click at [281, 186] on button "1 . aqui" at bounding box center [221, 175] width 192 height 45
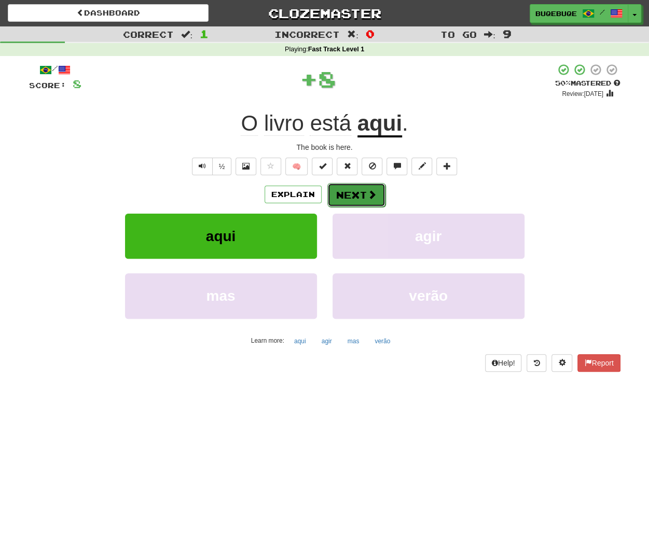
click at [351, 188] on button "Next" at bounding box center [356, 195] width 58 height 24
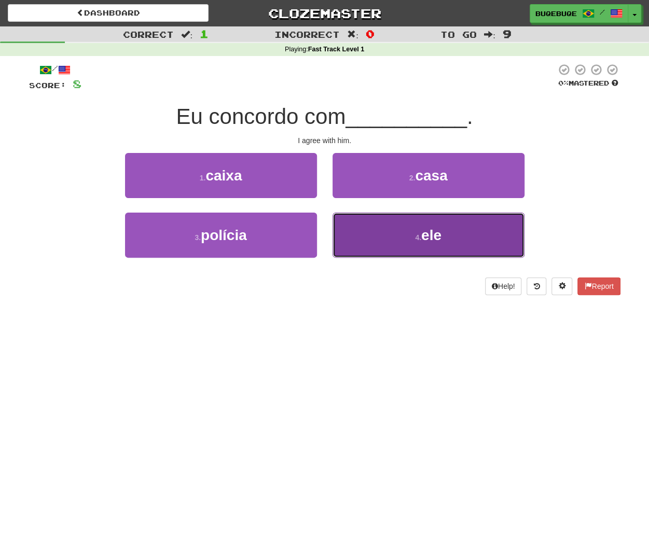
click at [422, 240] on span "ele" at bounding box center [431, 235] width 20 height 16
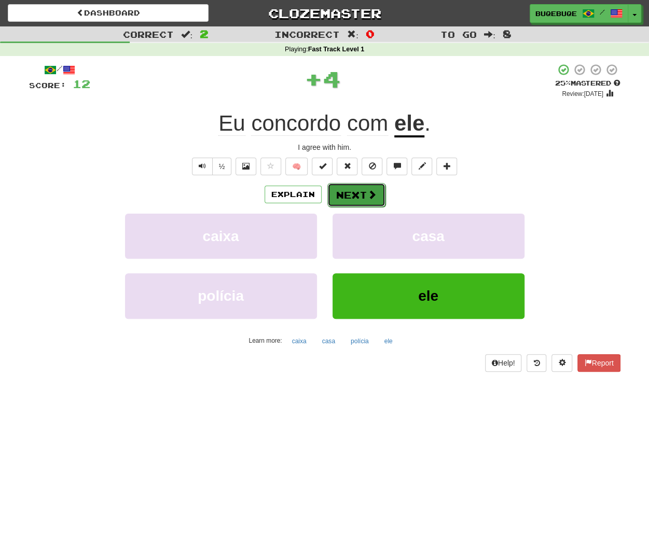
click at [373, 191] on span at bounding box center [371, 194] width 9 height 9
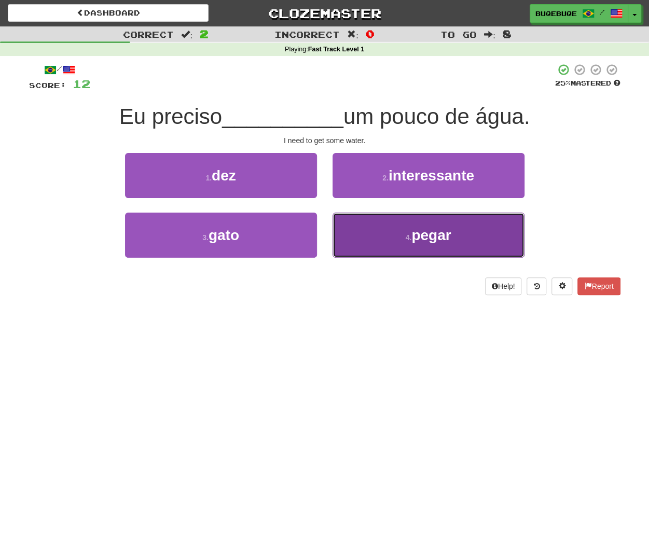
click at [413, 230] on span "pegar" at bounding box center [430, 235] width 39 height 16
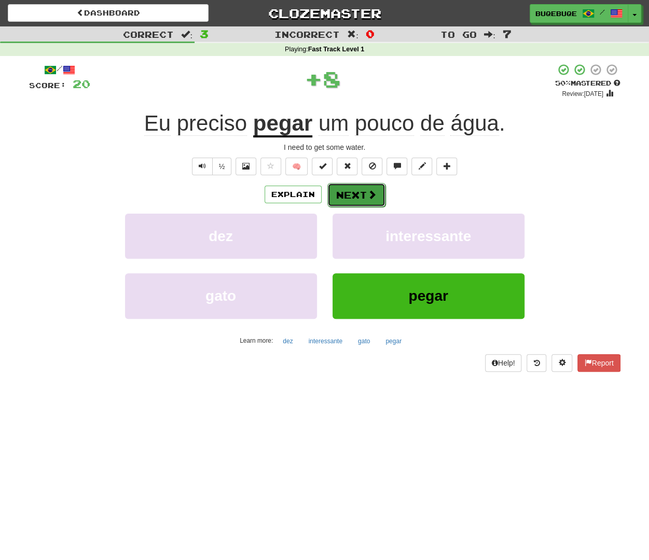
click at [363, 185] on button "Next" at bounding box center [356, 195] width 58 height 24
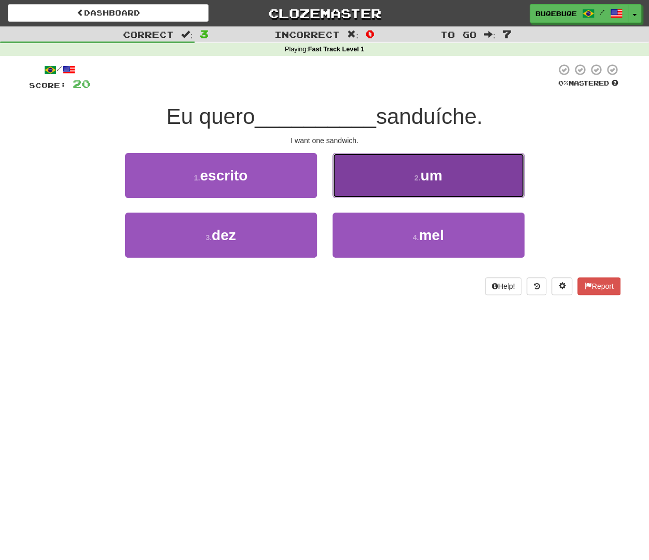
click at [459, 175] on button "2 . um" at bounding box center [429, 175] width 192 height 45
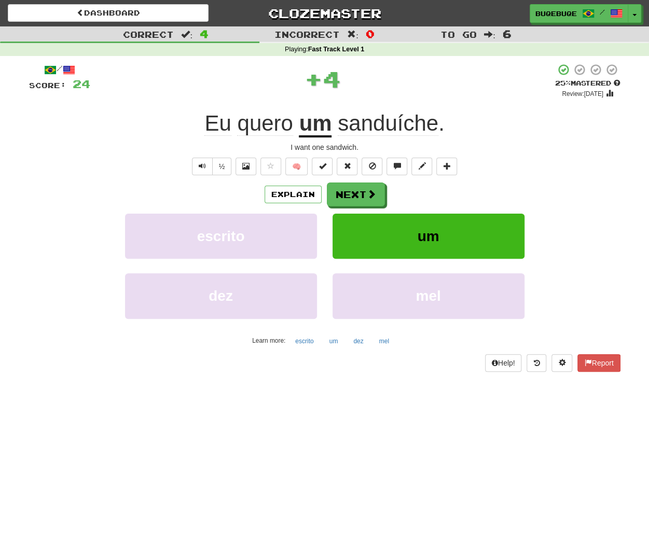
click at [360, 181] on div "/ Score: 24 + 4 25 % Mastered Review: 2025-10-16 Eu quero um sanduíche . I want…" at bounding box center [324, 217] width 591 height 308
click at [356, 199] on button "Next" at bounding box center [356, 195] width 58 height 24
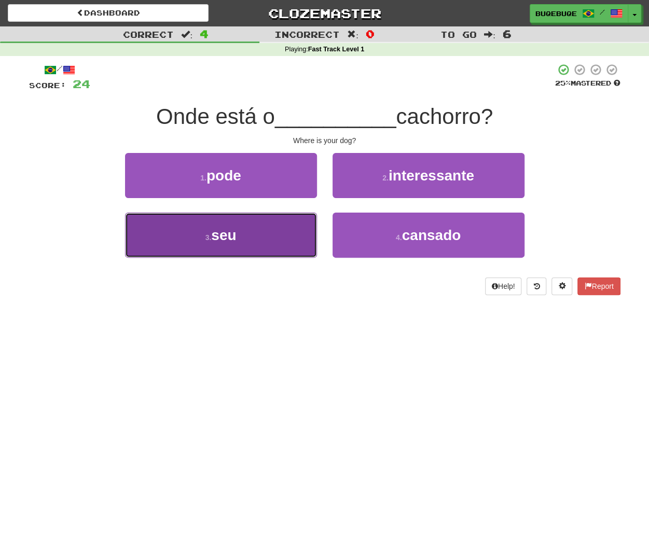
click at [238, 241] on button "3 . seu" at bounding box center [221, 235] width 192 height 45
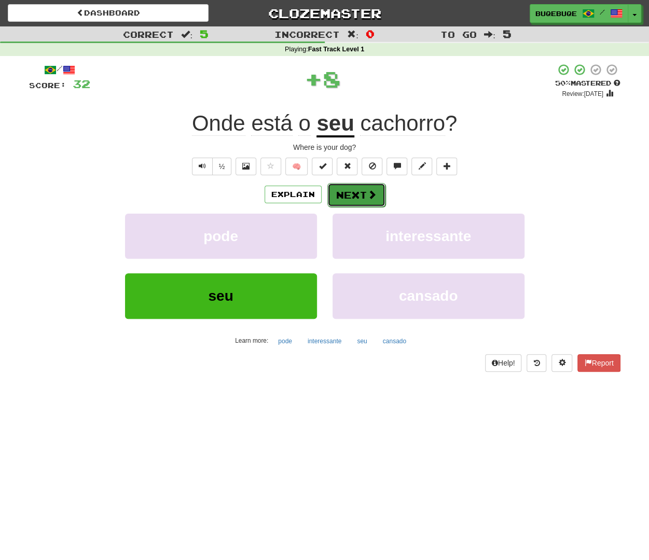
click at [368, 196] on span at bounding box center [371, 194] width 9 height 9
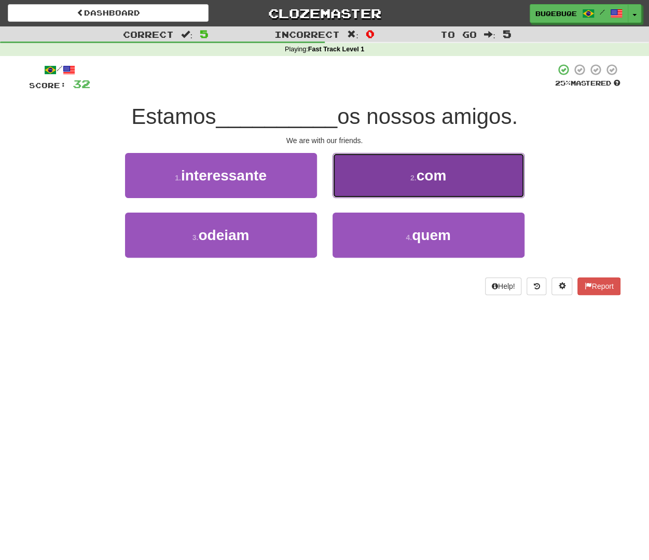
click at [469, 175] on button "2 . com" at bounding box center [429, 175] width 192 height 45
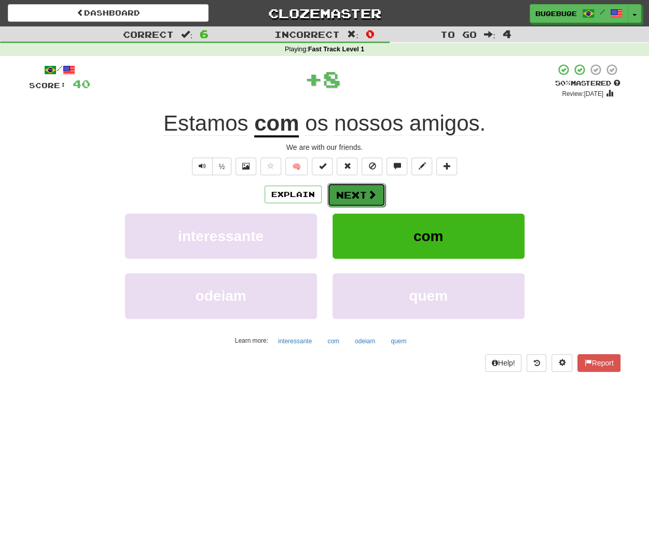
click at [374, 183] on button "Next" at bounding box center [356, 195] width 58 height 24
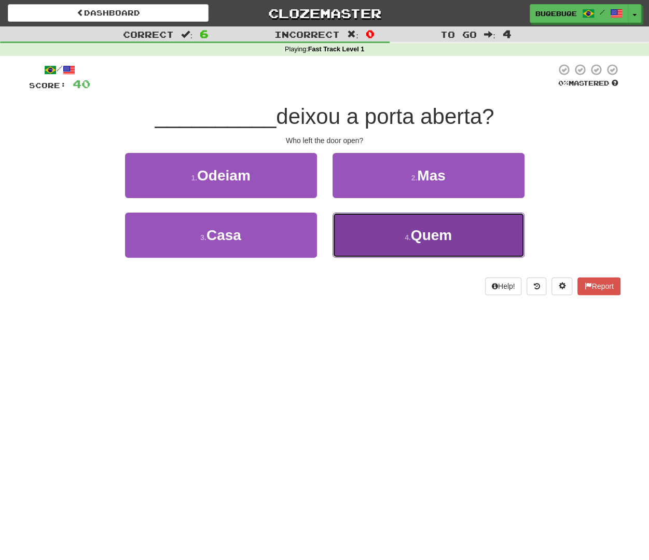
click at [403, 246] on button "4 . Quem" at bounding box center [429, 235] width 192 height 45
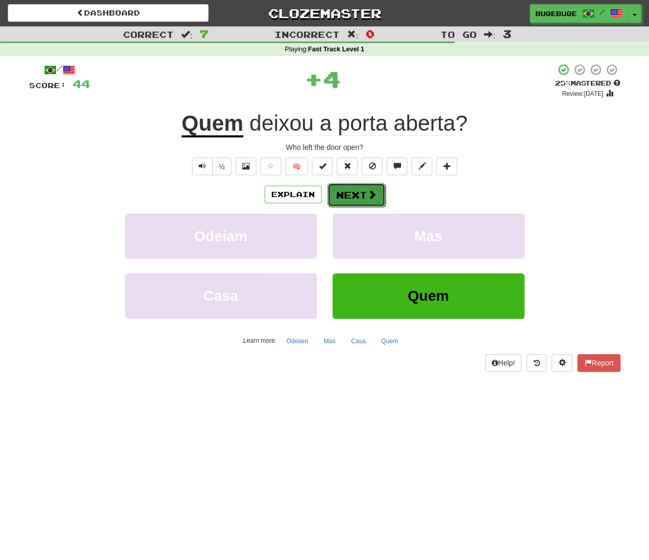
click at [351, 185] on button "Next" at bounding box center [356, 195] width 58 height 24
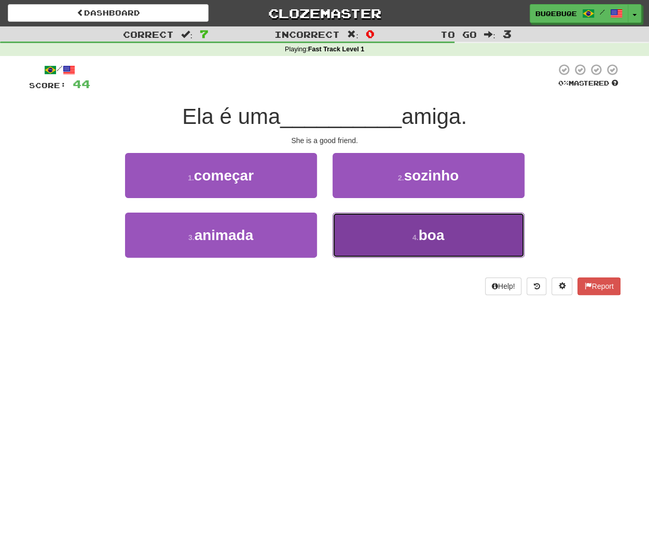
click at [421, 242] on span "boa" at bounding box center [431, 235] width 26 height 16
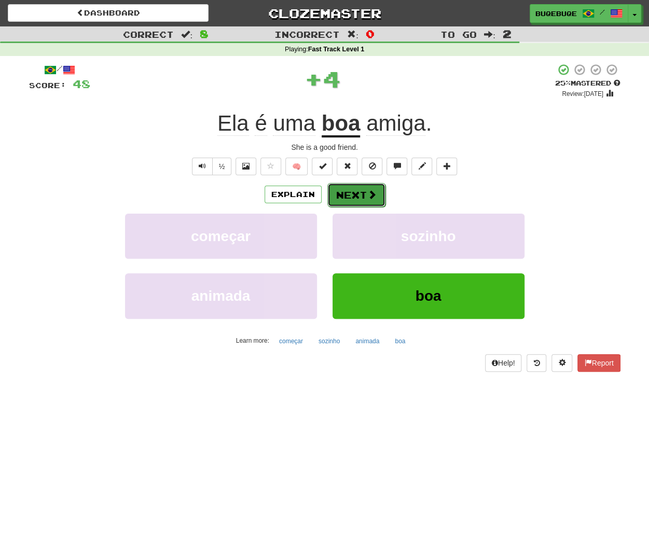
click at [379, 202] on button "Next" at bounding box center [356, 195] width 58 height 24
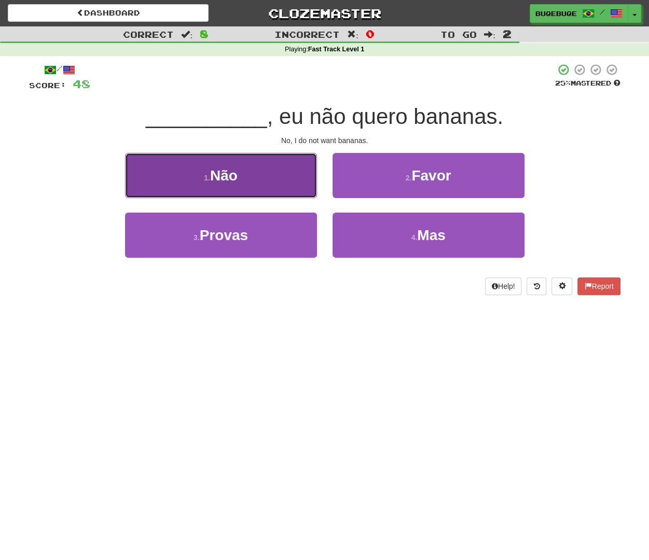
click at [219, 170] on span "Não" at bounding box center [223, 176] width 27 height 16
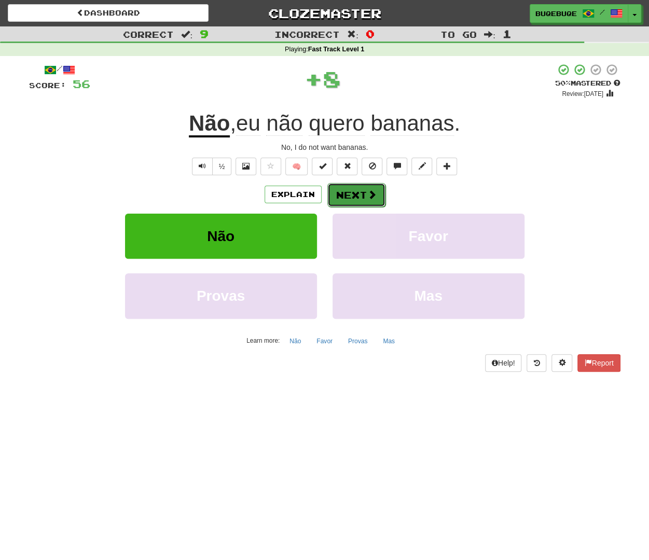
click at [378, 196] on button "Next" at bounding box center [356, 195] width 58 height 24
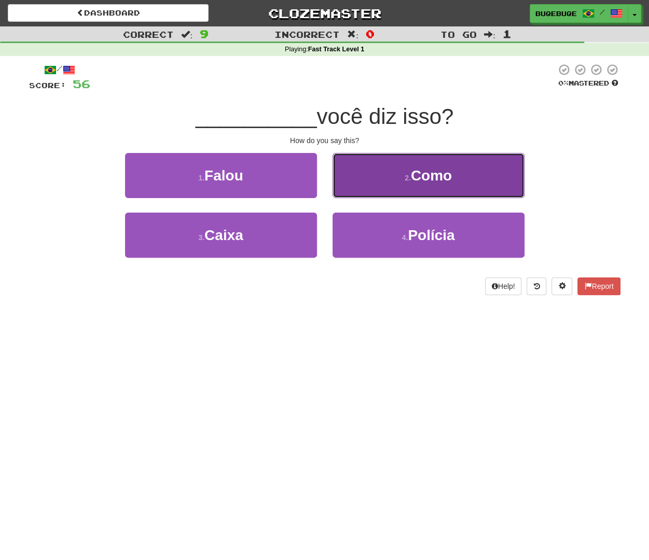
click at [467, 179] on button "2 . Como" at bounding box center [429, 175] width 192 height 45
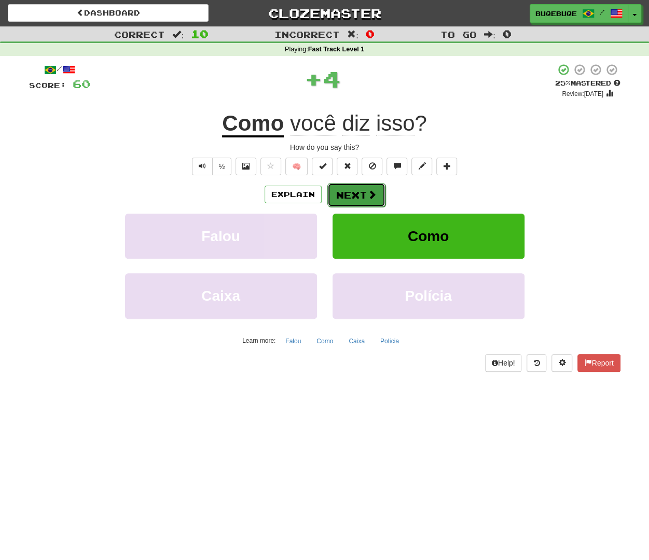
click at [363, 203] on button "Next" at bounding box center [356, 195] width 58 height 24
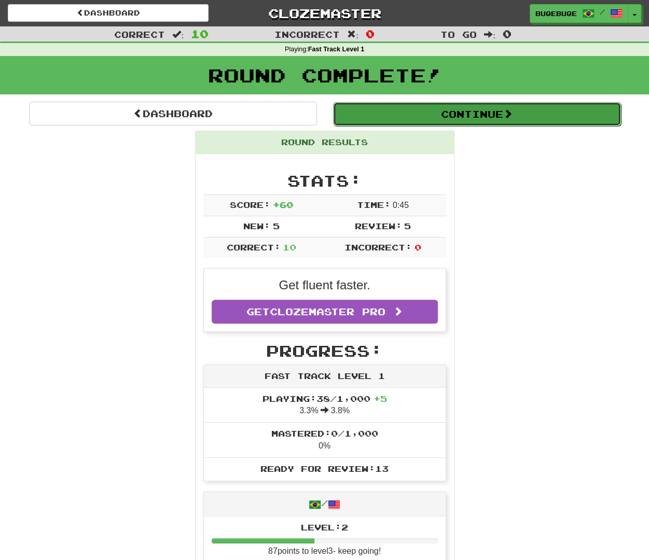
click at [406, 119] on button "Continue" at bounding box center [477, 114] width 288 height 24
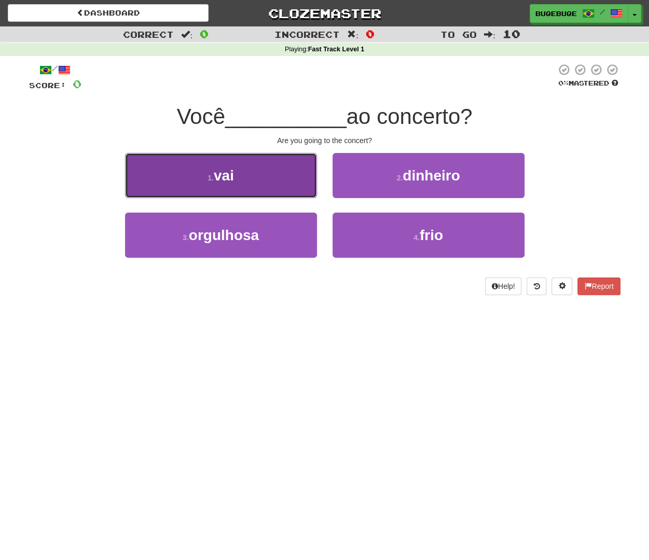
click at [256, 167] on button "1 . vai" at bounding box center [221, 175] width 192 height 45
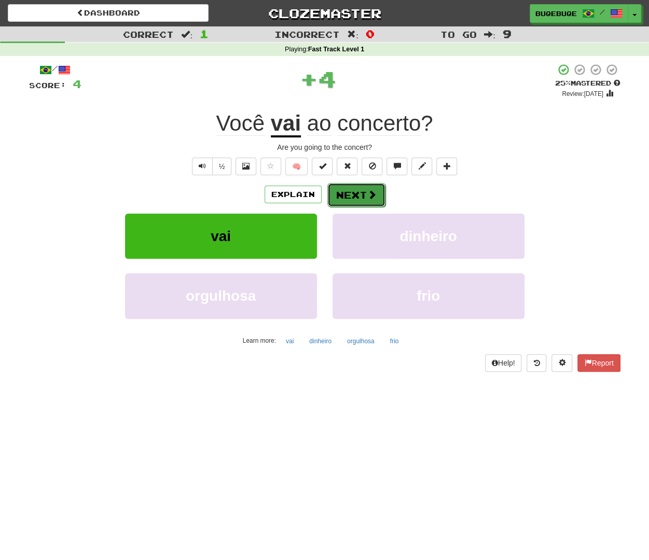
click at [346, 194] on button "Next" at bounding box center [356, 195] width 58 height 24
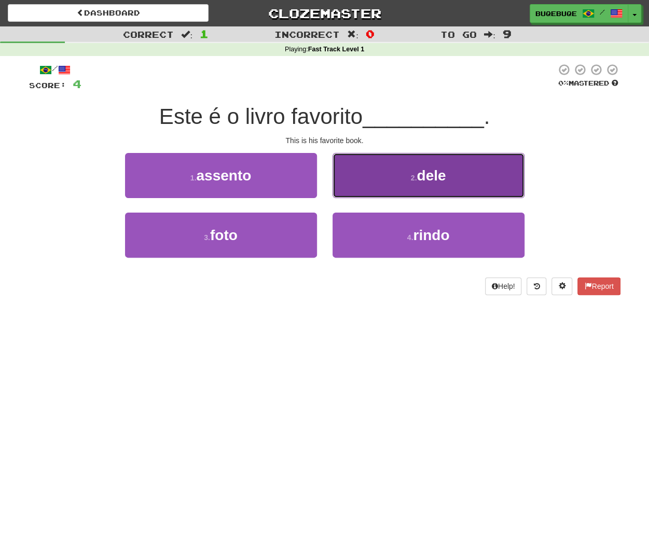
click at [451, 180] on button "2 . dele" at bounding box center [429, 175] width 192 height 45
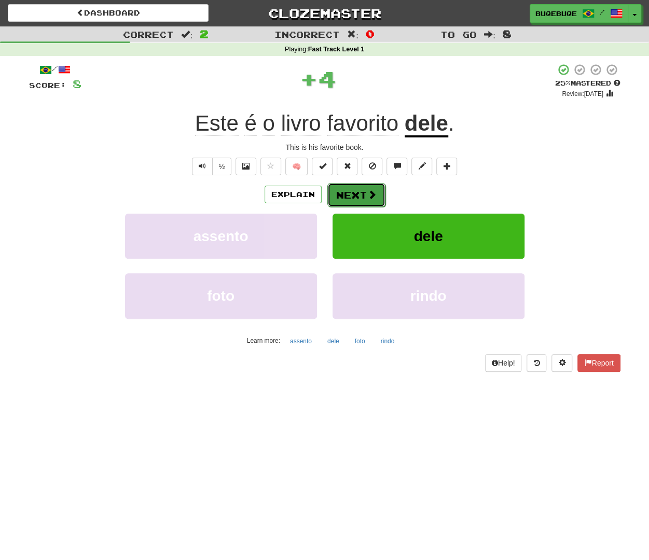
click at [368, 199] on span at bounding box center [371, 194] width 9 height 9
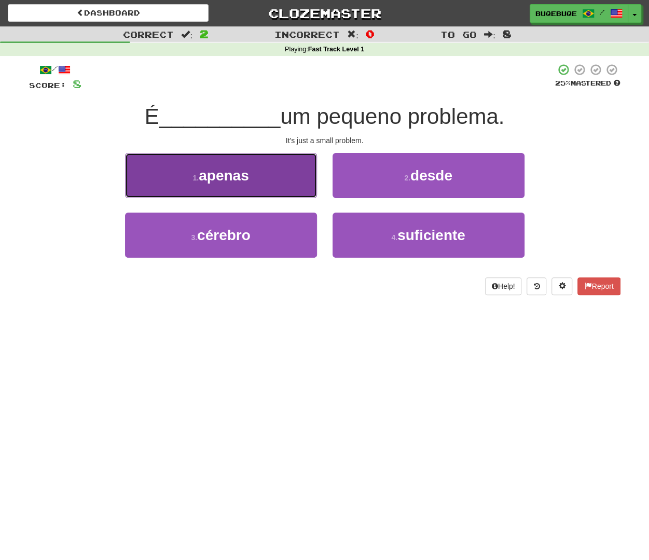
click at [263, 180] on button "1 . apenas" at bounding box center [221, 175] width 192 height 45
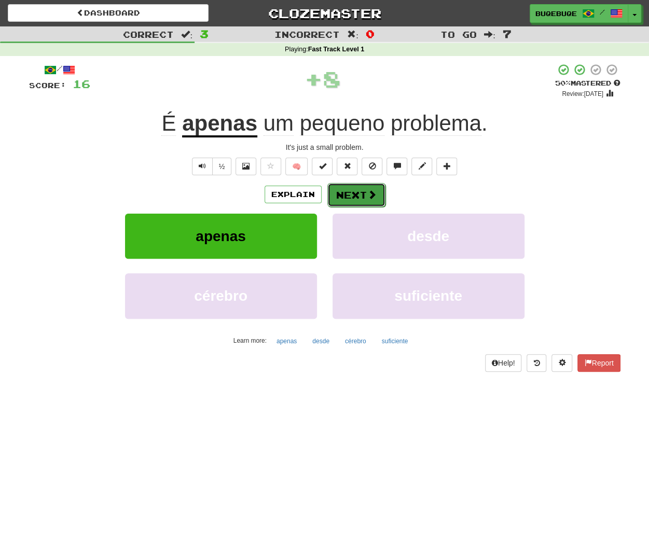
click at [358, 196] on button "Next" at bounding box center [356, 195] width 58 height 24
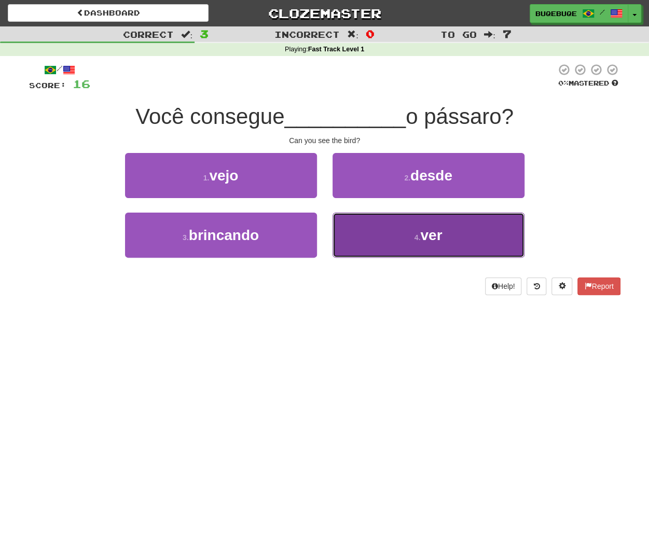
click at [469, 242] on button "4 . ver" at bounding box center [429, 235] width 192 height 45
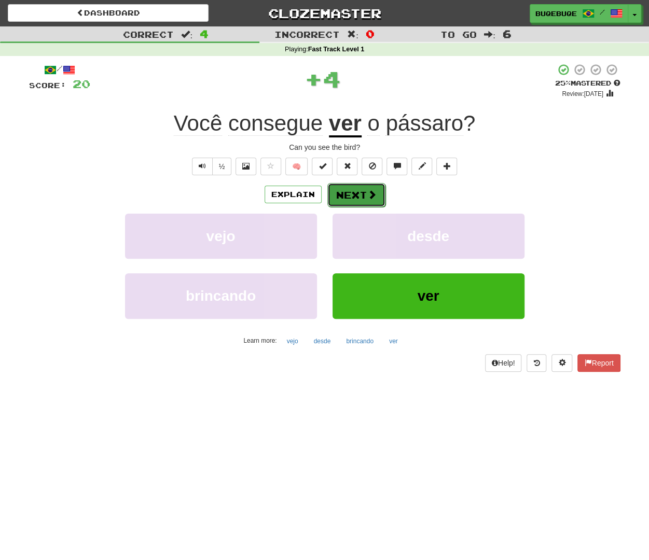
click at [352, 197] on button "Next" at bounding box center [356, 195] width 58 height 24
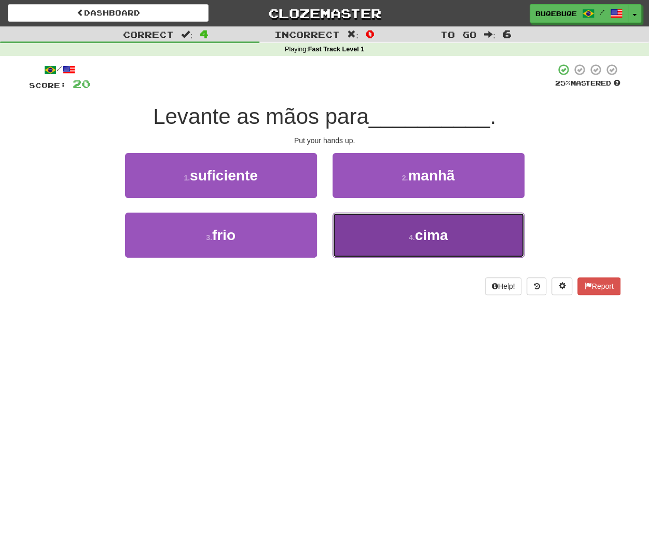
click at [379, 241] on button "4 . cima" at bounding box center [429, 235] width 192 height 45
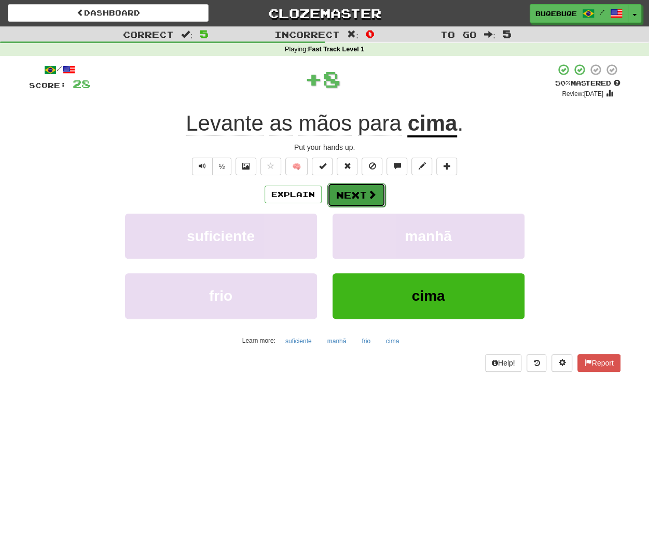
click at [363, 202] on button "Next" at bounding box center [356, 195] width 58 height 24
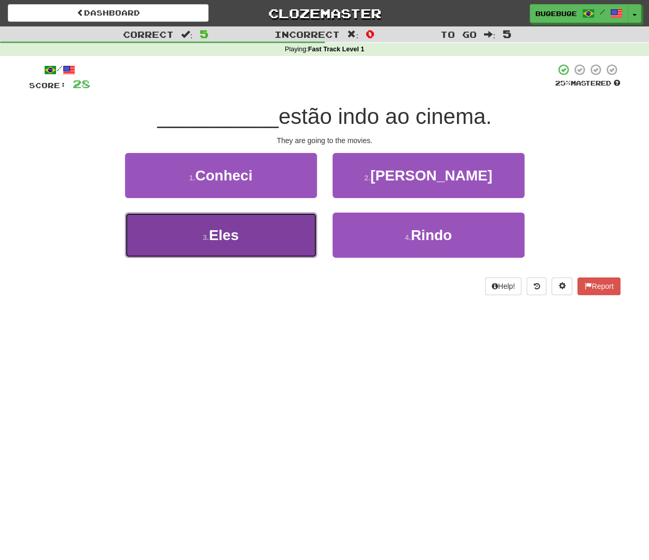
click at [219, 241] on span "Eles" at bounding box center [224, 235] width 30 height 16
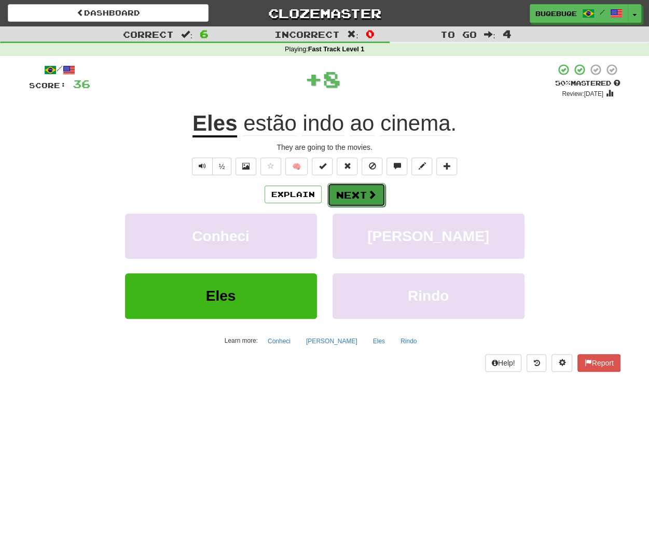
click at [344, 198] on button "Next" at bounding box center [356, 195] width 58 height 24
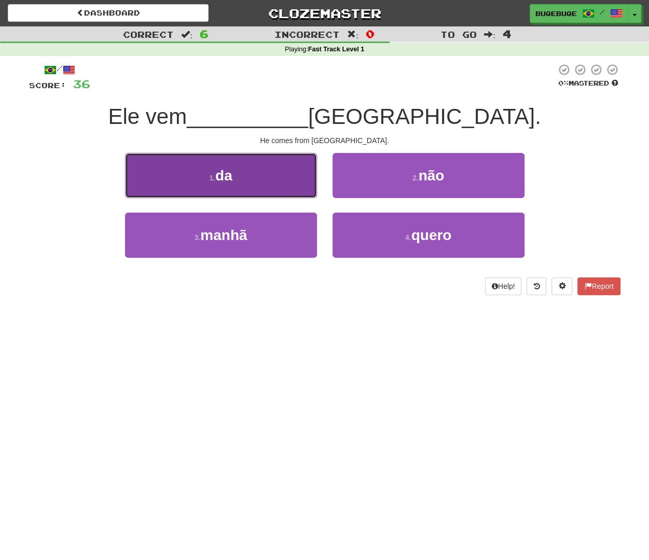
click at [194, 187] on button "1 . da" at bounding box center [221, 175] width 192 height 45
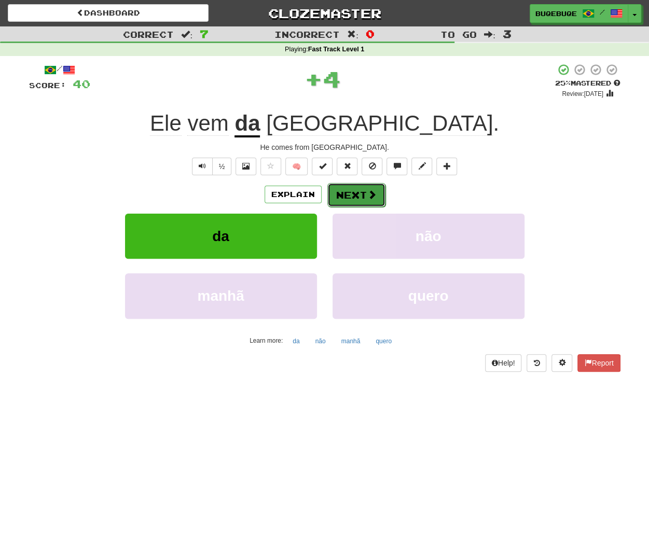
click at [336, 185] on button "Next" at bounding box center [356, 195] width 58 height 24
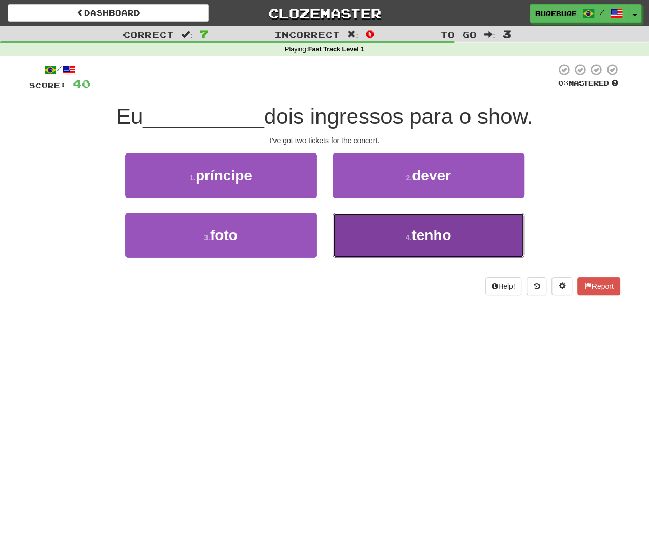
click at [452, 244] on button "4 . tenho" at bounding box center [429, 235] width 192 height 45
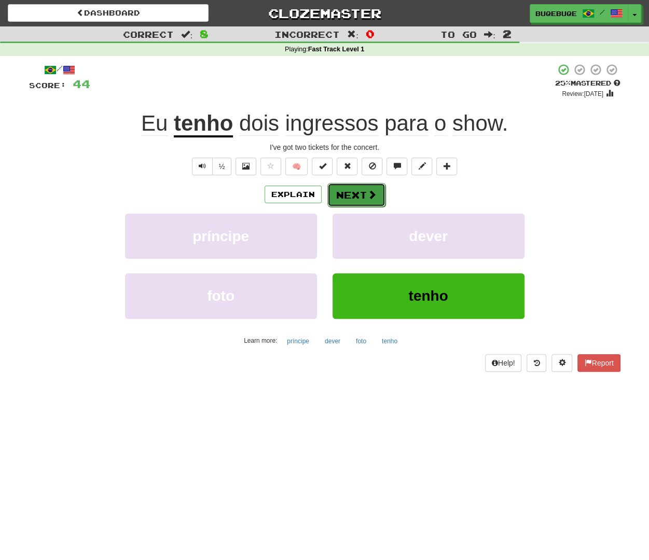
click at [374, 194] on span at bounding box center [371, 194] width 9 height 9
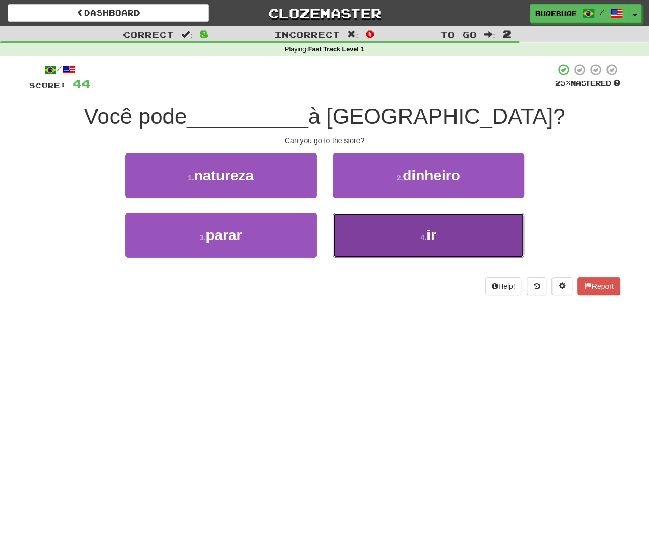
click at [420, 234] on small "4 ." at bounding box center [423, 237] width 6 height 8
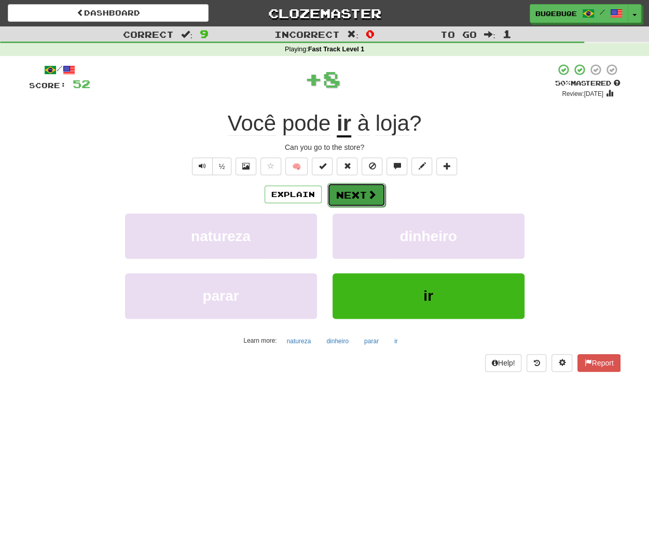
click at [370, 198] on span at bounding box center [371, 194] width 9 height 9
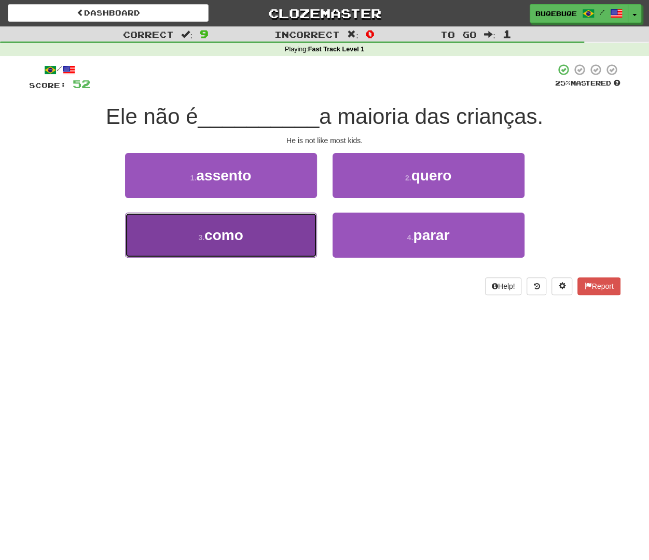
click at [275, 229] on button "3 . como" at bounding box center [221, 235] width 192 height 45
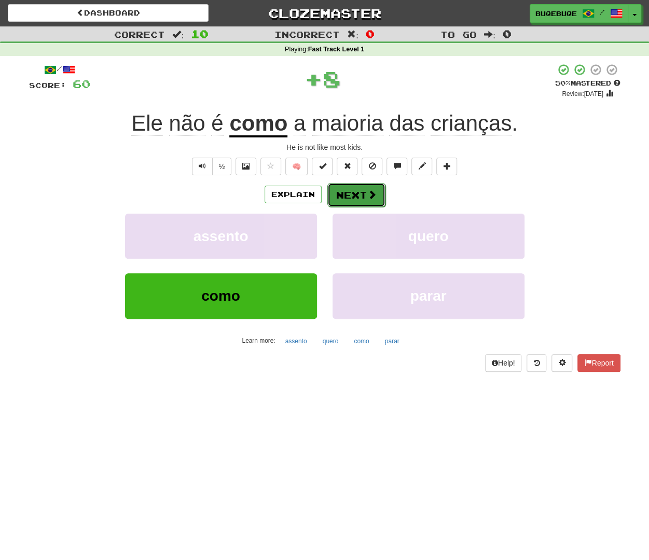
click at [361, 195] on button "Next" at bounding box center [356, 195] width 58 height 24
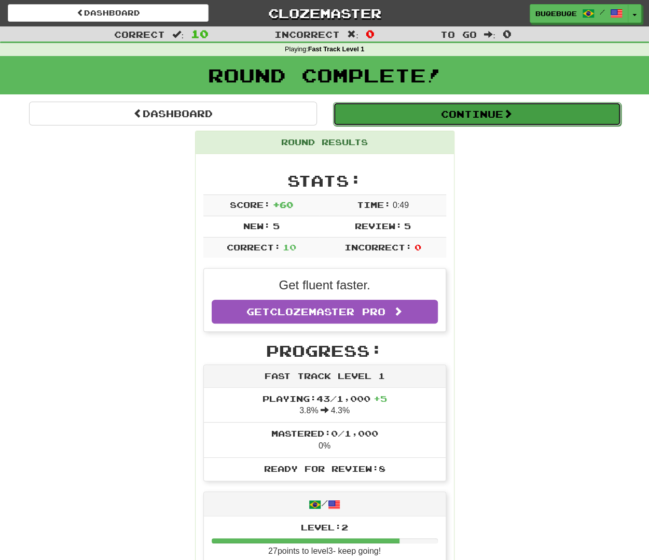
click at [438, 108] on button "Continue" at bounding box center [477, 114] width 288 height 24
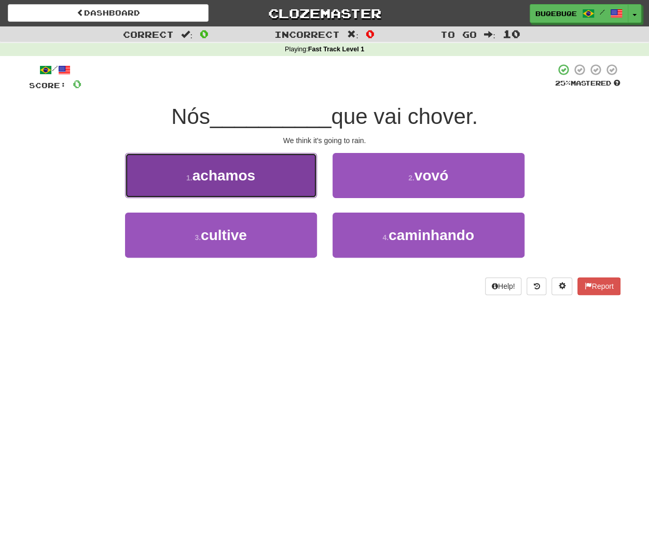
click at [265, 172] on button "1 . achamos" at bounding box center [221, 175] width 192 height 45
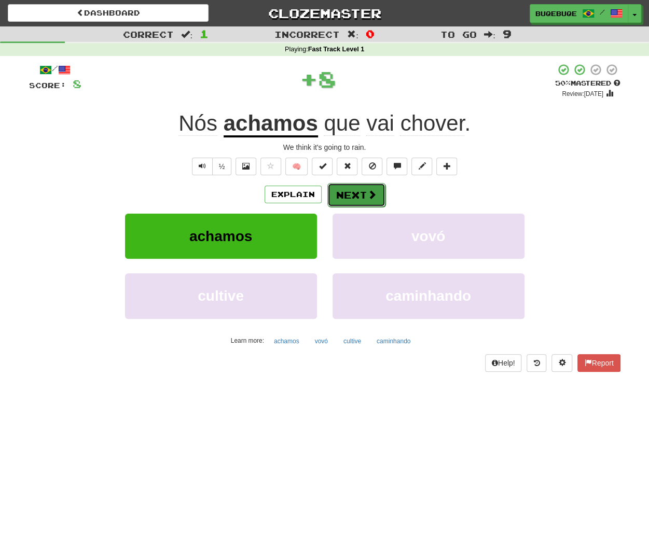
click at [354, 197] on button "Next" at bounding box center [356, 195] width 58 height 24
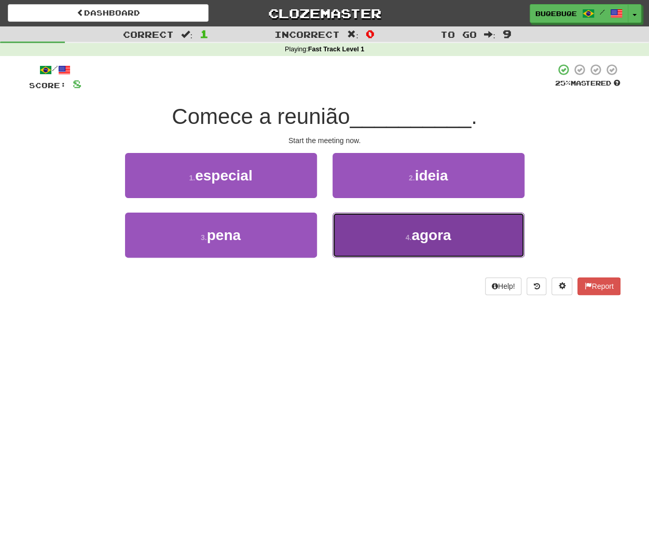
click at [477, 238] on button "4 . agora" at bounding box center [429, 235] width 192 height 45
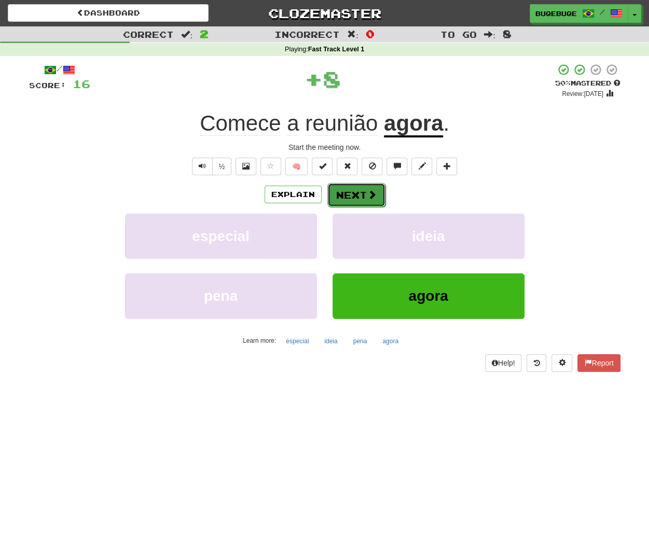
click at [338, 192] on button "Next" at bounding box center [356, 195] width 58 height 24
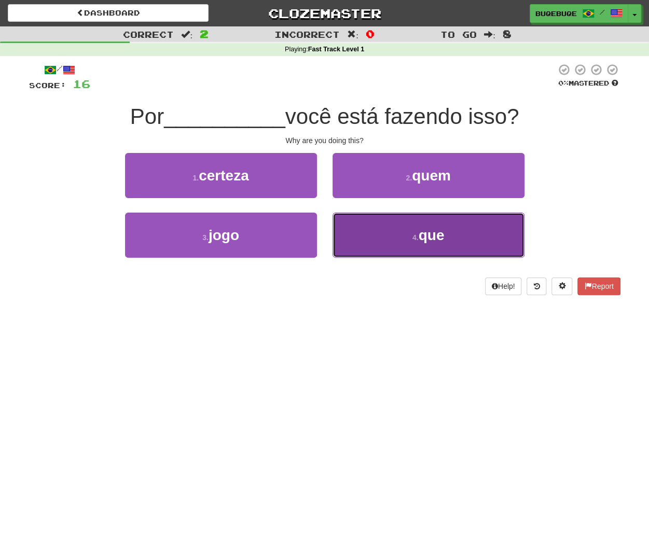
click at [416, 243] on button "4 . que" at bounding box center [429, 235] width 192 height 45
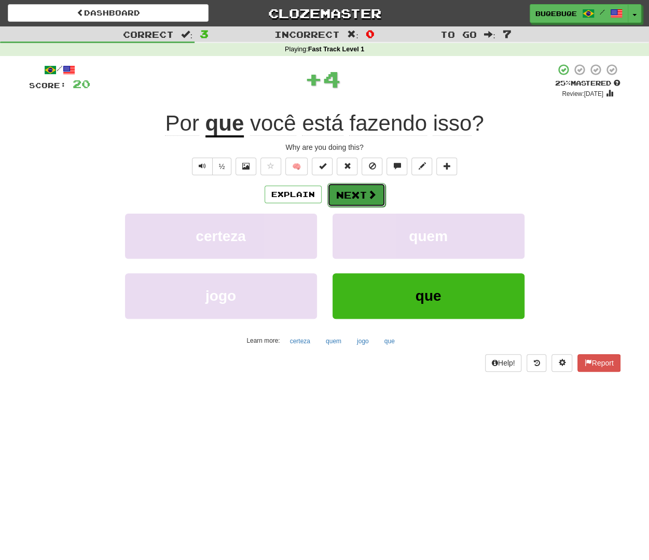
click at [383, 196] on button "Next" at bounding box center [356, 195] width 58 height 24
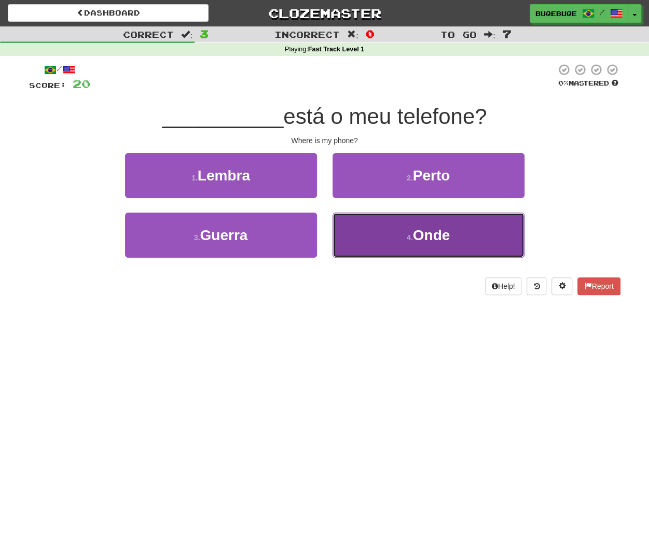
click at [390, 241] on button "4 . Onde" at bounding box center [429, 235] width 192 height 45
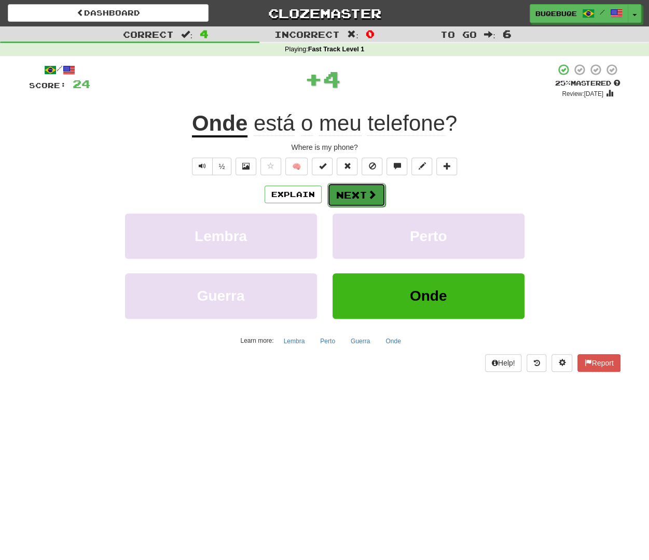
click at [354, 197] on button "Next" at bounding box center [356, 195] width 58 height 24
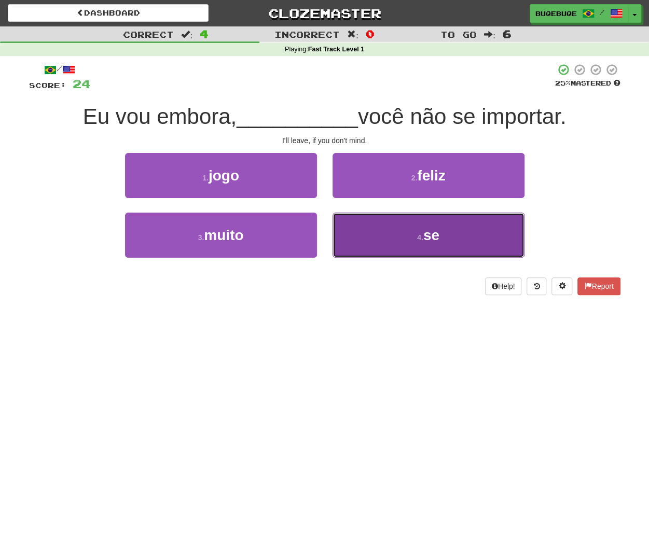
click at [406, 236] on button "4 . se" at bounding box center [429, 235] width 192 height 45
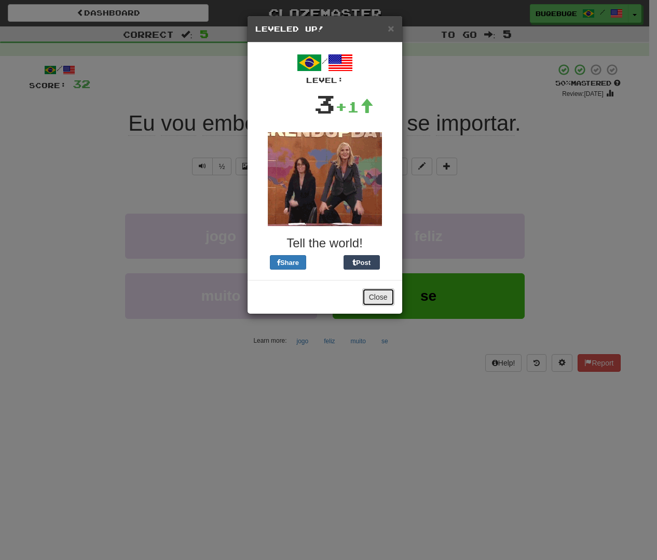
click at [381, 302] on button "Close" at bounding box center [378, 297] width 32 height 18
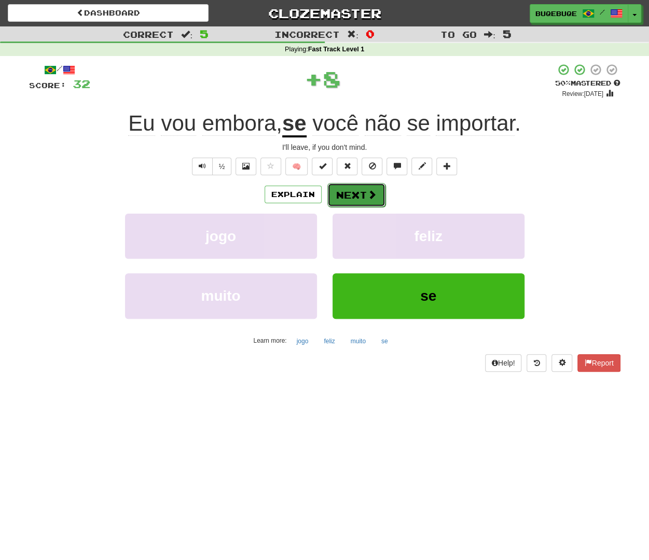
click at [342, 197] on button "Next" at bounding box center [356, 195] width 58 height 24
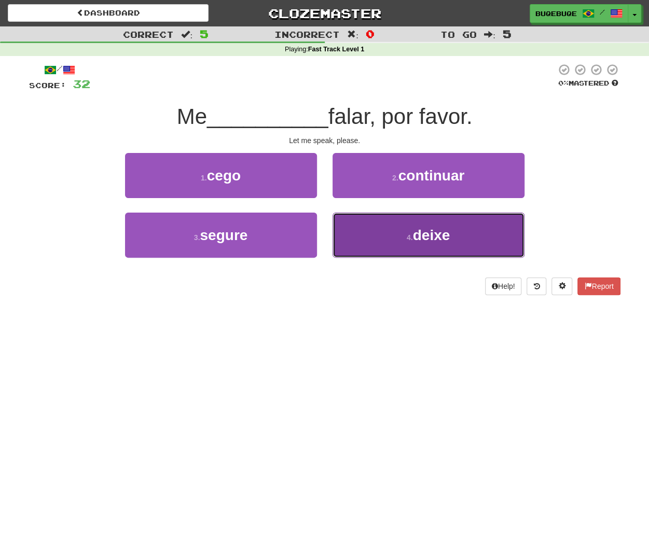
click at [425, 239] on span "deixe" at bounding box center [431, 235] width 37 height 16
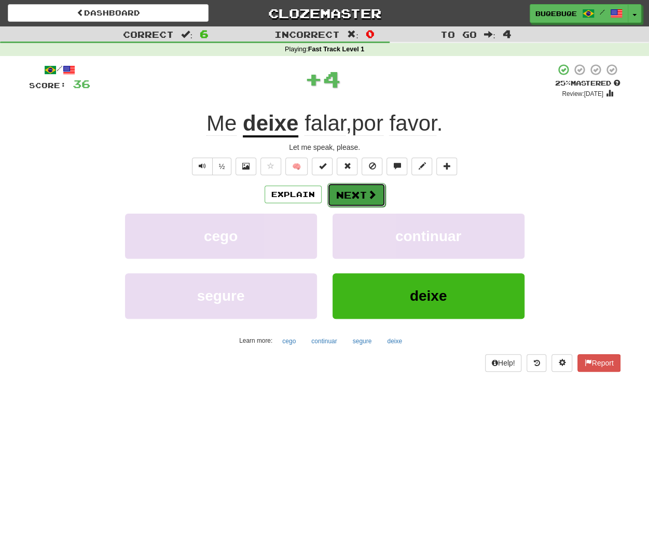
click at [365, 198] on button "Next" at bounding box center [356, 195] width 58 height 24
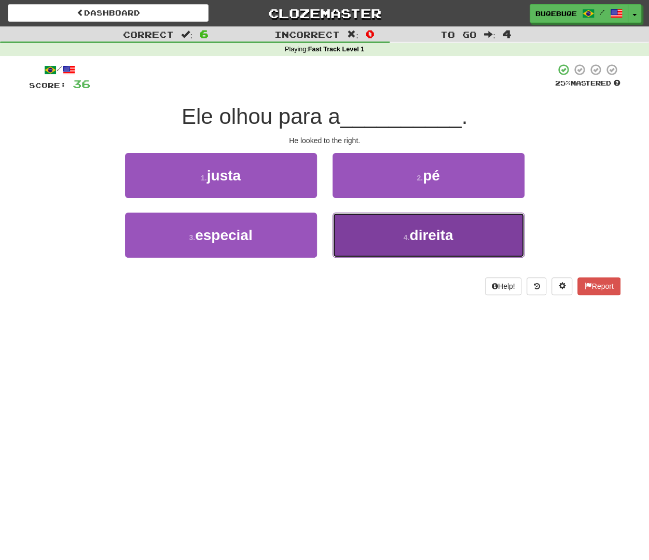
click at [375, 232] on button "4 . direita" at bounding box center [429, 235] width 192 height 45
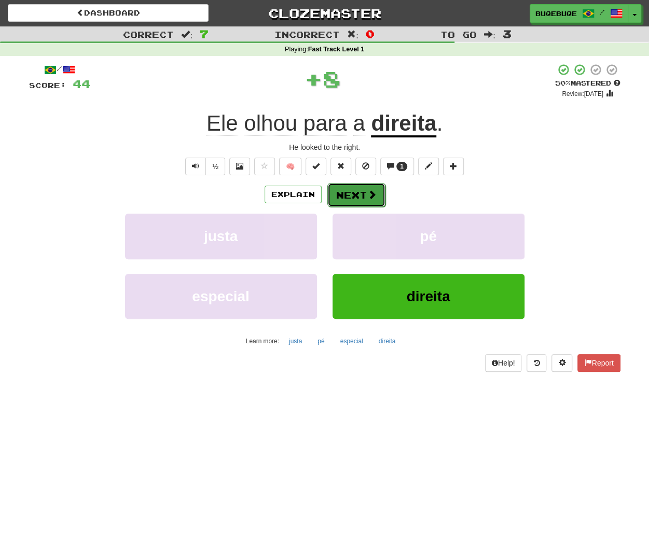
click at [367, 196] on span at bounding box center [371, 194] width 9 height 9
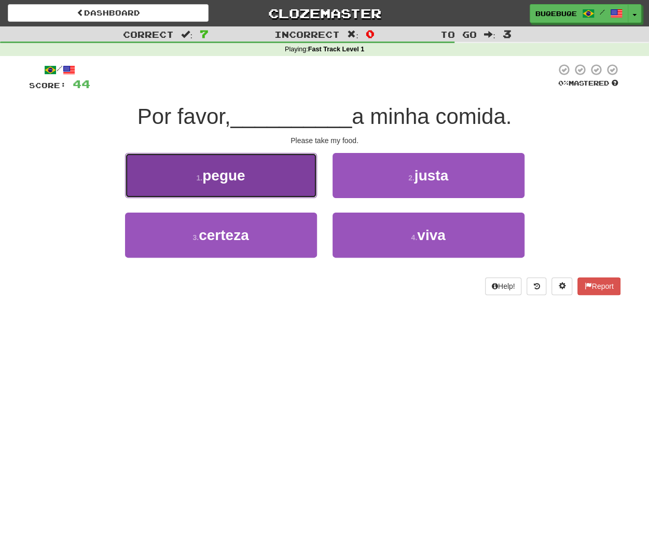
click at [253, 185] on button "1 . pegue" at bounding box center [221, 175] width 192 height 45
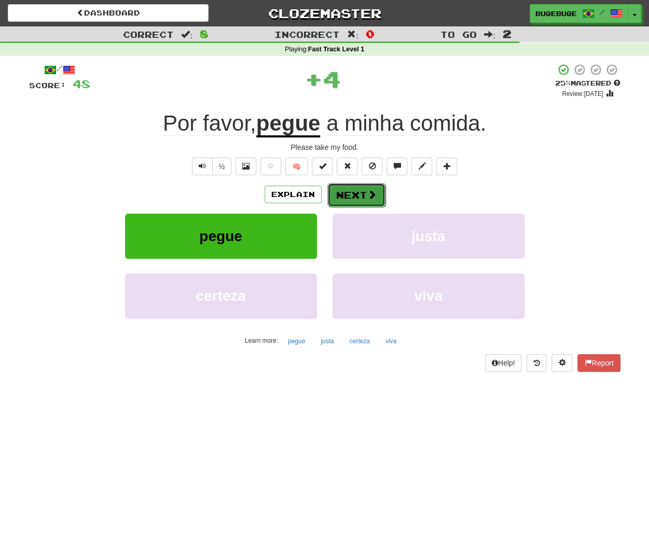
click at [361, 197] on button "Next" at bounding box center [356, 195] width 58 height 24
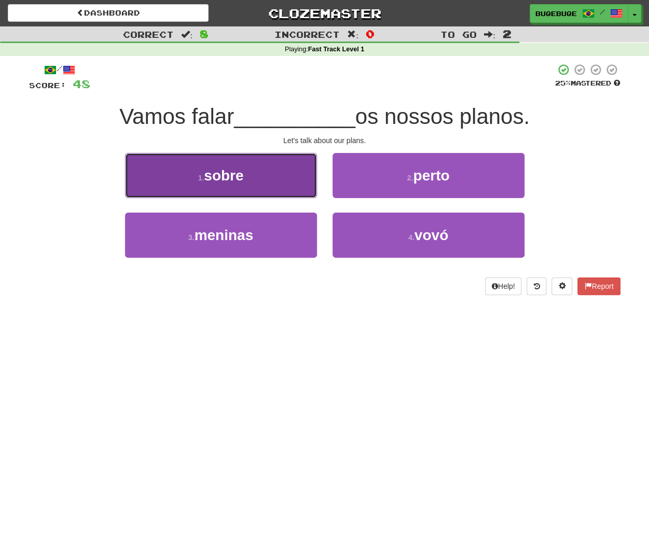
click at [270, 182] on button "1 . sobre" at bounding box center [221, 175] width 192 height 45
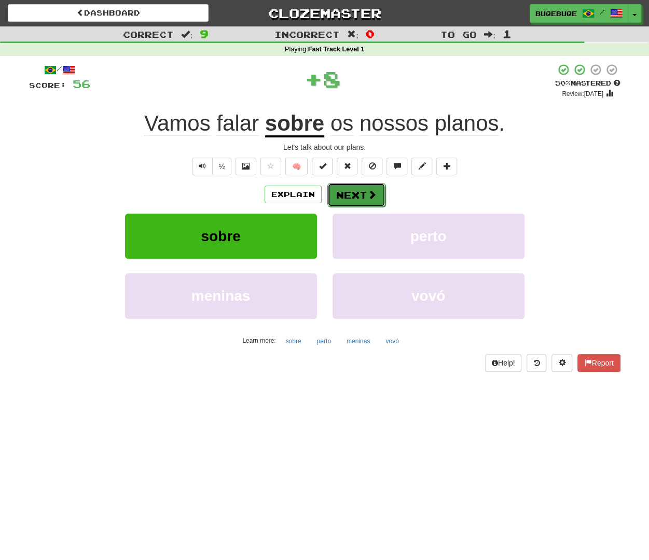
click at [365, 194] on button "Next" at bounding box center [356, 195] width 58 height 24
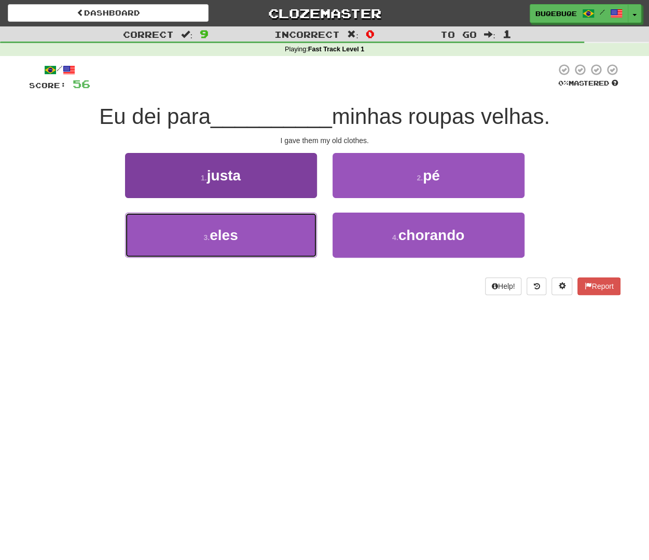
click at [259, 233] on button "3 . eles" at bounding box center [221, 235] width 192 height 45
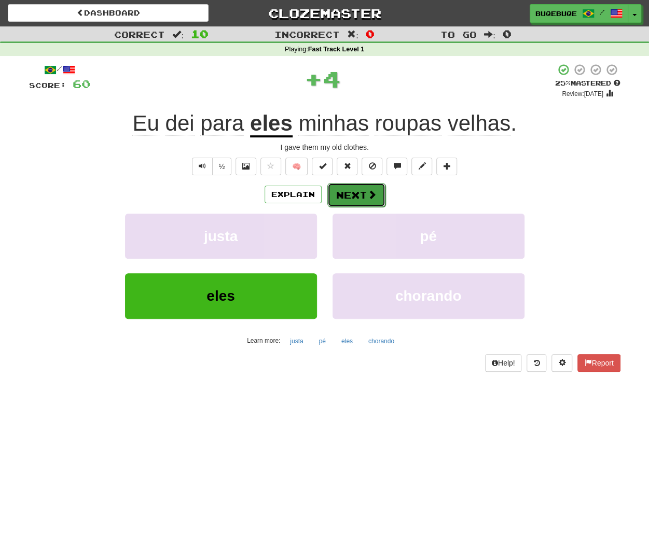
click at [375, 190] on span at bounding box center [371, 194] width 9 height 9
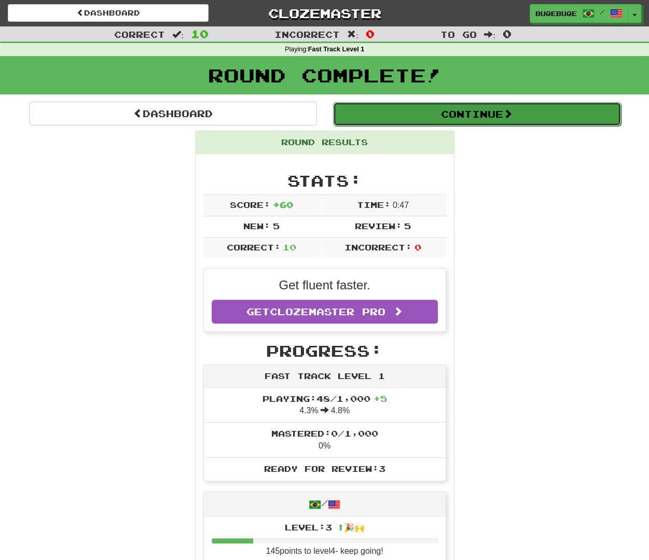
click at [461, 120] on button "Continue" at bounding box center [477, 114] width 288 height 24
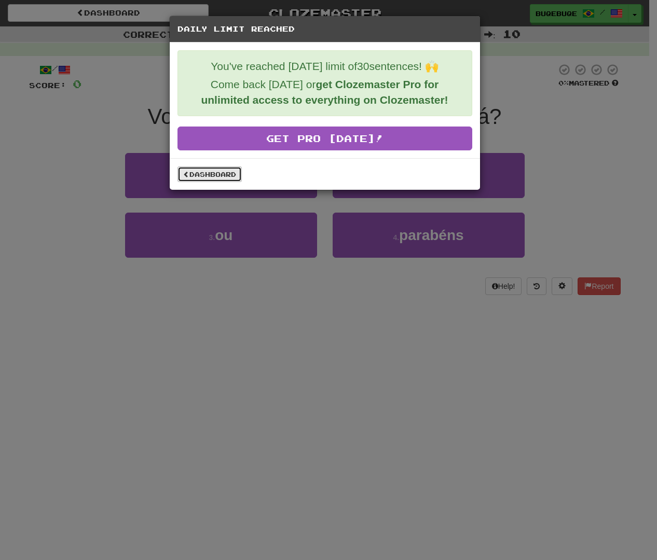
click at [199, 170] on link "Dashboard" at bounding box center [209, 175] width 64 height 16
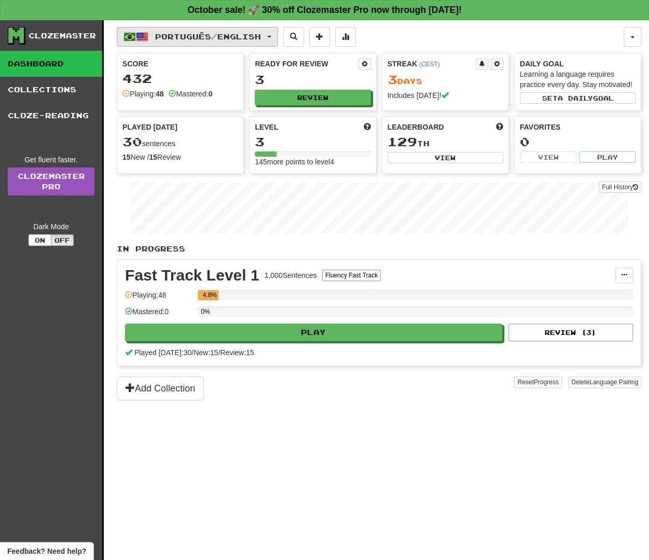
click at [161, 41] on button "Português / English" at bounding box center [197, 37] width 161 height 20
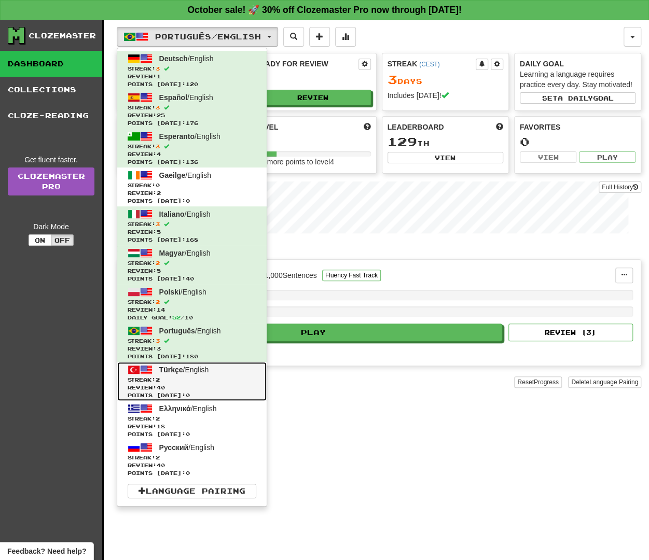
click at [209, 379] on span "Streak: 2" at bounding box center [192, 380] width 129 height 8
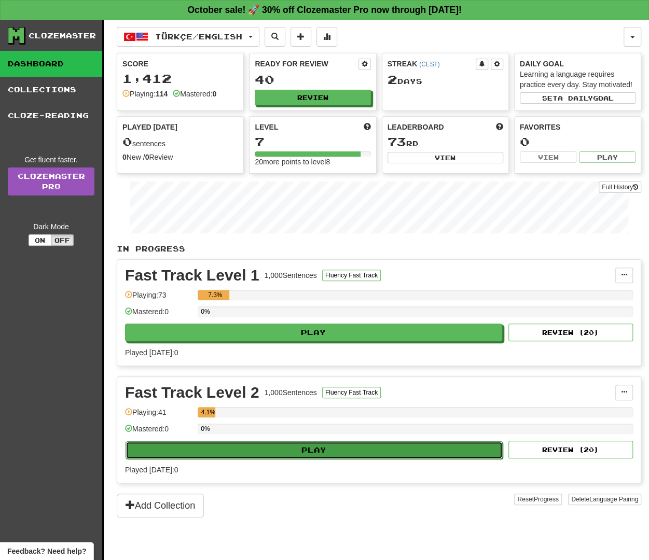
click at [296, 449] on button "Play" at bounding box center [314, 451] width 377 height 18
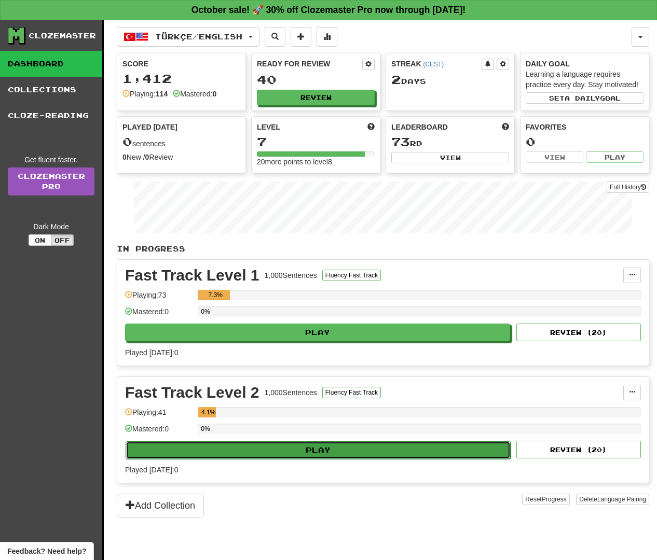
select select "**"
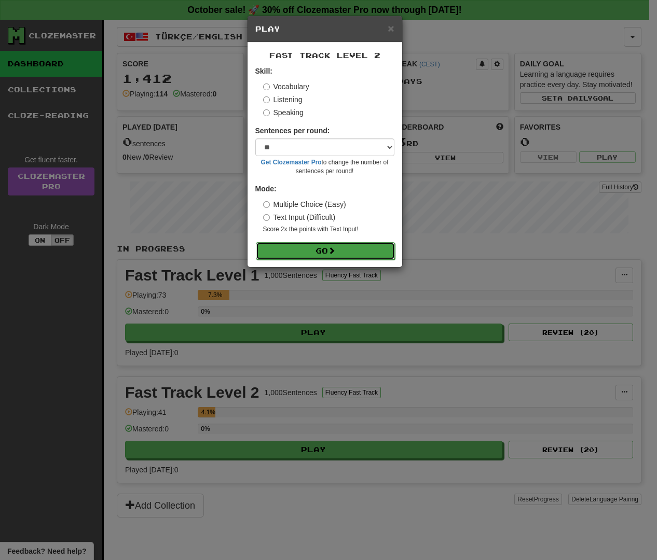
click at [304, 251] on button "Go" at bounding box center [325, 251] width 139 height 18
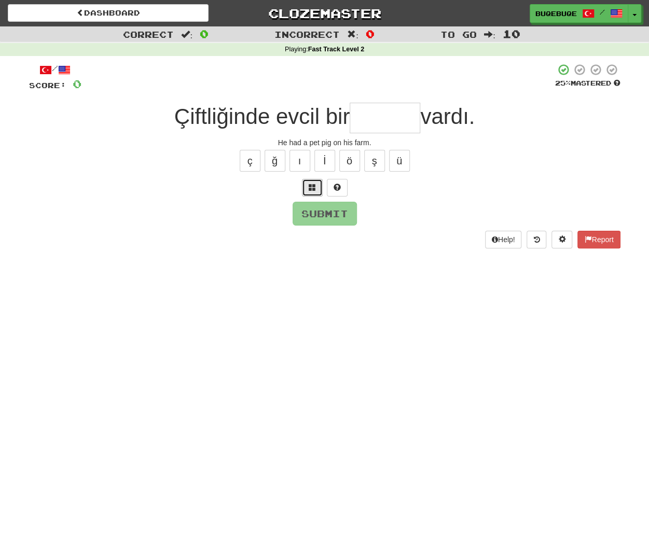
click at [311, 194] on button at bounding box center [312, 188] width 21 height 18
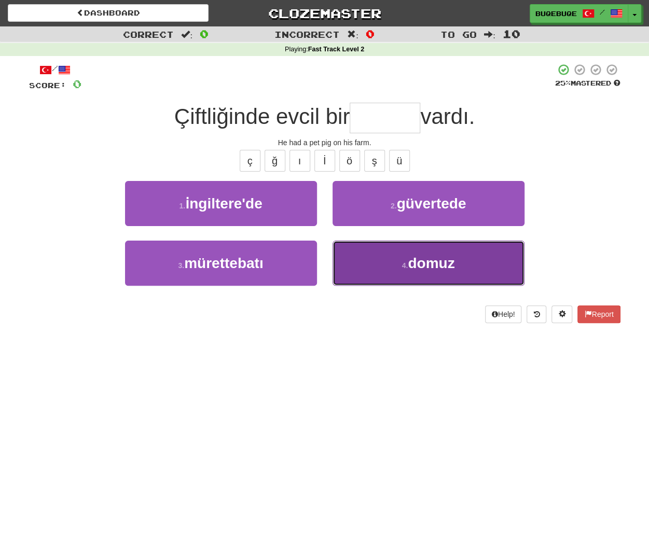
click at [456, 276] on button "4 . domuz" at bounding box center [429, 263] width 192 height 45
type input "*****"
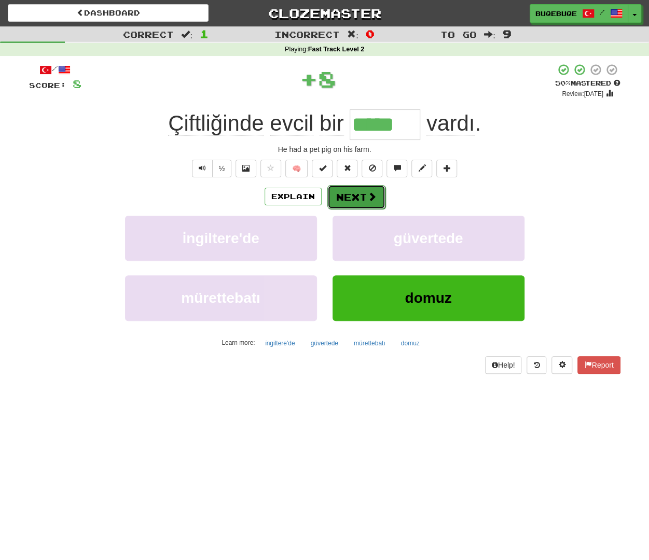
click at [357, 203] on button "Next" at bounding box center [356, 197] width 58 height 24
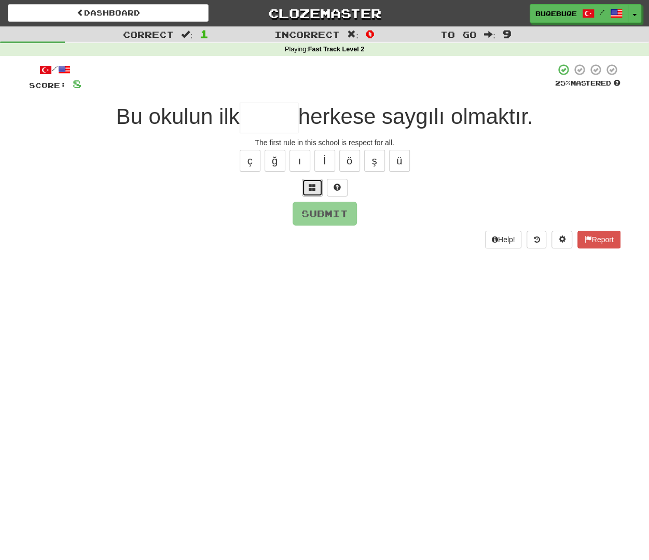
click at [308, 185] on button at bounding box center [312, 188] width 21 height 18
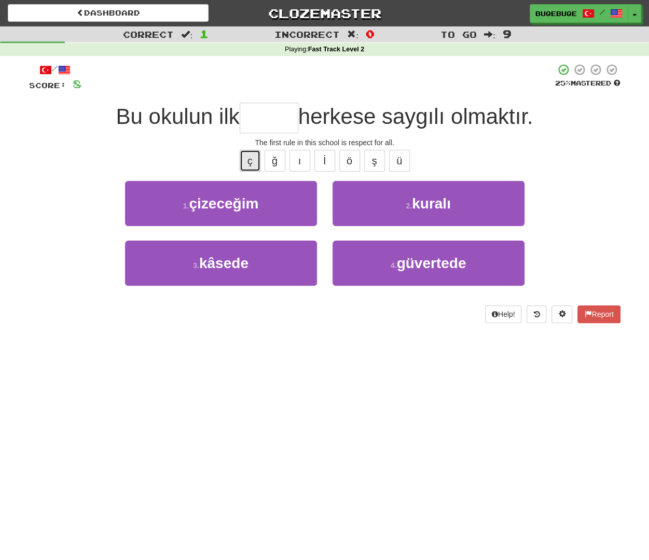
click at [253, 161] on button "ç" at bounding box center [250, 161] width 21 height 22
type input "*"
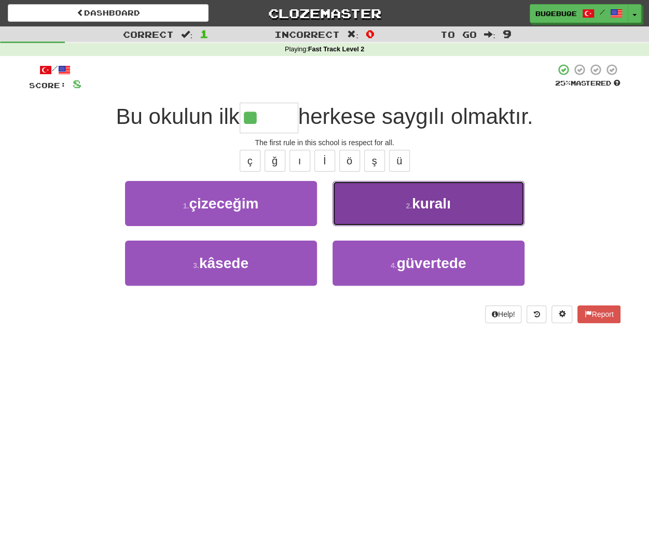
click at [418, 222] on button "2 . kuralı" at bounding box center [429, 203] width 192 height 45
type input "******"
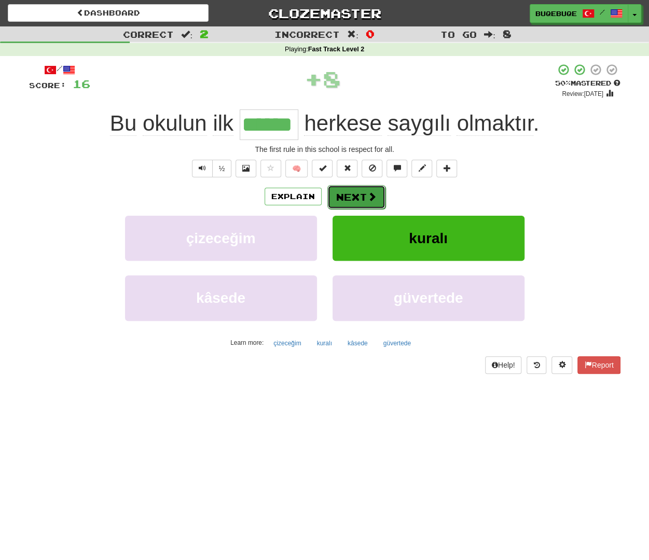
click at [374, 199] on span at bounding box center [371, 196] width 9 height 9
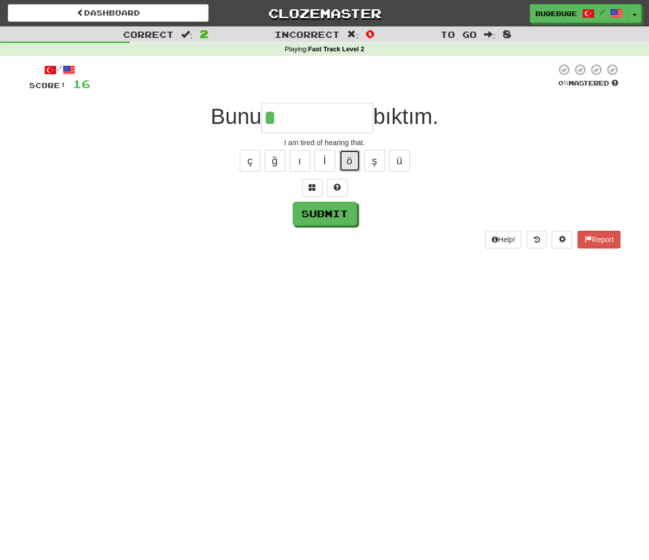
click at [346, 160] on button "ö" at bounding box center [349, 161] width 21 height 22
click at [304, 186] on button at bounding box center [312, 188] width 21 height 18
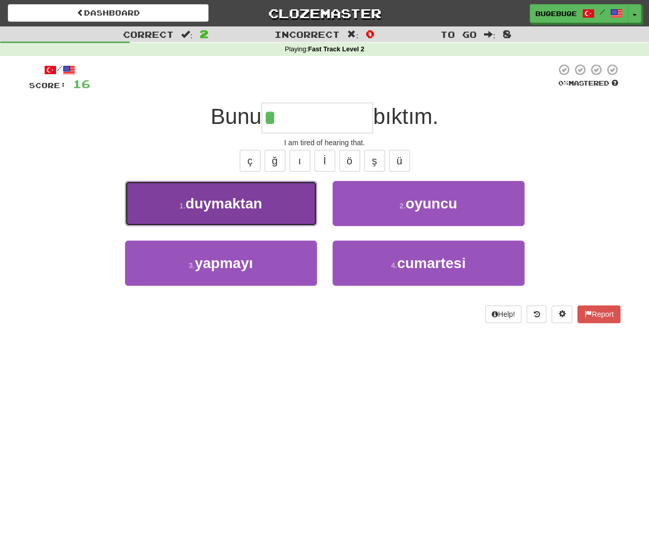
click at [298, 189] on button "1 . duymaktan" at bounding box center [221, 203] width 192 height 45
type input "*********"
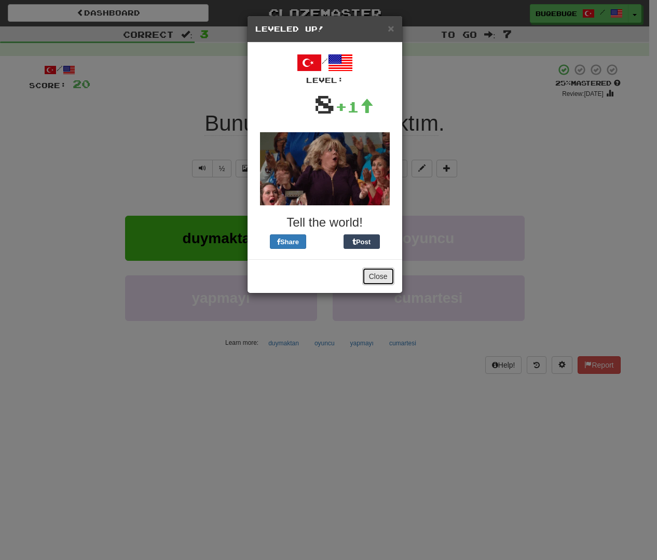
click at [369, 282] on button "Close" at bounding box center [378, 277] width 32 height 18
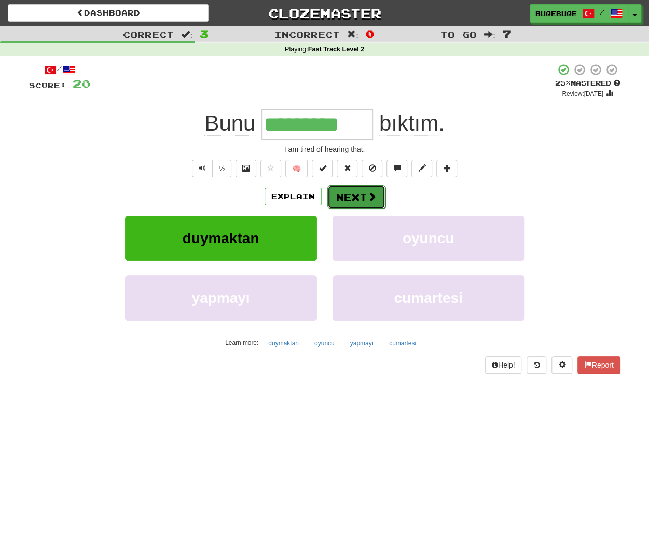
click at [353, 201] on button "Next" at bounding box center [356, 197] width 58 height 24
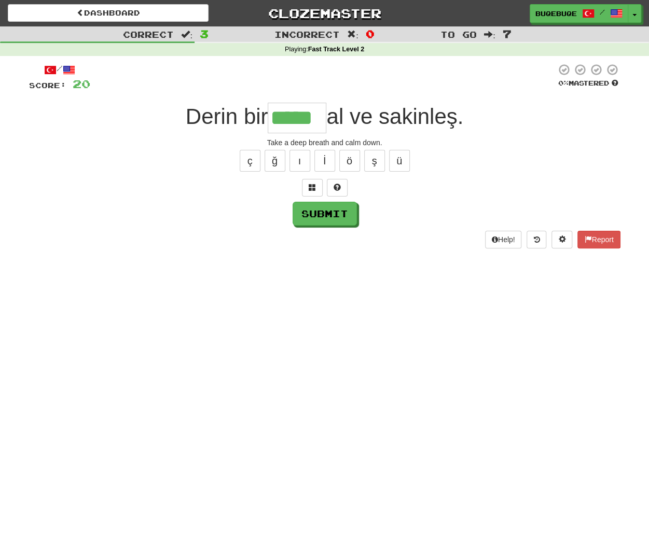
type input "*****"
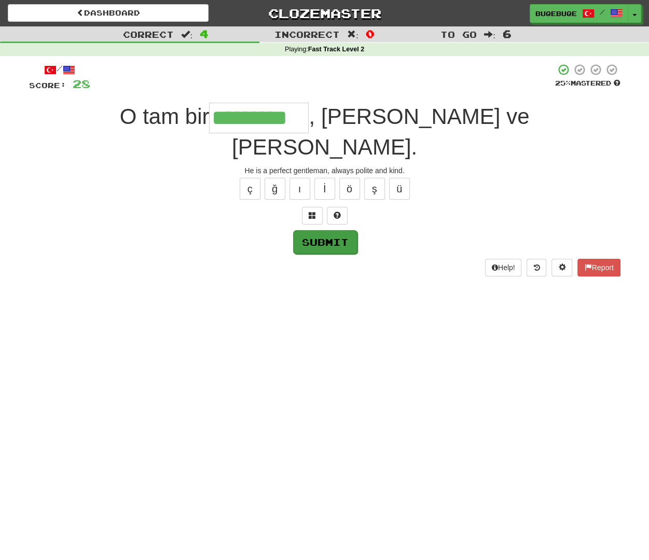
type input "*********"
click at [340, 230] on button "Submit" at bounding box center [325, 242] width 64 height 24
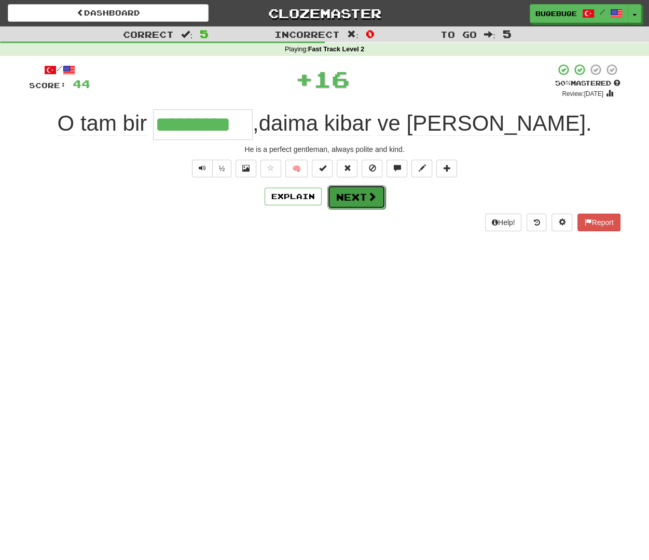
click at [365, 197] on button "Next" at bounding box center [356, 197] width 58 height 24
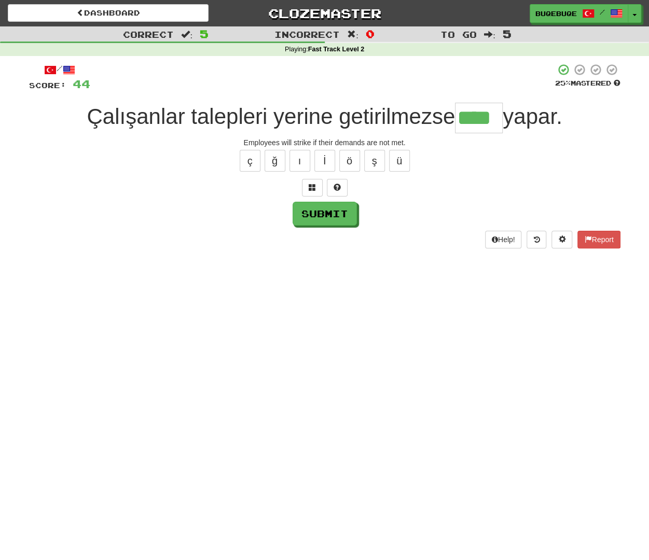
type input "****"
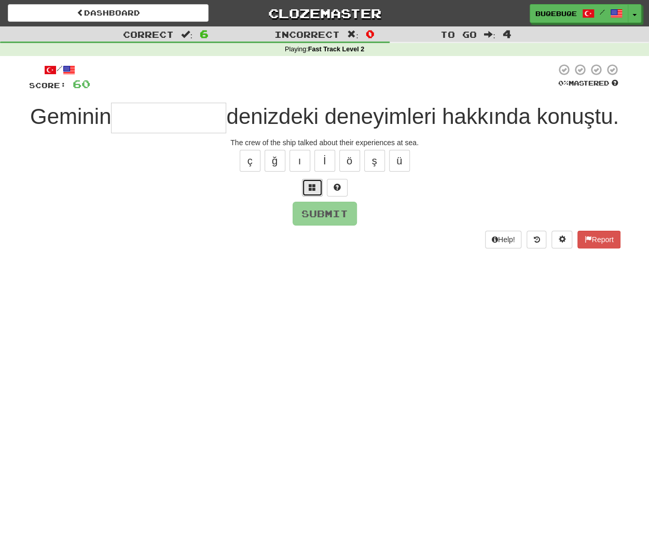
click at [319, 197] on button at bounding box center [312, 188] width 21 height 18
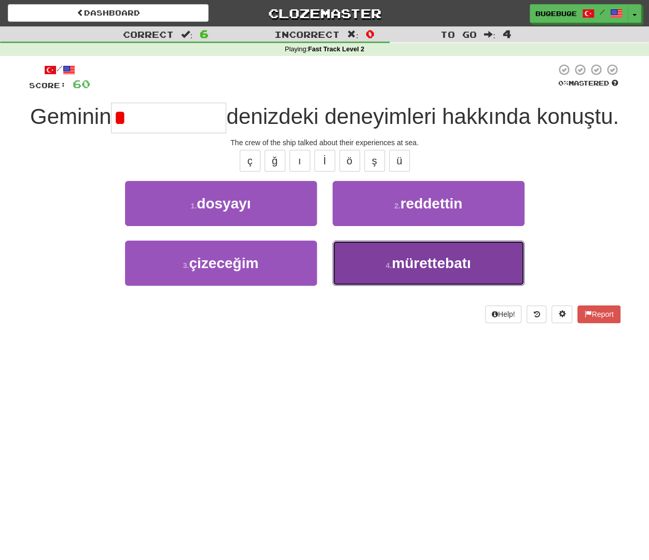
click at [423, 271] on span "mürettebatı" at bounding box center [431, 263] width 79 height 16
type input "**********"
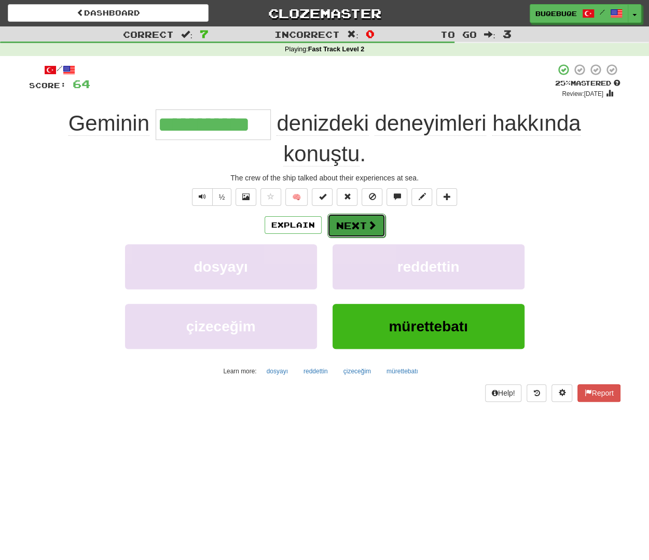
click at [361, 222] on button "Next" at bounding box center [356, 226] width 58 height 24
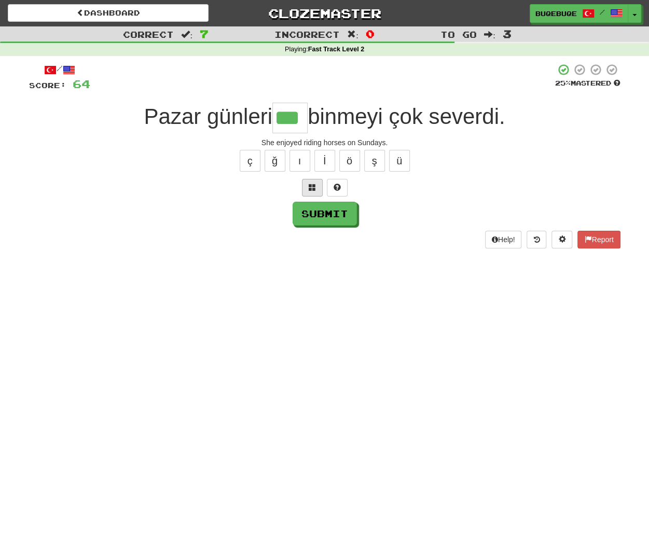
type input "***"
click at [315, 184] on span at bounding box center [312, 187] width 7 height 7
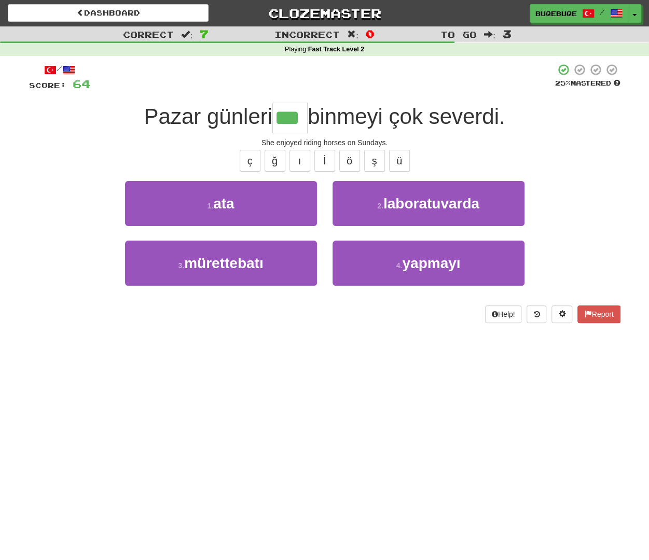
click at [292, 112] on input "***" at bounding box center [289, 118] width 35 height 31
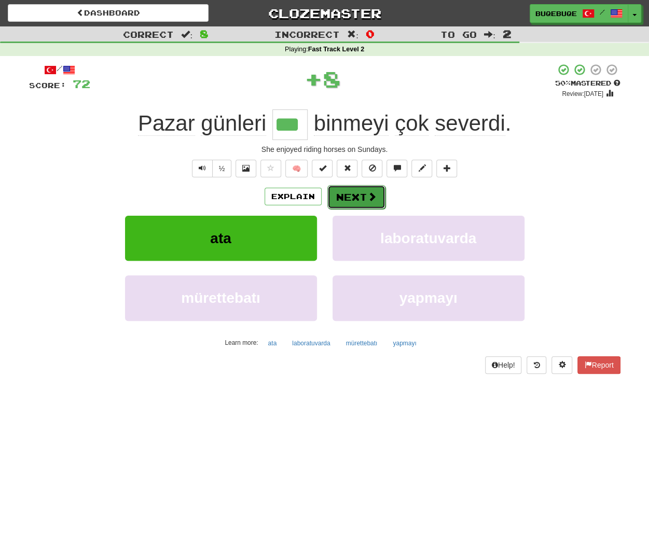
click at [371, 199] on span at bounding box center [371, 196] width 9 height 9
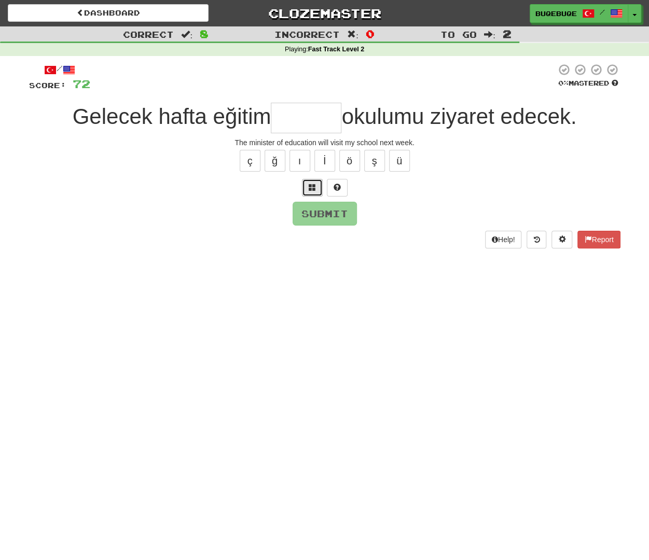
click at [313, 181] on button at bounding box center [312, 188] width 21 height 18
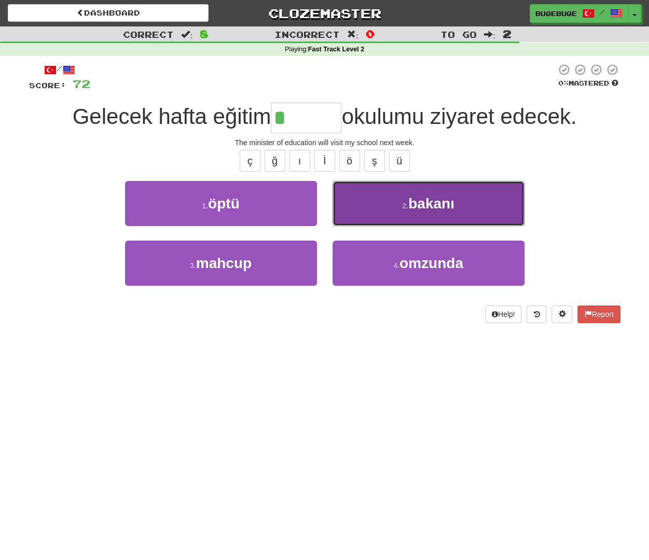
click at [422, 201] on span "bakanı" at bounding box center [431, 204] width 46 height 16
type input "******"
